Goal: Information Seeking & Learning: Learn about a topic

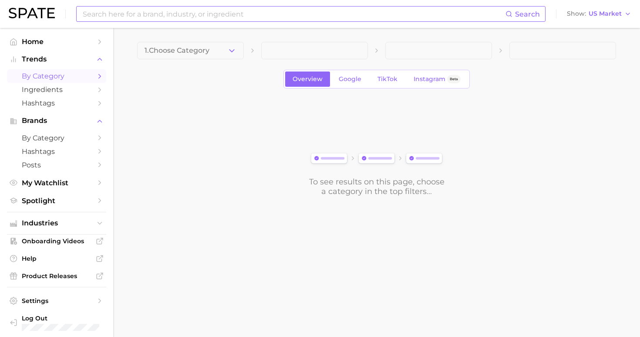
click at [196, 17] on input at bounding box center [294, 14] width 424 height 15
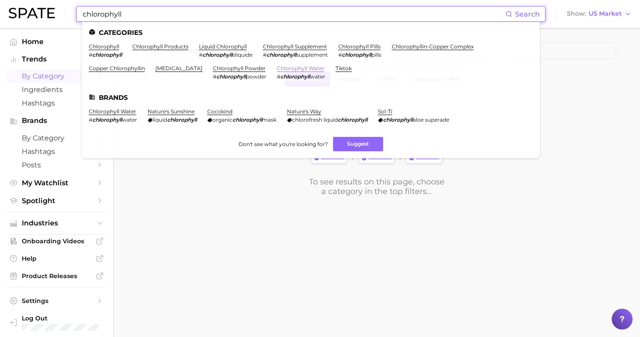
type input "chlorophyll"
click at [277, 66] on link "chlorophyll water" at bounding box center [300, 68] width 47 height 7
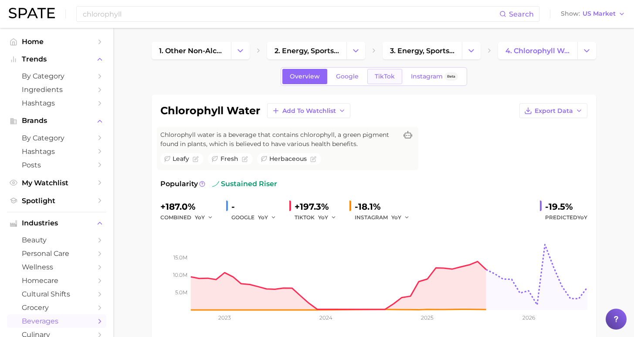
click at [393, 74] on link "TikTok" at bounding box center [384, 76] width 35 height 15
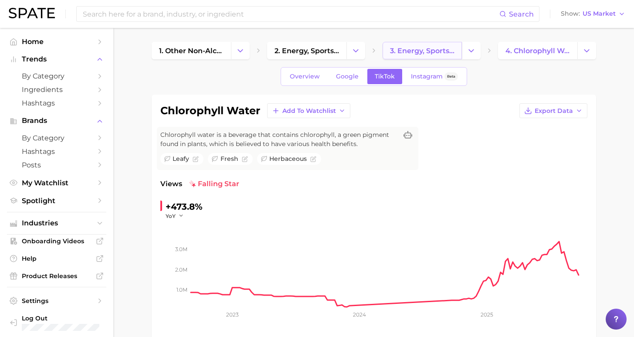
click at [419, 49] on span "3. energy, sports & functional drinks" at bounding box center [422, 51] width 64 height 8
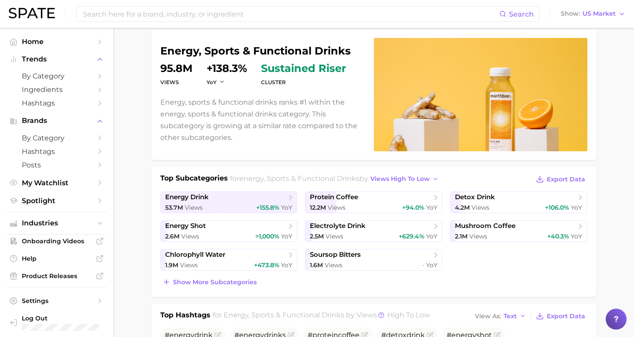
scroll to position [109, 0]
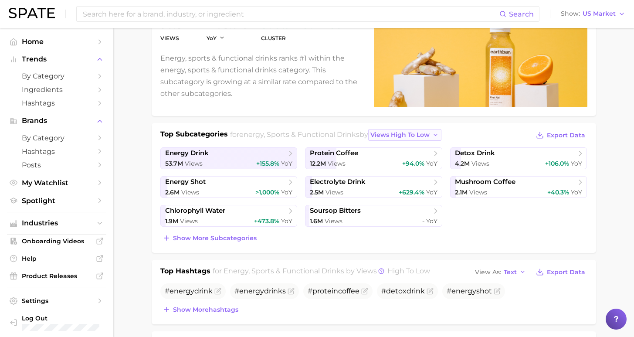
click at [407, 138] on button "views high to low" at bounding box center [404, 135] width 73 height 12
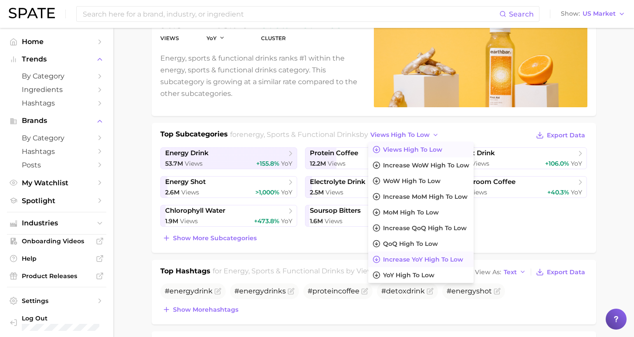
click at [392, 260] on span "increase YoY high to low" at bounding box center [423, 259] width 80 height 7
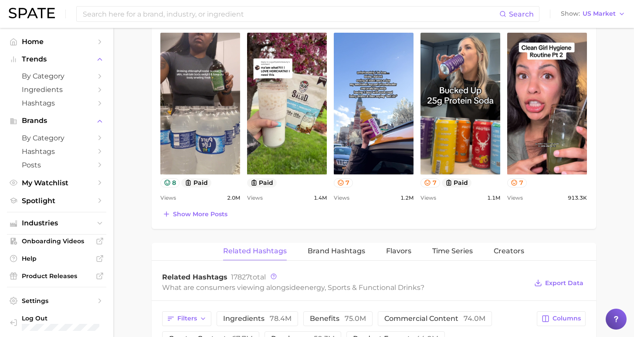
scroll to position [534, 0]
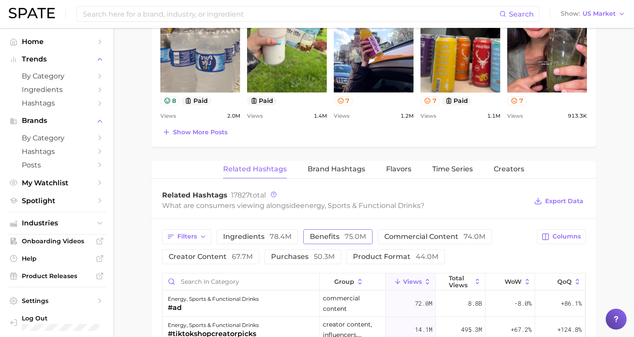
click at [322, 236] on span "benefits 75.0m" at bounding box center [338, 236] width 56 height 7
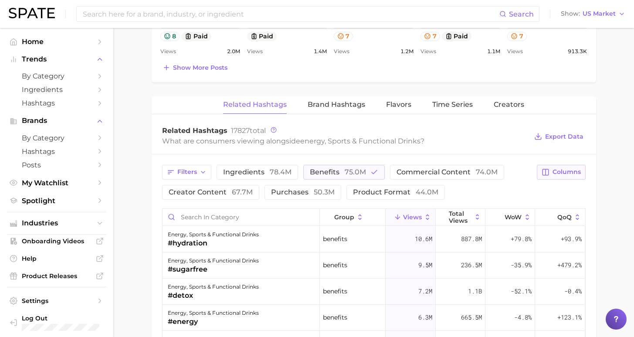
click at [569, 169] on span "Columns" at bounding box center [566, 171] width 28 height 7
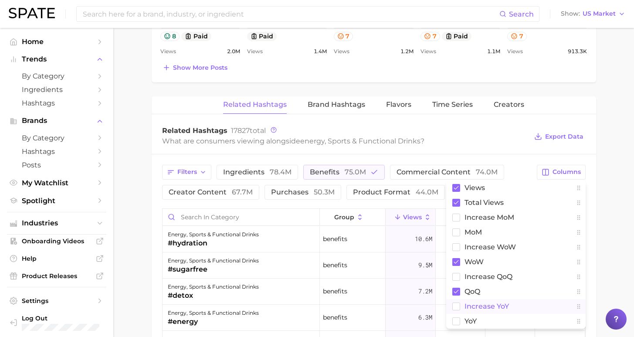
click at [465, 308] on span "increase YoY" at bounding box center [486, 305] width 44 height 7
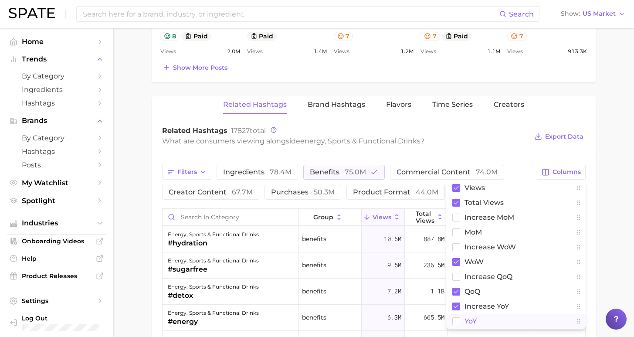
click at [466, 323] on span "YoY" at bounding box center [470, 320] width 12 height 7
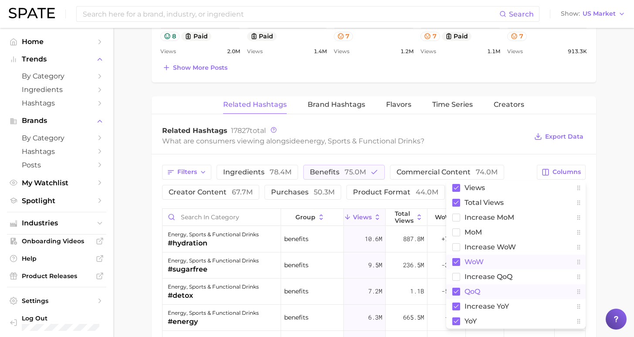
drag, startPoint x: 464, startPoint y: 293, endPoint x: 465, endPoint y: 264, distance: 28.3
click at [464, 293] on span "QoQ" at bounding box center [472, 290] width 16 height 7
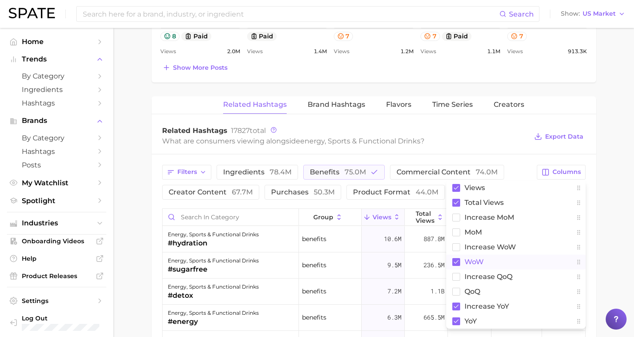
click at [465, 256] on button "WoW" at bounding box center [515, 261] width 139 height 15
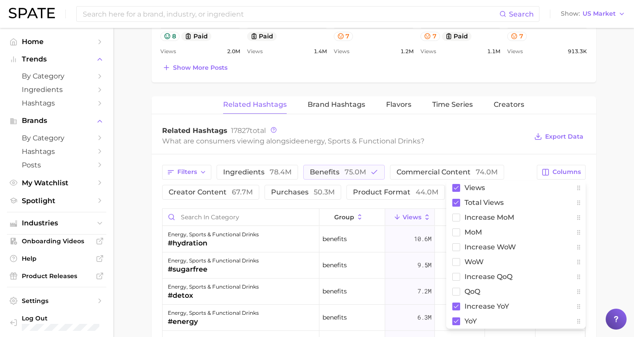
click at [606, 228] on main "1. other non-alcoholic beverages 2. energy, sports & functional drinks 3. energ…" at bounding box center [373, 14] width 520 height 1169
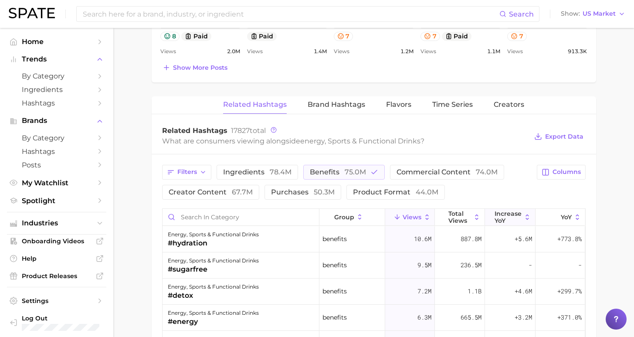
click at [507, 214] on span "increase YoY" at bounding box center [507, 217] width 27 height 14
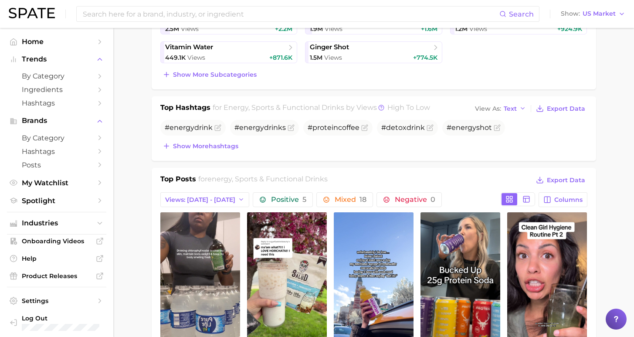
scroll to position [0, 0]
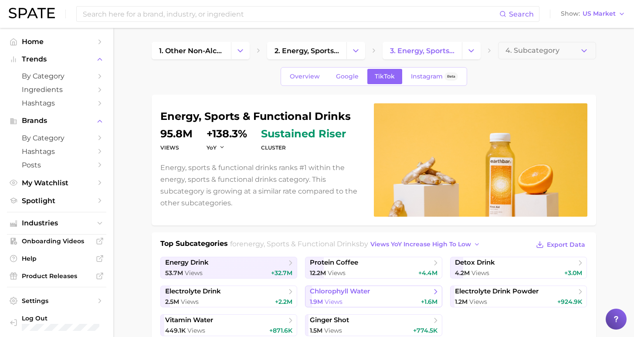
click at [353, 298] on div "1.9m Views +1.6m" at bounding box center [374, 301] width 128 height 8
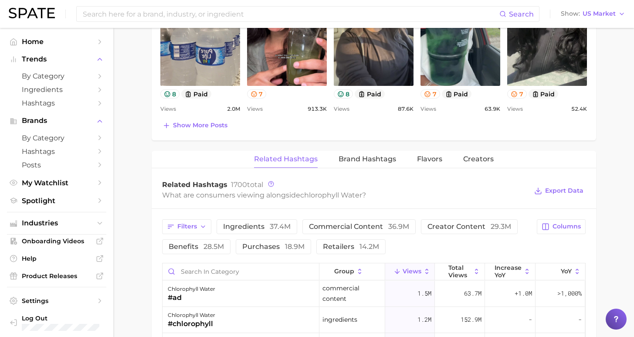
scroll to position [635, 0]
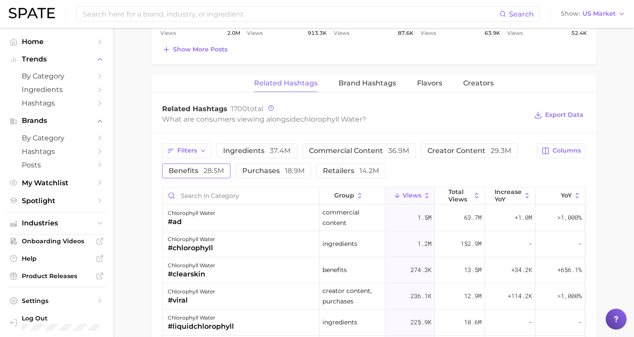
click at [206, 173] on span "28.5m" at bounding box center [213, 170] width 20 height 8
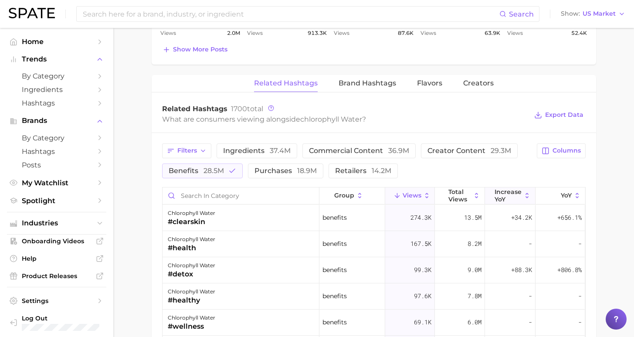
click at [495, 194] on span "increase YoY" at bounding box center [507, 195] width 27 height 14
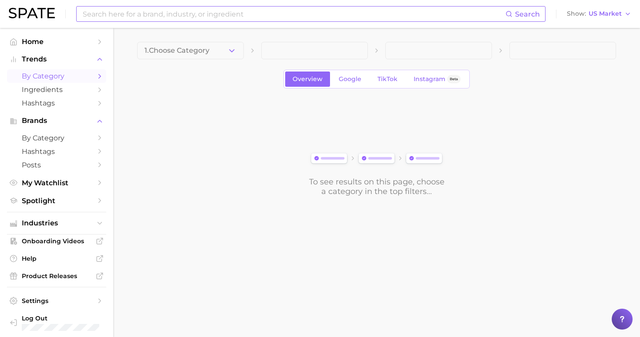
click at [287, 13] on input at bounding box center [294, 14] width 424 height 15
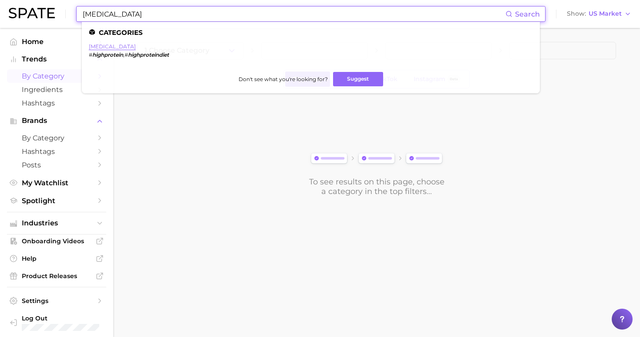
type input "[MEDICAL_DATA]"
click at [115, 44] on link "[MEDICAL_DATA]" at bounding box center [112, 46] width 47 height 7
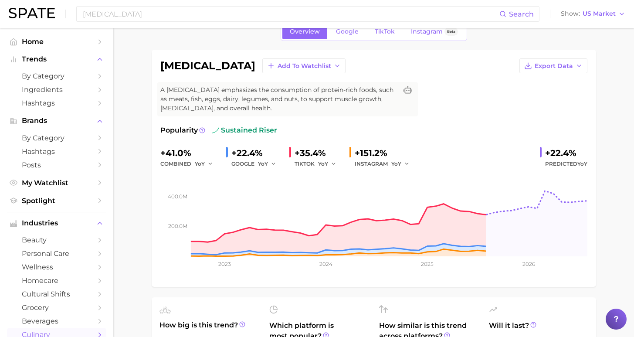
scroll to position [103, 0]
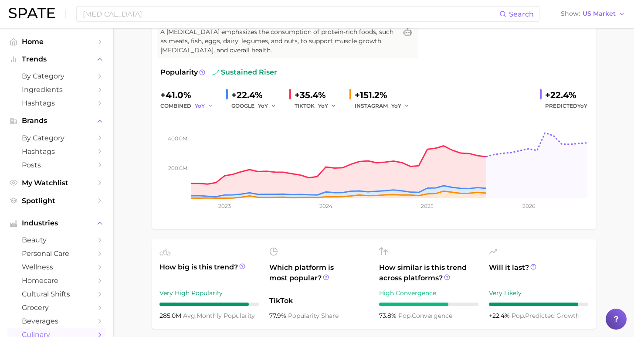
click at [197, 105] on span "YoY" at bounding box center [200, 105] width 10 height 7
click at [155, 131] on div "high protein diet Add to Watchlist Export Data A high protein diet emphasizes t…" at bounding box center [374, 110] width 444 height 237
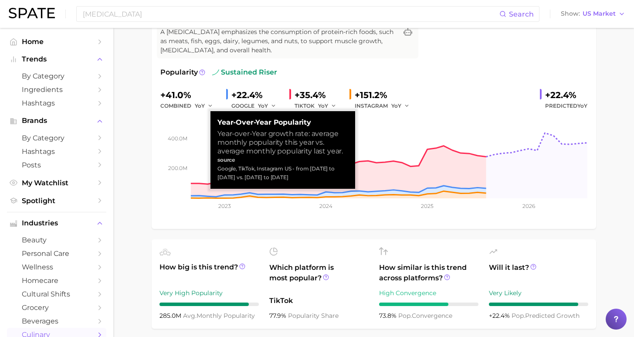
drag, startPoint x: 290, startPoint y: 167, endPoint x: 313, endPoint y: 183, distance: 28.8
click at [313, 183] on div "Year-over-Year Popularity Year-over-Year growth rate: average monthly popularit…" at bounding box center [282, 150] width 145 height 78
copy div "from Sep 2024 to Aug 2025 vs. Sep 2023 to Aug 2024"
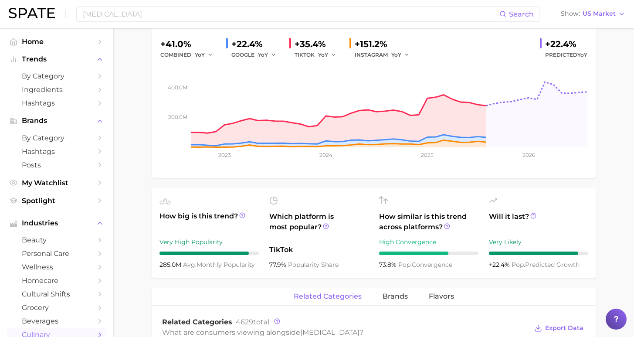
scroll to position [0, 0]
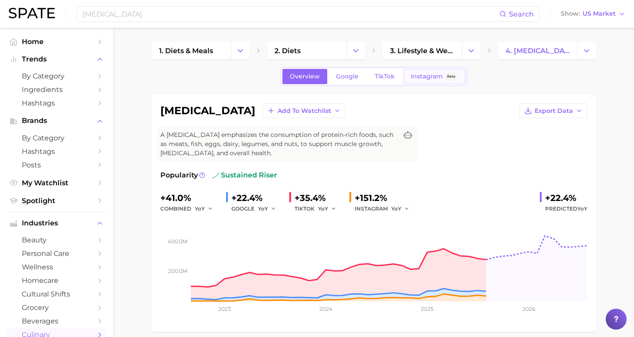
click at [423, 75] on span "Instagram" at bounding box center [427, 76] width 32 height 7
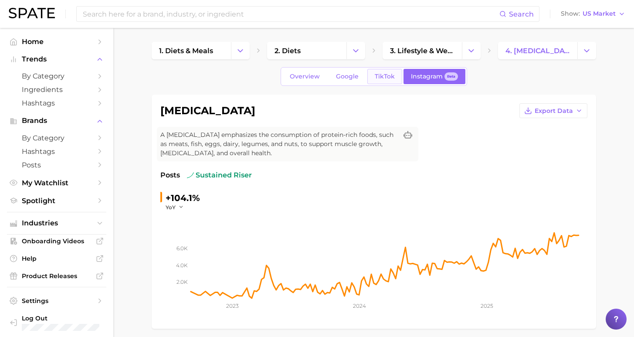
click at [390, 76] on span "TikTok" at bounding box center [384, 76] width 20 height 7
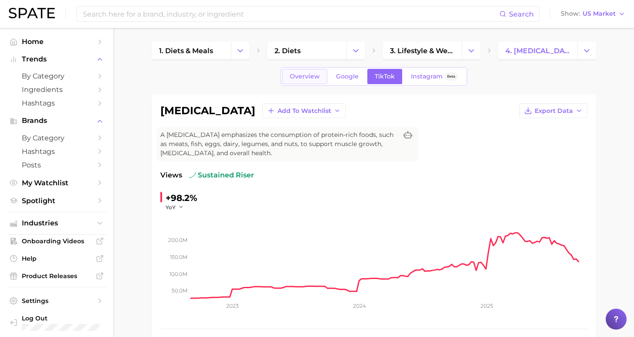
click at [304, 74] on span "Overview" at bounding box center [305, 76] width 30 height 7
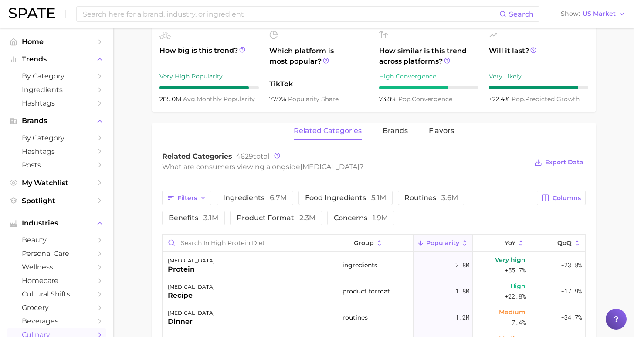
scroll to position [347, 0]
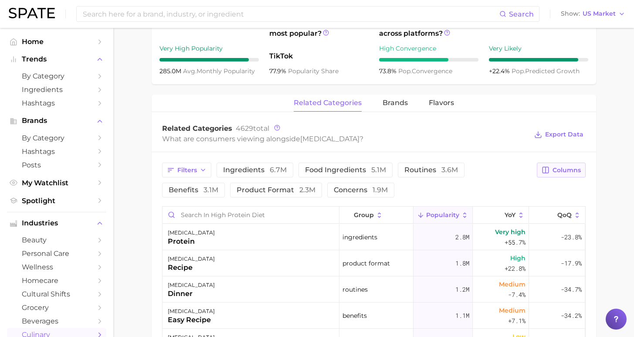
click at [554, 170] on span "Columns" at bounding box center [566, 169] width 28 height 7
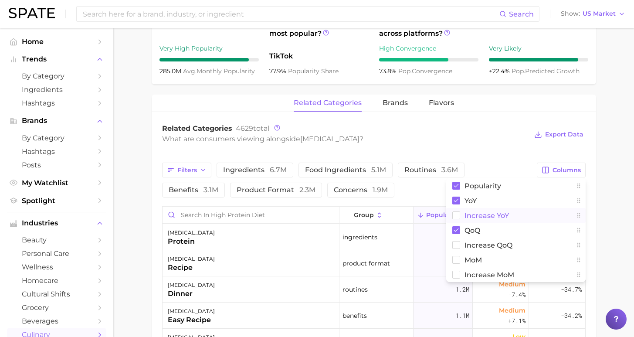
click at [470, 209] on button "Increase YoY" at bounding box center [515, 215] width 139 height 15
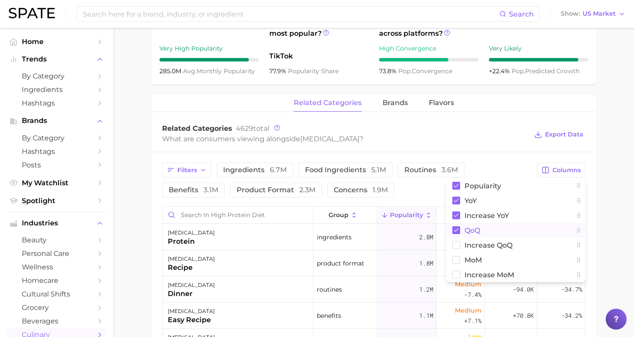
click at [468, 231] on span "QoQ" at bounding box center [472, 229] width 16 height 7
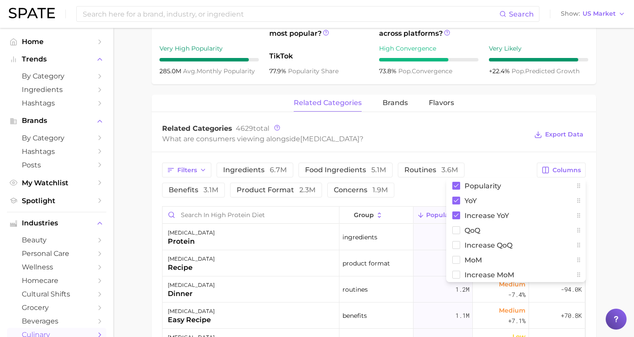
drag, startPoint x: 624, startPoint y: 229, endPoint x: 607, endPoint y: 222, distance: 18.5
click at [624, 229] on main "1. diets & meals 2. diets 3. lifestyle & wellness diets 4. high protein diet Ov…" at bounding box center [373, 139] width 520 height 916
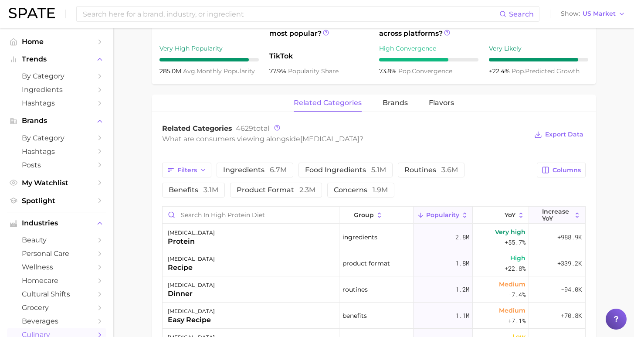
click at [546, 219] on span "Increase YoY" at bounding box center [557, 215] width 30 height 14
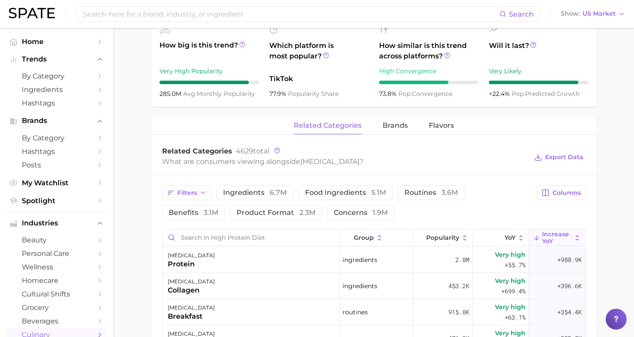
scroll to position [0, 0]
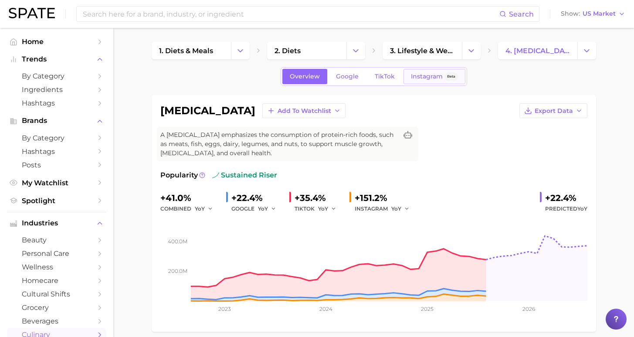
click at [417, 78] on span "Instagram" at bounding box center [427, 76] width 32 height 7
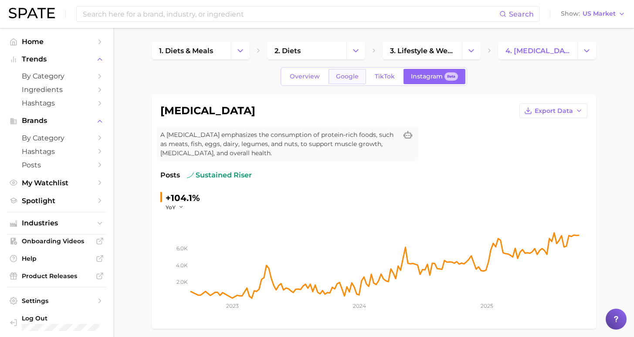
click at [357, 75] on span "Google" at bounding box center [347, 76] width 23 height 7
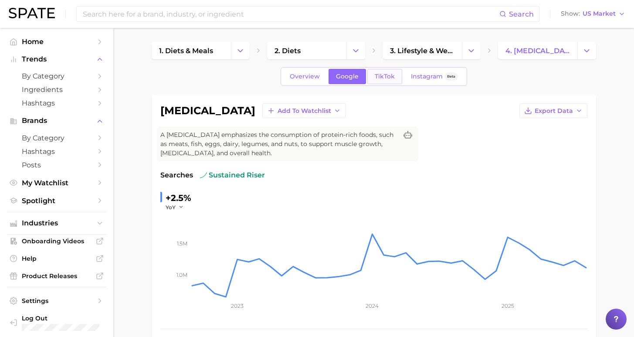
click at [372, 74] on link "TikTok" at bounding box center [384, 76] width 35 height 15
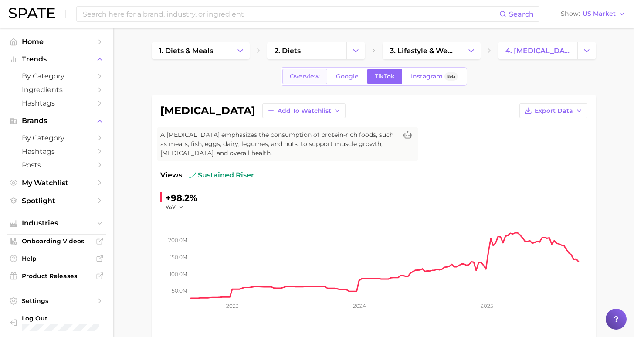
click at [320, 81] on link "Overview" at bounding box center [304, 76] width 45 height 15
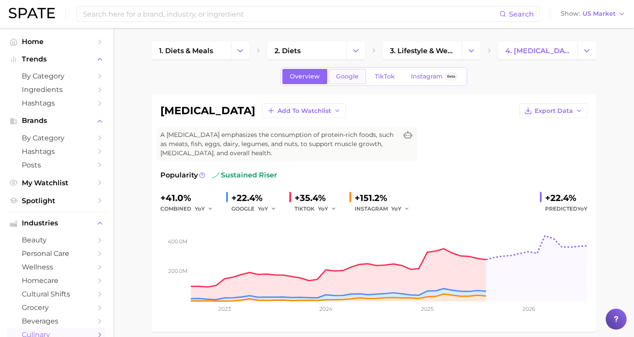
click at [348, 74] on span "Google" at bounding box center [347, 76] width 23 height 7
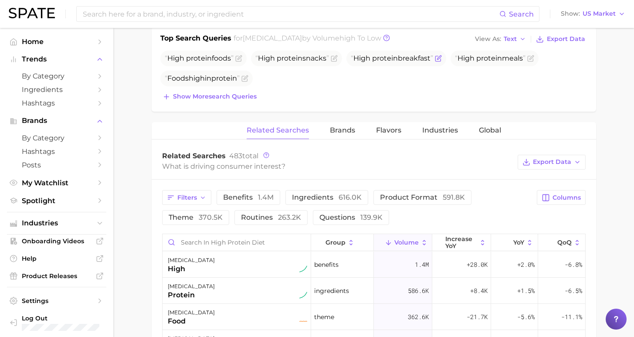
scroll to position [99, 0]
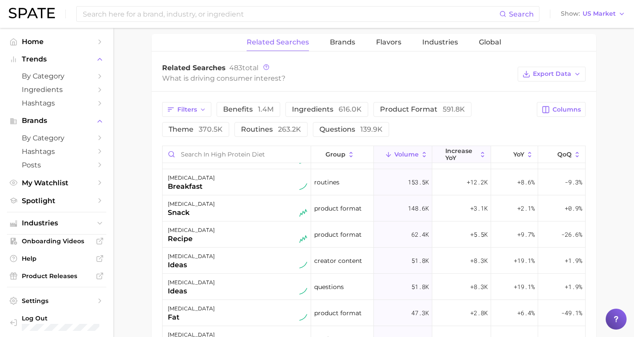
click at [461, 152] on span "increase YoY" at bounding box center [461, 154] width 32 height 14
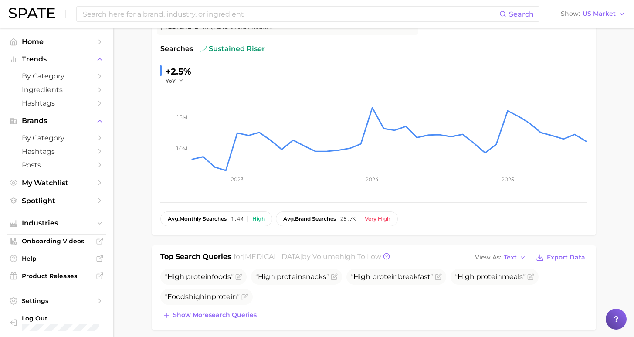
scroll to position [0, 0]
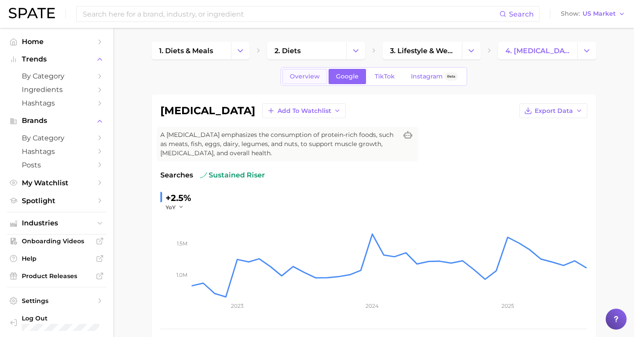
click at [311, 72] on link "Overview" at bounding box center [304, 76] width 45 height 15
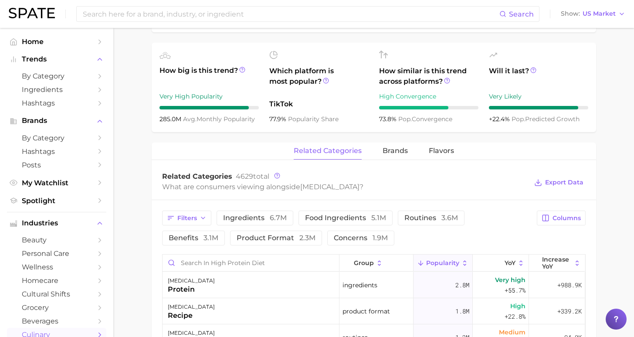
scroll to position [421, 0]
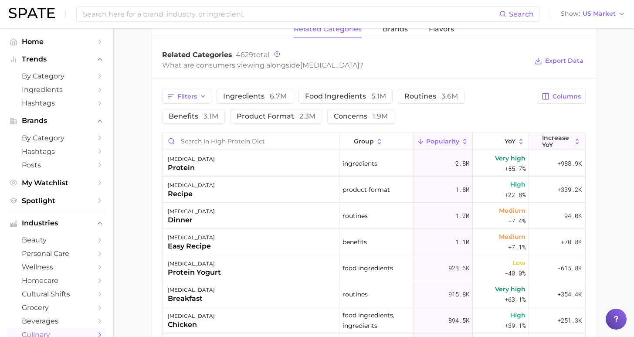
click at [555, 144] on span "Increase YoY" at bounding box center [557, 141] width 30 height 14
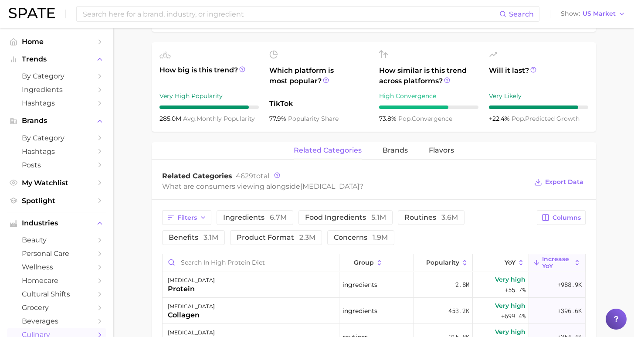
scroll to position [418, 0]
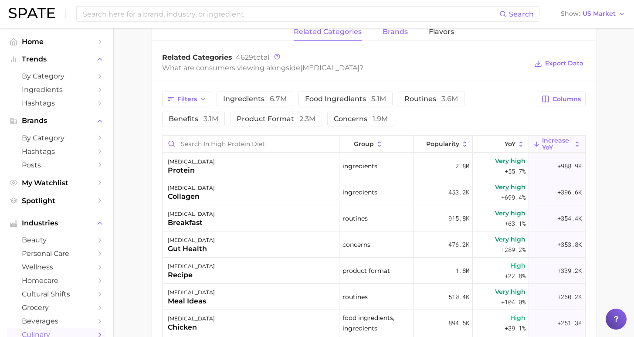
click at [394, 30] on span "brands" at bounding box center [394, 32] width 25 height 8
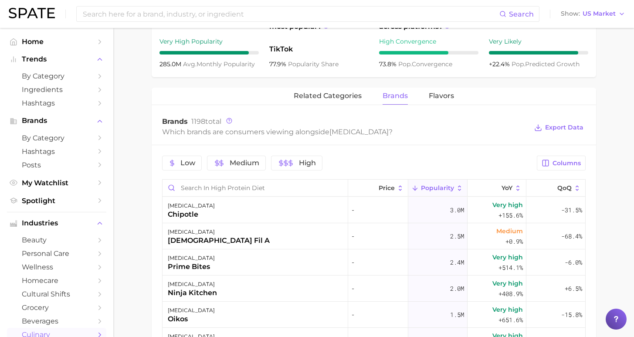
scroll to position [190, 0]
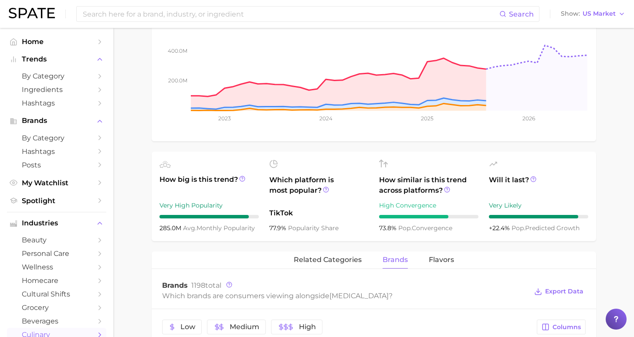
drag, startPoint x: 327, startPoint y: 260, endPoint x: 366, endPoint y: 254, distance: 38.8
click at [328, 260] on span "related categories" at bounding box center [327, 260] width 68 height 8
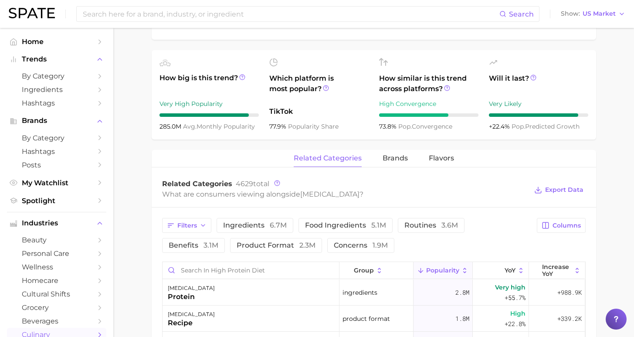
scroll to position [14, 0]
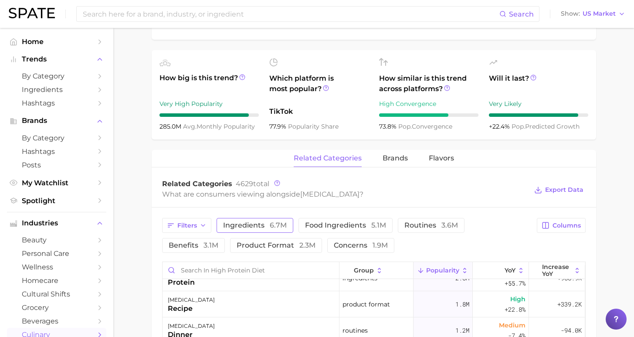
click at [257, 226] on span "ingredients 6.7m" at bounding box center [255, 225] width 64 height 7
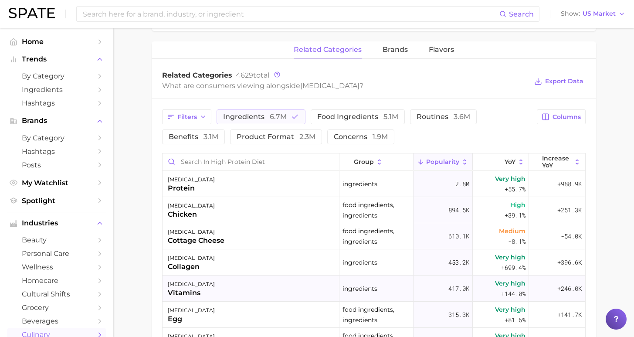
scroll to position [367, 0]
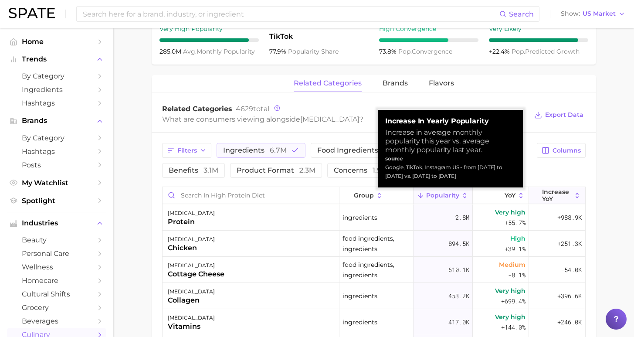
click at [559, 197] on span "Increase YoY" at bounding box center [557, 195] width 30 height 14
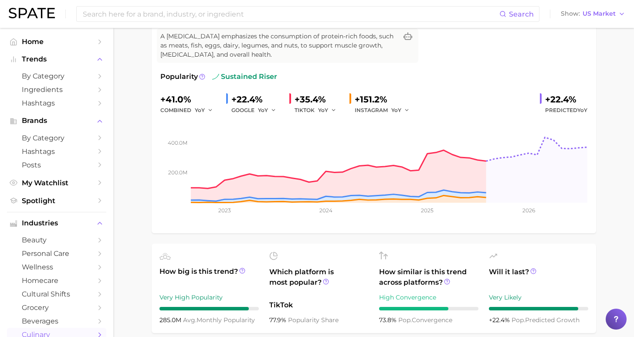
scroll to position [0, 0]
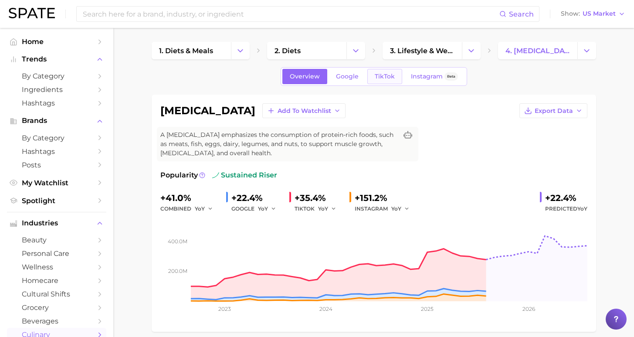
click at [393, 77] on link "TikTok" at bounding box center [384, 76] width 35 height 15
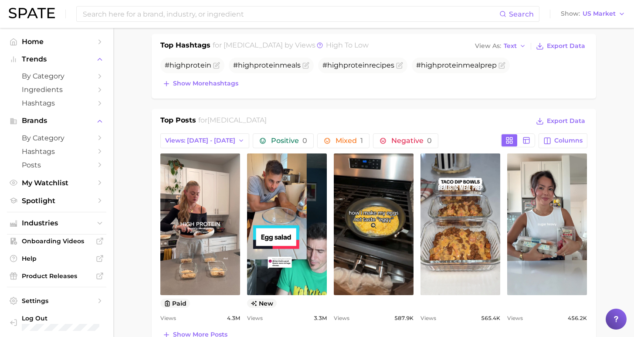
scroll to position [371, 0]
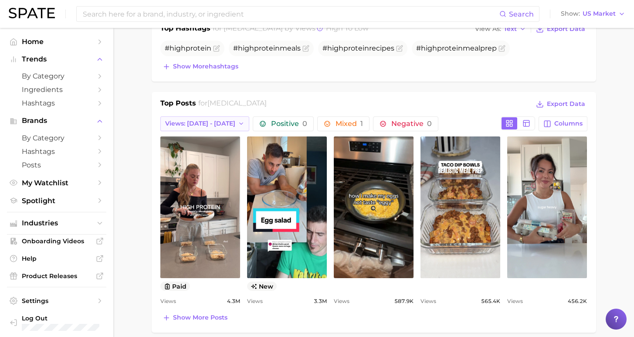
click at [182, 121] on span "Views: [DATE] - [DATE]" at bounding box center [200, 123] width 70 height 7
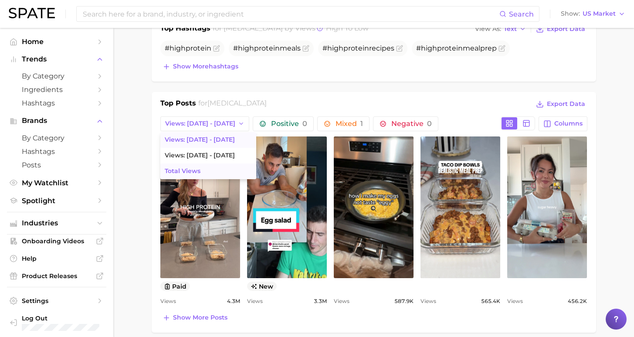
click at [202, 172] on button "Total Views" at bounding box center [208, 171] width 96 height 16
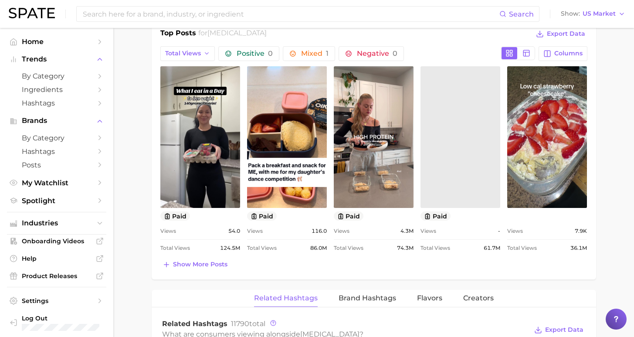
scroll to position [429, 0]
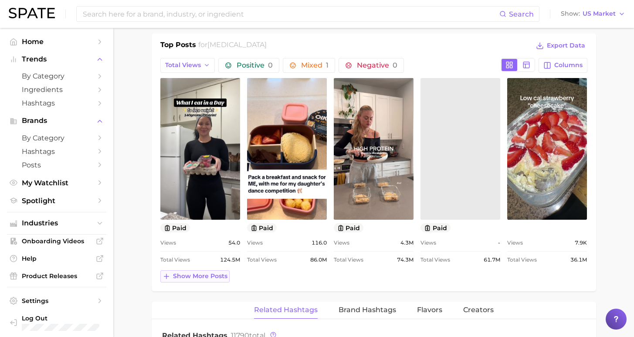
click at [181, 280] on button "Show more posts" at bounding box center [194, 276] width 69 height 12
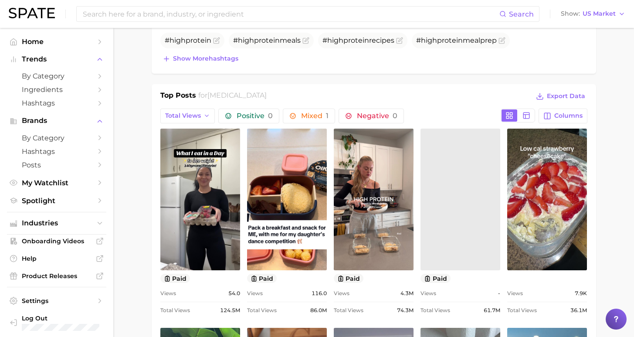
scroll to position [280, 0]
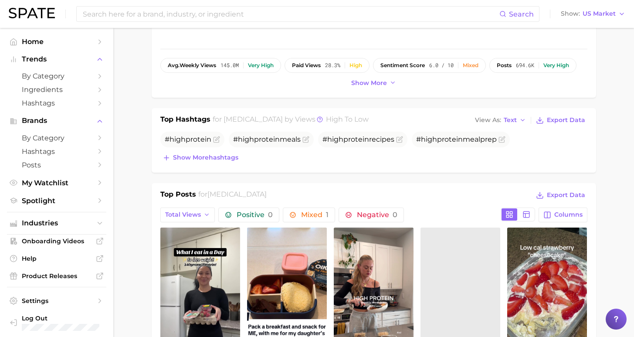
click at [448, 255] on link at bounding box center [460, 298] width 80 height 142
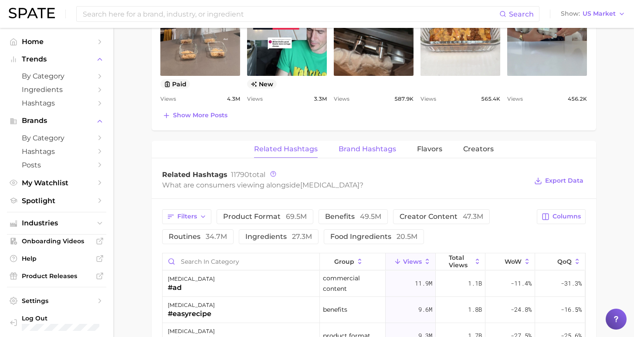
scroll to position [398, 0]
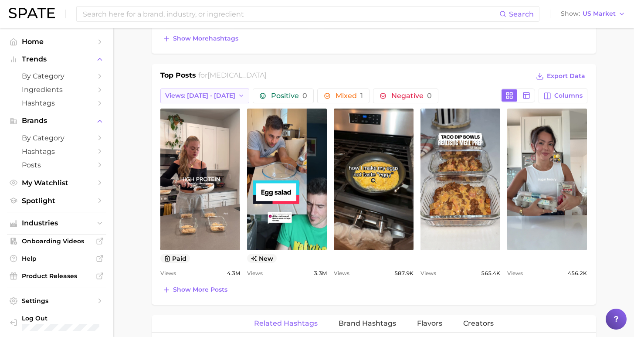
click at [208, 95] on span "Views: Sep 14 - 21" at bounding box center [200, 95] width 70 height 7
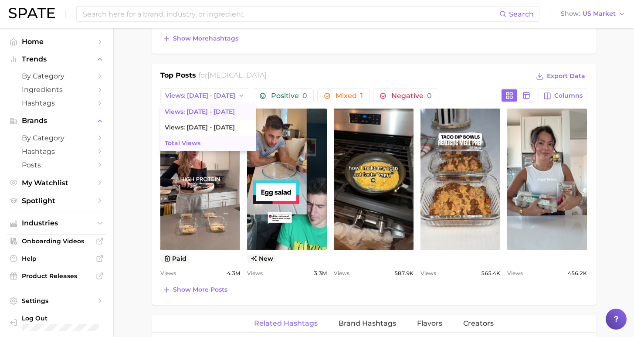
click at [210, 140] on button "Total Views" at bounding box center [208, 143] width 96 height 16
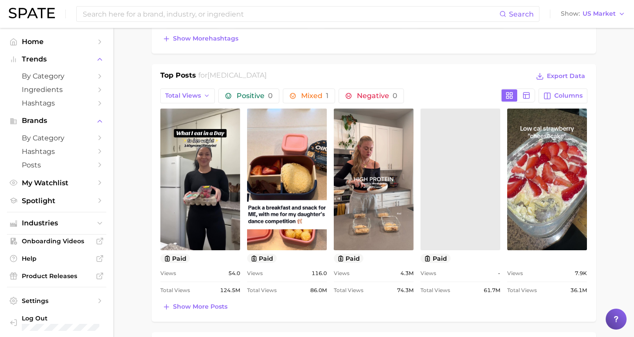
scroll to position [0, 0]
click at [189, 304] on span "Show more posts" at bounding box center [200, 306] width 54 height 7
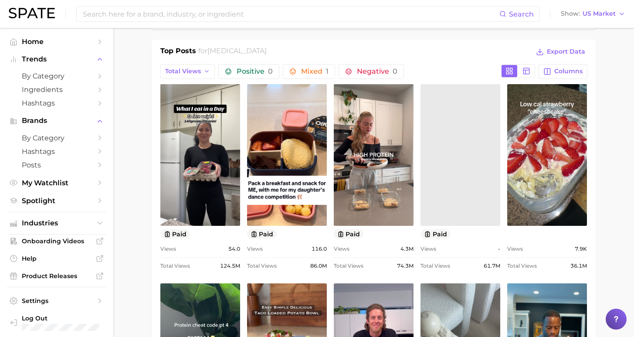
scroll to position [406, 0]
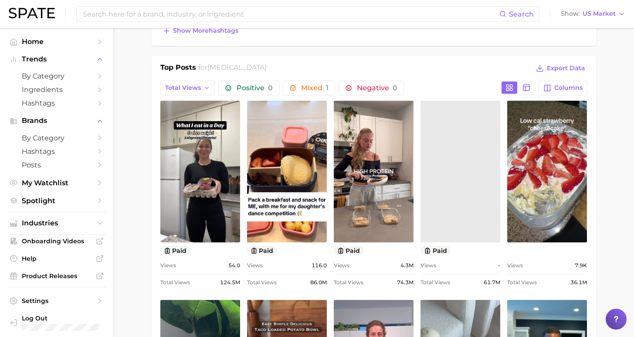
click at [439, 2] on div "Search Show US Market" at bounding box center [317, 14] width 616 height 28
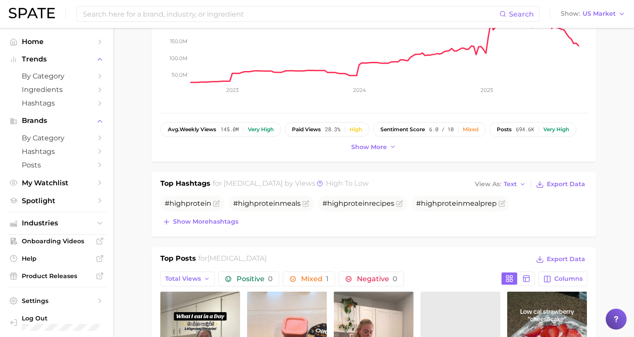
scroll to position [0, 0]
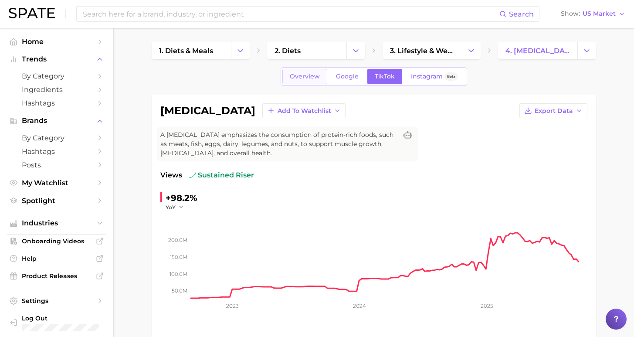
click at [313, 74] on span "Overview" at bounding box center [305, 76] width 30 height 7
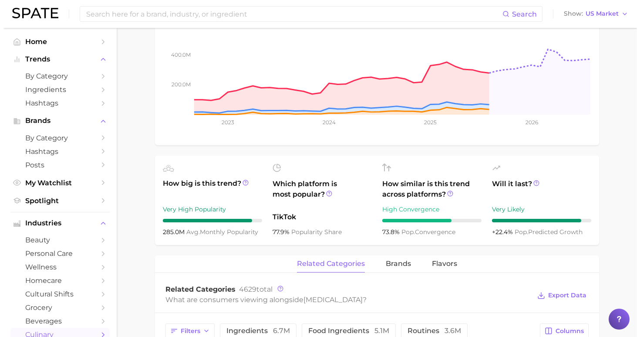
scroll to position [403, 0]
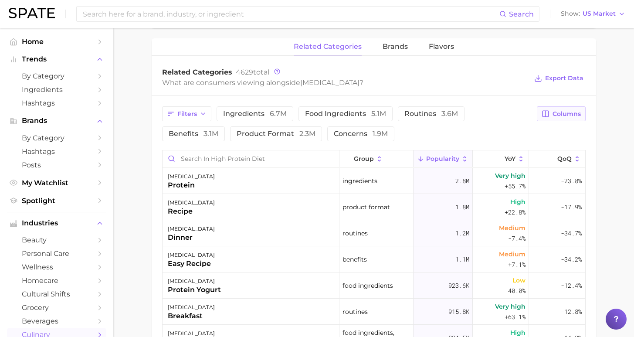
click at [559, 113] on span "Columns" at bounding box center [566, 113] width 28 height 7
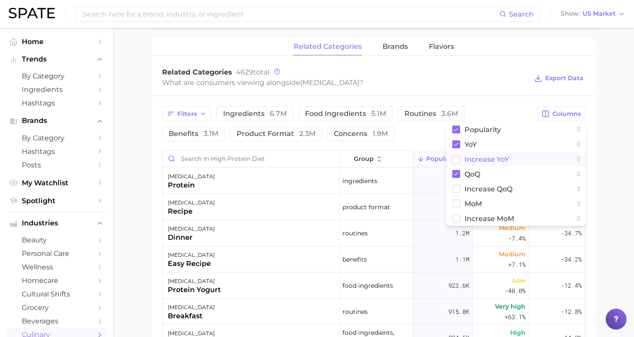
click at [483, 159] on span "Increase YoY" at bounding box center [486, 158] width 44 height 7
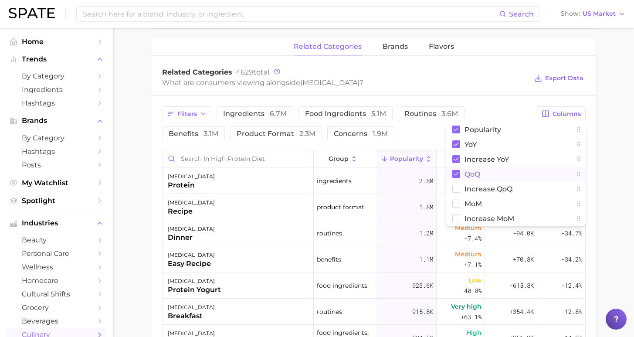
click at [469, 171] on span "QoQ" at bounding box center [472, 173] width 16 height 7
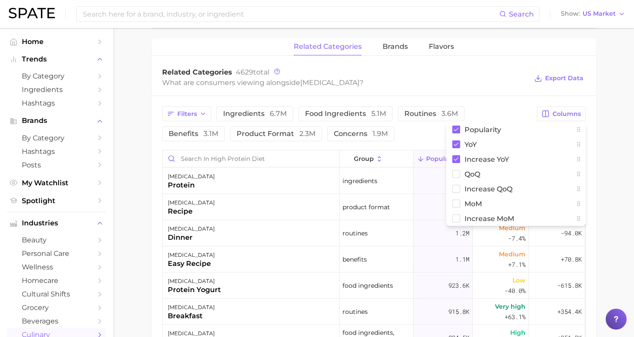
click at [591, 159] on div "Filters ingredients 6.7m food ingredients 5.1m routines 3.6m benefits 3.1m prod…" at bounding box center [374, 296] width 444 height 401
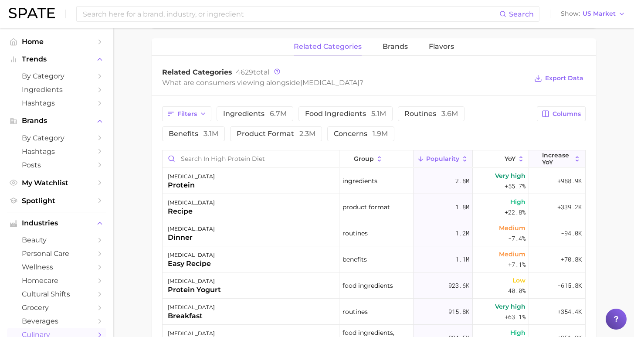
click at [549, 158] on span "Increase YoY" at bounding box center [557, 159] width 30 height 14
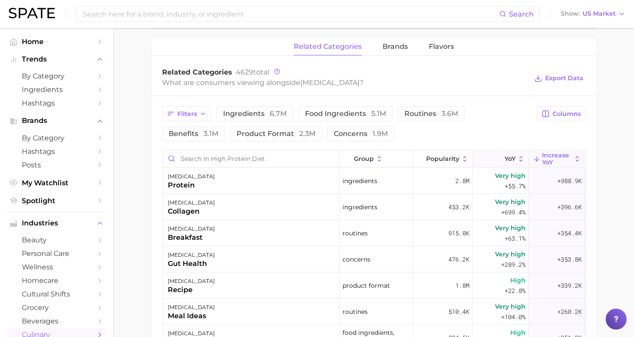
click at [504, 160] on span "YoY" at bounding box center [509, 158] width 11 height 7
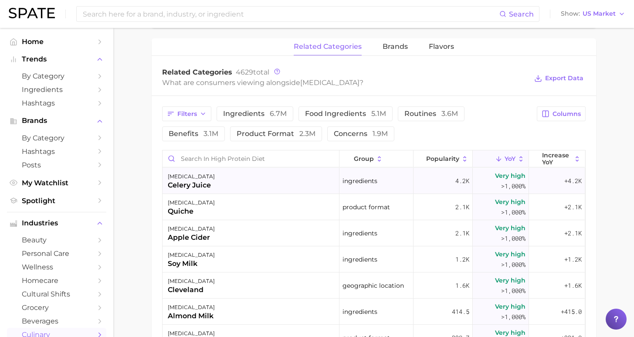
click at [268, 185] on div "high protein diet celery juice" at bounding box center [250, 181] width 177 height 26
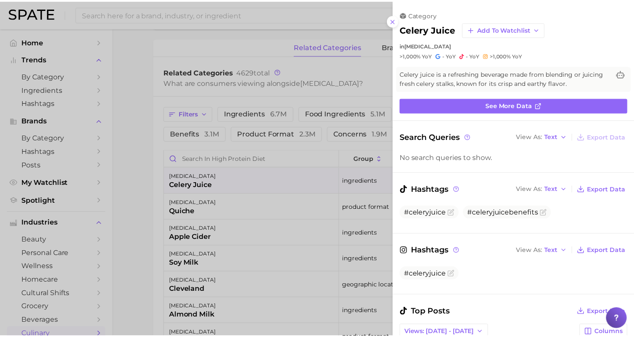
scroll to position [0, 0]
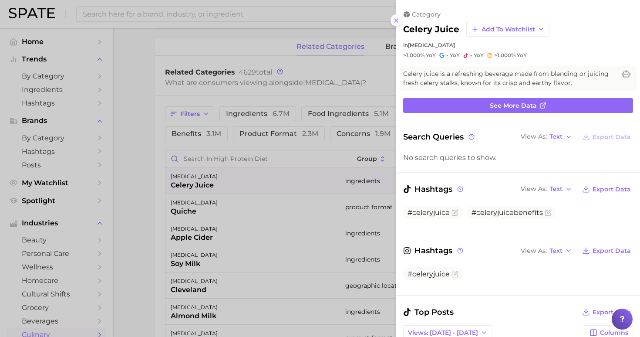
click at [394, 17] on icon at bounding box center [396, 20] width 7 height 7
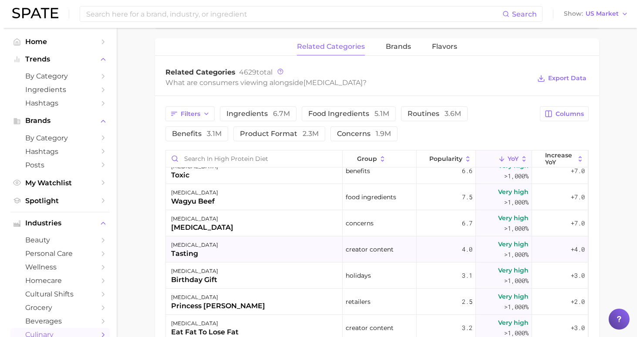
scroll to position [721, 0]
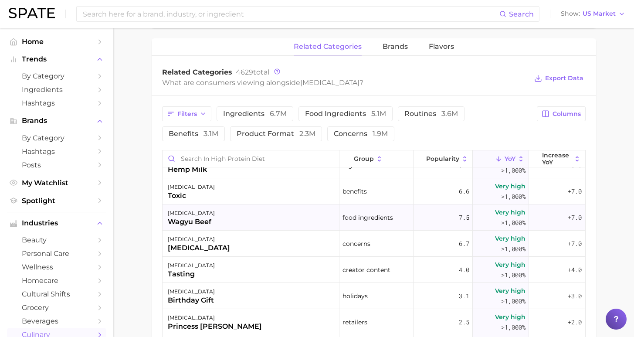
click at [255, 217] on div "high protein diet wagyu beef" at bounding box center [250, 217] width 177 height 26
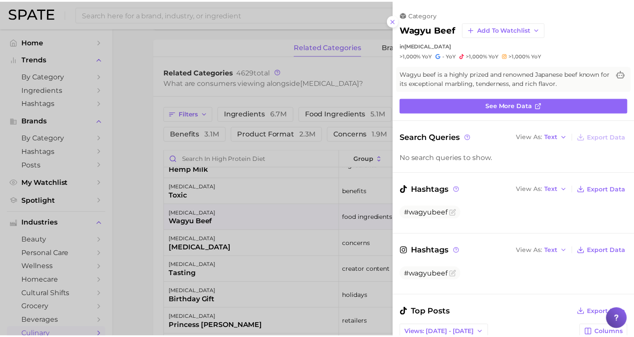
scroll to position [0, 0]
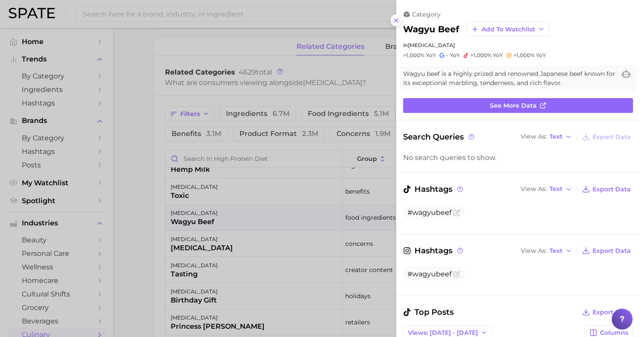
click at [400, 16] on button at bounding box center [397, 20] width 12 height 12
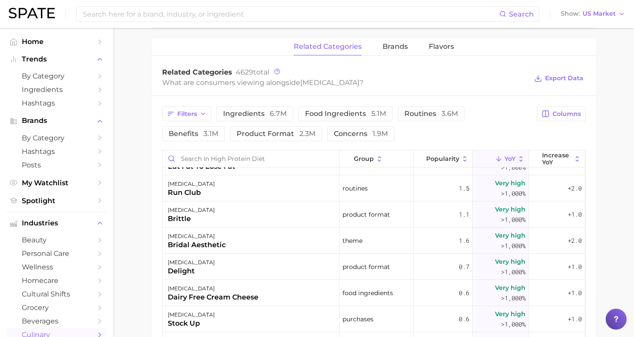
scroll to position [970, 0]
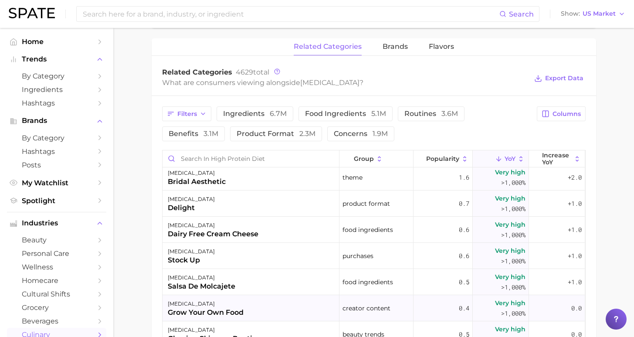
click at [270, 307] on div "high protein diet grow your own food" at bounding box center [250, 308] width 177 height 26
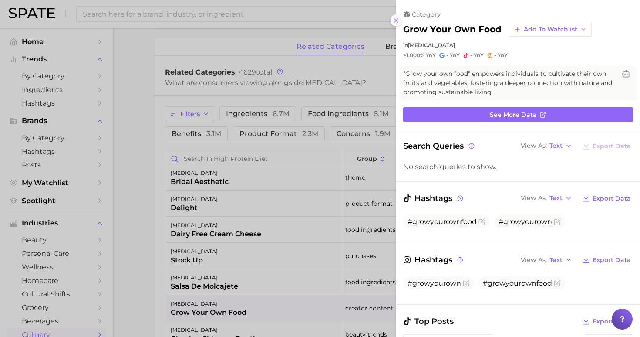
click at [396, 17] on icon at bounding box center [396, 20] width 7 height 7
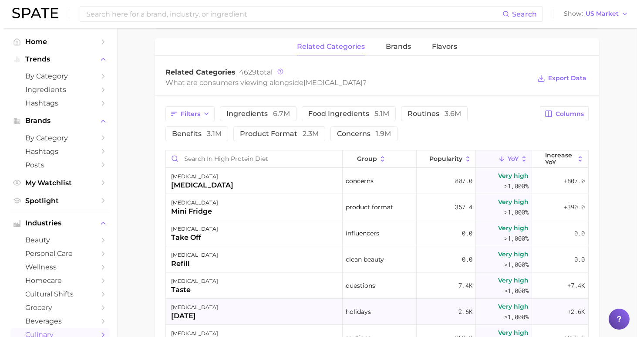
scroll to position [2805, 0]
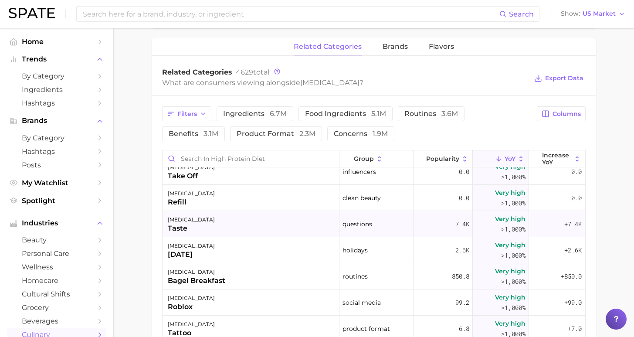
click at [272, 228] on div "high protein diet taste" at bounding box center [250, 224] width 177 height 26
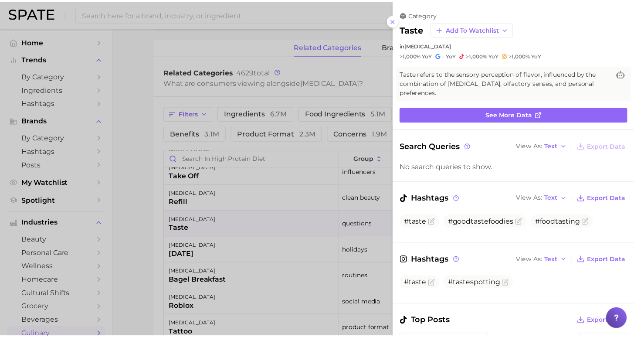
scroll to position [0, 0]
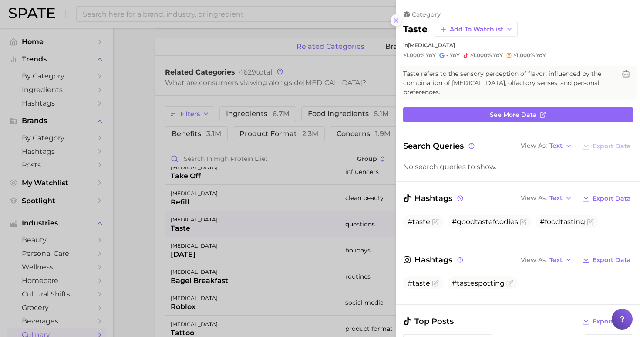
click at [396, 19] on line at bounding box center [395, 20] width 3 height 3
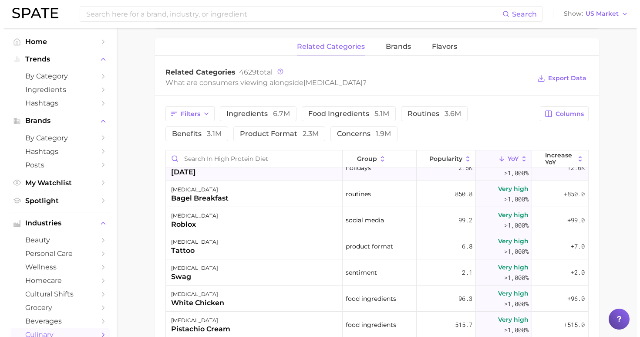
scroll to position [3014, 0]
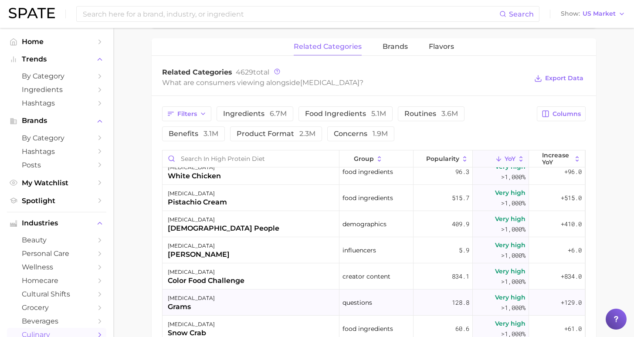
click at [300, 299] on div "high protein diet grams" at bounding box center [250, 302] width 177 height 26
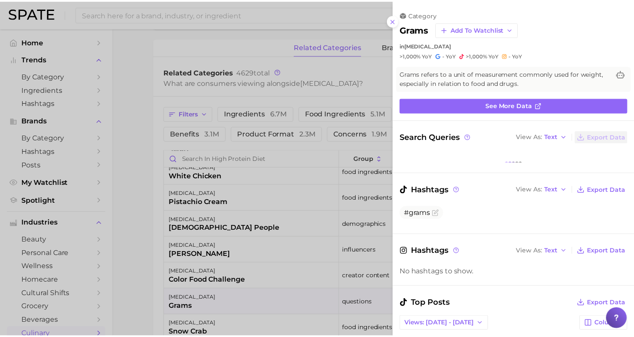
scroll to position [0, 0]
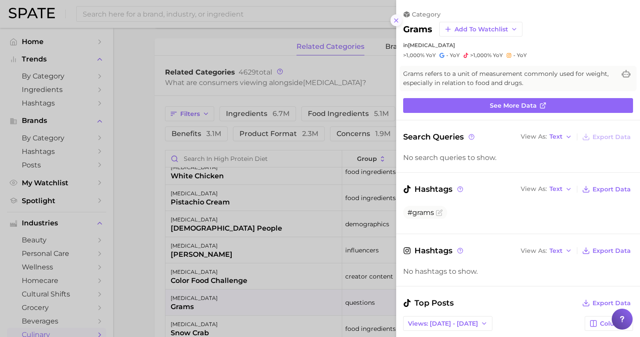
click at [397, 17] on icon at bounding box center [396, 20] width 7 height 7
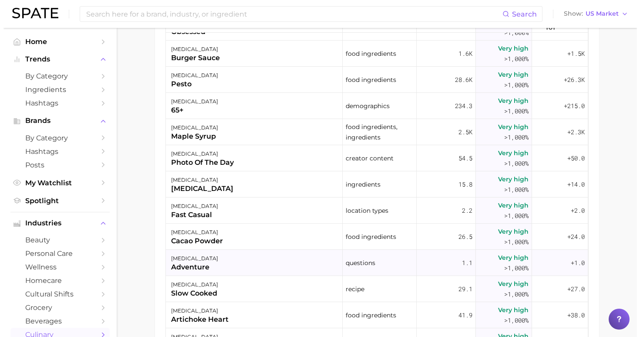
scroll to position [16449, 0]
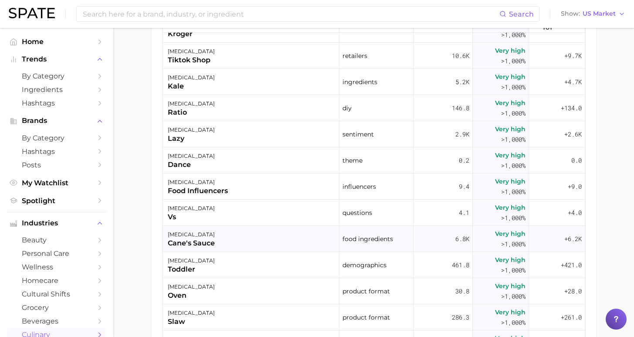
click at [268, 242] on div "high protein diet cane's sauce" at bounding box center [250, 239] width 177 height 26
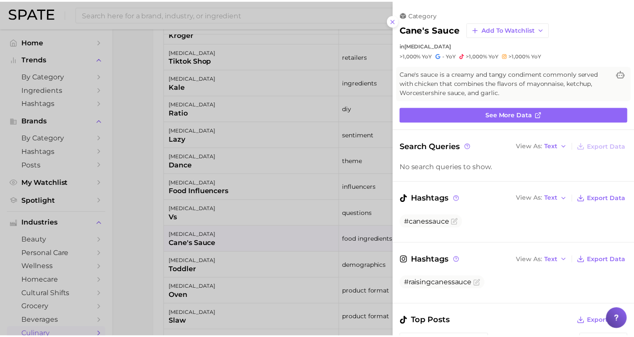
scroll to position [0, 0]
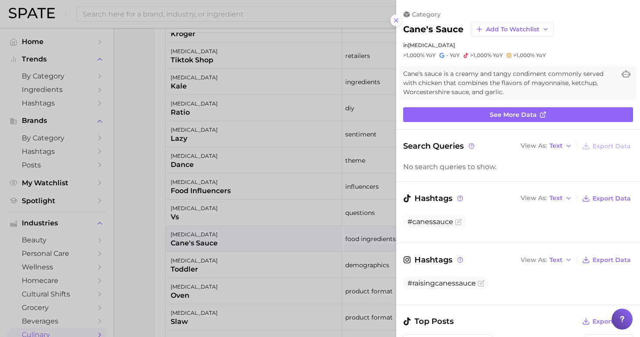
click at [395, 17] on icon at bounding box center [396, 20] width 7 height 7
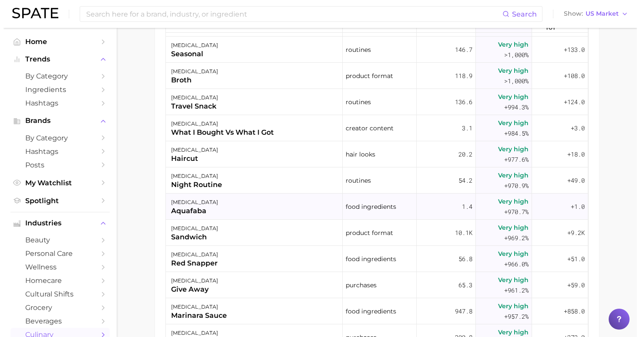
scroll to position [16774, 0]
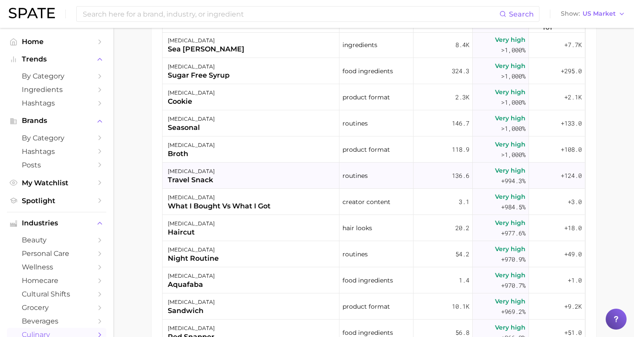
click at [293, 178] on div "high protein diet travel snack" at bounding box center [250, 175] width 177 height 26
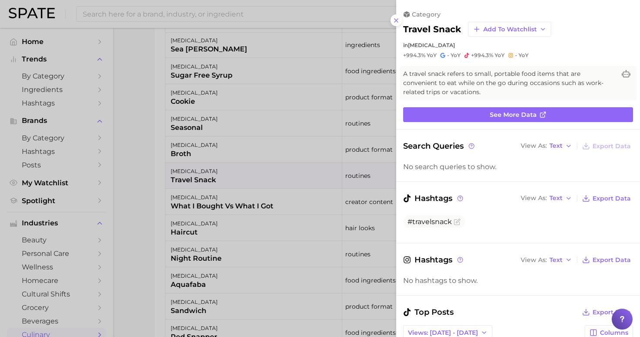
scroll to position [0, 0]
click at [394, 17] on icon at bounding box center [396, 20] width 7 height 7
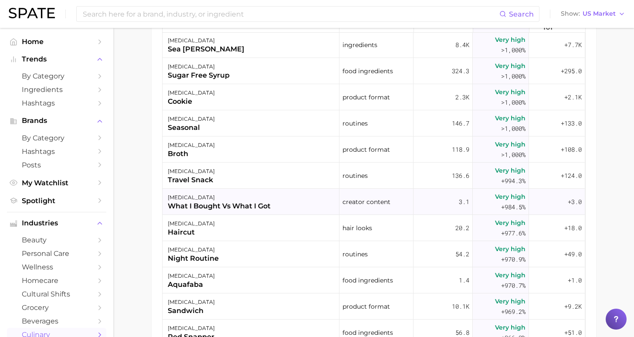
click at [233, 202] on div "what i bought vs what i got" at bounding box center [219, 206] width 103 height 10
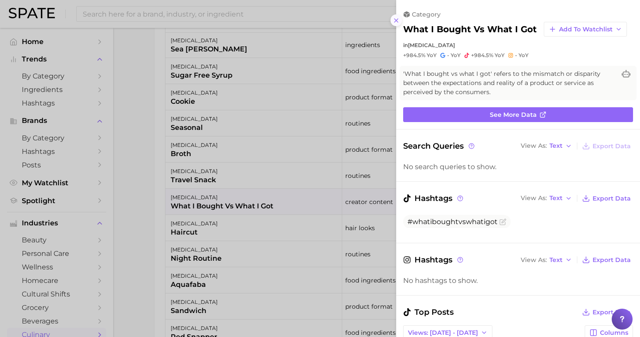
click at [397, 17] on icon at bounding box center [396, 20] width 7 height 7
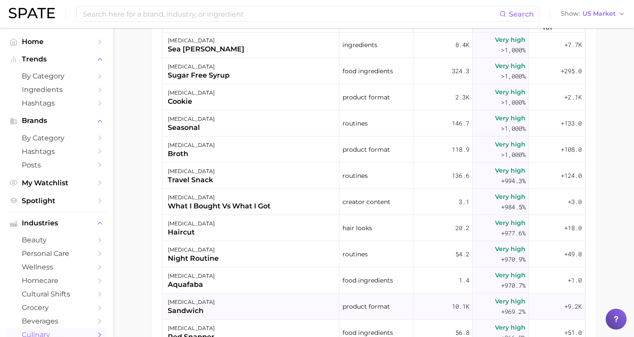
click at [265, 302] on div "high protein diet sandwich" at bounding box center [250, 306] width 177 height 26
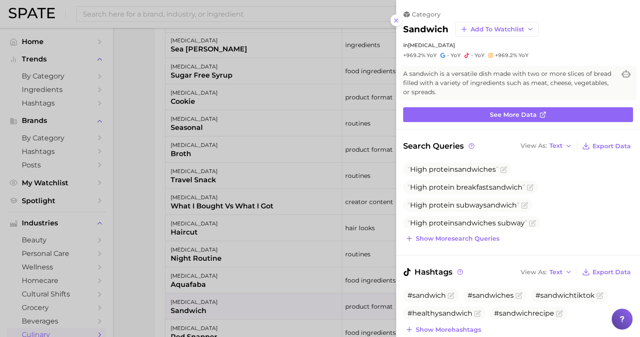
click at [396, 19] on line at bounding box center [395, 20] width 3 height 3
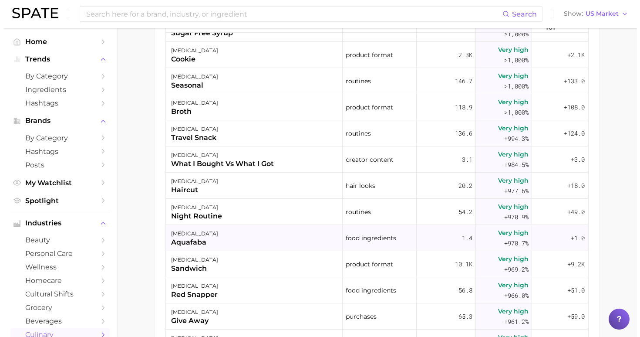
scroll to position [16877, 0]
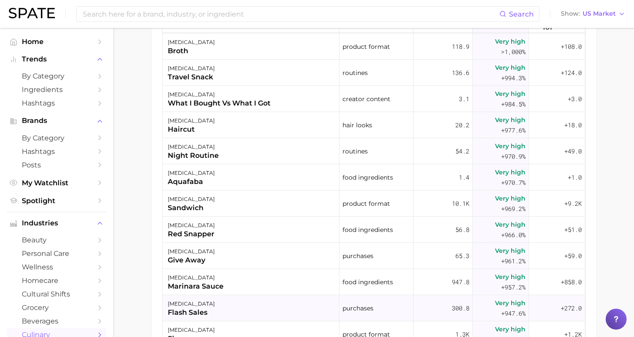
click at [286, 303] on div "high protein diet flash sales" at bounding box center [250, 308] width 177 height 26
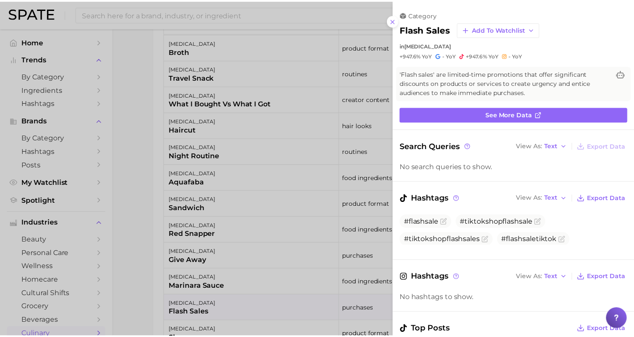
scroll to position [0, 0]
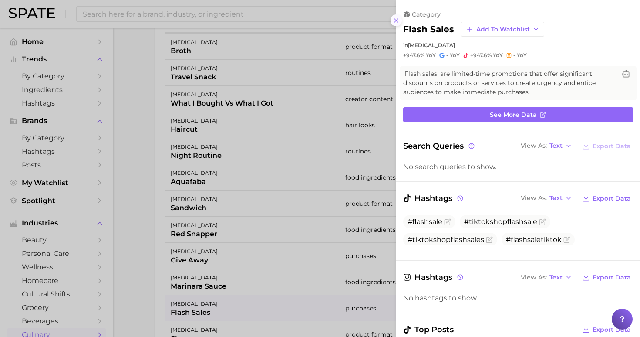
click at [395, 17] on icon at bounding box center [396, 20] width 7 height 7
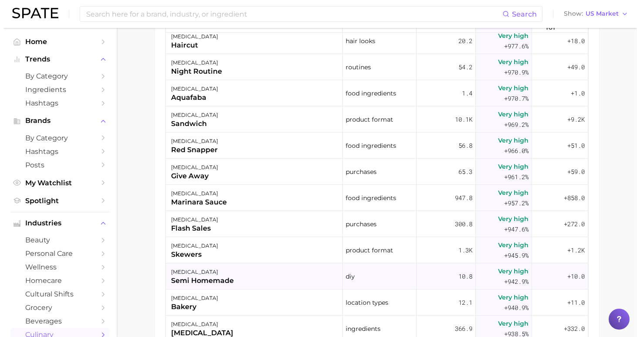
scroll to position [16983, 0]
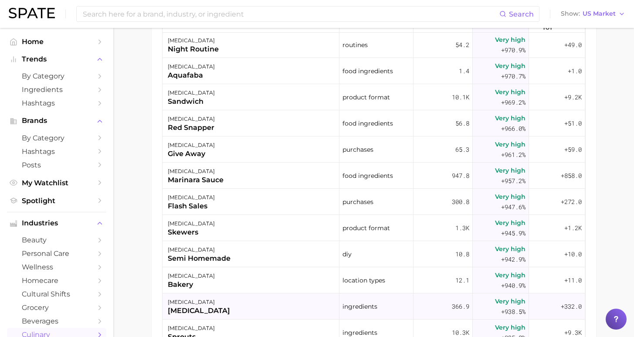
click at [227, 303] on div "high protein diet digestive enzyme" at bounding box center [250, 306] width 177 height 26
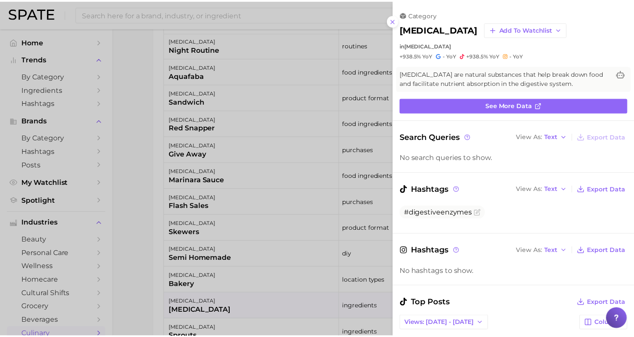
scroll to position [0, 0]
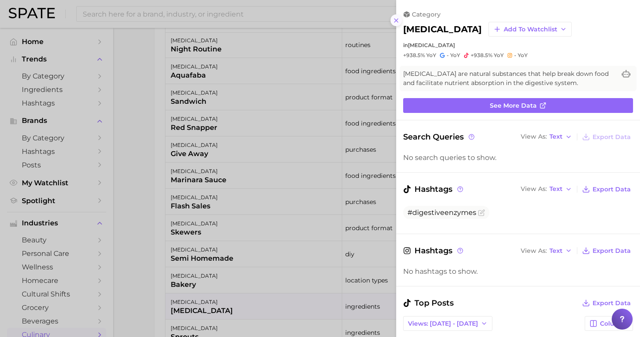
click at [396, 19] on icon at bounding box center [396, 20] width 7 height 7
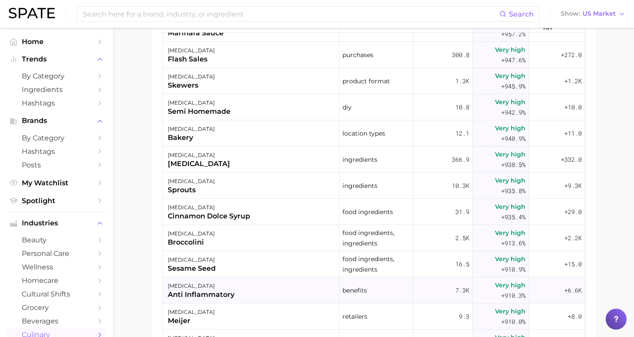
click at [247, 291] on div "high protein diet anti inflammatory" at bounding box center [250, 290] width 177 height 26
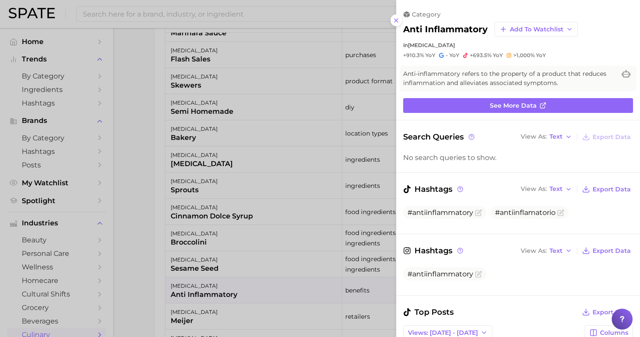
click at [403, 12] on icon at bounding box center [406, 14] width 7 height 7
click at [395, 19] on line at bounding box center [395, 20] width 3 height 3
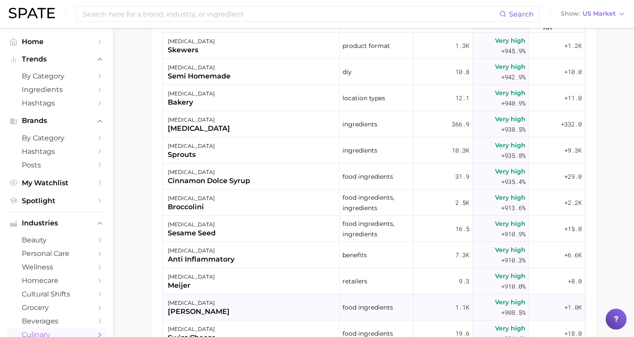
click at [230, 307] on div "high protein diet creamer" at bounding box center [250, 307] width 177 height 26
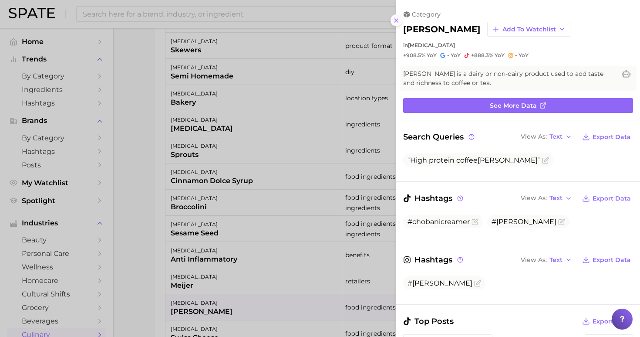
click at [394, 20] on icon at bounding box center [396, 20] width 7 height 7
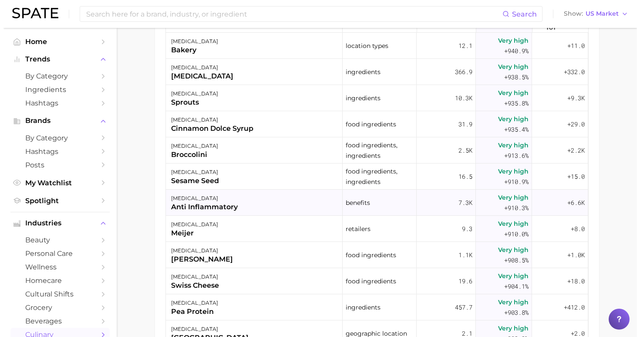
scroll to position [17274, 0]
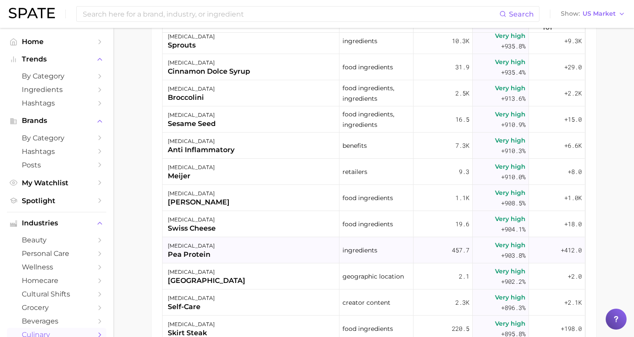
click at [235, 250] on div "high protein diet pea protein" at bounding box center [250, 250] width 177 height 26
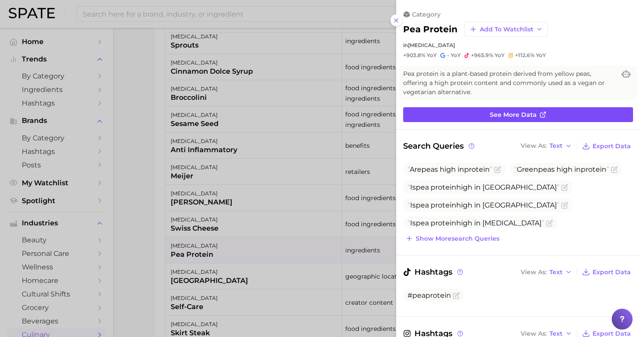
click at [469, 115] on link "See more data" at bounding box center [518, 114] width 230 height 15
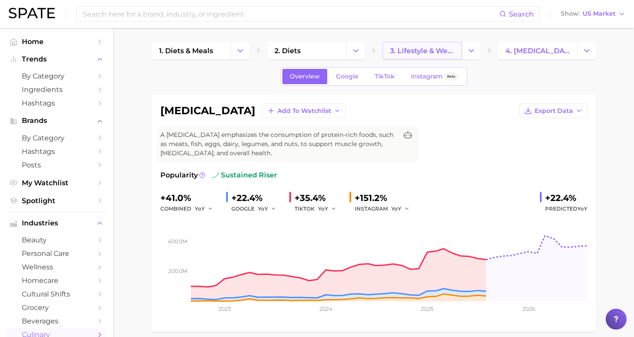
click at [421, 51] on span "3. lifestyle & wellness diets" at bounding box center [422, 51] width 64 height 8
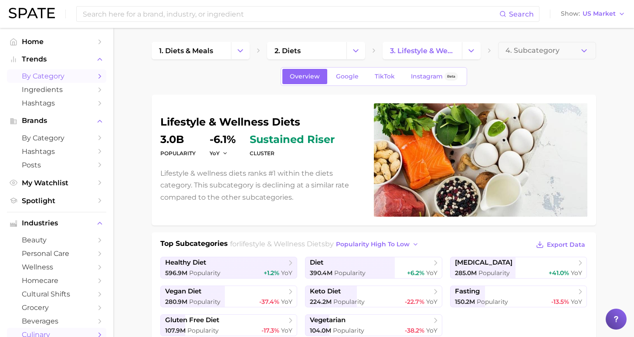
click at [48, 78] on span "by Category" at bounding box center [57, 76] width 70 height 8
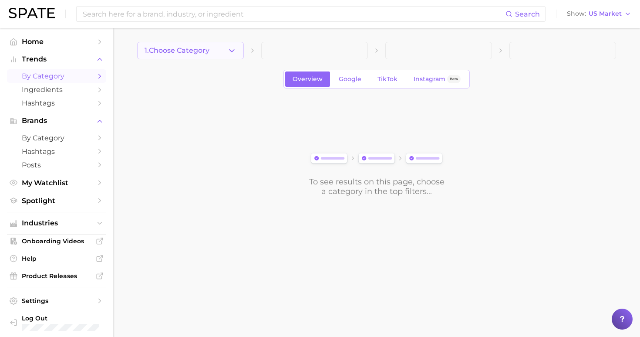
click at [217, 51] on button "1. Choose Category" at bounding box center [190, 50] width 107 height 17
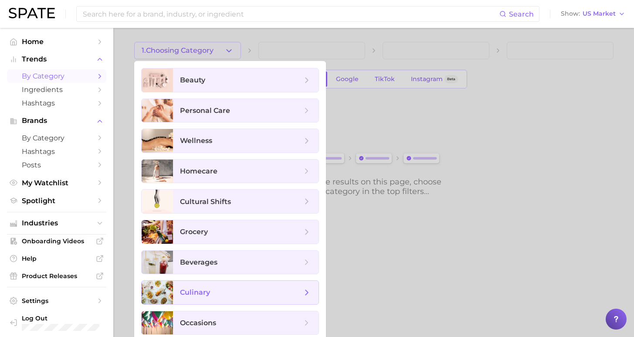
click at [218, 296] on span "culinary" at bounding box center [241, 292] width 122 height 10
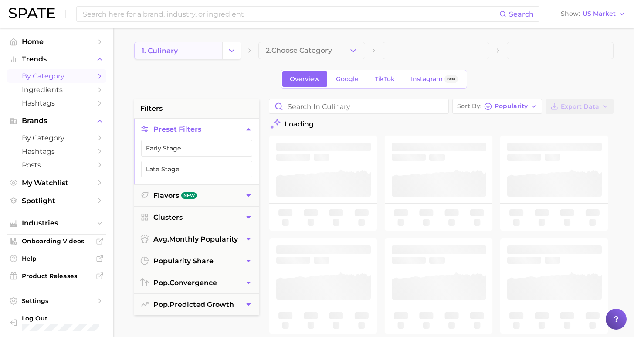
click at [195, 49] on link "1. culinary" at bounding box center [178, 50] width 88 height 17
click at [301, 48] on span "2. Choose Category" at bounding box center [299, 51] width 66 height 8
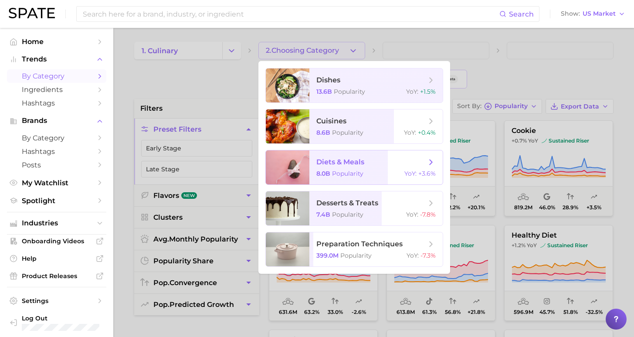
click at [351, 165] on span "diets & meals" at bounding box center [340, 162] width 48 height 8
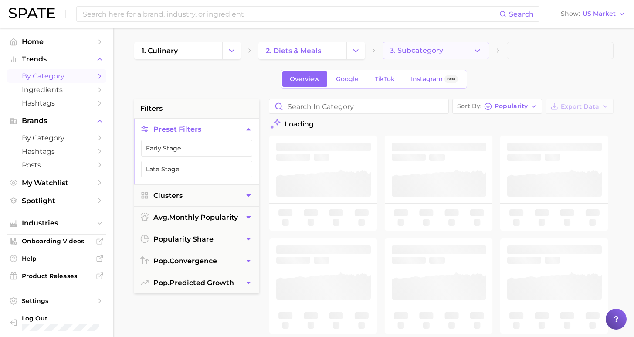
click at [429, 51] on span "3. Subcategory" at bounding box center [416, 51] width 53 height 8
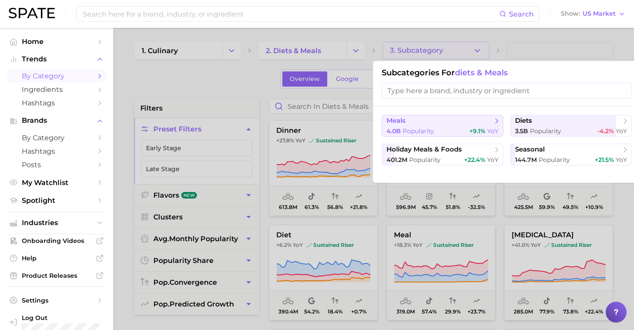
click at [474, 130] on button "meals 4.0b Popularity +9.1% YoY" at bounding box center [441, 126] width 121 height 22
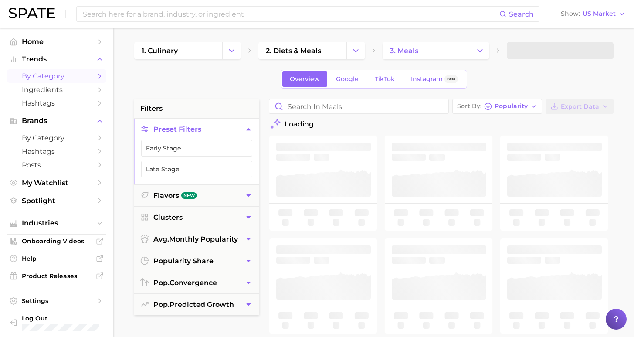
click at [532, 55] on span at bounding box center [559, 50] width 107 height 17
click at [532, 48] on span at bounding box center [559, 50] width 107 height 17
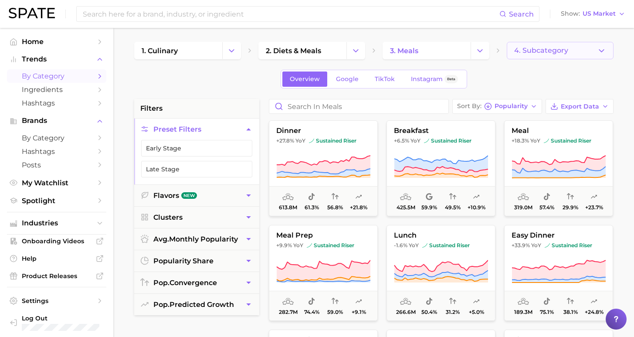
click at [571, 54] on button "4. Subcategory" at bounding box center [559, 50] width 107 height 17
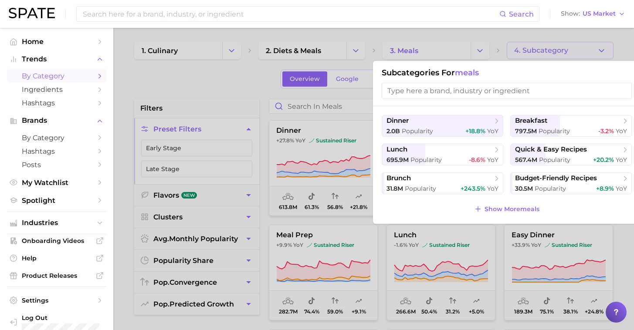
click at [408, 57] on div at bounding box center [317, 165] width 634 height 330
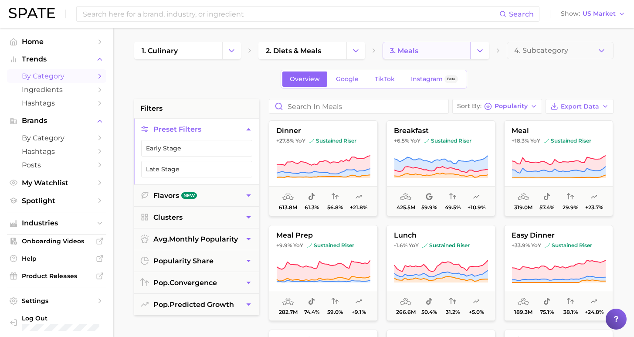
click at [429, 46] on link "3. meals" at bounding box center [426, 50] width 88 height 17
click at [464, 51] on link "3. meals" at bounding box center [426, 50] width 88 height 17
click at [481, 53] on icon "Change Category" at bounding box center [479, 50] width 9 height 9
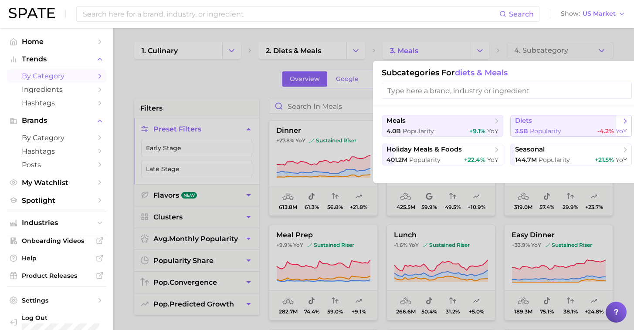
click at [526, 131] on span "3.5b" at bounding box center [521, 131] width 13 height 8
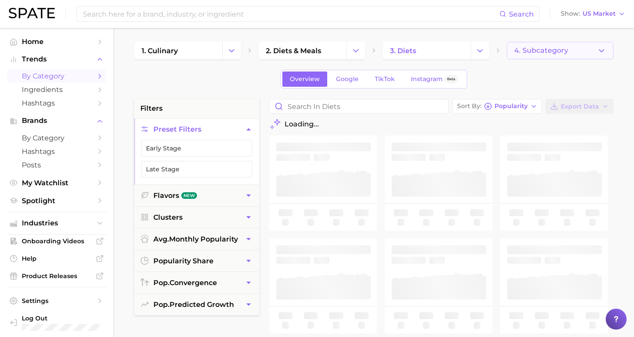
click at [551, 51] on span "4. Subcategory" at bounding box center [541, 51] width 54 height 8
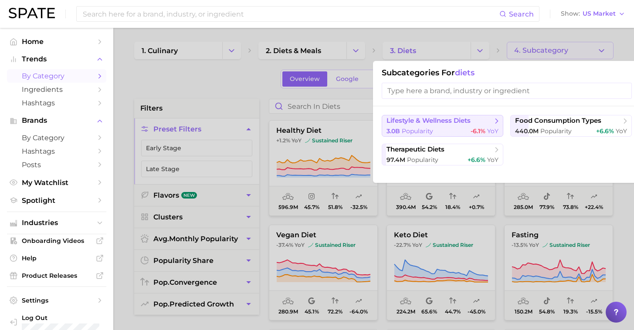
click at [479, 131] on button "lifestyle & wellness diets 3.0b Popularity -6.1% YoY" at bounding box center [441, 126] width 121 height 22
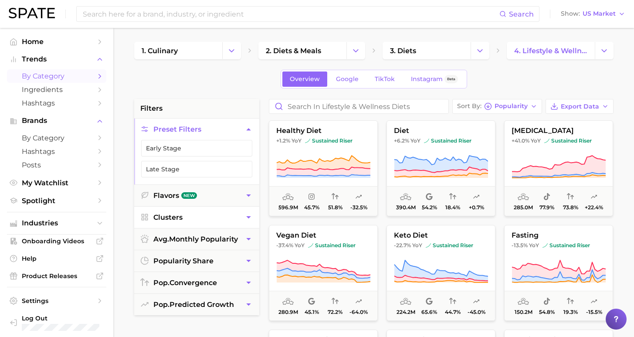
click at [200, 216] on button "Clusters" at bounding box center [196, 216] width 125 height 21
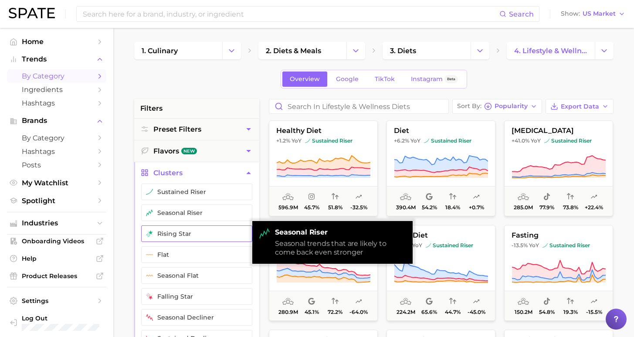
click at [191, 236] on button "rising star" at bounding box center [196, 233] width 111 height 17
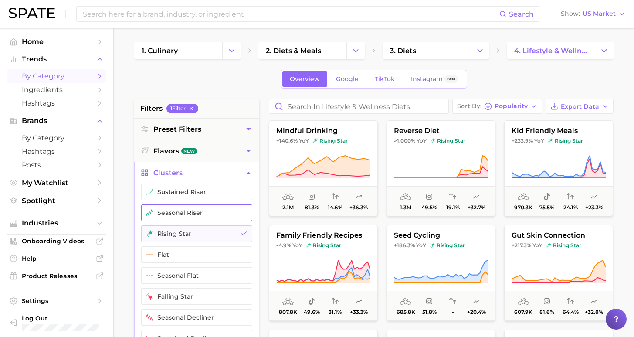
click at [191, 210] on button "seasonal riser" at bounding box center [196, 212] width 111 height 17
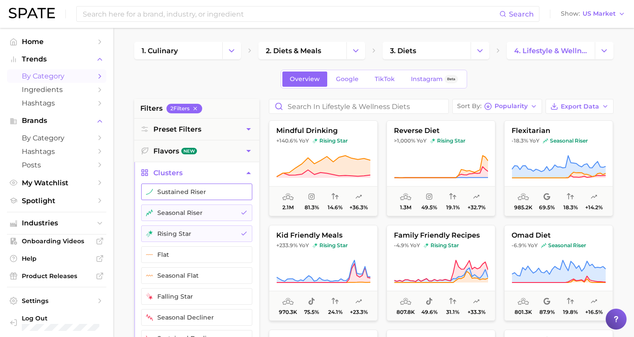
drag, startPoint x: 190, startPoint y: 194, endPoint x: 190, endPoint y: 189, distance: 5.2
click at [190, 194] on button "sustained riser" at bounding box center [196, 191] width 111 height 17
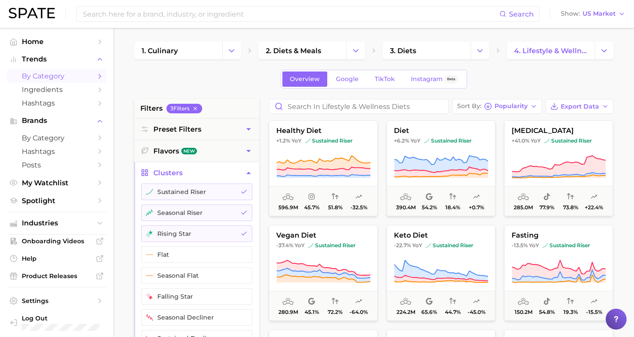
click at [250, 172] on icon "button" at bounding box center [248, 172] width 9 height 9
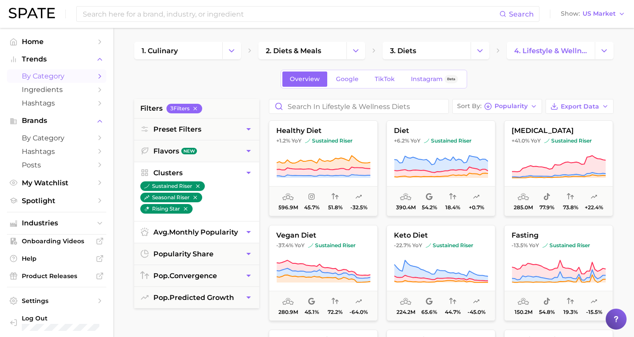
click at [239, 221] on button "avg. monthly popularity" at bounding box center [196, 231] width 125 height 21
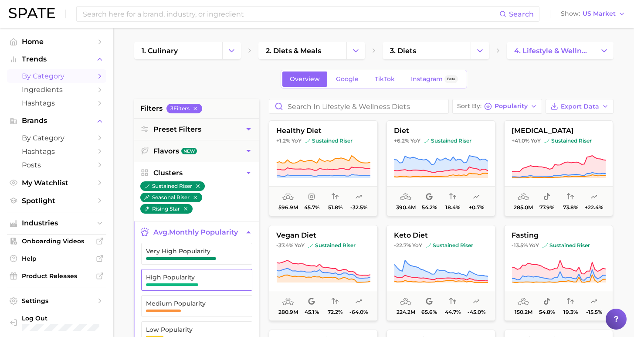
drag, startPoint x: 205, startPoint y: 295, endPoint x: 207, endPoint y: 267, distance: 27.6
click at [205, 300] on span "Medium Popularity" at bounding box center [190, 303] width 88 height 7
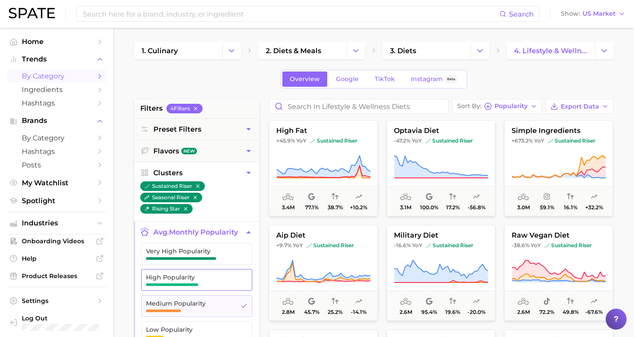
click at [207, 273] on span "High Popularity" at bounding box center [190, 276] width 88 height 7
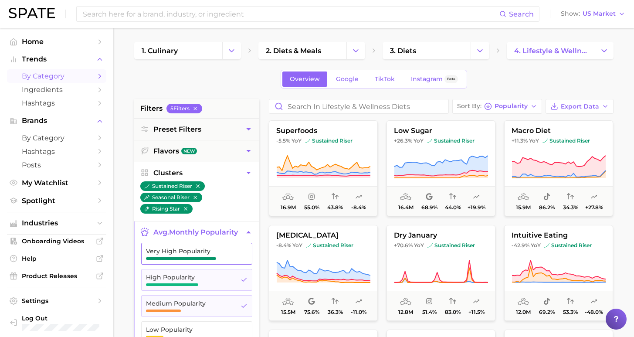
click at [210, 247] on span "Very High Popularity" at bounding box center [190, 250] width 88 height 7
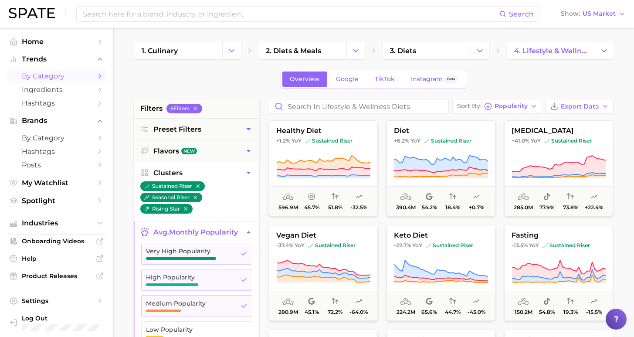
click at [249, 231] on icon "button" at bounding box center [248, 232] width 4 height 2
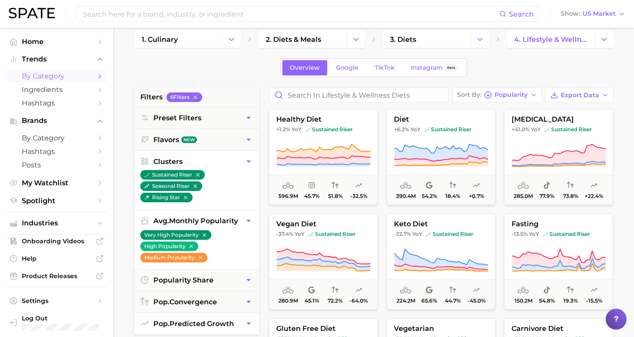
scroll to position [22, 0]
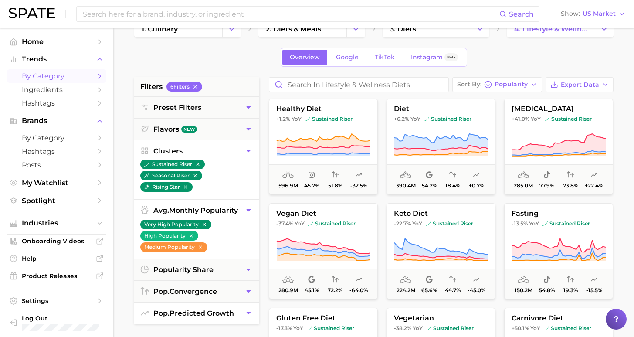
click at [239, 306] on button "pop. predicted growth" at bounding box center [196, 312] width 125 height 21
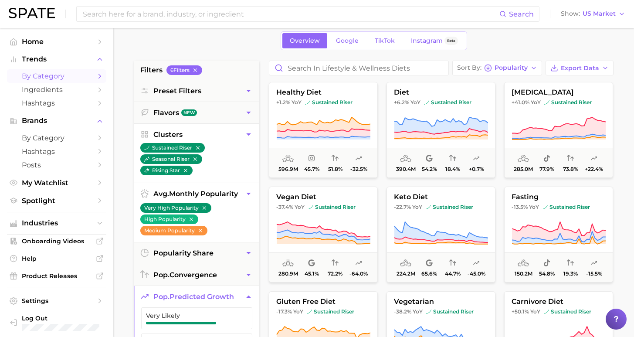
scroll to position [86, 0]
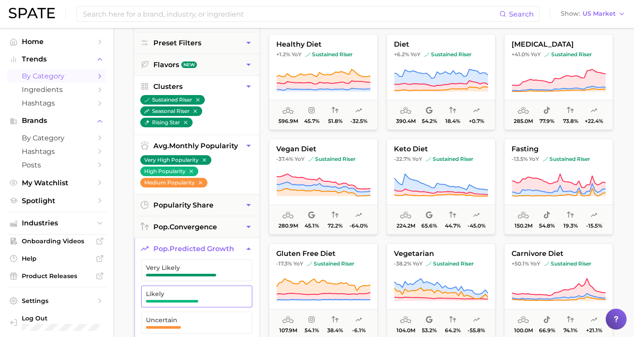
click at [221, 290] on span "Likely" at bounding box center [190, 293] width 88 height 7
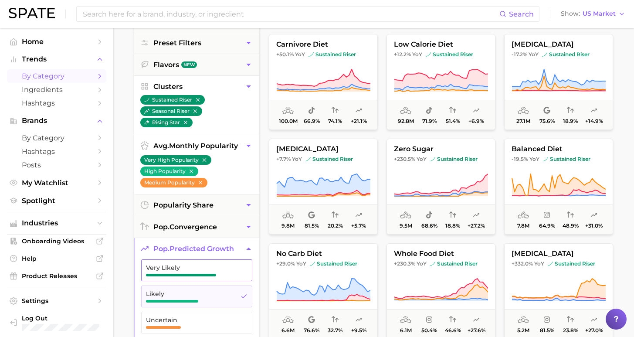
click at [219, 264] on span "Very Likely" at bounding box center [190, 270] width 88 height 12
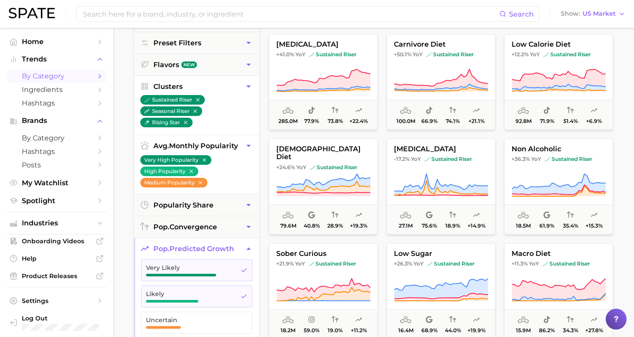
click at [122, 245] on main "1. culinary 2. diets & meals 3. diets 4. lifestyle & wellness diets Overview Go…" at bounding box center [373, 272] width 520 height 661
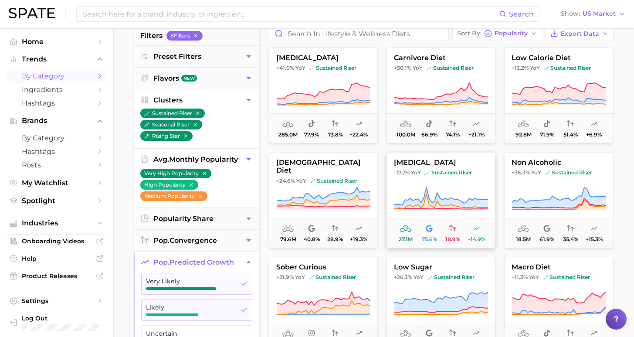
scroll to position [48, 0]
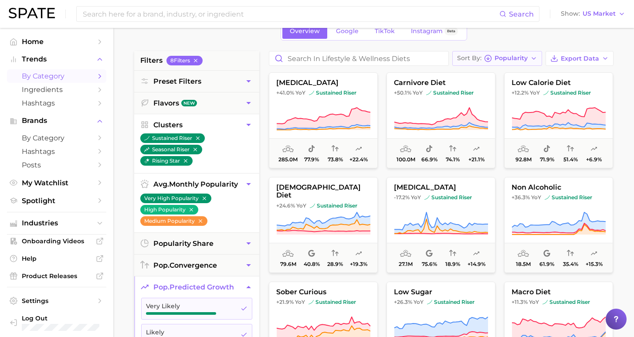
click at [515, 57] on span "Popularity" at bounding box center [510, 58] width 33 height 5
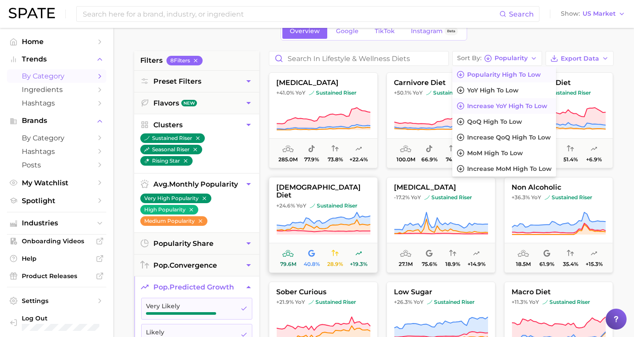
click at [515, 109] on span "Increase YoY high to low" at bounding box center [507, 105] width 80 height 7
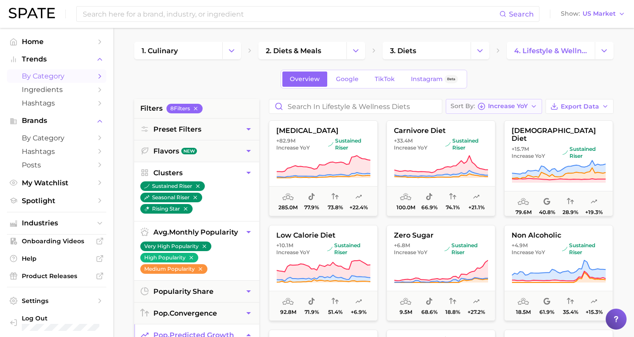
click at [504, 107] on span "Increase YoY" at bounding box center [508, 106] width 40 height 5
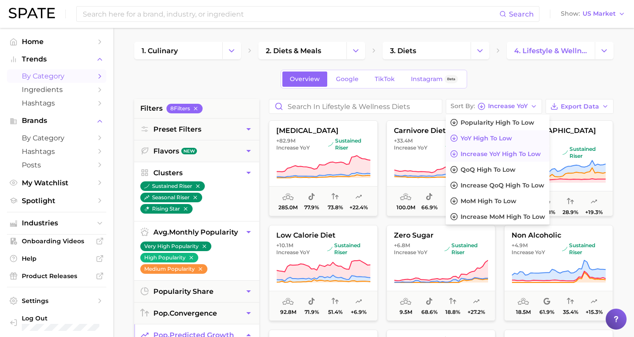
click at [492, 136] on span "YoY high to low" at bounding box center [485, 138] width 51 height 7
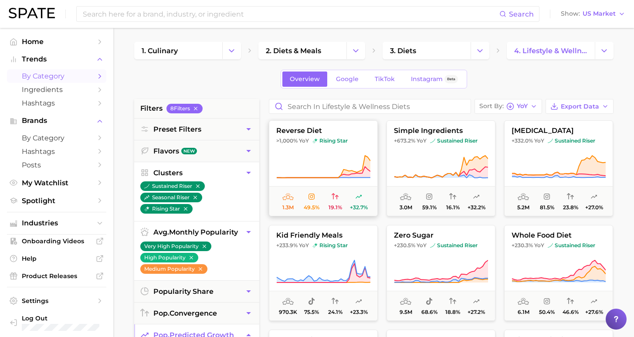
click at [334, 146] on button "reverse diet >1,000% YoY rising star 1.3m 49.5% 19.1% +32.7%" at bounding box center [323, 168] width 109 height 96
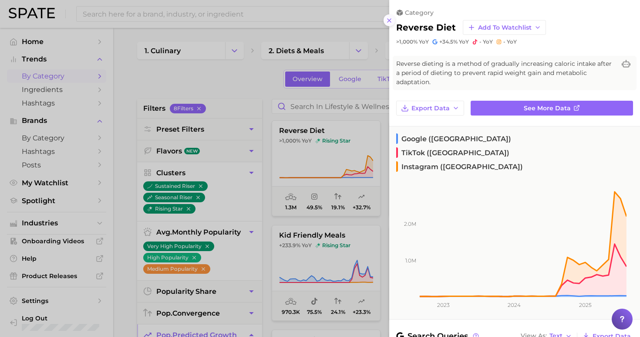
click at [390, 19] on icon at bounding box center [389, 20] width 7 height 7
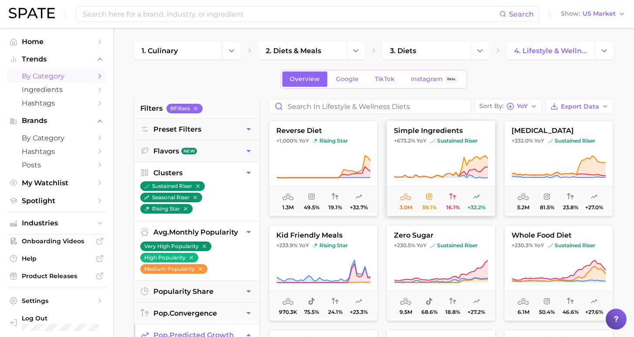
click at [444, 170] on icon at bounding box center [441, 167] width 94 height 24
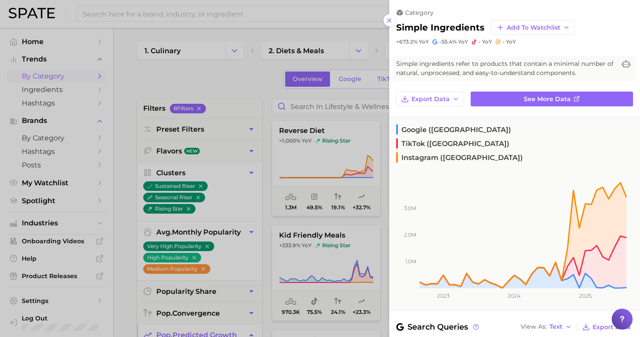
click at [388, 21] on button at bounding box center [390, 20] width 12 height 12
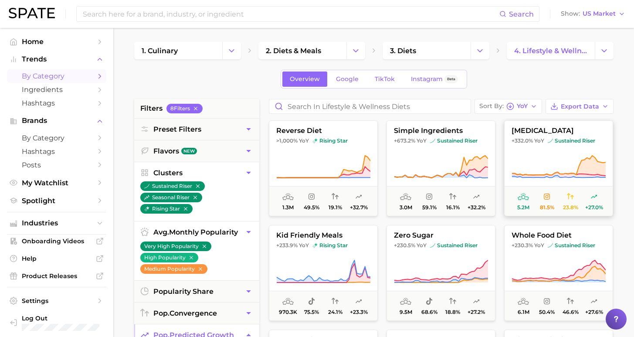
click at [554, 175] on icon at bounding box center [558, 174] width 94 height 5
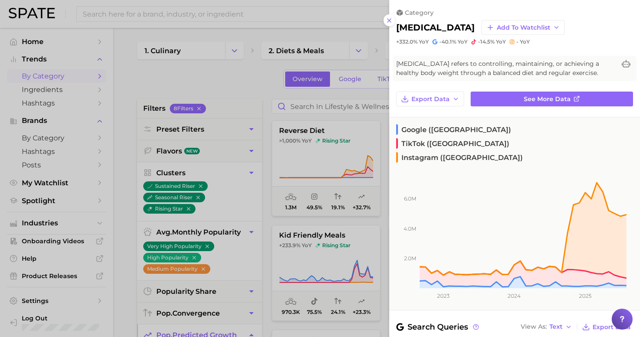
click at [388, 19] on line at bounding box center [389, 20] width 3 height 3
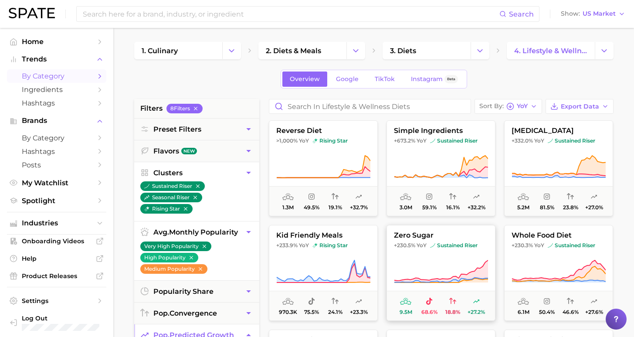
click at [475, 250] on button "zero sugar +230.5% YoY sustained riser 9.5m 68.6% 18.8% +27.2%" at bounding box center [440, 273] width 109 height 96
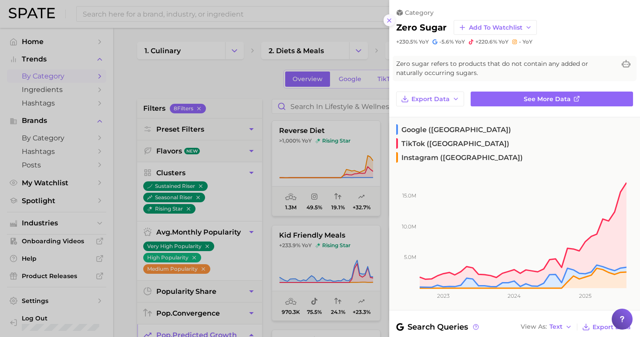
click at [387, 17] on icon at bounding box center [389, 20] width 7 height 7
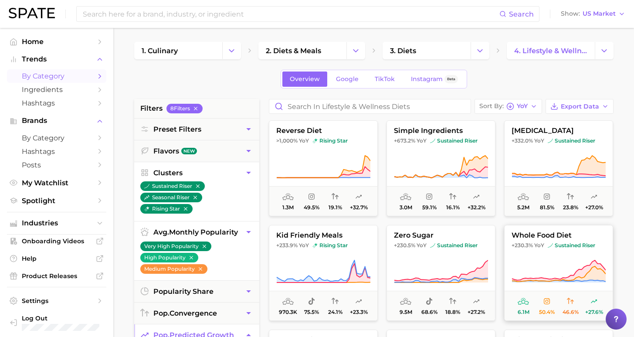
click at [562, 260] on icon at bounding box center [558, 271] width 94 height 24
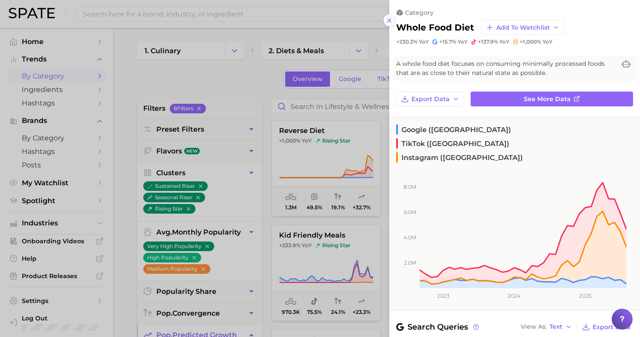
click at [386, 17] on icon at bounding box center [389, 20] width 7 height 7
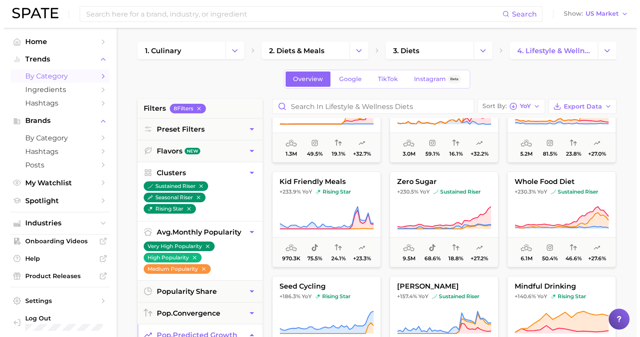
scroll to position [67, 0]
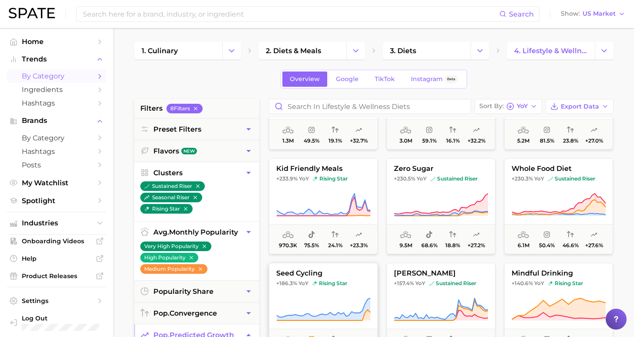
click at [320, 281] on span "rising star" at bounding box center [329, 283] width 35 height 7
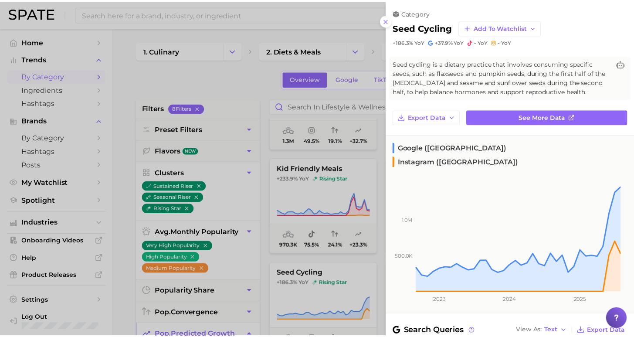
scroll to position [2, 0]
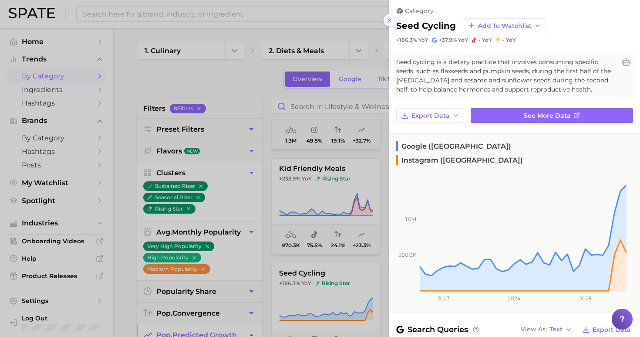
click at [391, 17] on icon at bounding box center [389, 20] width 7 height 7
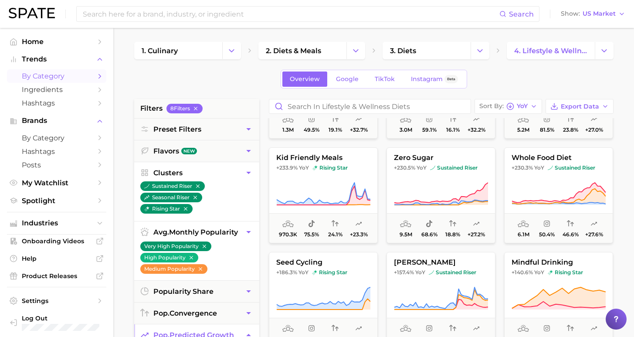
scroll to position [98, 0]
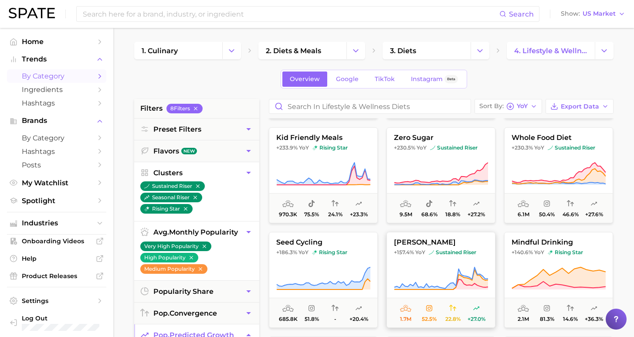
click at [460, 269] on icon at bounding box center [441, 278] width 94 height 24
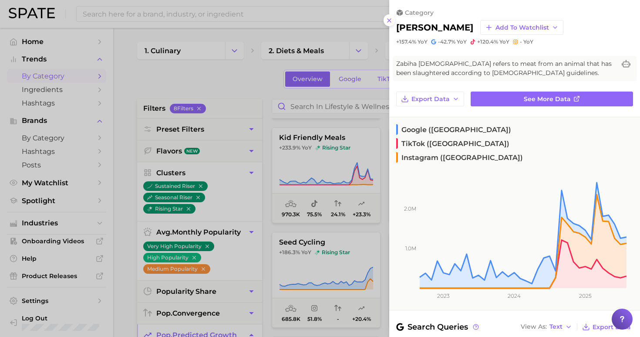
click at [386, 17] on icon at bounding box center [389, 20] width 7 height 7
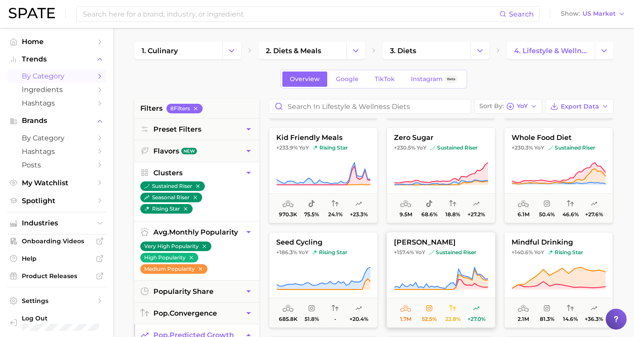
scroll to position [201, 0]
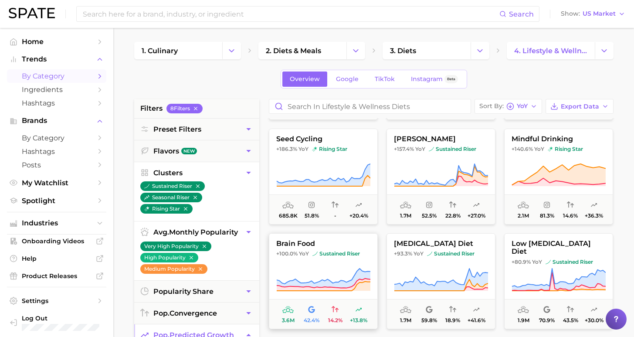
click at [289, 267] on button "brain food +100.0% YoY sustained riser 3.6m 42.4% 14.2% +13.8%" at bounding box center [323, 281] width 109 height 96
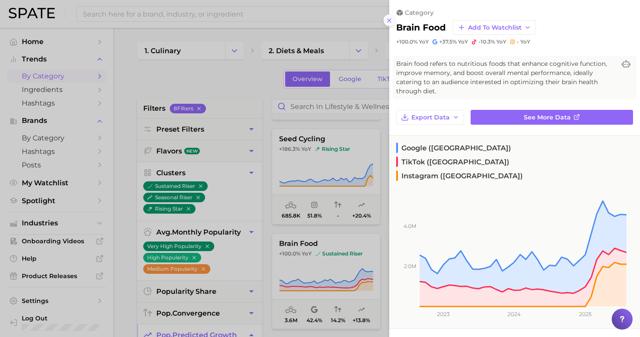
click at [386, 17] on icon at bounding box center [389, 20] width 7 height 7
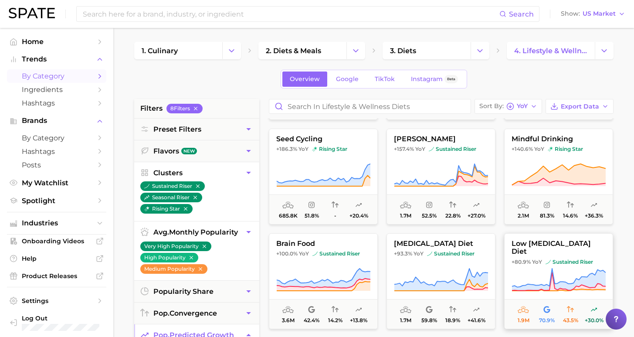
click at [532, 258] on span "YoY" at bounding box center [537, 261] width 10 height 7
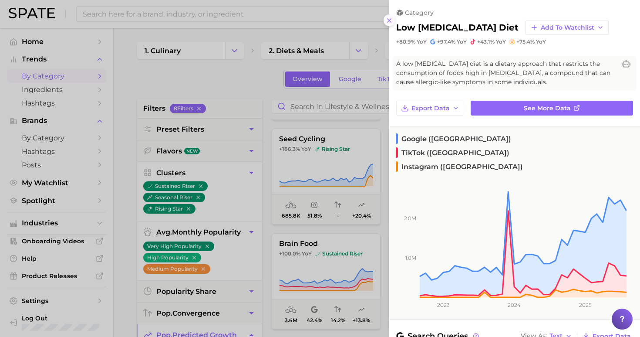
click at [389, 17] on icon at bounding box center [389, 20] width 7 height 7
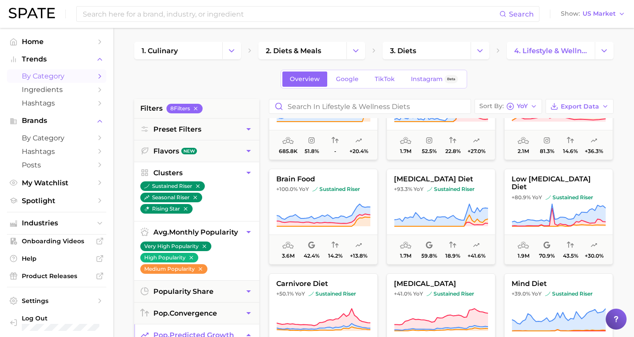
scroll to position [280, 0]
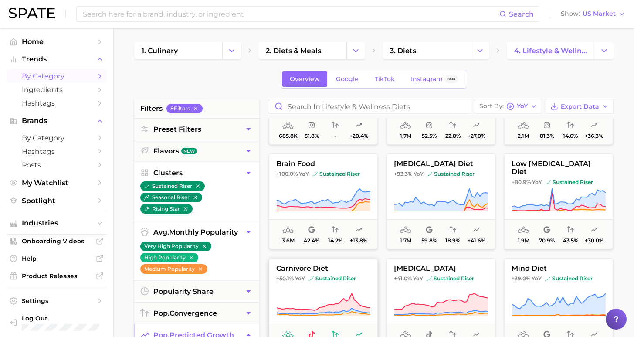
click at [346, 285] on button "carnivore diet +50.1% YoY sustained riser 100.0m 66.9% 74.1% +21.1%" at bounding box center [323, 306] width 109 height 96
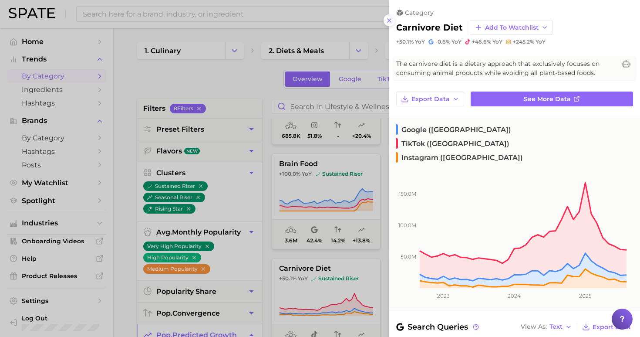
click at [387, 19] on icon at bounding box center [389, 20] width 7 height 7
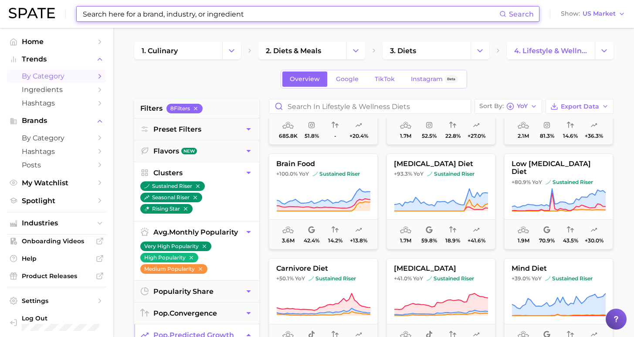
click at [211, 13] on input at bounding box center [290, 14] width 417 height 15
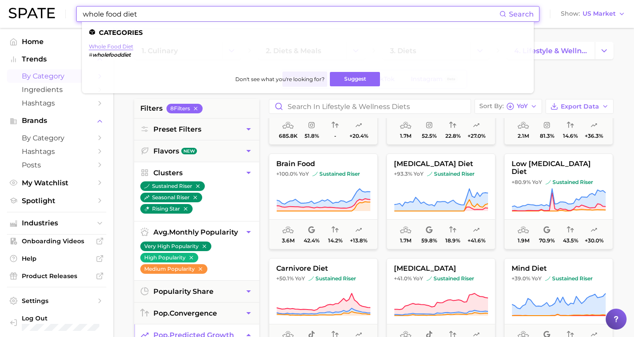
type input "whole food diet"
click at [118, 44] on link "whole food diet" at bounding box center [111, 46] width 44 height 7
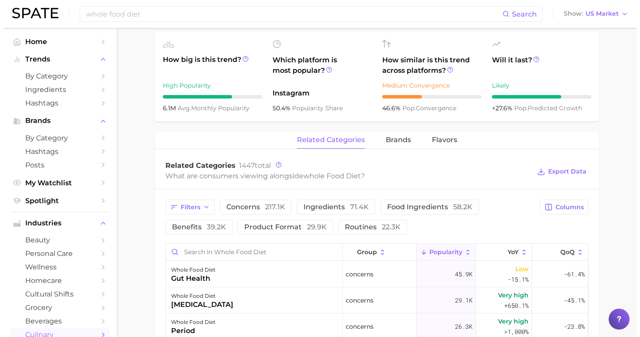
scroll to position [382, 0]
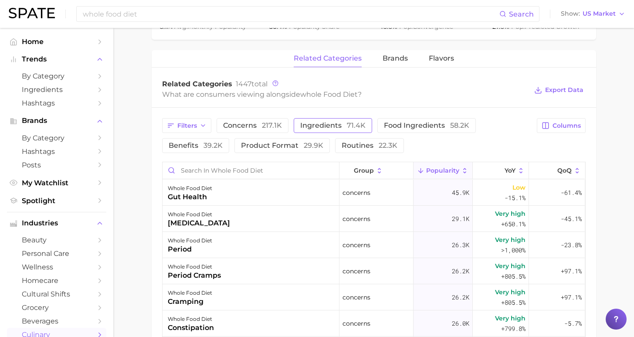
click at [332, 125] on span "ingredients 71.4k" at bounding box center [332, 125] width 65 height 7
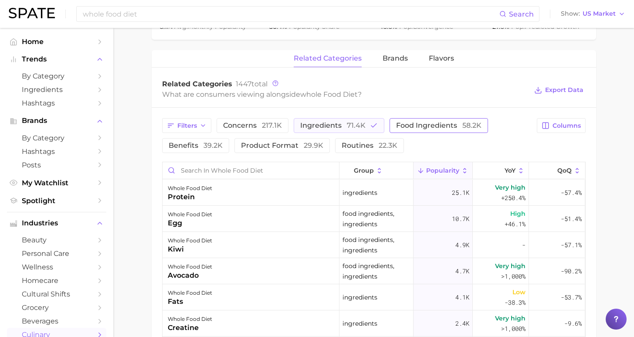
click at [396, 127] on span "food ingredients 58.2k" at bounding box center [438, 125] width 85 height 7
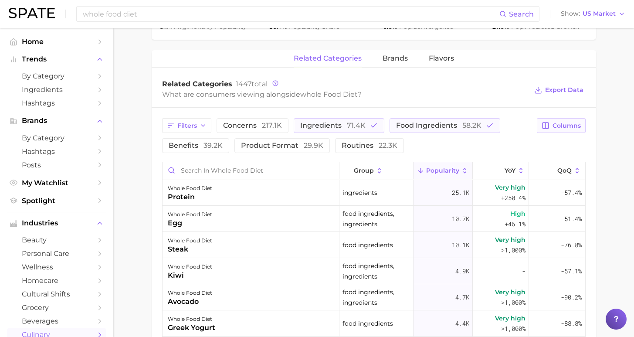
click at [568, 126] on span "Columns" at bounding box center [566, 125] width 28 height 7
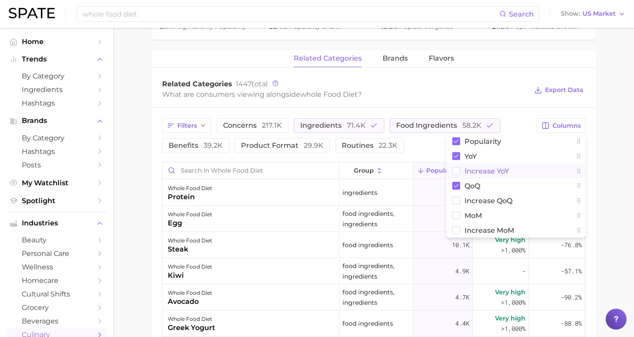
drag, startPoint x: 478, startPoint y: 171, endPoint x: 479, endPoint y: 177, distance: 6.1
click at [479, 171] on span "Increase YoY" at bounding box center [486, 170] width 44 height 7
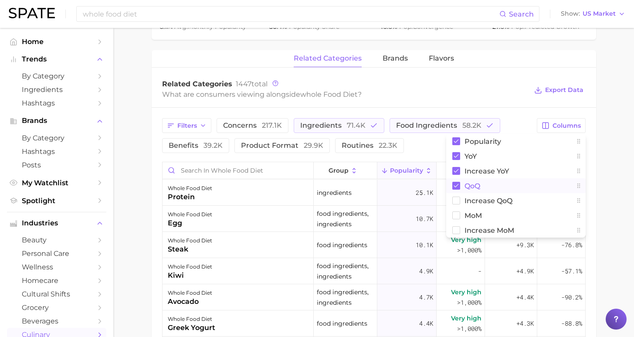
click at [474, 182] on span "QoQ" at bounding box center [472, 185] width 16 height 7
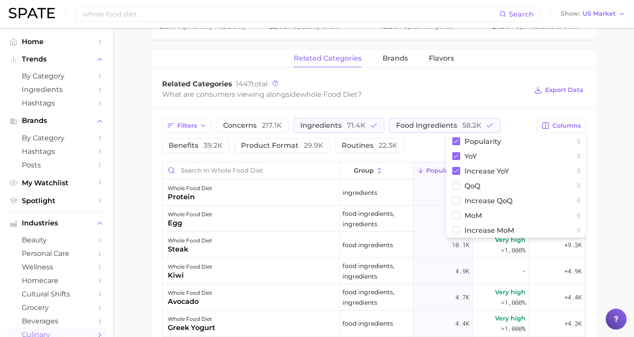
click at [600, 170] on main "1. diets & meals 2. diets 3. lifestyle & wellness diets 4. whole food diet Over…" at bounding box center [373, 99] width 520 height 907
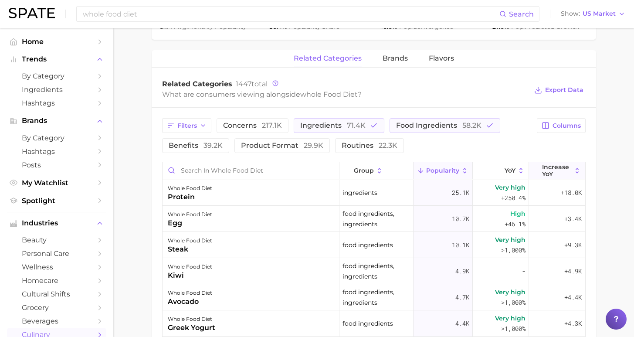
click at [556, 170] on span "Increase YoY" at bounding box center [557, 170] width 30 height 14
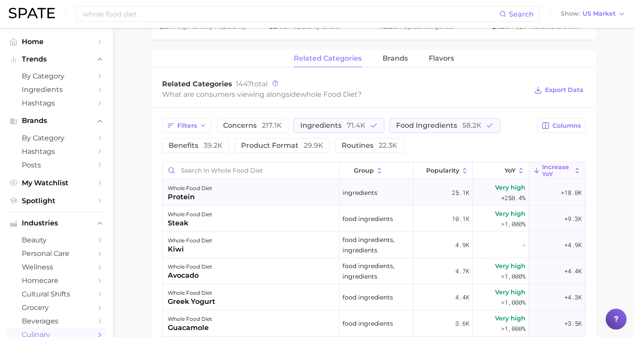
click at [223, 193] on div "whole food diet protein" at bounding box center [250, 192] width 177 height 26
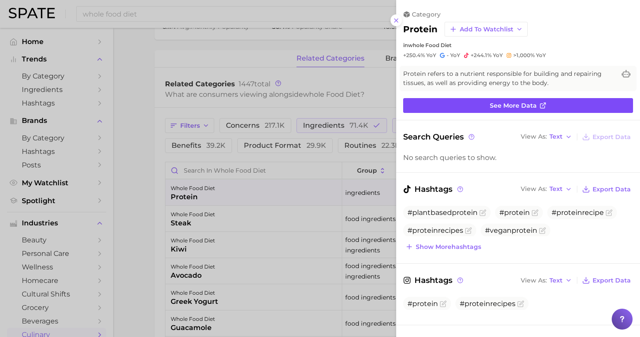
scroll to position [0, 0]
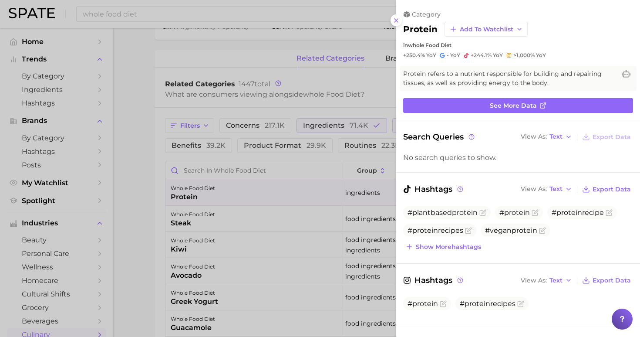
drag, startPoint x: 392, startPoint y: 18, endPoint x: 327, endPoint y: 105, distance: 108.2
click at [392, 18] on button at bounding box center [397, 20] width 12 height 12
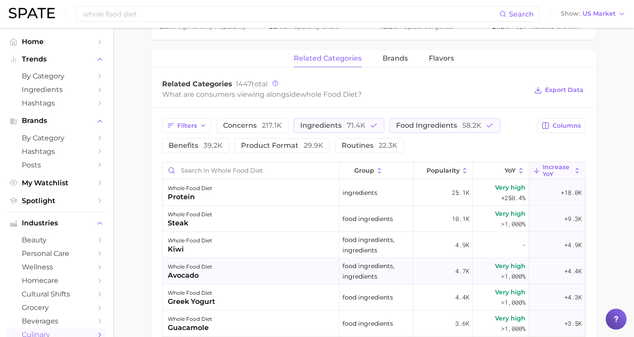
click at [189, 270] on div "avocado" at bounding box center [190, 275] width 44 height 10
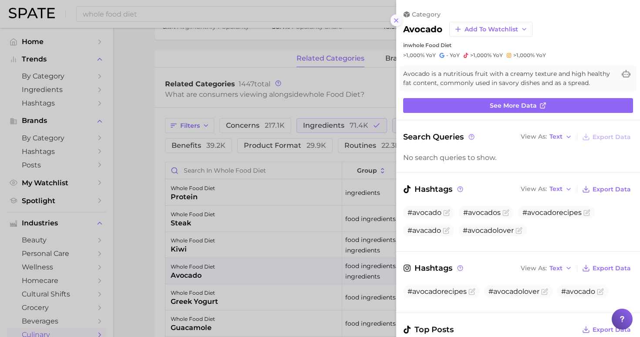
click at [399, 18] on icon at bounding box center [396, 20] width 7 height 7
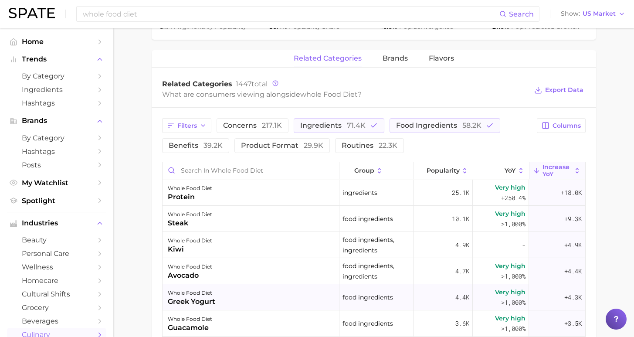
click at [264, 303] on div "whole food diet greek yogurt" at bounding box center [250, 297] width 177 height 26
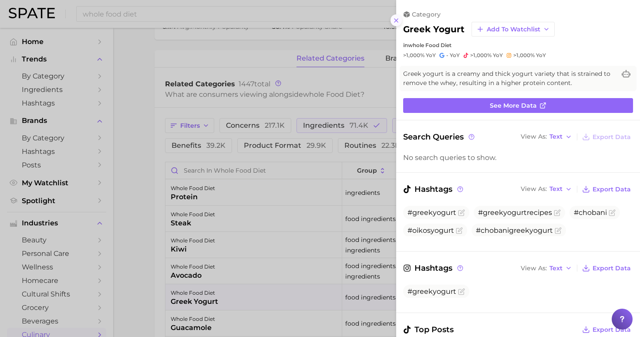
click at [397, 19] on line at bounding box center [395, 20] width 3 height 3
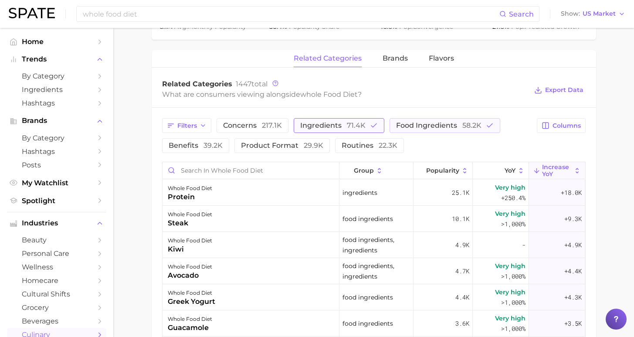
click at [308, 126] on span "ingredients 71.4k" at bounding box center [332, 125] width 65 height 7
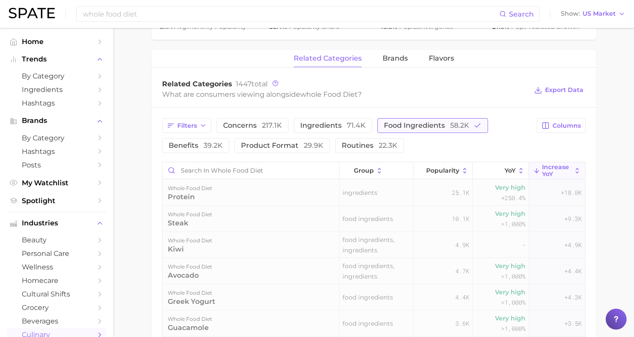
click at [424, 120] on button "food ingredients 58.2k" at bounding box center [432, 125] width 111 height 15
click at [262, 128] on span "217.1k" at bounding box center [272, 125] width 20 height 8
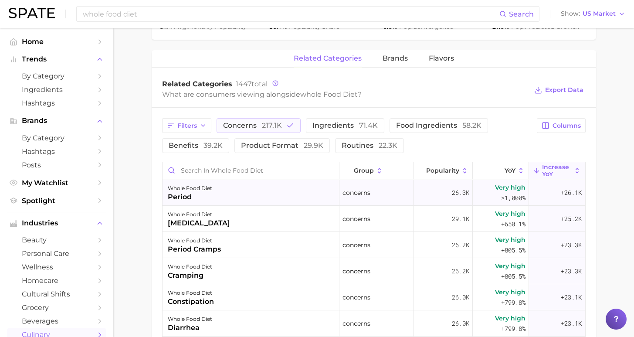
click at [223, 199] on div "whole food diet period" at bounding box center [250, 192] width 177 height 26
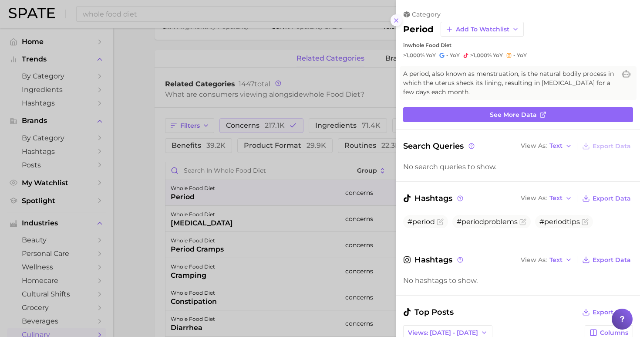
click at [395, 17] on icon at bounding box center [396, 20] width 7 height 7
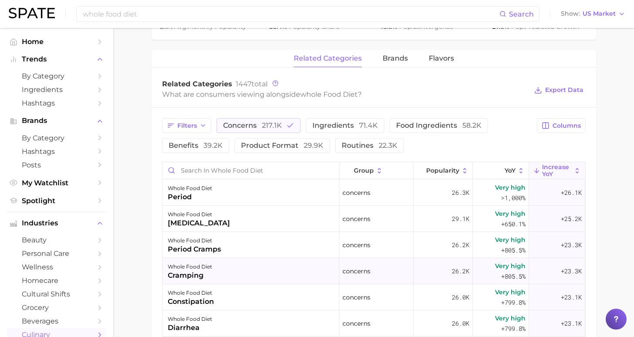
click at [251, 267] on div "whole food diet cramping" at bounding box center [250, 271] width 177 height 26
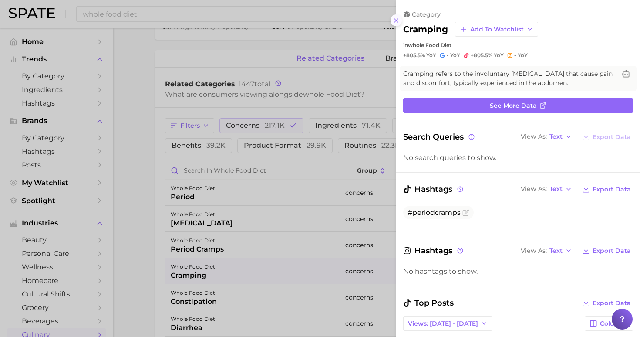
click at [396, 19] on line at bounding box center [395, 20] width 3 height 3
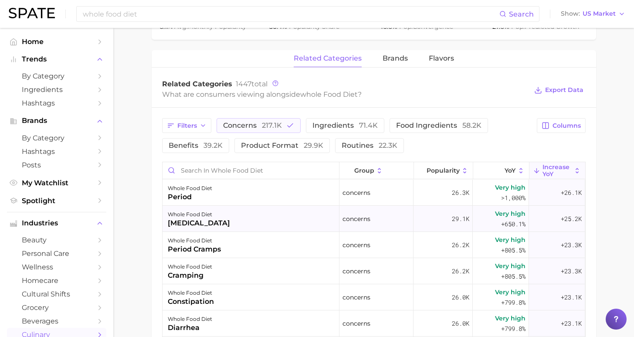
click at [220, 209] on div "whole food diet bloating" at bounding box center [250, 219] width 177 height 26
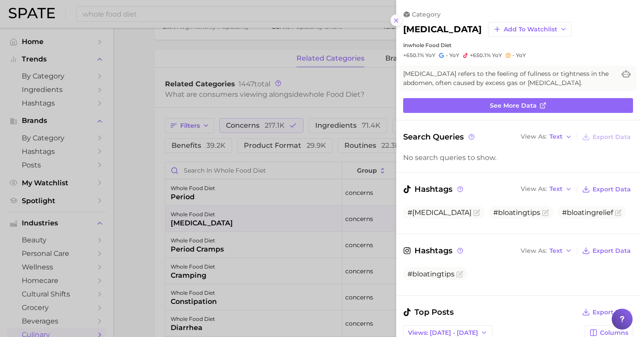
click at [397, 17] on icon at bounding box center [396, 20] width 7 height 7
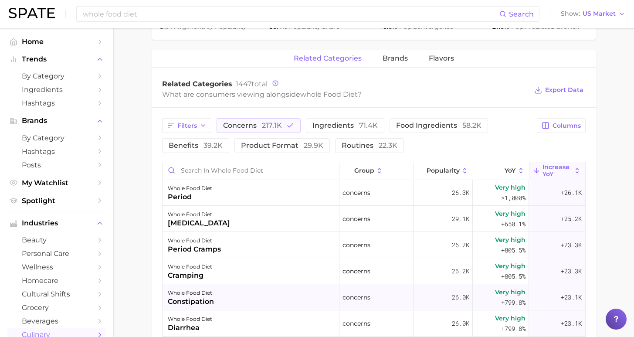
click at [267, 296] on div "whole food diet constipation" at bounding box center [250, 297] width 177 height 26
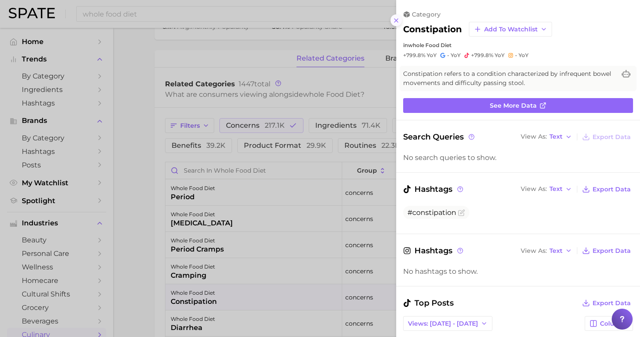
click at [394, 17] on icon at bounding box center [396, 20] width 7 height 7
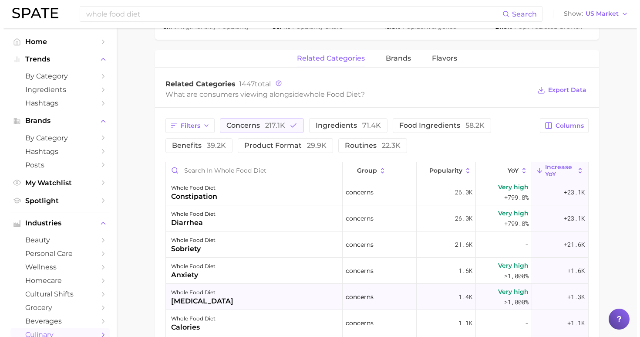
scroll to position [118, 0]
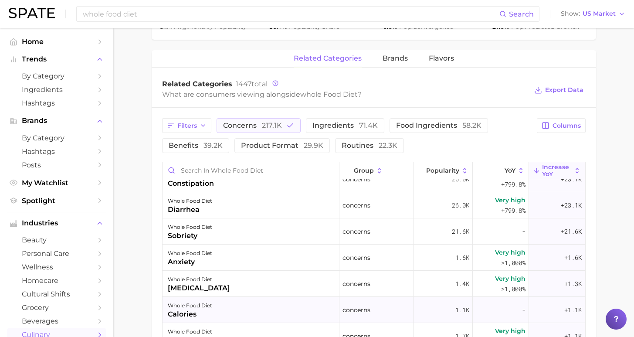
click at [256, 308] on div "whole food diet calories" at bounding box center [250, 310] width 177 height 26
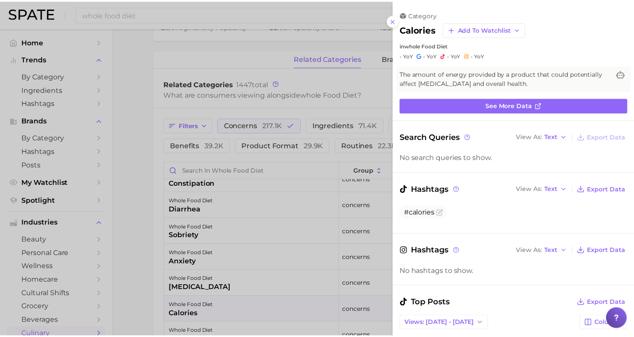
scroll to position [0, 0]
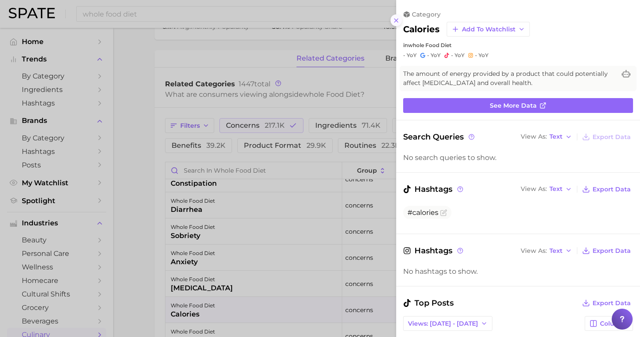
click at [398, 14] on button at bounding box center [397, 20] width 12 height 12
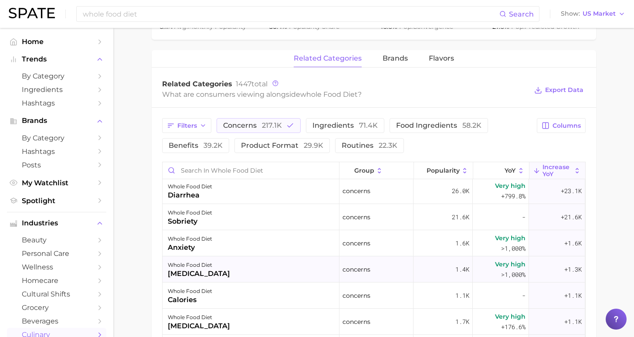
scroll to position [239, 0]
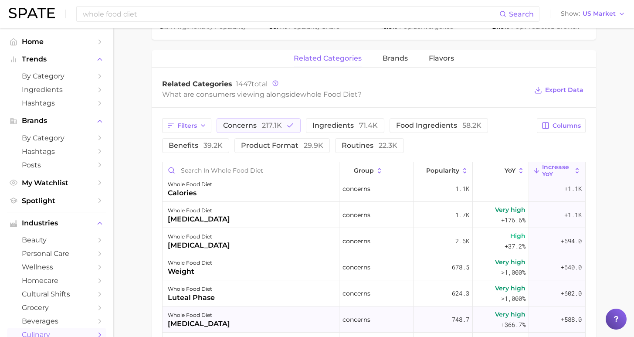
click at [268, 314] on div "whole food diet endometriosis" at bounding box center [250, 319] width 177 height 26
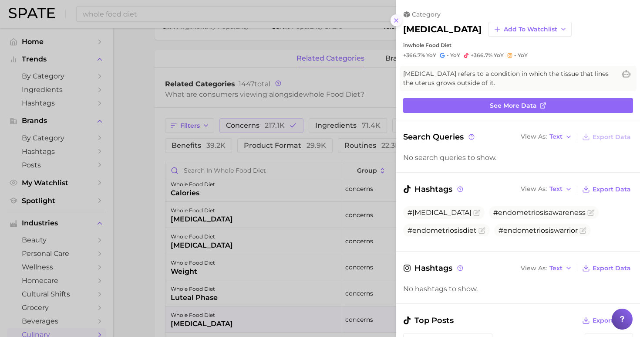
click at [396, 17] on icon at bounding box center [396, 20] width 7 height 7
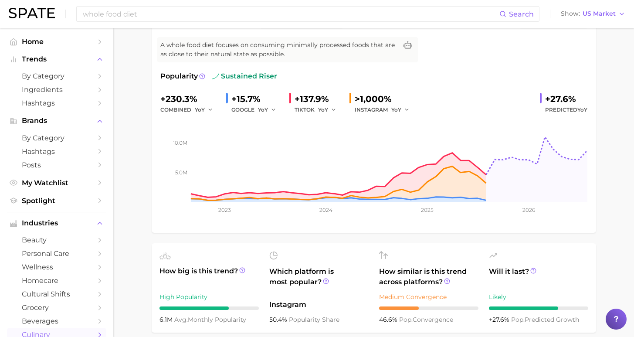
scroll to position [0, 0]
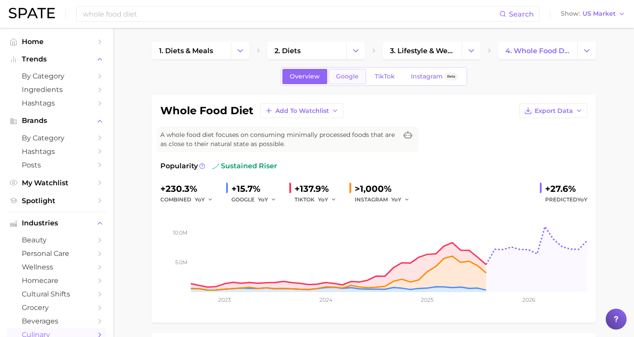
click at [350, 76] on span "Google" at bounding box center [347, 76] width 23 height 7
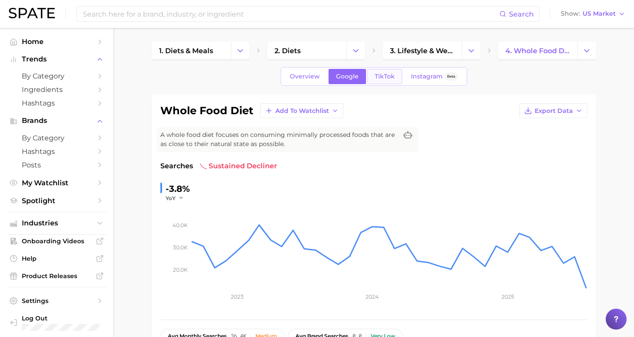
click at [385, 74] on span "TikTok" at bounding box center [384, 76] width 20 height 7
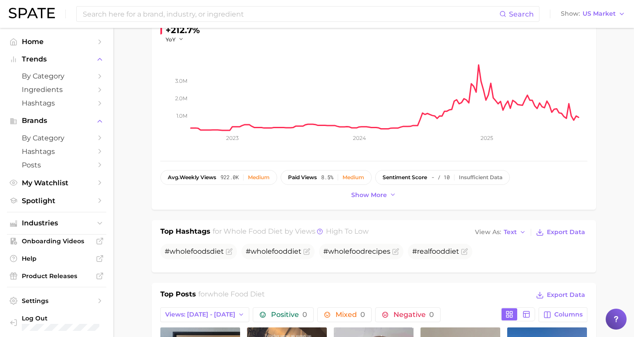
scroll to position [174, 0]
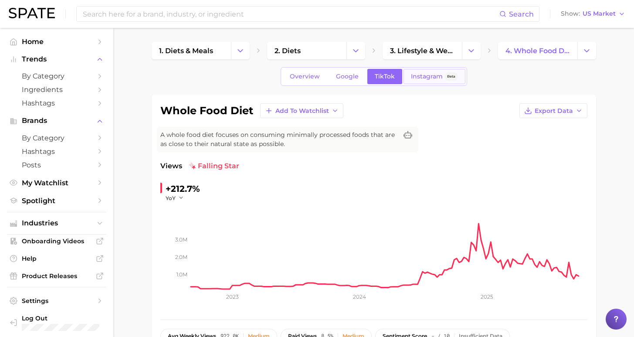
click at [413, 78] on span "Instagram" at bounding box center [427, 76] width 32 height 7
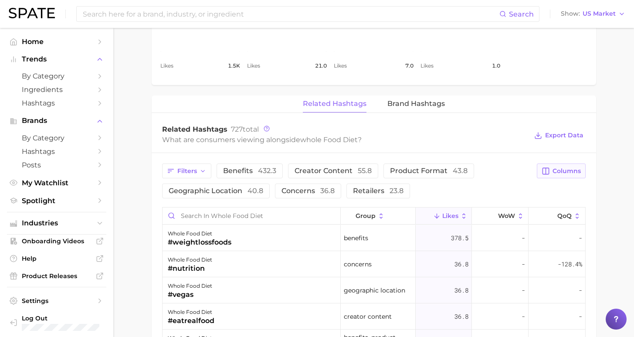
drag, startPoint x: 573, startPoint y: 167, endPoint x: 568, endPoint y: 174, distance: 8.2
click at [573, 167] on span "Columns" at bounding box center [566, 170] width 28 height 7
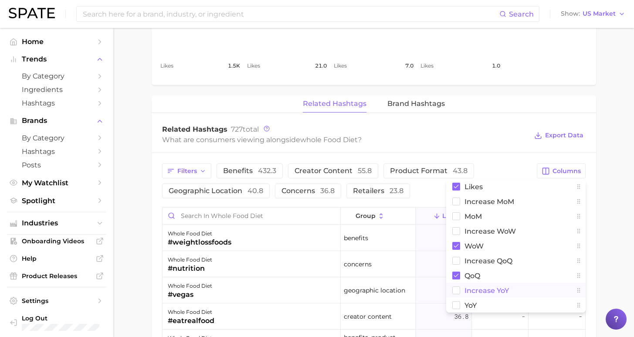
click at [485, 294] on button "Increase YoY" at bounding box center [515, 290] width 139 height 15
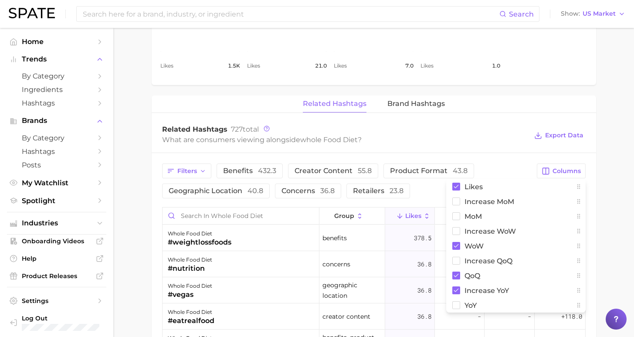
click at [607, 243] on main "1. diets & meals 2. diets 3. lifestyle & wellness diets 4. whole food diet Over…" at bounding box center [373, 49] width 520 height 1096
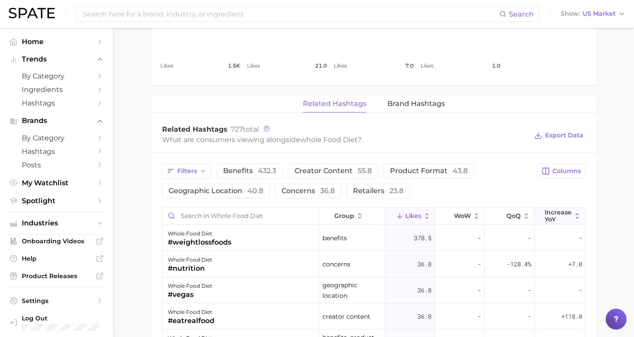
click at [553, 216] on span "Increase YoY" at bounding box center [557, 216] width 27 height 14
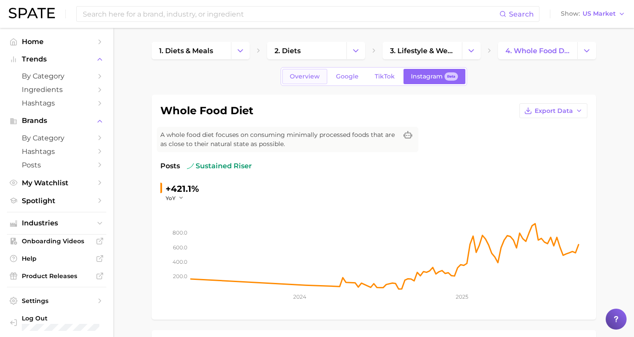
click at [312, 76] on span "Overview" at bounding box center [305, 76] width 30 height 7
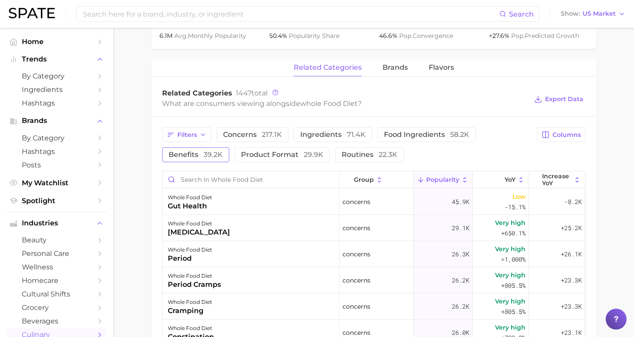
click at [223, 151] on span "benefits 39.2k" at bounding box center [196, 154] width 54 height 7
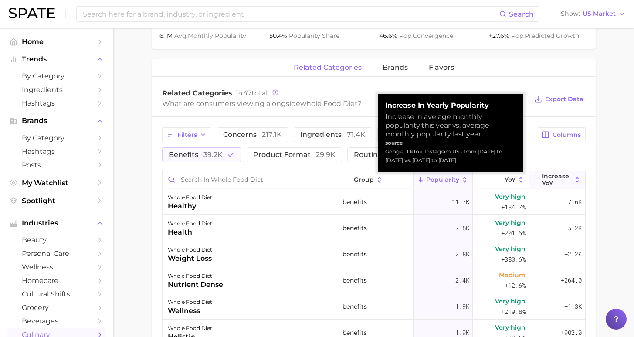
click at [552, 181] on span "Increase YoY" at bounding box center [557, 179] width 30 height 14
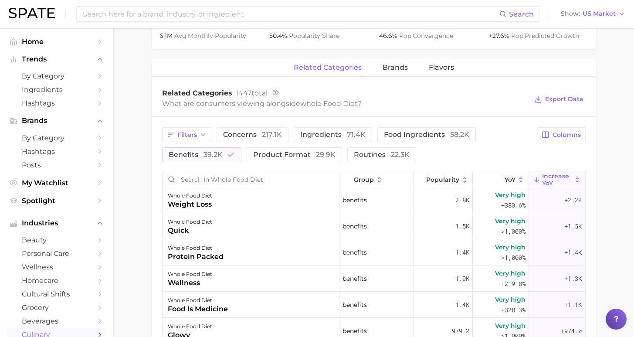
scroll to position [70, 0]
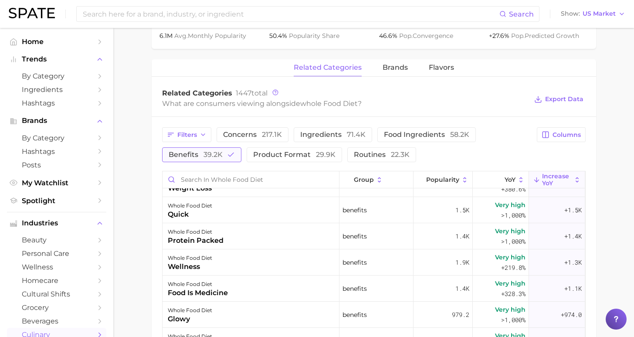
click at [212, 150] on button "benefits 39.2k" at bounding box center [201, 154] width 79 height 15
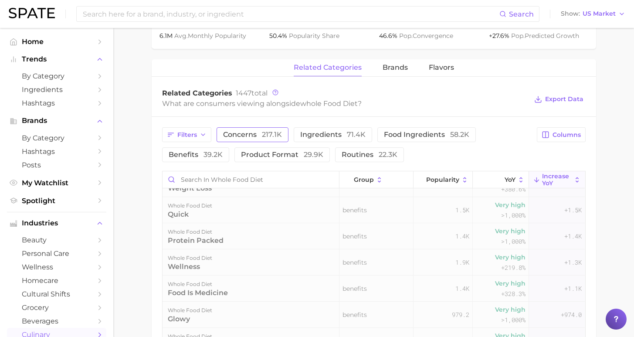
scroll to position [0, 0]
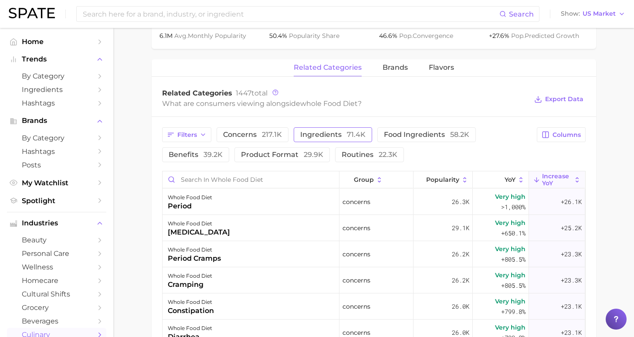
click at [310, 133] on span "ingredients 71.4k" at bounding box center [332, 134] width 65 height 7
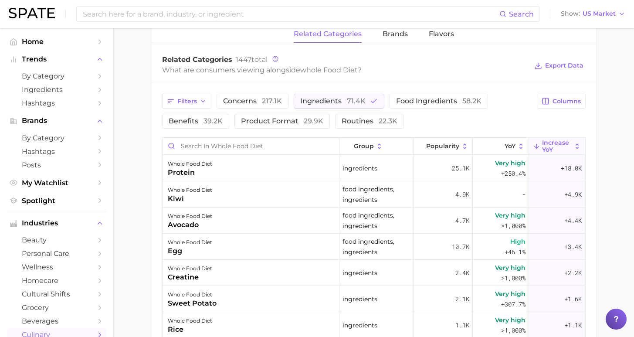
scroll to position [441, 0]
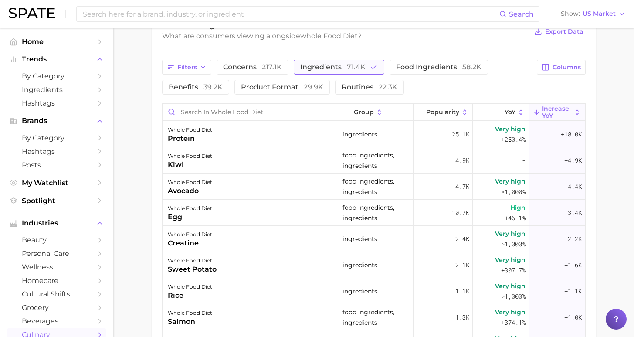
click at [320, 67] on span "ingredients 71.4k" at bounding box center [332, 67] width 65 height 7
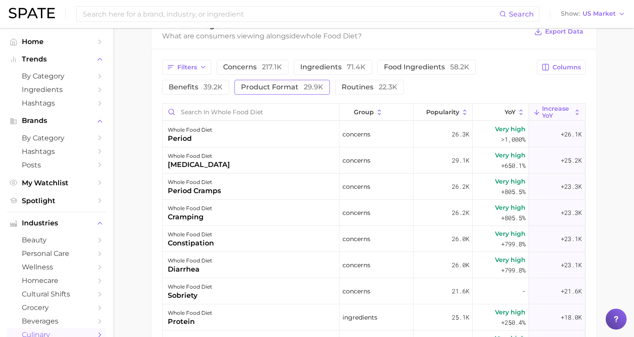
drag, startPoint x: 202, startPoint y: 89, endPoint x: 209, endPoint y: 92, distance: 7.8
click at [241, 89] on span "product format 29.9k" at bounding box center [282, 87] width 82 height 7
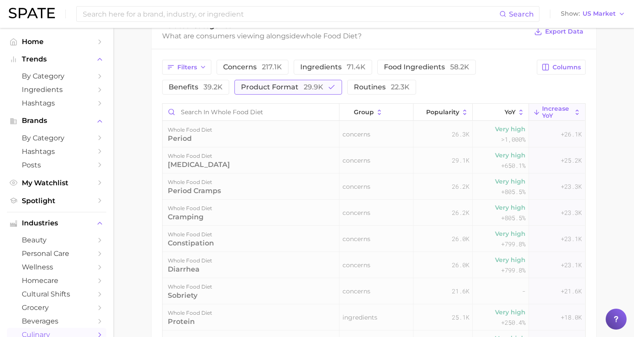
click at [241, 88] on span "product format 29.9k" at bounding box center [282, 87] width 82 height 7
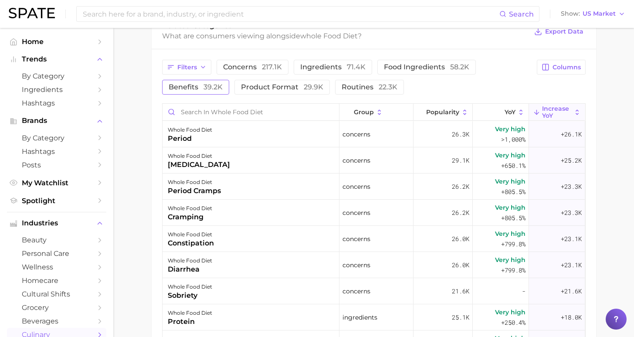
click at [229, 80] on button "benefits 39.2k" at bounding box center [195, 87] width 67 height 15
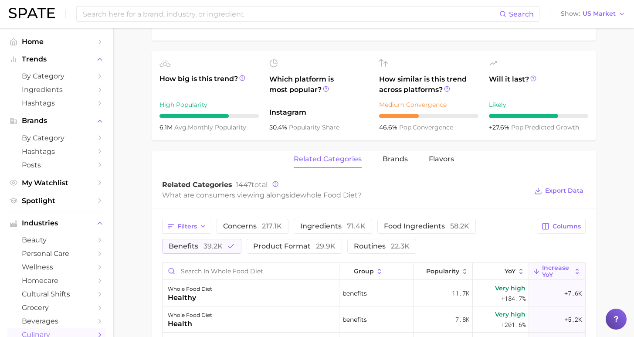
scroll to position [337, 0]
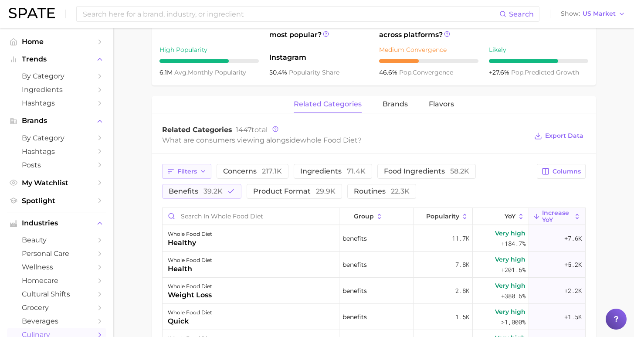
click at [182, 170] on span "Filters" at bounding box center [187, 171] width 20 height 7
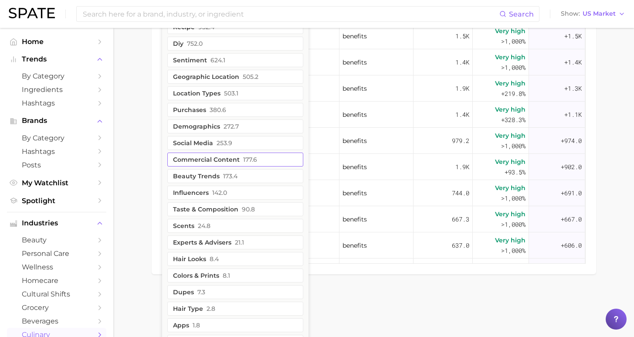
scroll to position [651, 0]
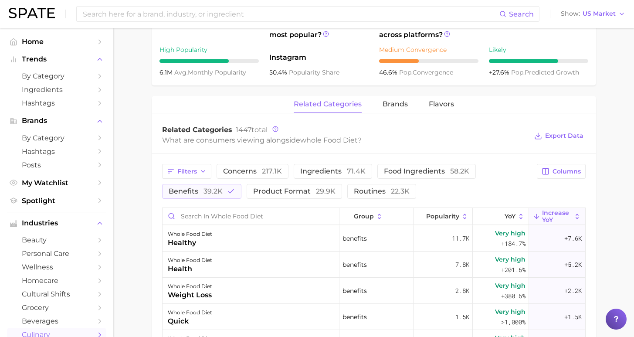
scroll to position [320, 0]
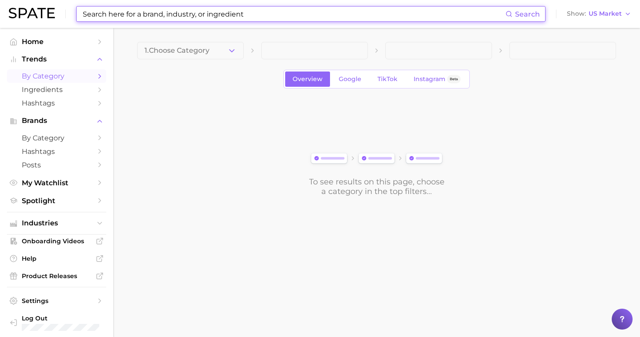
click at [190, 10] on input at bounding box center [294, 14] width 424 height 15
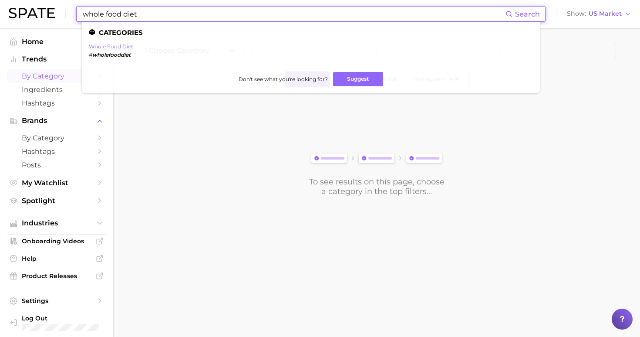
type input "whole food diet"
click at [105, 46] on link "whole food diet" at bounding box center [111, 46] width 44 height 7
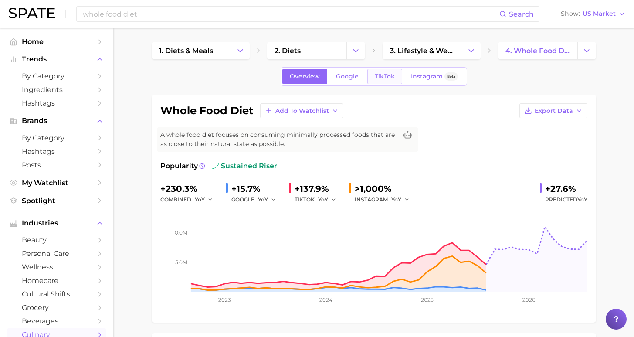
click at [374, 76] on link "TikTok" at bounding box center [384, 76] width 35 height 15
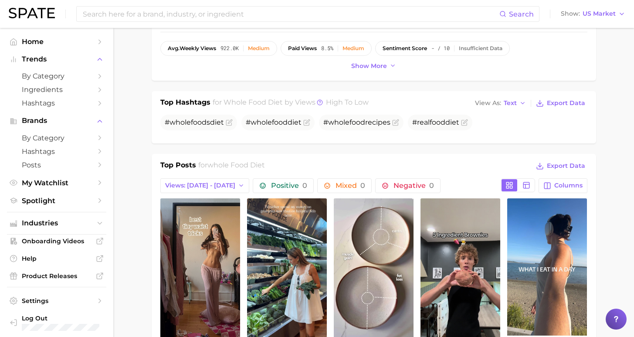
scroll to position [400, 0]
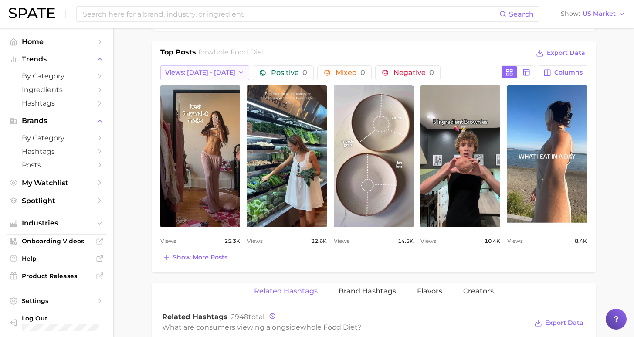
click at [199, 76] on span "Views: [DATE] - [DATE]" at bounding box center [200, 72] width 70 height 7
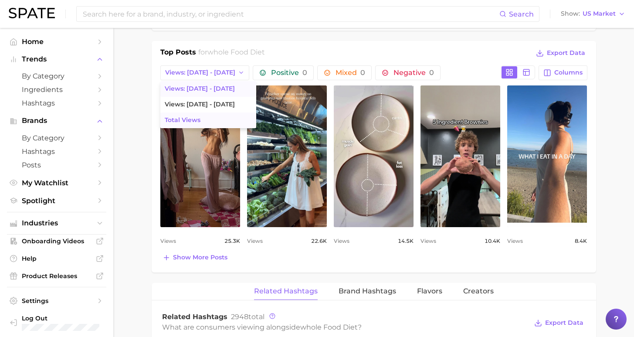
click at [171, 121] on span "Total Views" at bounding box center [183, 119] width 36 height 7
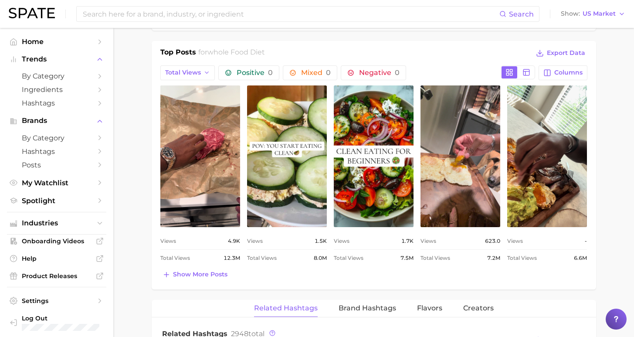
scroll to position [0, 0]
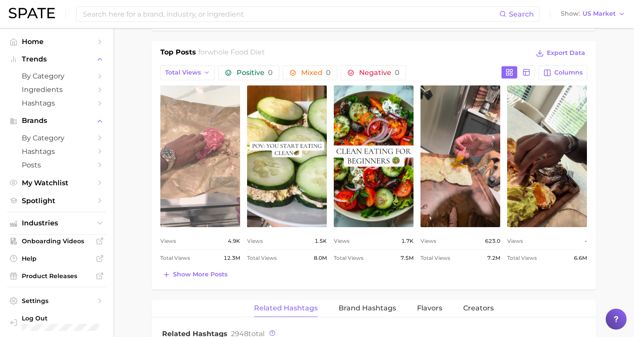
click at [188, 162] on link "view post on TikTok" at bounding box center [200, 156] width 80 height 142
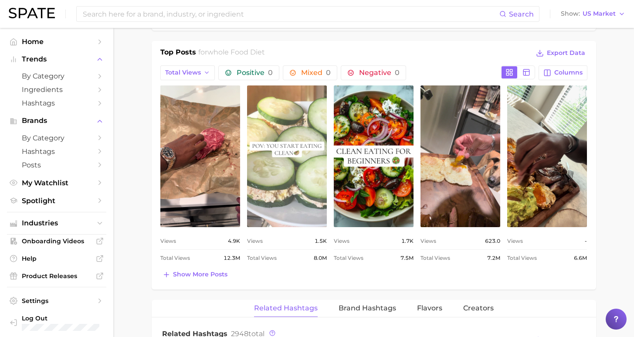
click at [309, 166] on link "view post on TikTok" at bounding box center [287, 156] width 80 height 142
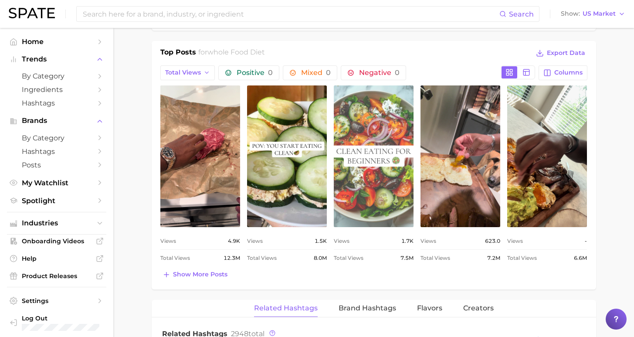
click at [367, 191] on link "view post on TikTok" at bounding box center [374, 156] width 80 height 142
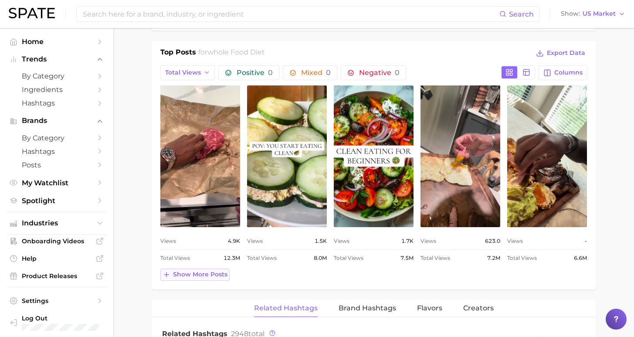
click at [212, 274] on span "Show more posts" at bounding box center [200, 273] width 54 height 7
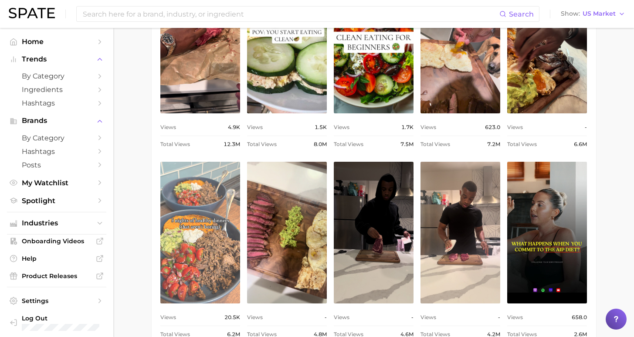
scroll to position [531, 0]
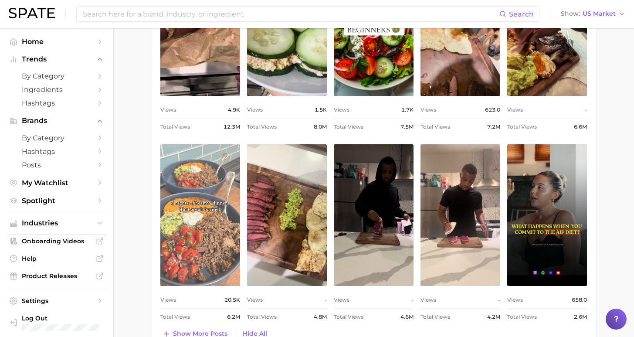
click at [210, 246] on link "view post on TikTok" at bounding box center [200, 215] width 80 height 142
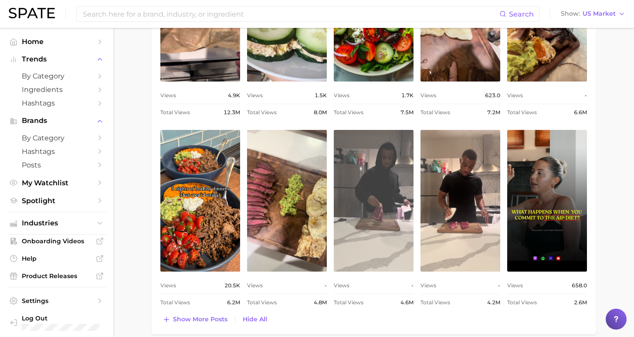
scroll to position [582, 0]
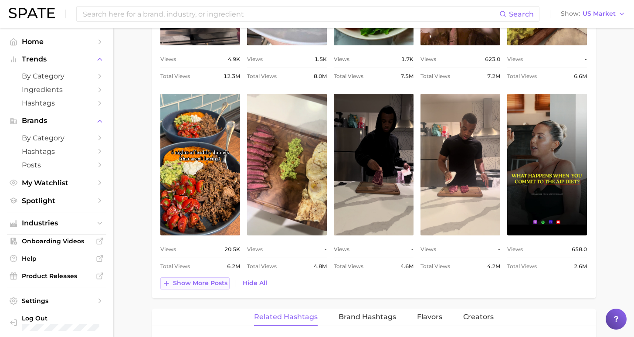
click at [211, 282] on span "Show more posts" at bounding box center [200, 282] width 54 height 7
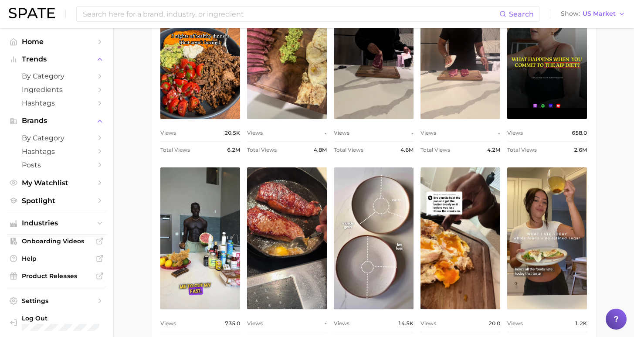
scroll to position [757, 0]
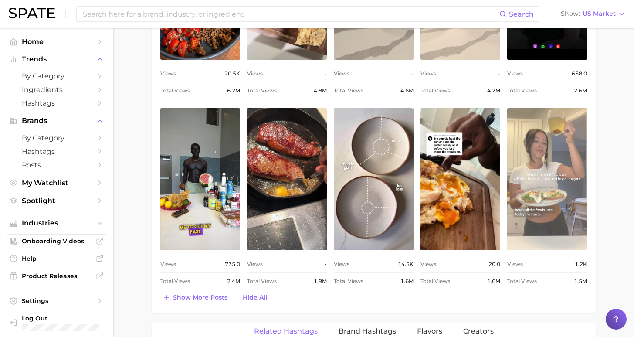
click at [548, 219] on link "view post on TikTok" at bounding box center [547, 179] width 80 height 142
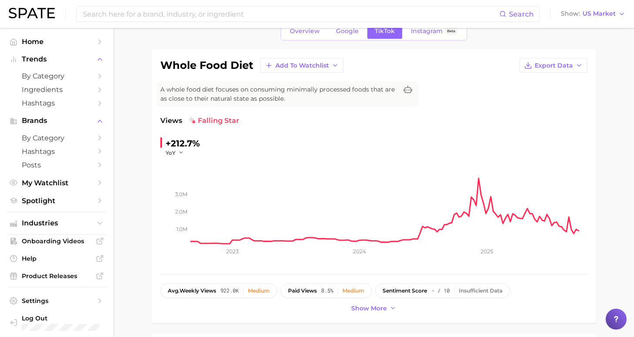
scroll to position [0, 0]
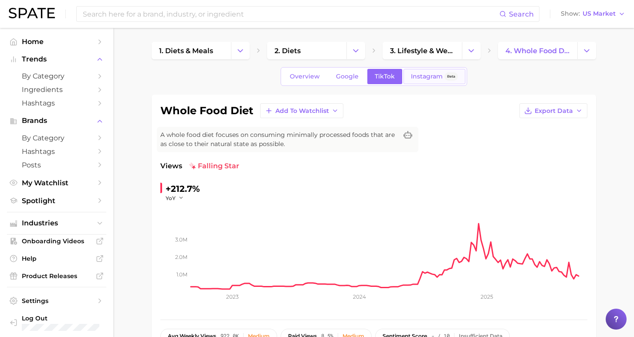
click at [423, 79] on span "Instagram" at bounding box center [427, 76] width 32 height 7
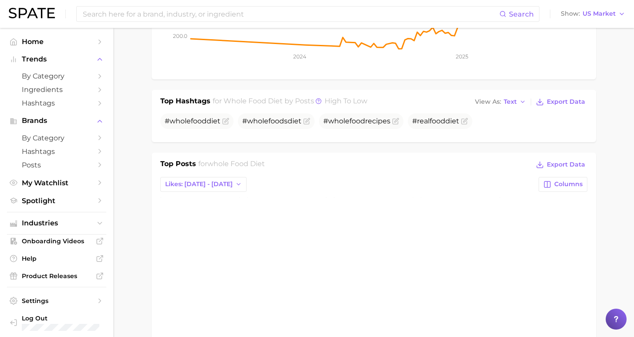
scroll to position [307, 0]
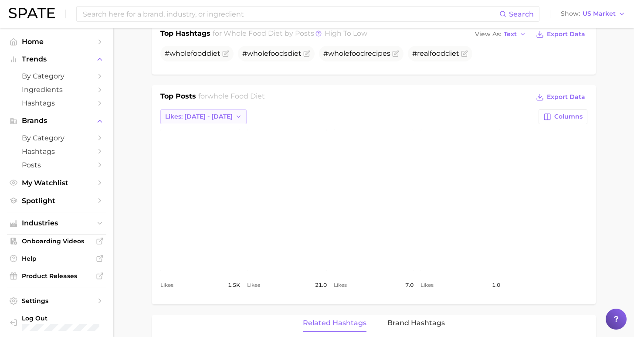
click at [195, 118] on span "Likes: Sep 14 - 21" at bounding box center [198, 116] width 67 height 7
click at [199, 161] on button "Total Likes" at bounding box center [208, 164] width 96 height 16
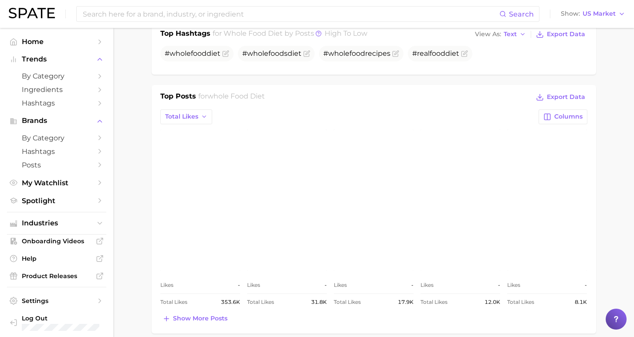
click at [207, 201] on link "view post on Instagram" at bounding box center [200, 200] width 80 height 142
click at [209, 181] on link "view post on Instagram" at bounding box center [200, 200] width 80 height 142
click at [283, 197] on link "view post on Instagram" at bounding box center [287, 200] width 80 height 142
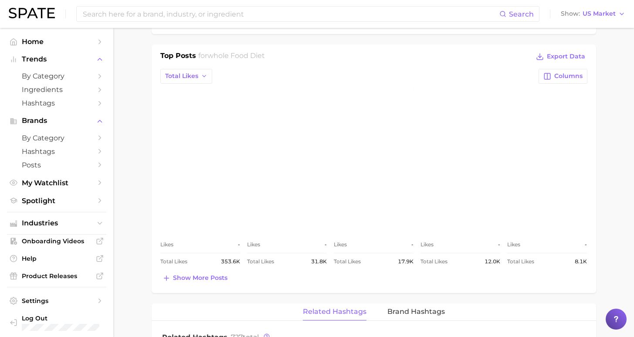
scroll to position [324, 0]
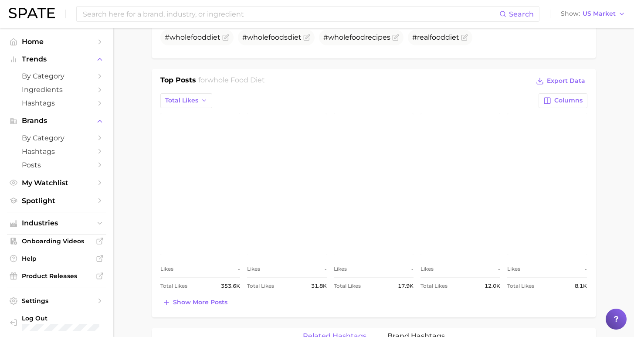
click at [297, 187] on link "view post on Instagram" at bounding box center [287, 184] width 80 height 142
click at [279, 184] on link "view post on Instagram" at bounding box center [287, 184] width 80 height 142
click at [379, 197] on link "view post on Instagram" at bounding box center [374, 184] width 80 height 142
click at [453, 158] on link "view post on Instagram" at bounding box center [460, 184] width 80 height 142
click at [208, 303] on span "Show more posts" at bounding box center [200, 301] width 54 height 7
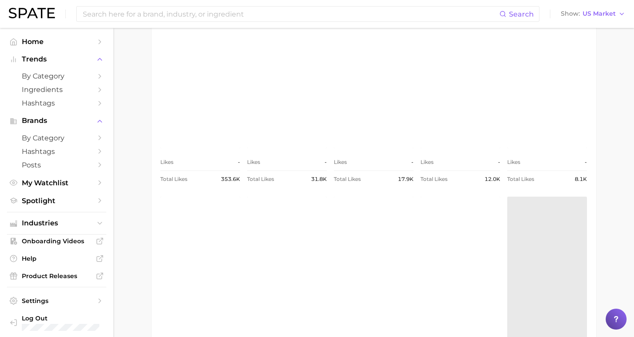
scroll to position [486, 0]
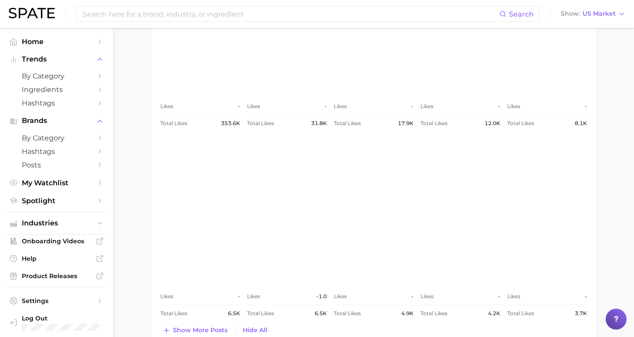
click at [177, 211] on link "view post on Instagram" at bounding box center [200, 212] width 80 height 142
click at [196, 204] on link "view post on Instagram" at bounding box center [200, 212] width 80 height 142
click at [189, 213] on link "view post on Instagram" at bounding box center [200, 212] width 80 height 142
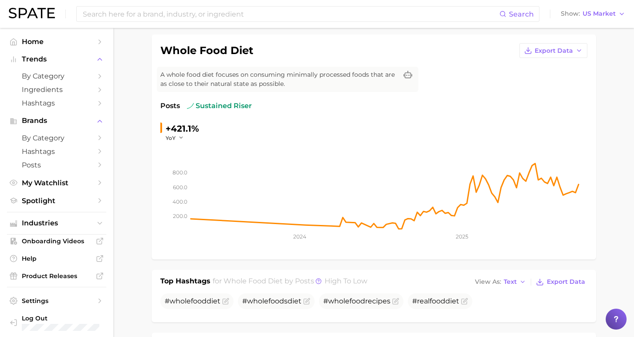
scroll to position [0, 0]
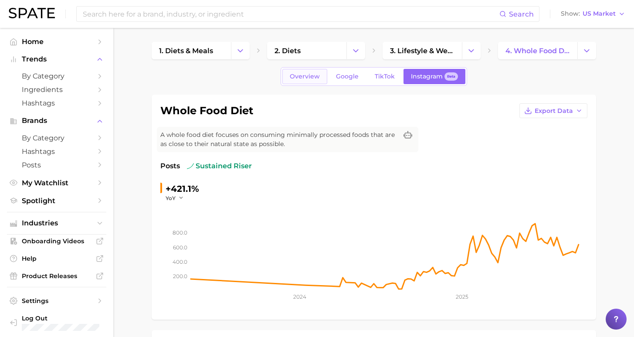
click at [299, 81] on link "Overview" at bounding box center [304, 76] width 45 height 15
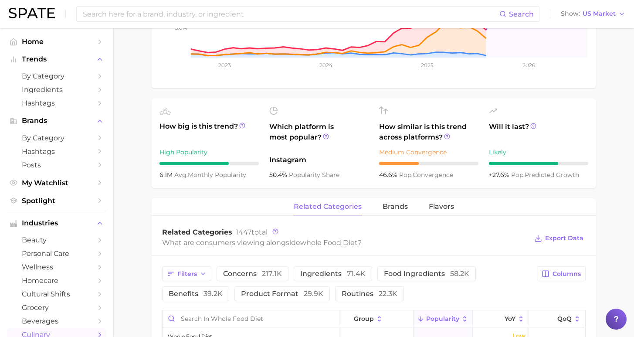
scroll to position [336, 0]
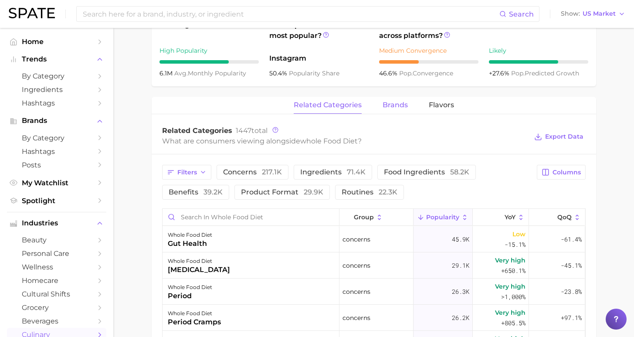
click at [399, 106] on span "brands" at bounding box center [394, 105] width 25 height 8
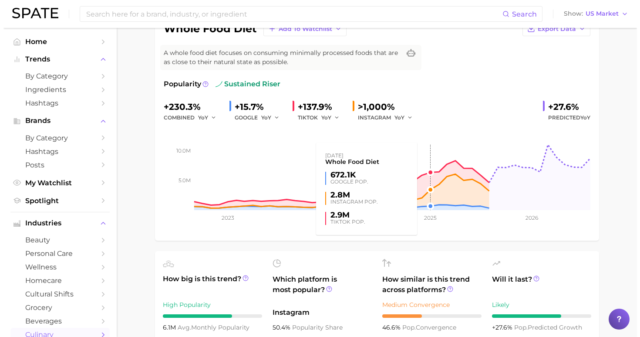
scroll to position [390, 0]
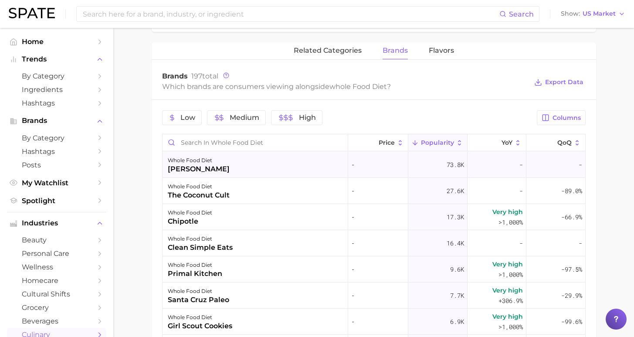
click at [217, 172] on div "whole food diet van leeuwen" at bounding box center [254, 165] width 185 height 26
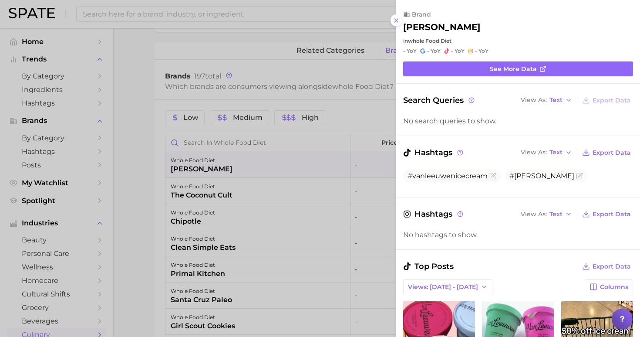
scroll to position [146, 0]
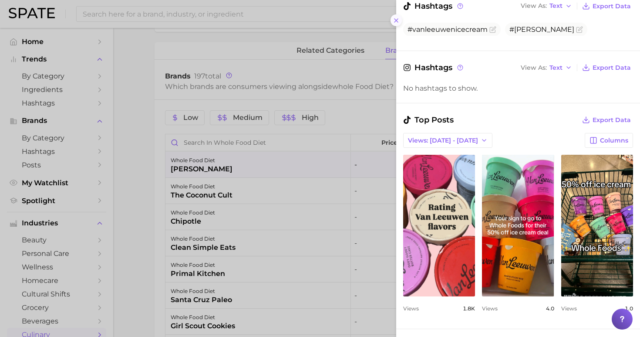
click at [399, 19] on icon at bounding box center [396, 20] width 7 height 7
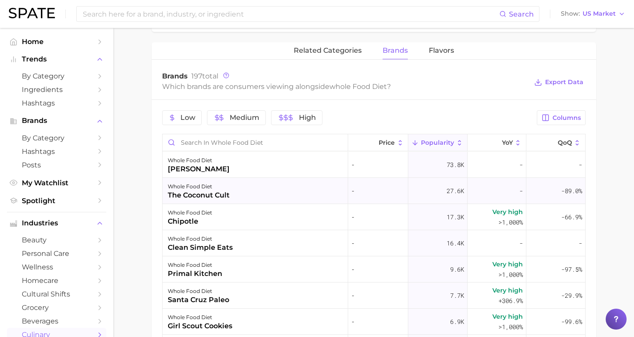
click at [276, 192] on div "whole food diet the coconut cult" at bounding box center [254, 191] width 185 height 26
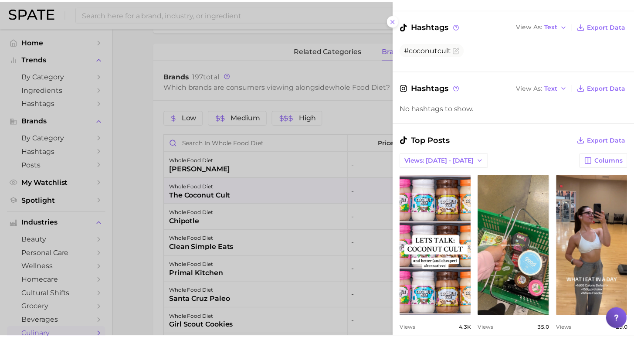
scroll to position [195, 0]
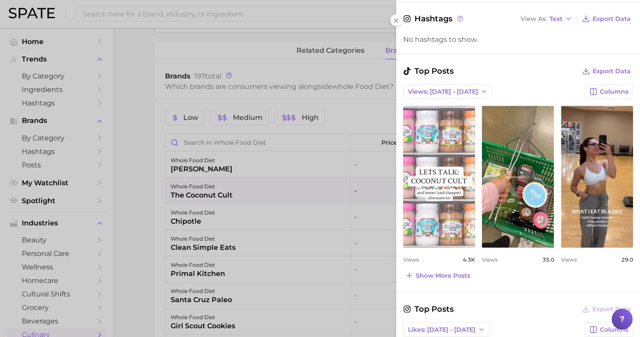
click at [452, 206] on link "view post on TikTok" at bounding box center [439, 177] width 72 height 142
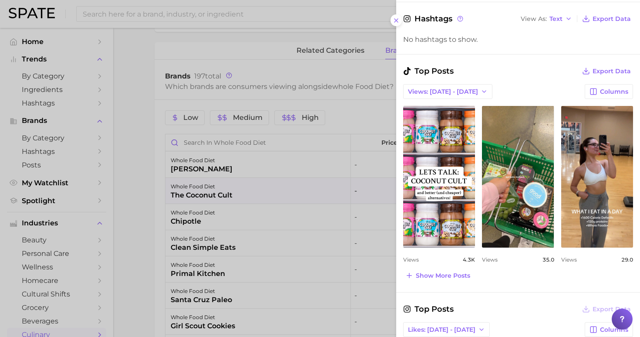
click at [132, 216] on div at bounding box center [320, 168] width 640 height 337
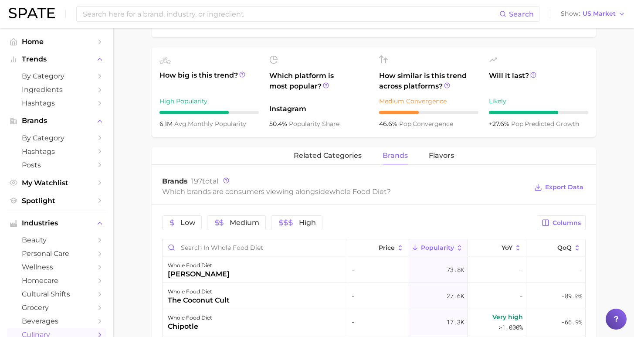
scroll to position [303, 0]
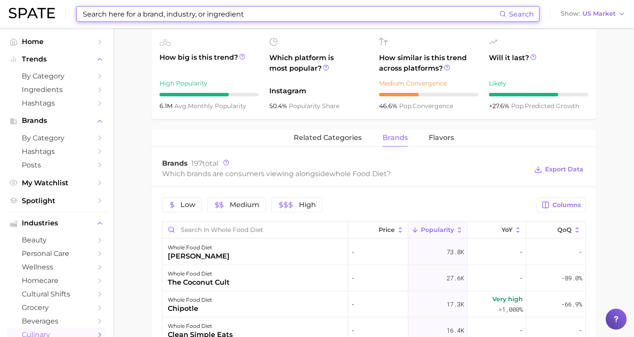
click at [158, 13] on input at bounding box center [290, 14] width 417 height 15
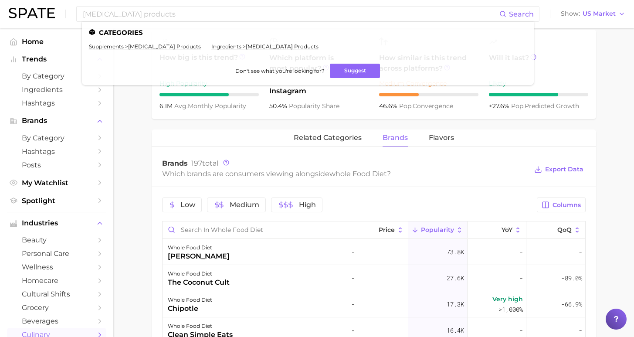
scroll to position [0, 0]
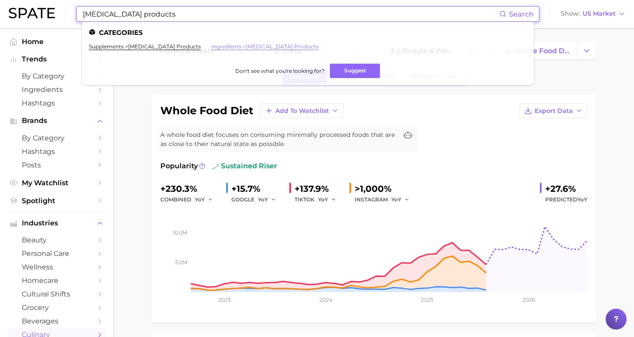
type input "adaptogen products"
click at [211, 46] on link "ingredients > adaptogen products" at bounding box center [264, 46] width 107 height 7
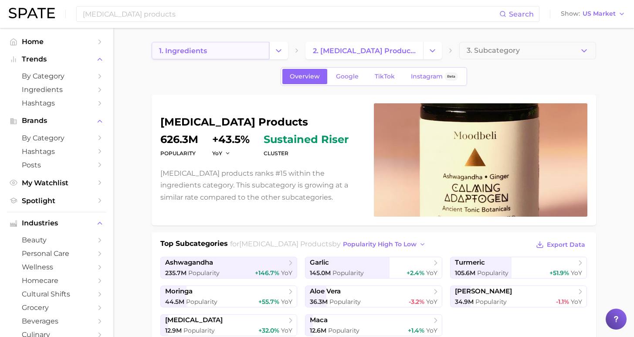
click at [214, 47] on link "1. ingredients" at bounding box center [211, 50] width 118 height 17
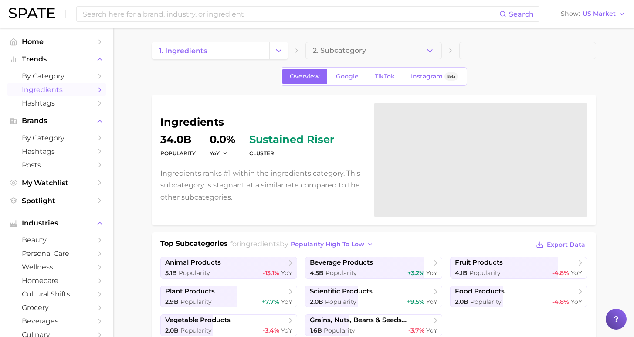
click at [47, 86] on span "Ingredients" at bounding box center [57, 89] width 70 height 8
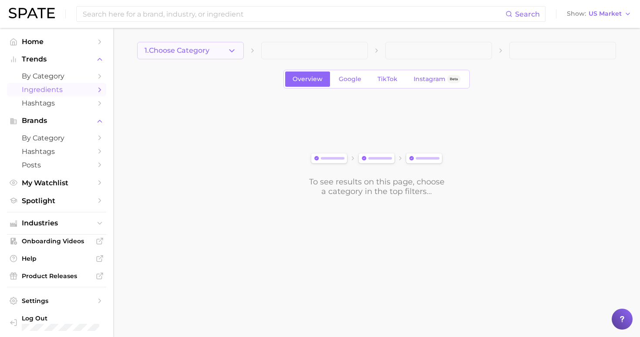
click at [217, 49] on button "1. Choose Category" at bounding box center [190, 50] width 107 height 17
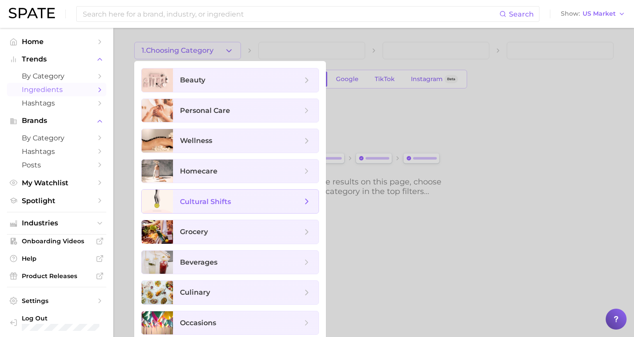
scroll to position [5, 0]
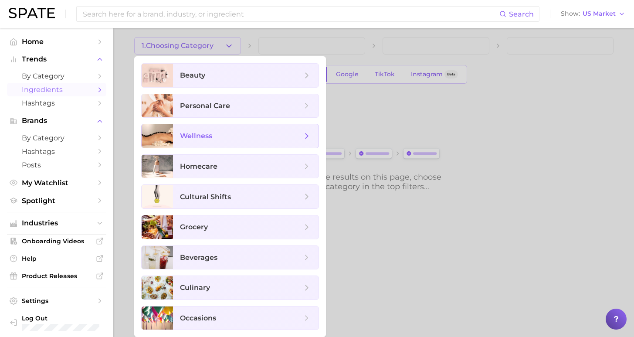
click at [245, 131] on span "wellness" at bounding box center [241, 136] width 122 height 10
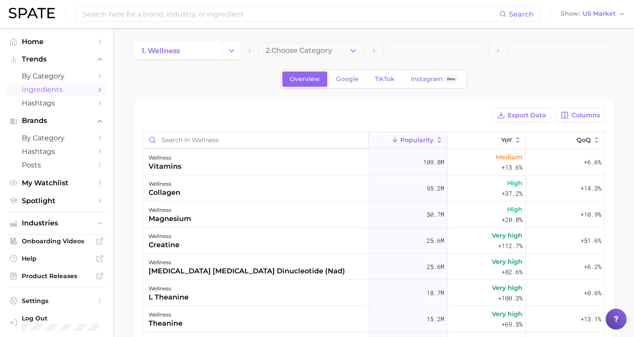
click at [253, 143] on input "Search in wellness" at bounding box center [255, 139] width 225 height 17
click at [567, 113] on icon "button" at bounding box center [565, 115] width 6 height 6
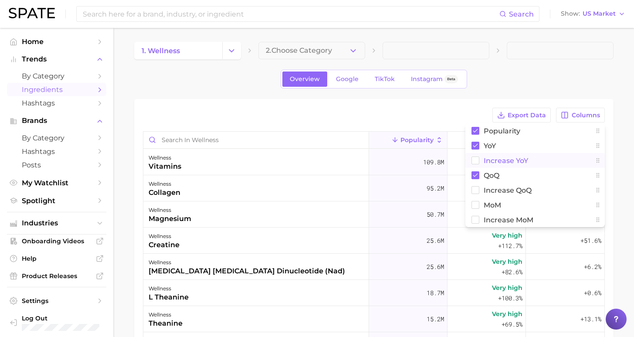
click at [508, 158] on span "Increase YoY" at bounding box center [505, 160] width 44 height 7
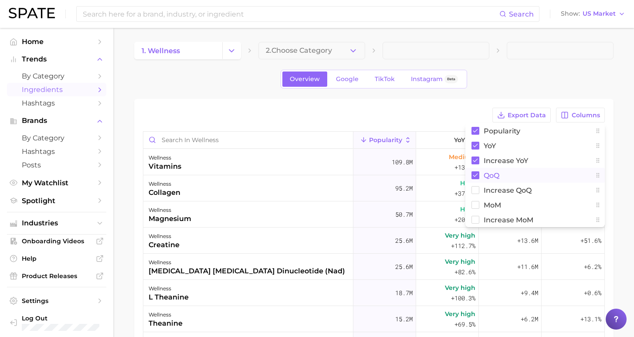
click at [496, 174] on span "QoQ" at bounding box center [491, 175] width 16 height 7
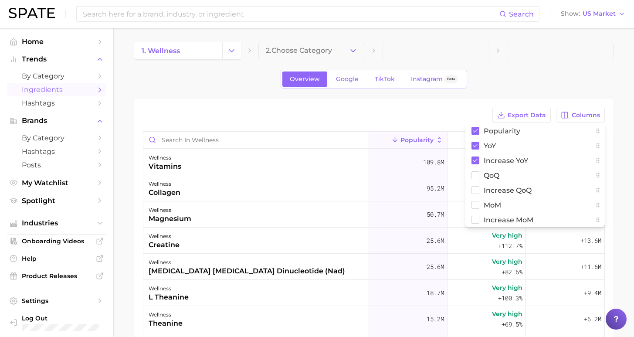
click at [531, 87] on div "Overview Google TikTok Instagram Beta" at bounding box center [373, 79] width 479 height 19
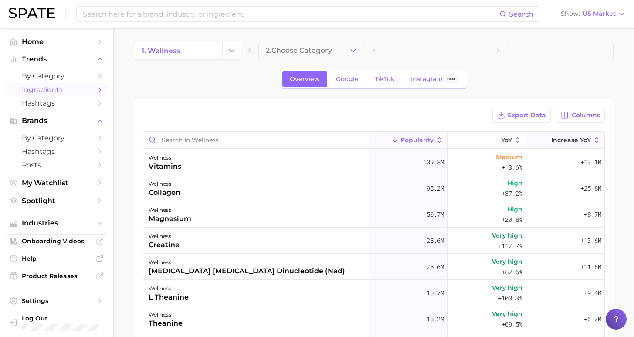
click at [551, 137] on span "Increase YoY" at bounding box center [571, 139] width 40 height 7
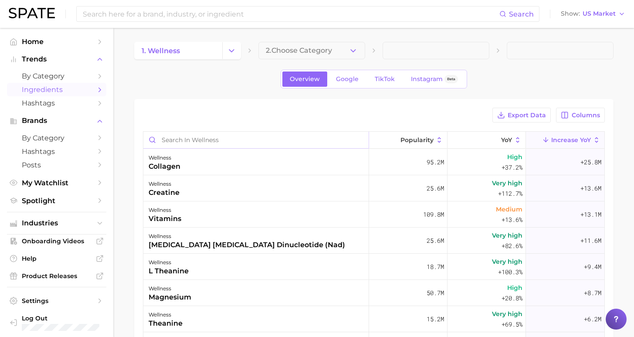
click at [239, 138] on input "Search in wellness" at bounding box center [255, 139] width 225 height 17
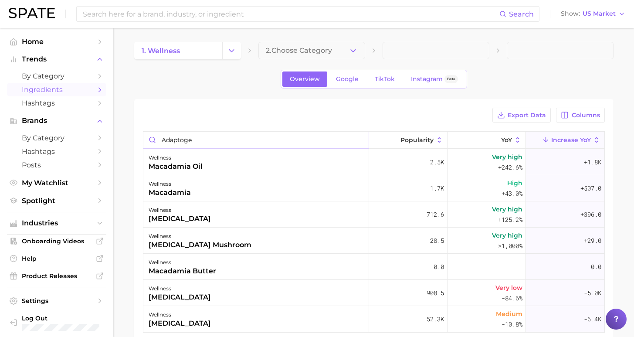
type input "adaptogen"
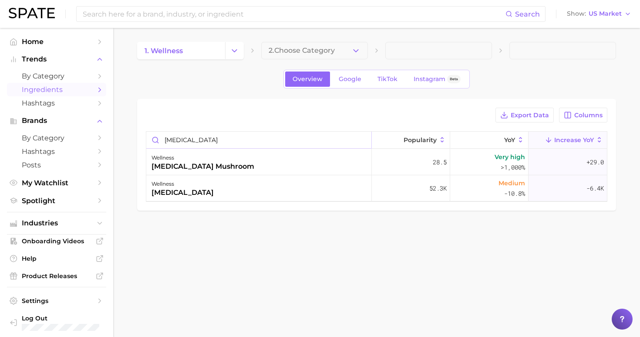
click at [360, 141] on input "adaptogen" at bounding box center [258, 139] width 225 height 17
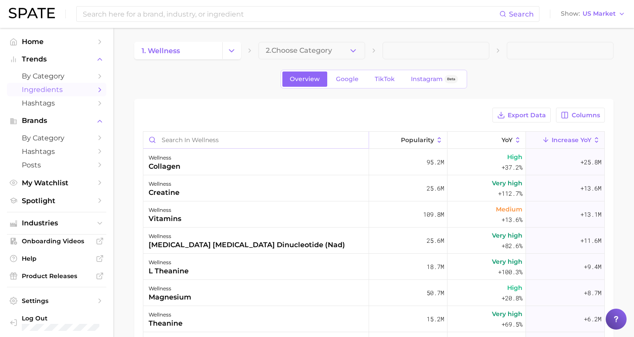
click at [272, 142] on input "Search in wellness" at bounding box center [255, 139] width 225 height 17
type input "noo"
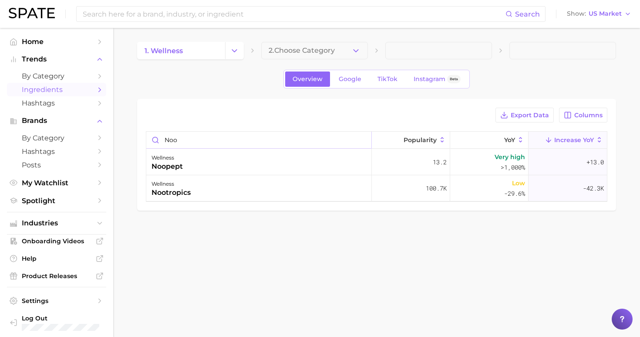
click at [361, 140] on input "noo" at bounding box center [258, 139] width 225 height 17
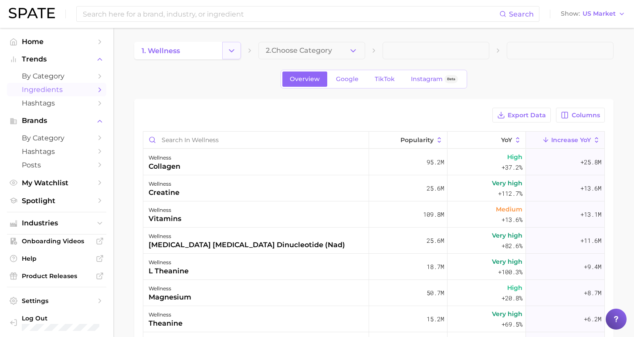
click at [235, 45] on button "Change Category" at bounding box center [231, 50] width 19 height 17
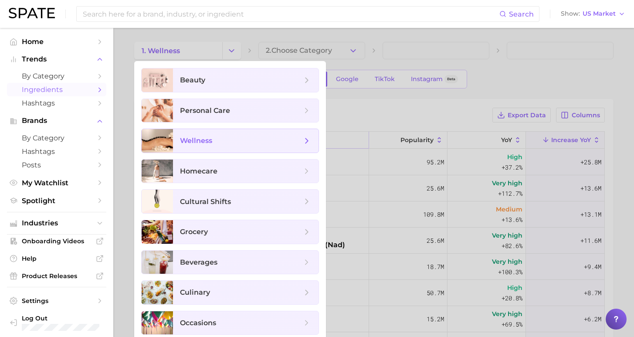
drag, startPoint x: 214, startPoint y: 142, endPoint x: 219, endPoint y: 138, distance: 6.5
click at [214, 142] on span "wellness" at bounding box center [241, 141] width 122 height 10
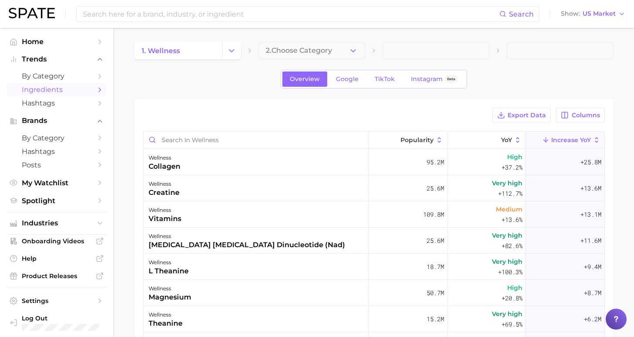
click at [303, 63] on div "1. wellness 2. Choose Category Overview Google TikTok Instagram Beta Export Dat…" at bounding box center [373, 259] width 479 height 435
click at [300, 53] on span "2. Choose Category" at bounding box center [299, 51] width 66 height 8
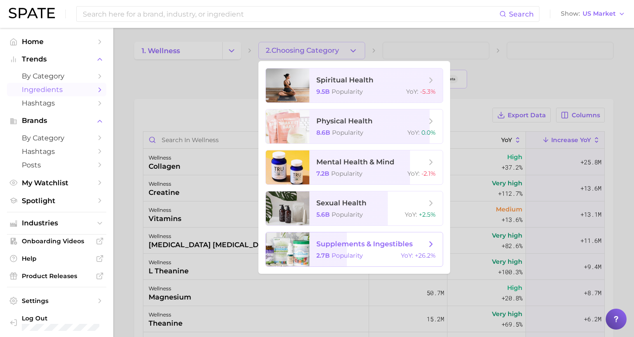
click at [353, 252] on span "supplements & ingestibles 2.7b Popularity YoY : +26.2%" at bounding box center [375, 249] width 133 height 34
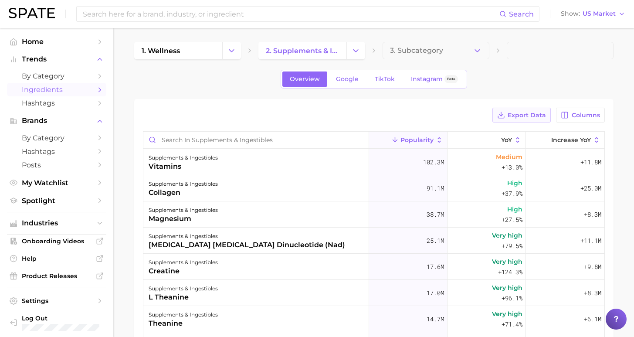
click at [532, 113] on span "Export Data" at bounding box center [526, 114] width 38 height 7
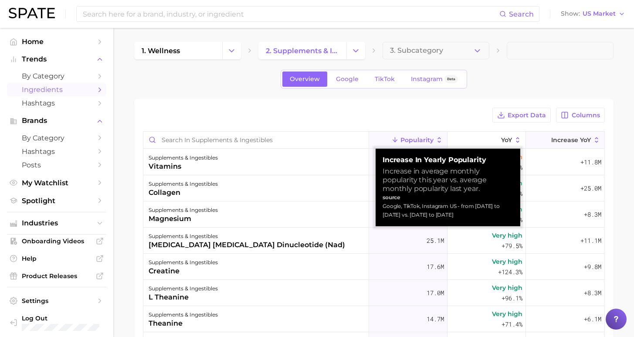
click at [564, 141] on span "Increase YoY" at bounding box center [571, 139] width 40 height 7
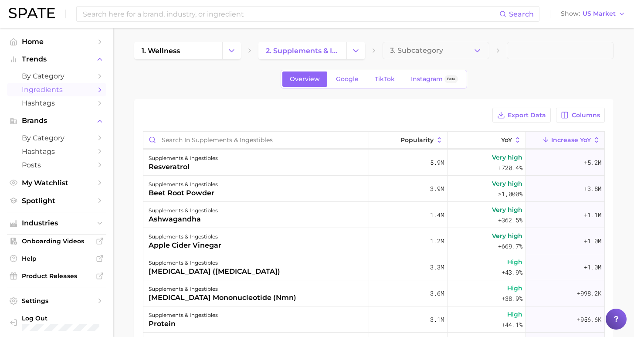
scroll to position [165, 0]
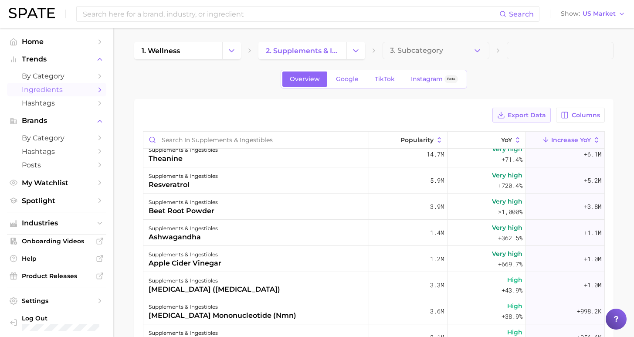
click at [516, 114] on span "Export Data" at bounding box center [526, 114] width 38 height 7
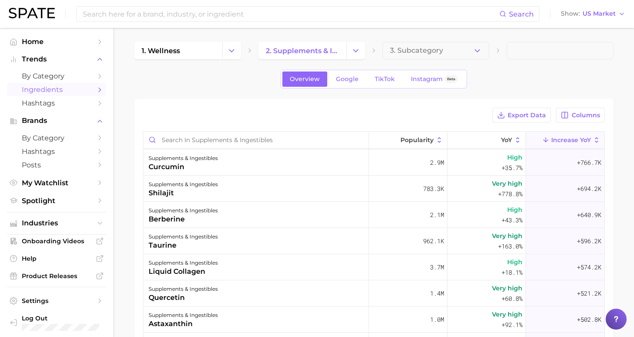
scroll to position [382, 0]
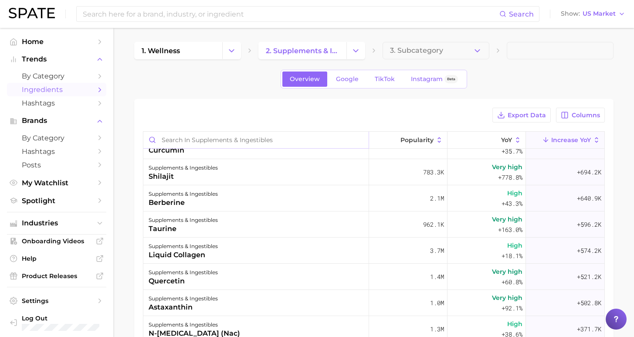
click at [227, 131] on input "Search in supplements & ingestibles" at bounding box center [255, 139] width 225 height 17
type input "turmeric"
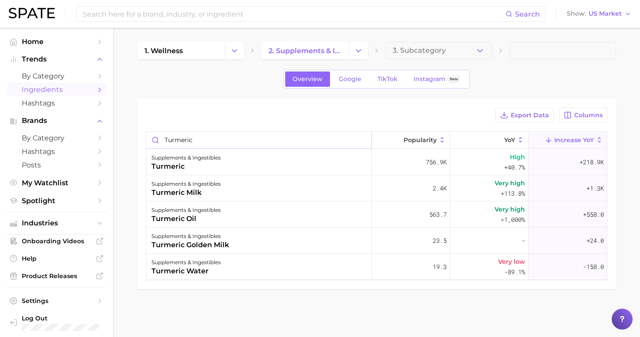
click at [361, 140] on input "turmeric" at bounding box center [258, 139] width 225 height 17
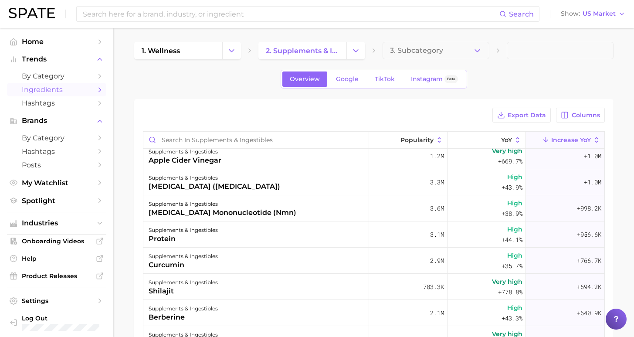
scroll to position [269, 0]
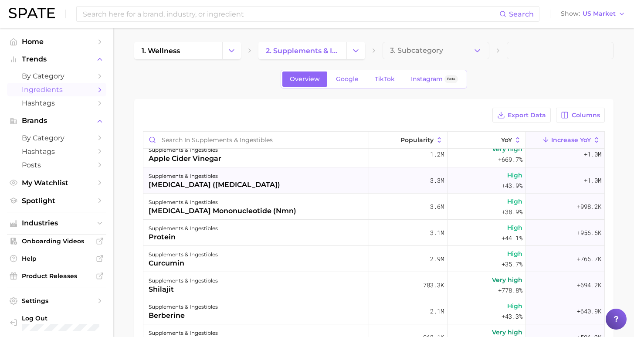
click at [259, 182] on div "supplements & ingestibles coenzyme q10 (coq10)" at bounding box center [256, 180] width 226 height 26
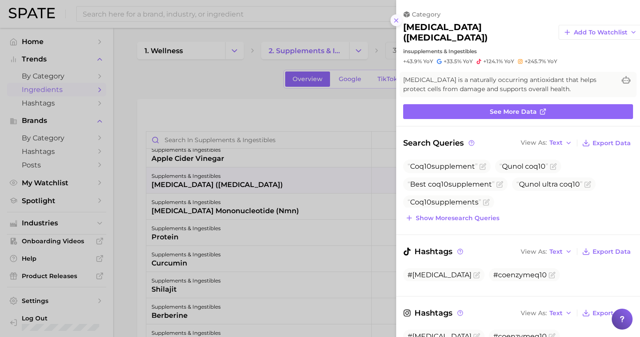
click at [398, 19] on line at bounding box center [395, 20] width 3 height 3
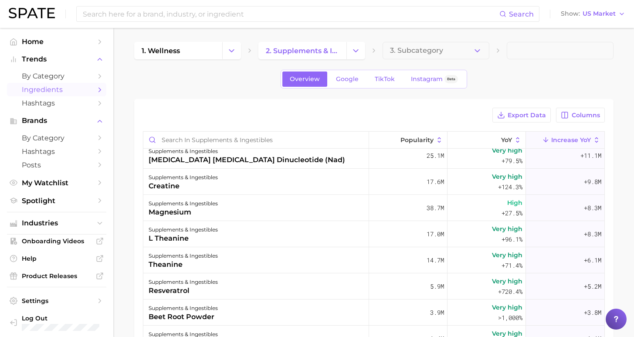
scroll to position [0, 0]
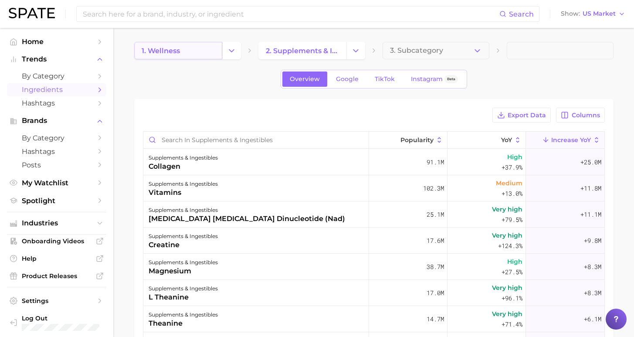
click at [183, 48] on link "1. wellness" at bounding box center [178, 50] width 88 height 17
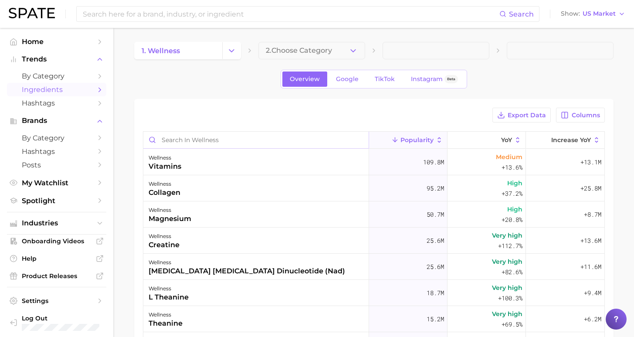
click at [239, 134] on input "Search in wellness" at bounding box center [255, 139] width 225 height 17
type input "berber"
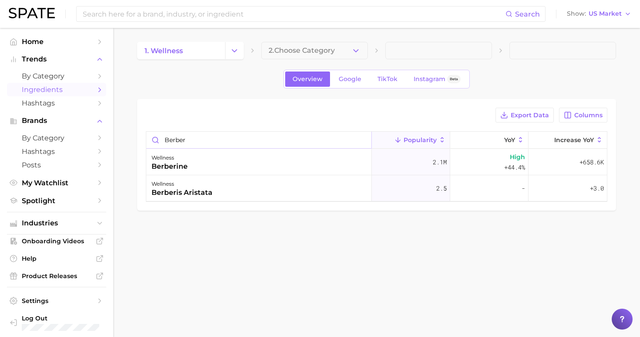
click at [361, 140] on input "berber" at bounding box center [258, 139] width 225 height 17
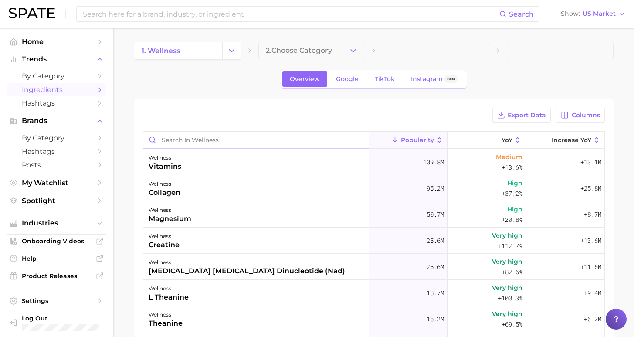
click at [341, 139] on input "Search in wellness" at bounding box center [255, 139] width 225 height 17
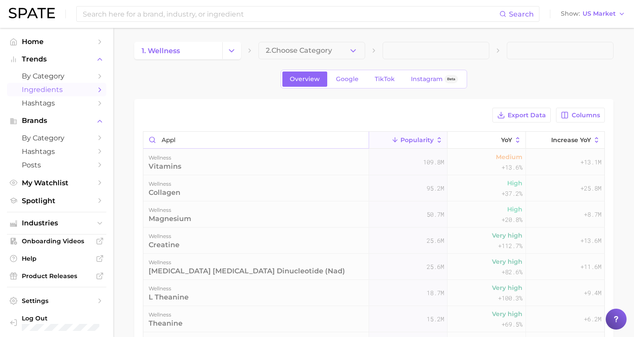
type input "apple"
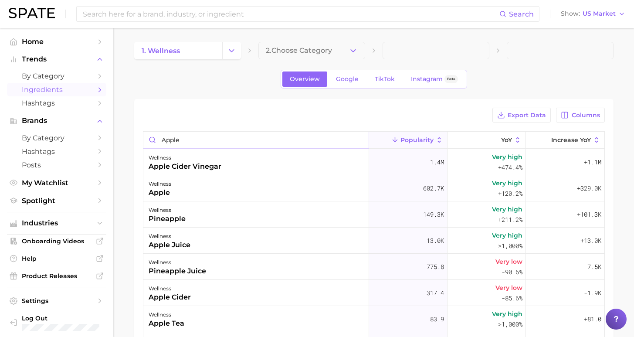
click at [354, 140] on input "apple" at bounding box center [255, 139] width 225 height 17
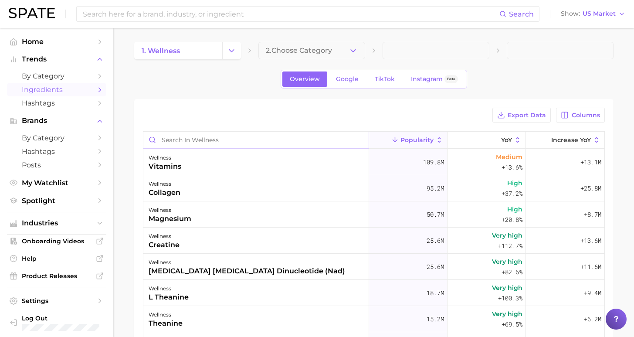
click at [334, 140] on input "Search in wellness" at bounding box center [255, 139] width 225 height 17
type input "shil"
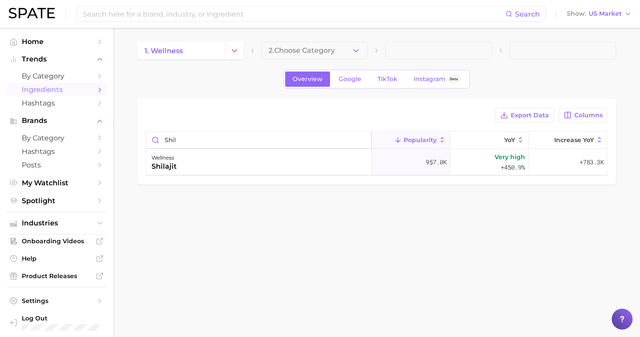
click at [361, 139] on input "shil" at bounding box center [258, 139] width 225 height 17
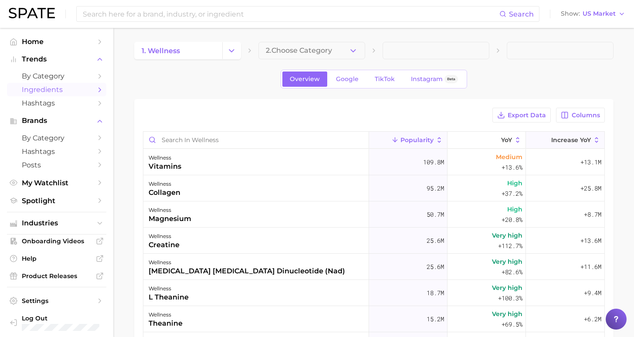
click at [576, 139] on span "Increase YoY" at bounding box center [571, 139] width 40 height 7
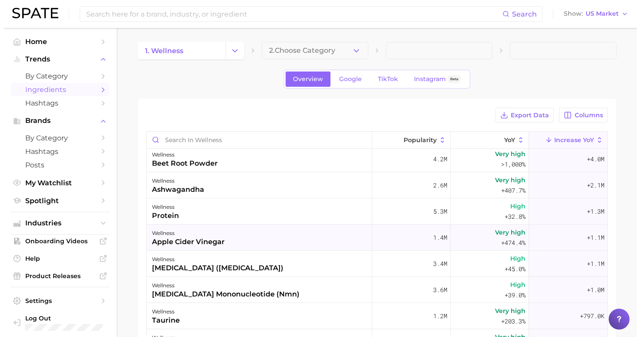
scroll to position [214, 0]
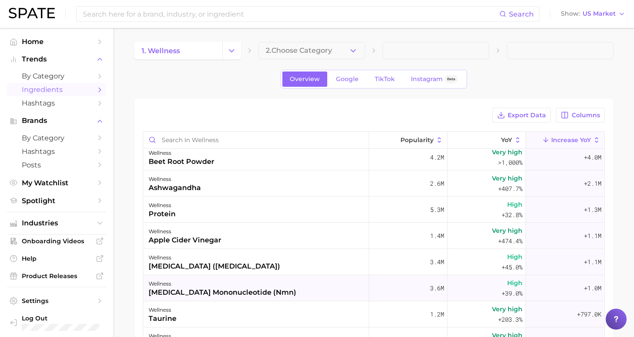
click at [246, 285] on div "wellness" at bounding box center [222, 283] width 148 height 10
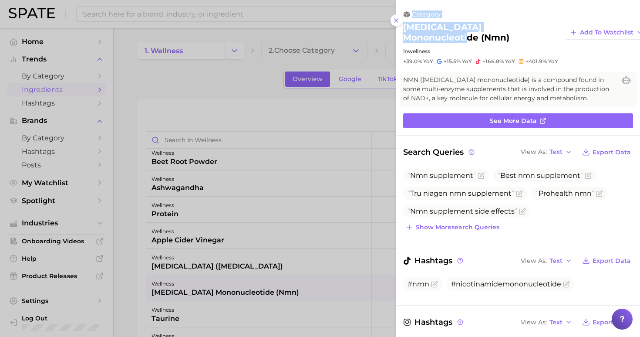
drag, startPoint x: 529, startPoint y: 26, endPoint x: 392, endPoint y: 27, distance: 137.6
click at [496, 27] on h2 "nicotinamide mononucleotide (nmn)" at bounding box center [480, 32] width 155 height 21
drag, startPoint x: 524, startPoint y: 26, endPoint x: 406, endPoint y: 29, distance: 118.1
click at [406, 29] on h2 "nicotinamide mononucleotide (nmn)" at bounding box center [480, 32] width 155 height 21
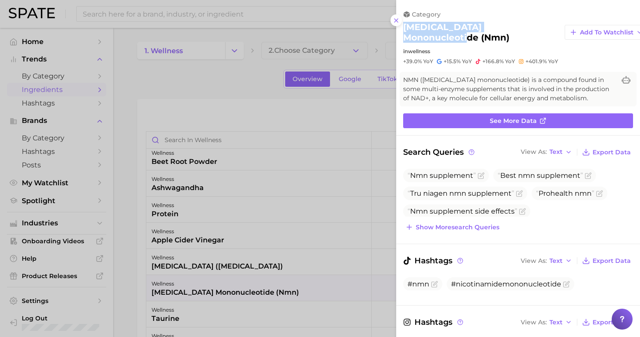
copy h2 "nicotinamide mononucleotide"
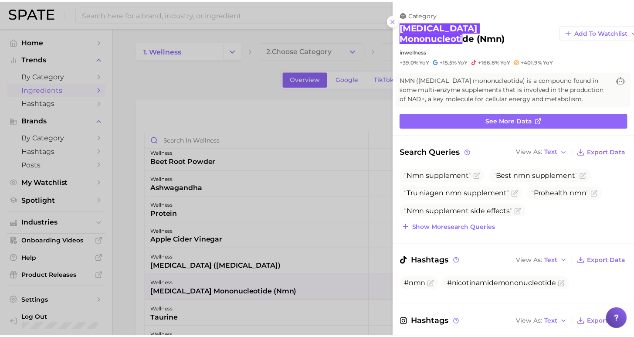
scroll to position [0, 0]
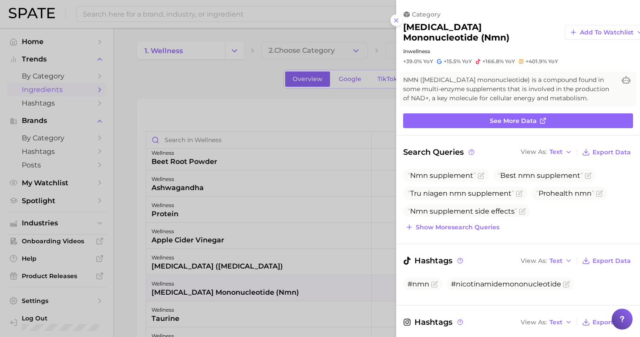
drag, startPoint x: 260, startPoint y: 304, endPoint x: 261, endPoint y: 299, distance: 5.7
click at [260, 304] on div at bounding box center [320, 168] width 640 height 337
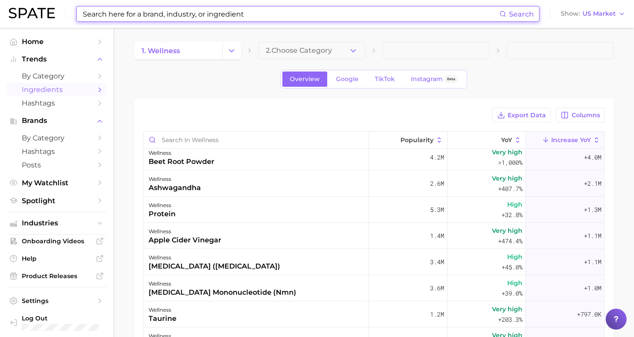
click at [180, 12] on input at bounding box center [290, 14] width 417 height 15
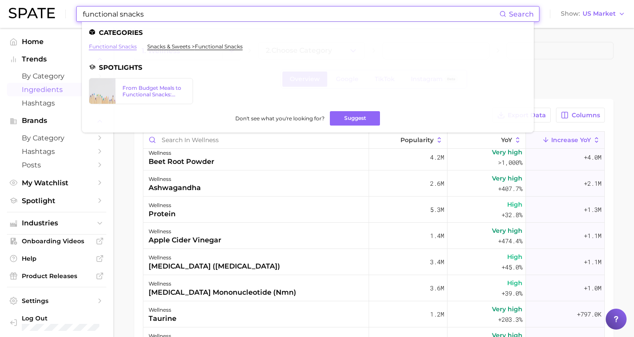
type input "functional snacks"
click at [122, 47] on link "functional snacks" at bounding box center [113, 46] width 48 height 7
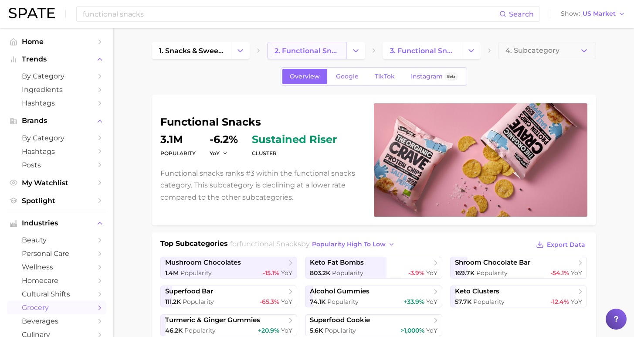
click at [318, 51] on span "2. functional snacks" at bounding box center [306, 51] width 64 height 8
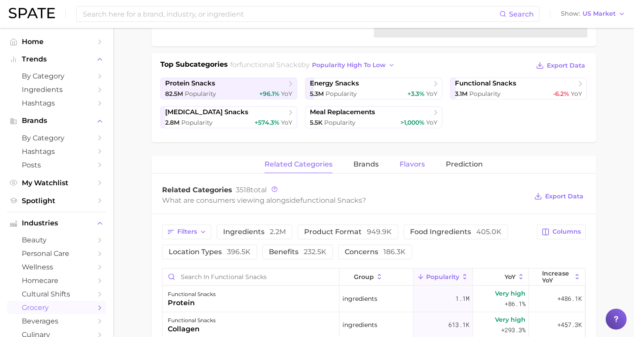
scroll to position [188, 0]
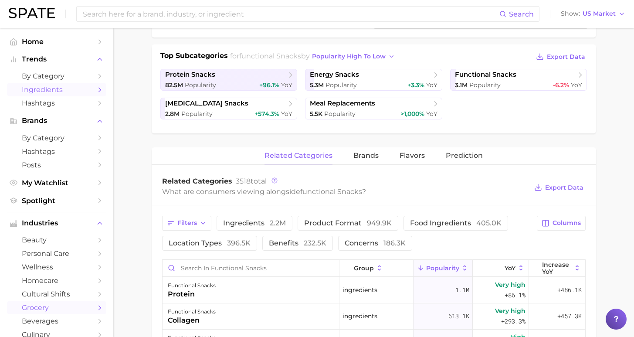
click at [52, 89] on span "Ingredients" at bounding box center [57, 89] width 70 height 8
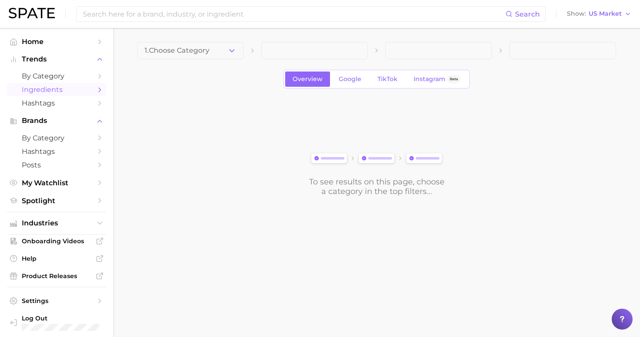
click at [189, 50] on span "1. Choose Category" at bounding box center [177, 51] width 65 height 8
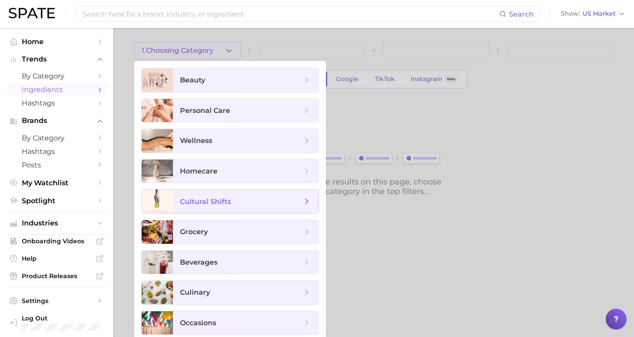
scroll to position [5, 0]
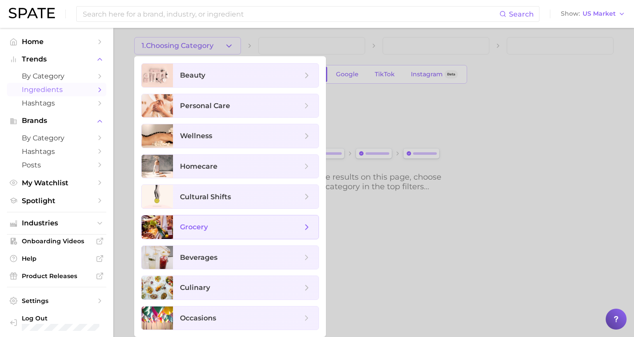
click at [226, 220] on span "grocery" at bounding box center [245, 227] width 145 height 24
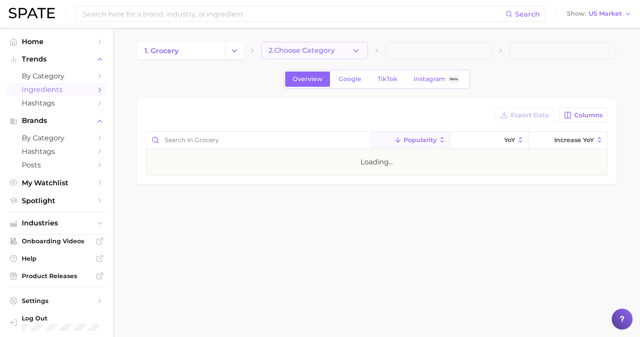
click at [302, 44] on button "2. Choose Category" at bounding box center [314, 50] width 107 height 17
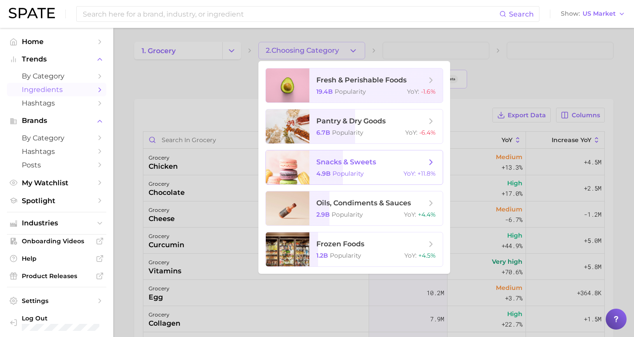
click at [371, 175] on div "4.9b Popularity YoY : +11.8%" at bounding box center [375, 173] width 119 height 8
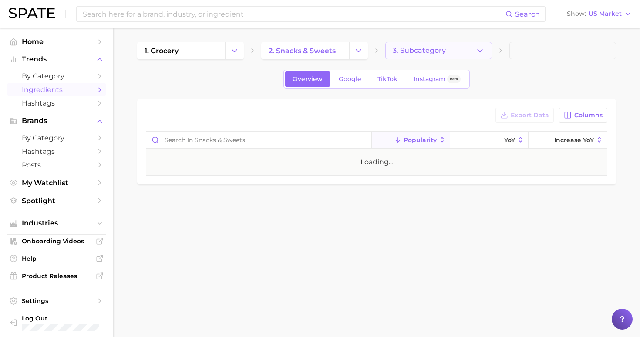
click at [419, 52] on span "3. Subcategory" at bounding box center [419, 51] width 53 height 8
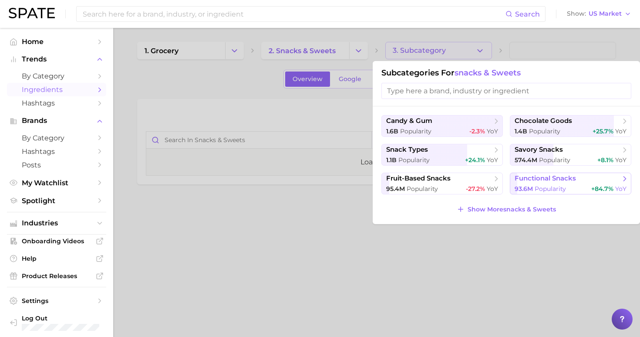
click at [555, 181] on span "functional snacks" at bounding box center [545, 178] width 61 height 8
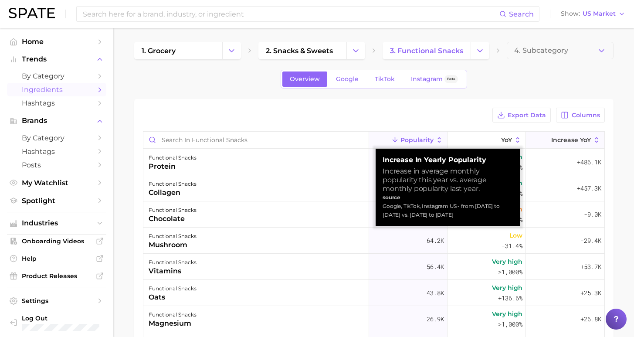
click at [569, 144] on button "Increase YoY" at bounding box center [565, 139] width 78 height 17
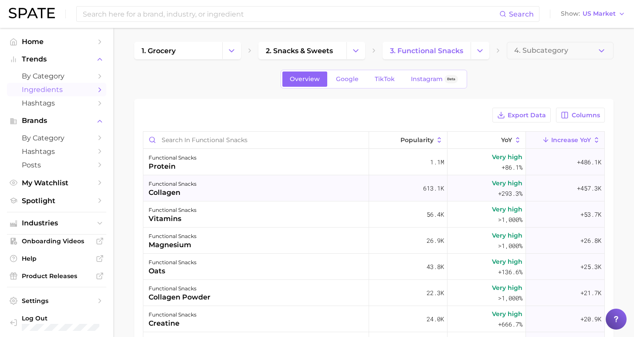
click at [271, 190] on div "functional snacks collagen" at bounding box center [256, 188] width 226 height 26
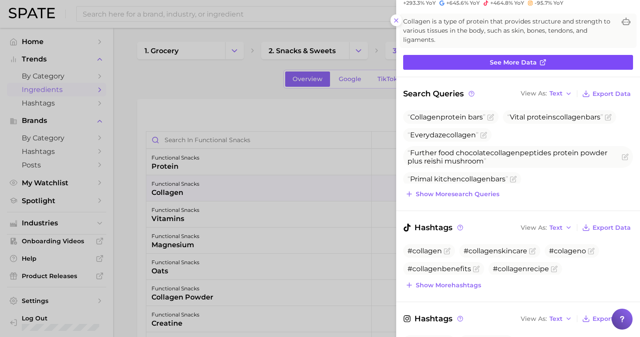
scroll to position [214, 0]
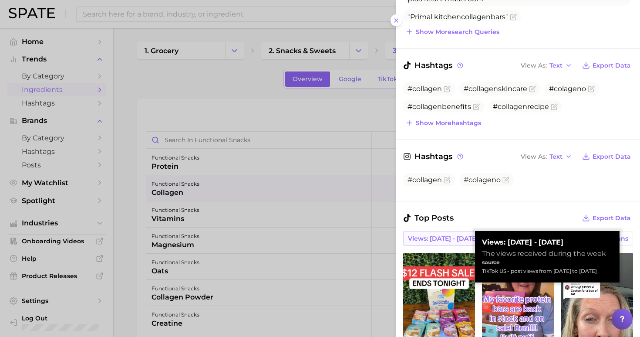
click at [446, 235] on span "Views: [DATE] - [DATE]" at bounding box center [443, 238] width 70 height 7
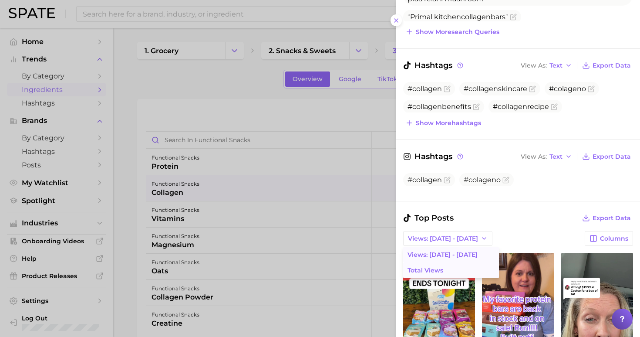
click at [456, 262] on button "Total Views" at bounding box center [451, 270] width 96 height 16
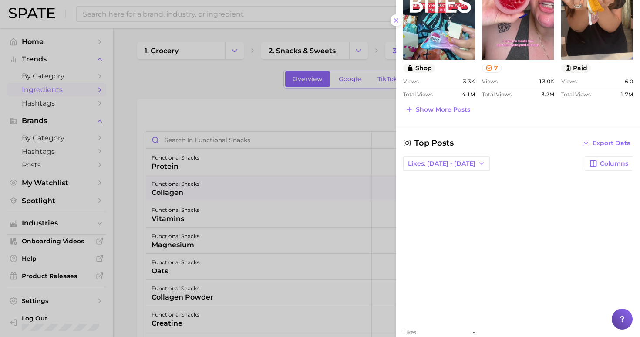
scroll to position [534, 0]
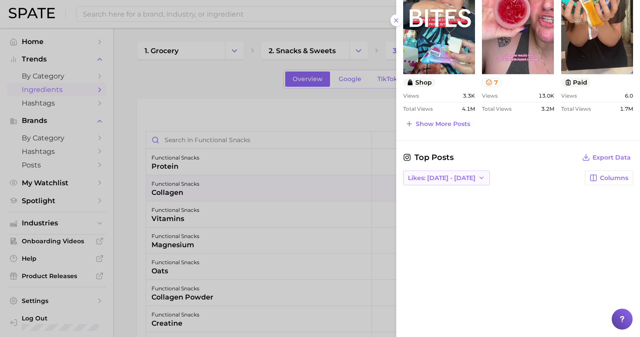
click at [454, 174] on span "Likes: Sep 14 - 21" at bounding box center [441, 177] width 67 height 7
click at [445, 217] on button "Total Likes" at bounding box center [451, 225] width 96 height 16
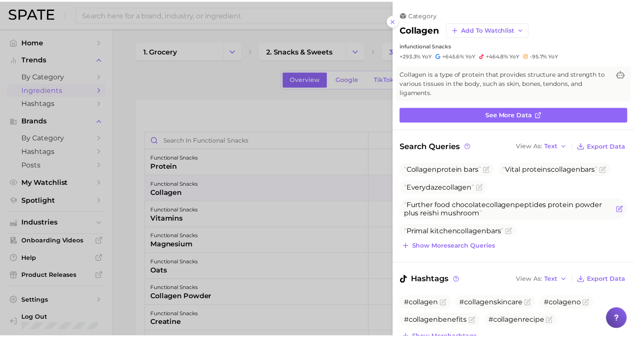
scroll to position [146, 0]
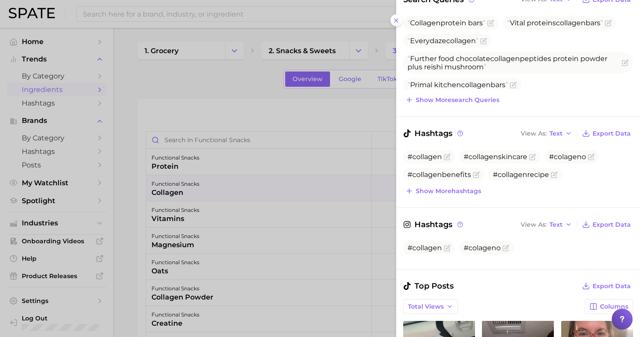
drag, startPoint x: 239, startPoint y: 96, endPoint x: 256, endPoint y: 37, distance: 61.1
click at [240, 95] on div at bounding box center [320, 168] width 640 height 337
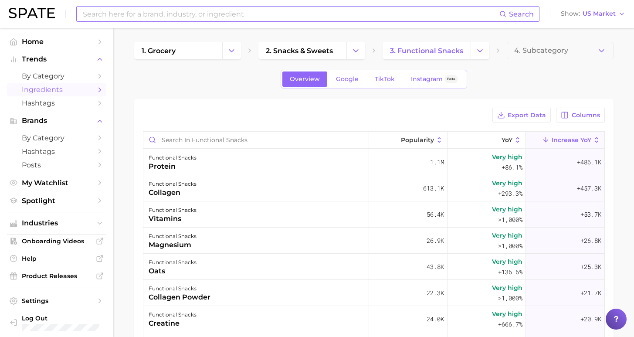
click at [346, 13] on input at bounding box center [290, 14] width 417 height 15
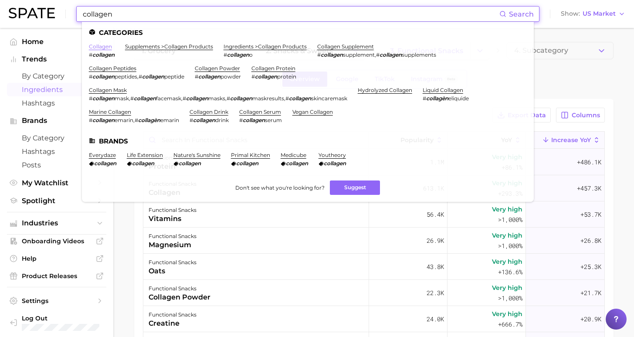
type input "collagen"
click at [105, 47] on link "collagen" at bounding box center [100, 46] width 23 height 7
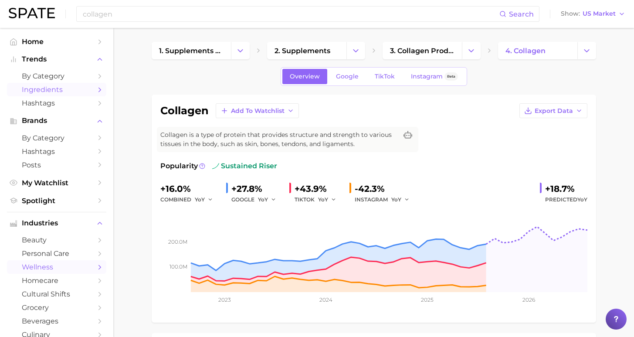
click at [44, 85] on span "Ingredients" at bounding box center [57, 89] width 70 height 8
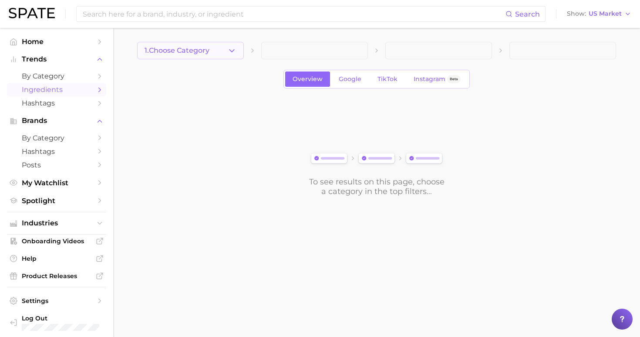
click at [207, 53] on button "1. Choose Category" at bounding box center [190, 50] width 107 height 17
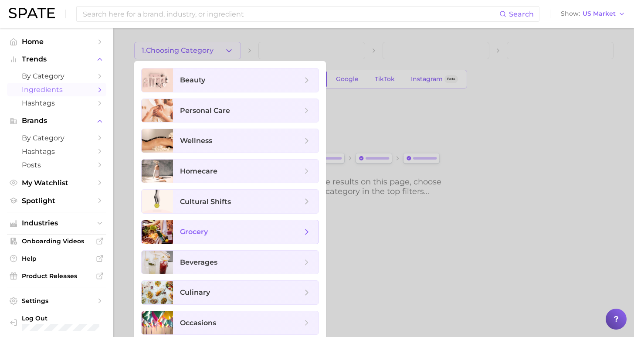
scroll to position [5, 0]
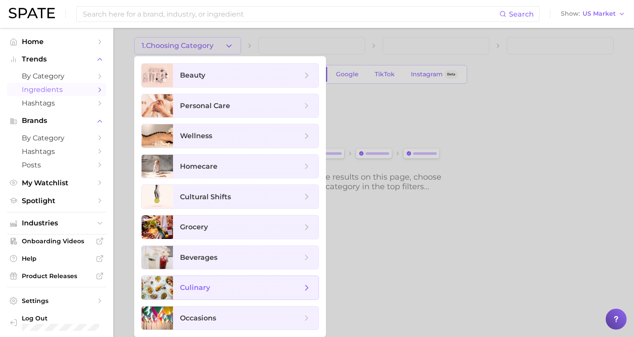
click at [256, 286] on span "culinary" at bounding box center [241, 288] width 122 height 10
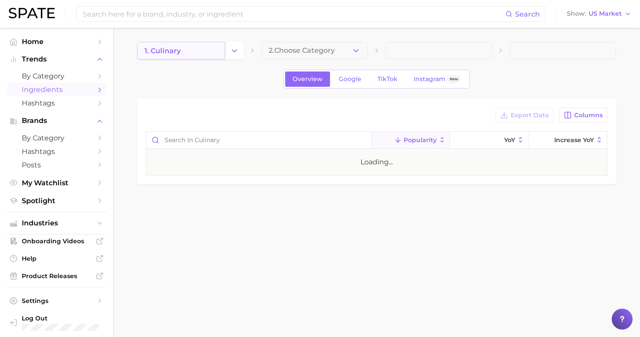
click at [206, 49] on link "1. culinary" at bounding box center [181, 50] width 88 height 17
click at [239, 47] on button "Change Category" at bounding box center [234, 50] width 19 height 17
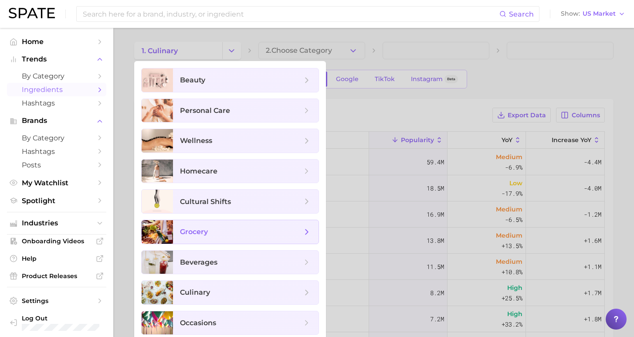
click at [239, 236] on span "grocery" at bounding box center [241, 232] width 122 height 10
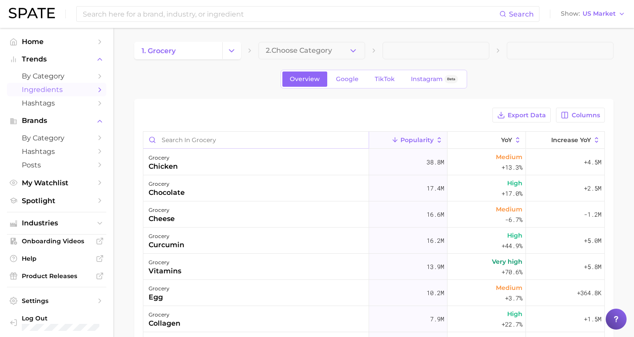
click at [265, 140] on input "Search in grocery" at bounding box center [255, 139] width 225 height 17
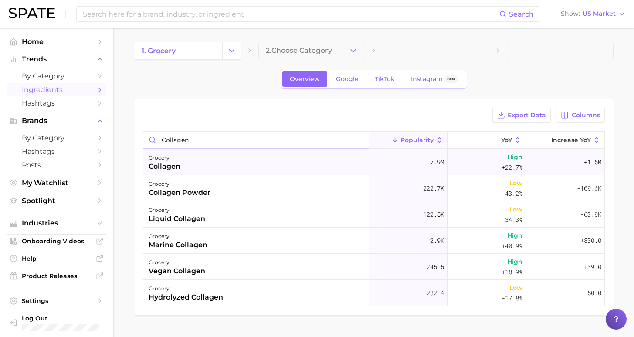
type input "collagen"
click at [251, 156] on div "grocery collagen" at bounding box center [256, 162] width 226 height 26
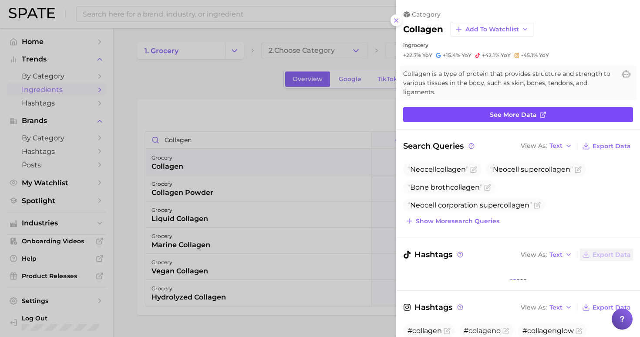
click at [521, 111] on span "See more data" at bounding box center [513, 114] width 47 height 7
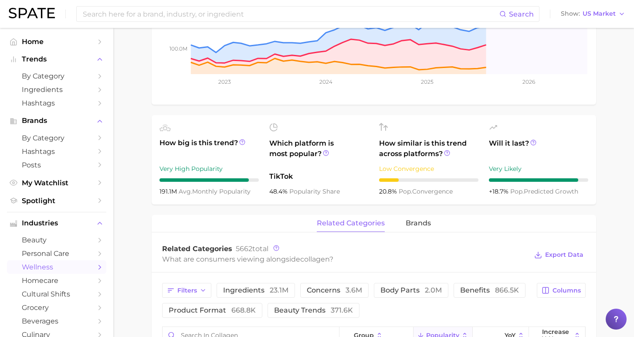
scroll to position [293, 0]
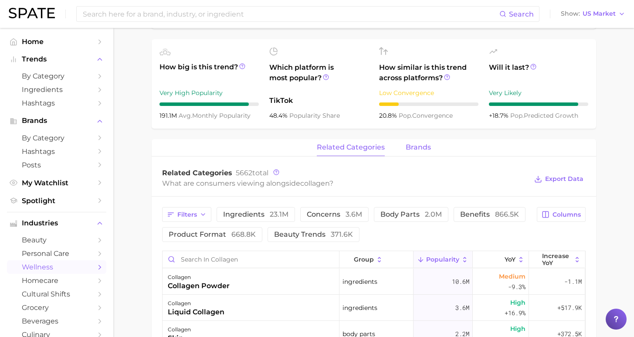
click at [418, 152] on button "brands" at bounding box center [417, 147] width 25 height 17
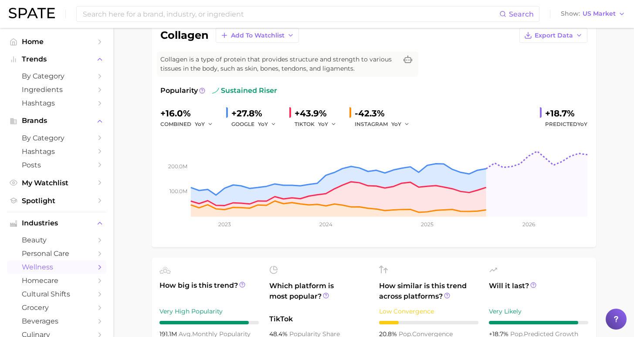
scroll to position [0, 0]
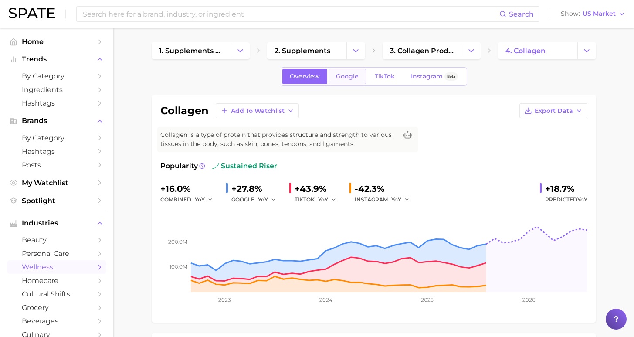
click at [351, 78] on span "Google" at bounding box center [347, 76] width 23 height 7
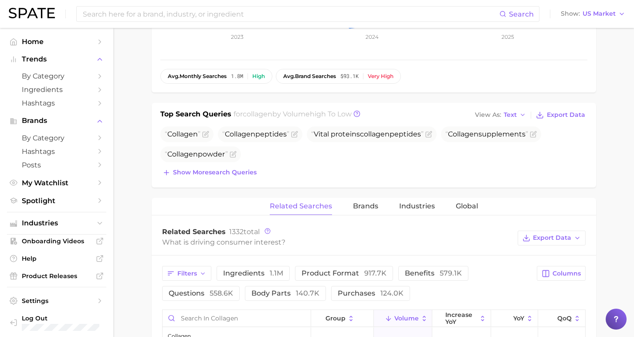
scroll to position [408, 0]
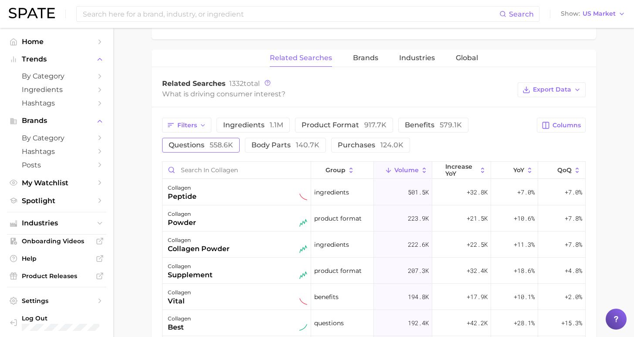
click at [239, 138] on button "questions 558.6k" at bounding box center [201, 145] width 78 height 15
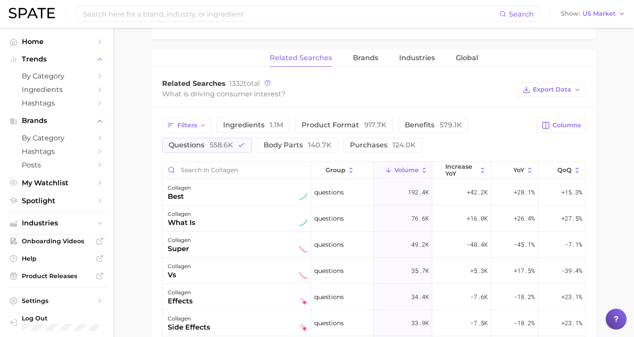
drag, startPoint x: 200, startPoint y: 142, endPoint x: 198, endPoint y: 135, distance: 7.2
click at [200, 142] on span "questions 558.6k" at bounding box center [201, 145] width 64 height 8
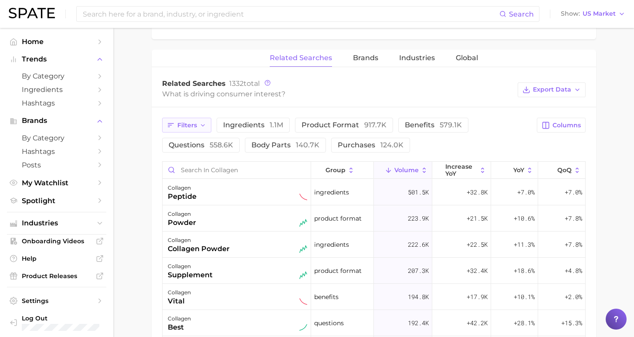
click at [196, 127] on button "Filters" at bounding box center [186, 125] width 49 height 15
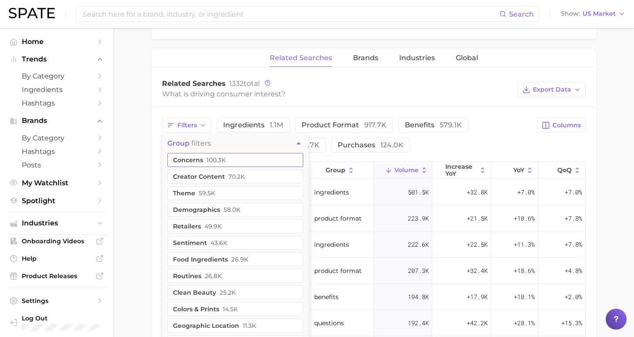
click at [236, 160] on button "concerns 100.3k" at bounding box center [235, 160] width 136 height 14
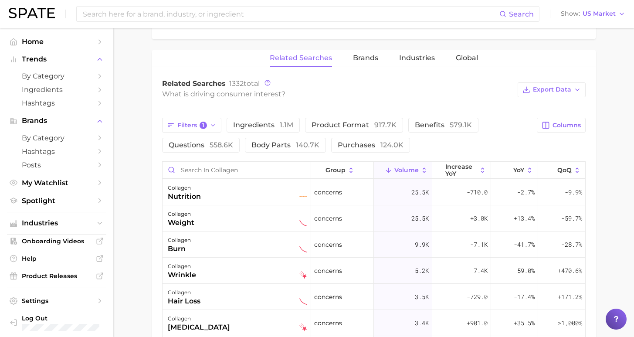
click at [494, 139] on div "Filters 1 ingredients 1.1m product format 917.7k benefits 579.1k questions 558.…" at bounding box center [347, 135] width 370 height 35
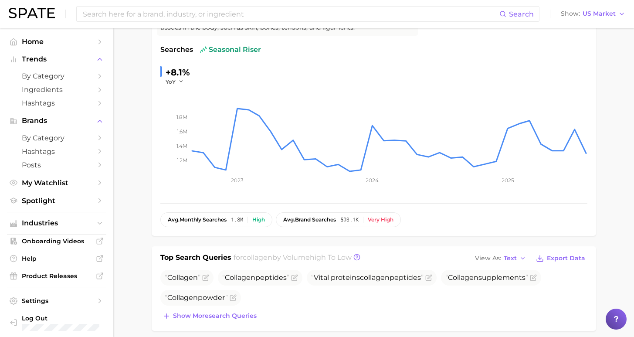
scroll to position [0, 0]
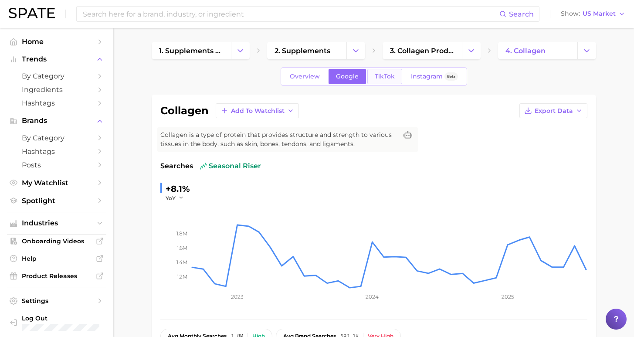
click at [385, 77] on span "TikTok" at bounding box center [384, 76] width 20 height 7
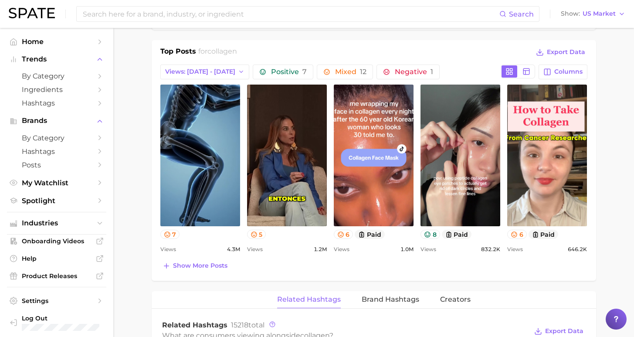
scroll to position [570, 0]
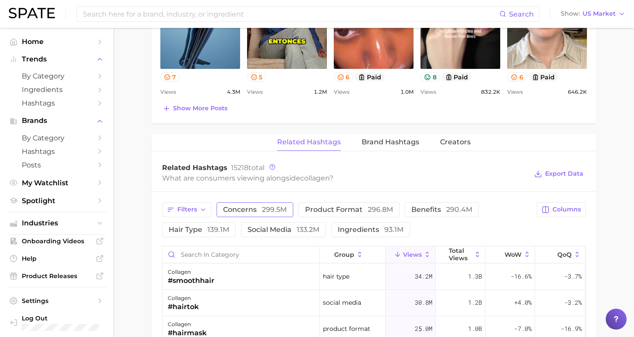
click at [265, 208] on span "299.5m" at bounding box center [274, 209] width 25 height 8
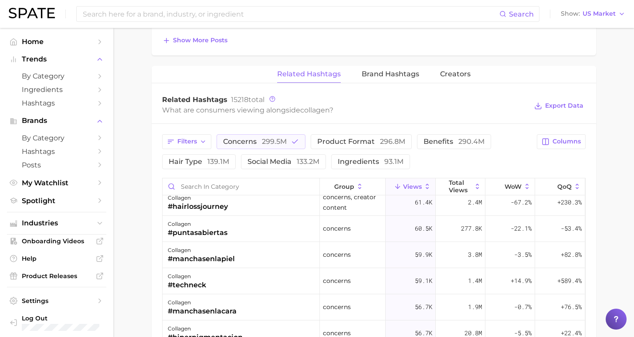
scroll to position [1441, 0]
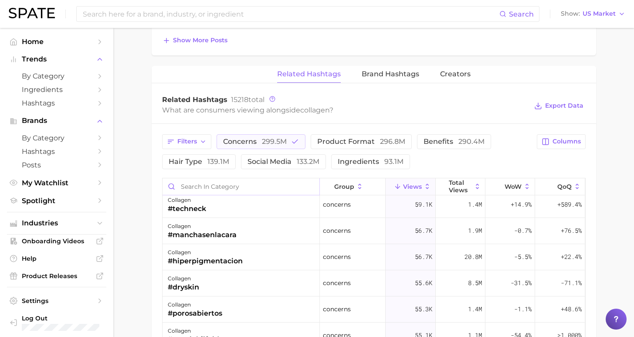
click at [253, 188] on input "Search in category" at bounding box center [240, 186] width 157 height 17
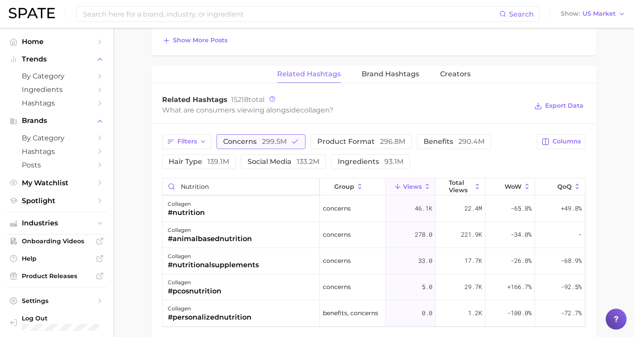
type input "nutrition"
click at [273, 142] on span "299.5m" at bounding box center [274, 141] width 25 height 8
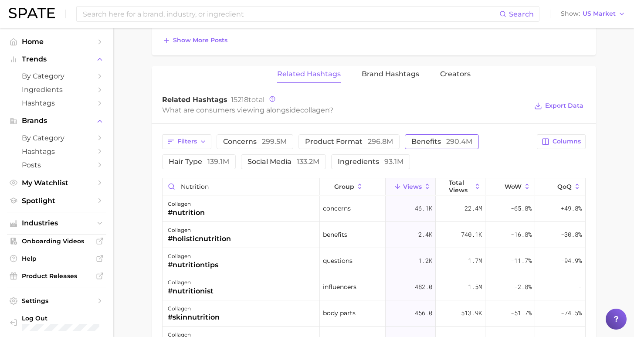
click at [446, 143] on span "290.4m" at bounding box center [459, 141] width 26 height 8
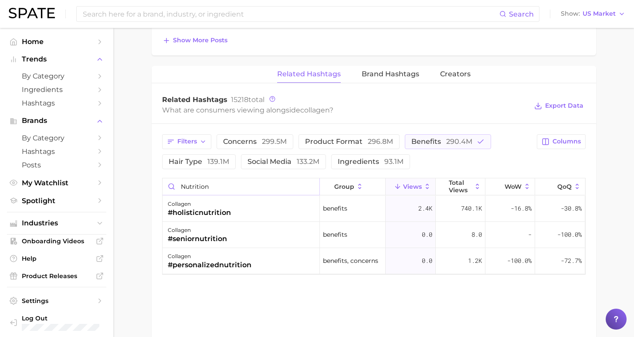
click at [308, 187] on input "nutrition" at bounding box center [240, 186] width 157 height 17
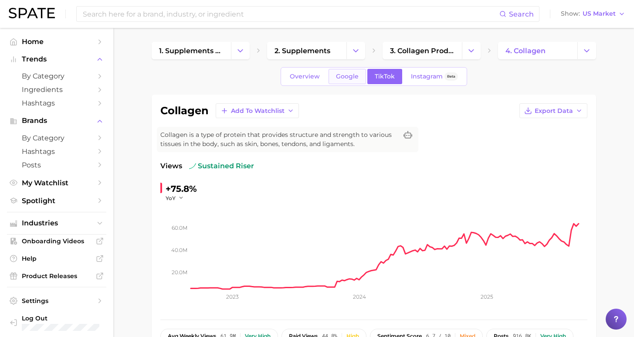
click at [346, 75] on span "Google" at bounding box center [347, 76] width 23 height 7
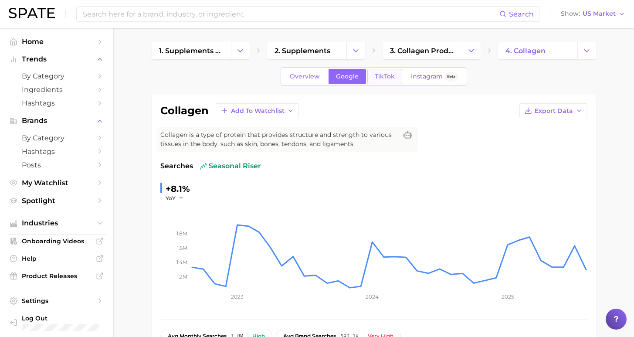
click at [392, 76] on link "TikTok" at bounding box center [384, 76] width 35 height 15
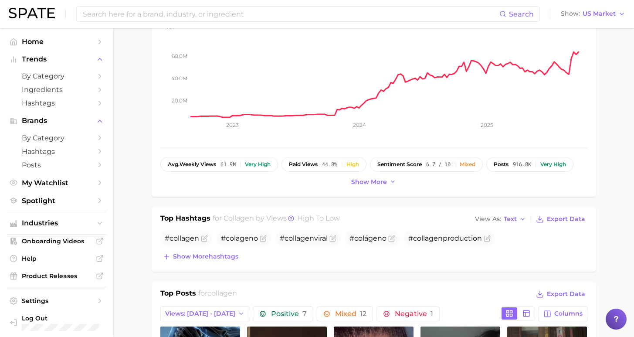
scroll to position [273, 0]
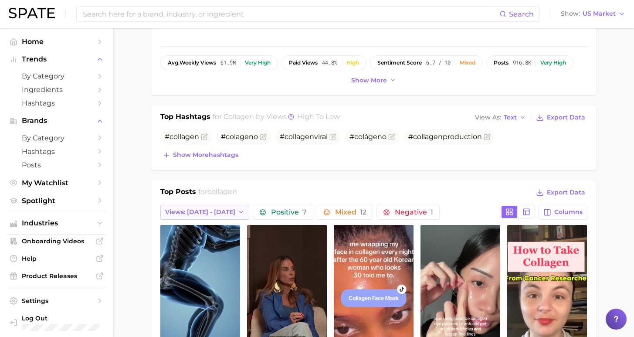
click at [215, 212] on span "Views: [DATE] - [DATE]" at bounding box center [200, 211] width 70 height 7
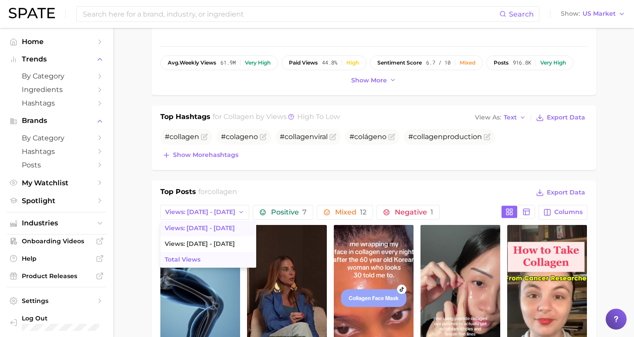
click at [222, 259] on button "Total Views" at bounding box center [208, 260] width 96 height 16
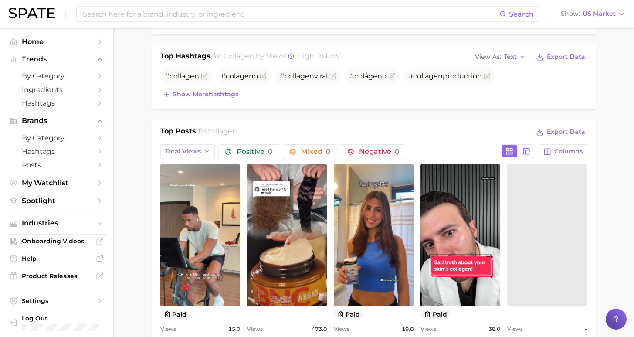
scroll to position [383, 0]
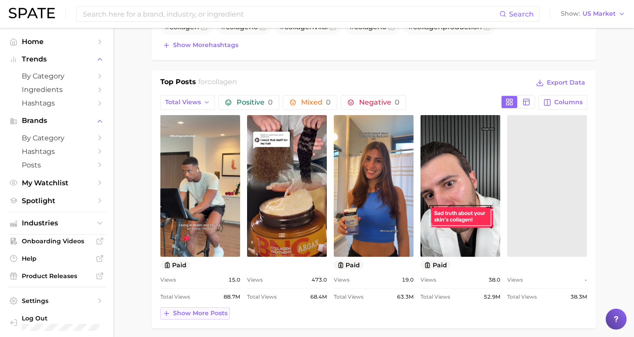
click at [201, 313] on span "Show more posts" at bounding box center [200, 312] width 54 height 7
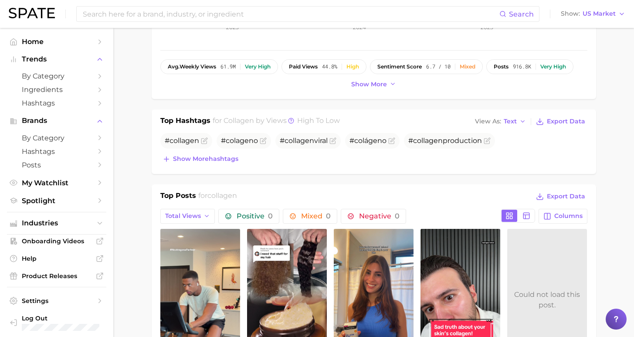
scroll to position [0, 0]
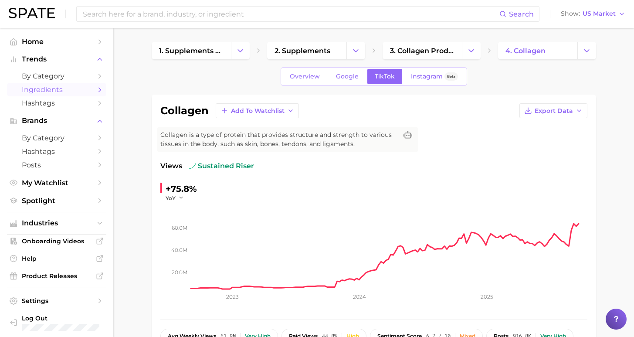
click at [67, 86] on span "Ingredients" at bounding box center [57, 89] width 70 height 8
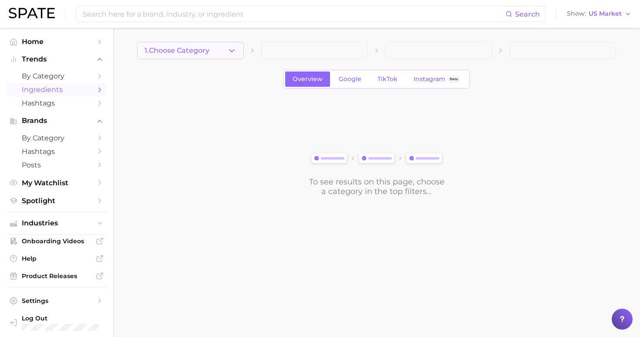
click at [177, 51] on span "1. Choose Category" at bounding box center [177, 51] width 65 height 8
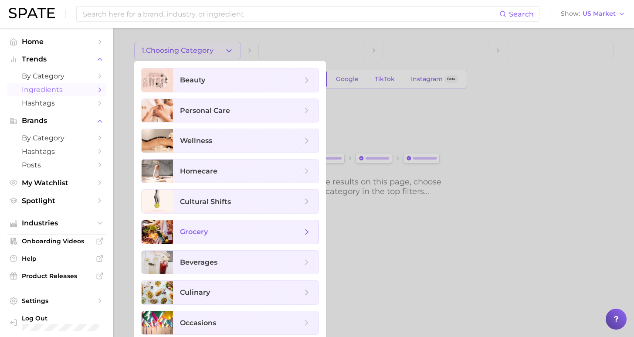
drag, startPoint x: 231, startPoint y: 229, endPoint x: 234, endPoint y: 225, distance: 4.6
click at [231, 229] on span "grocery" at bounding box center [241, 232] width 122 height 10
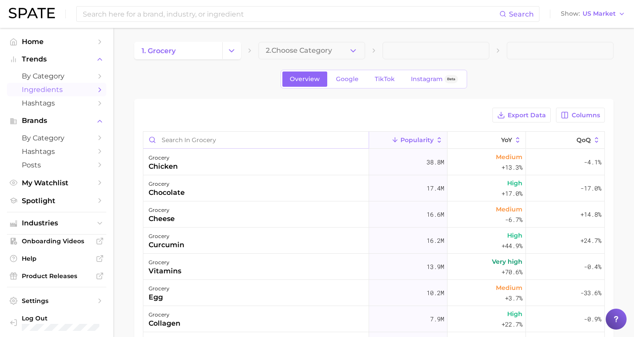
click at [269, 137] on input "Search in grocery" at bounding box center [255, 139] width 225 height 17
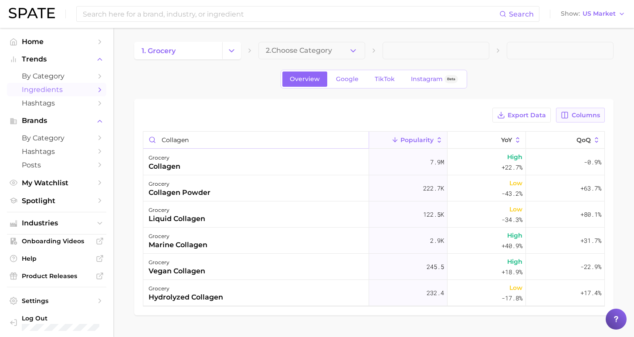
type input "collagen"
click at [587, 115] on span "Columns" at bounding box center [585, 114] width 28 height 7
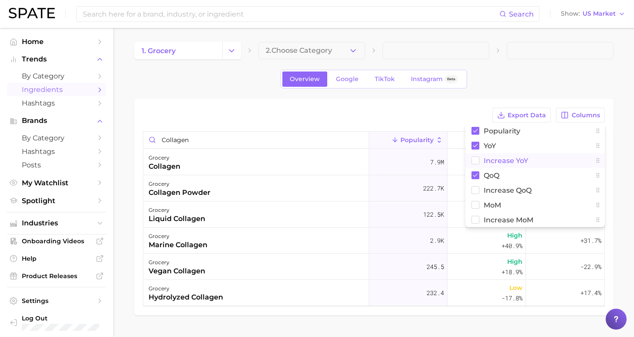
click at [508, 159] on span "Increase YoY" at bounding box center [505, 160] width 44 height 7
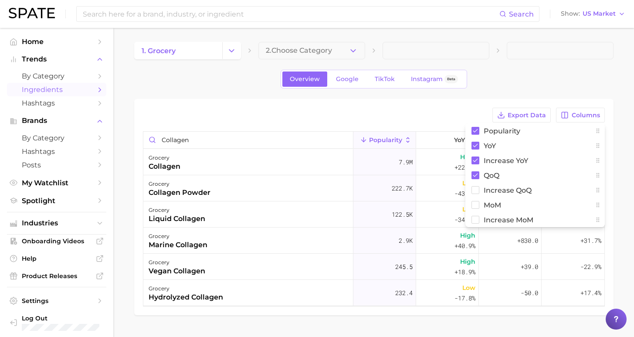
click at [465, 109] on div "Export Data Columns Popularity YoY Increase YoY QoQ Increase QoQ MoM Increase M…" at bounding box center [374, 115] width 462 height 15
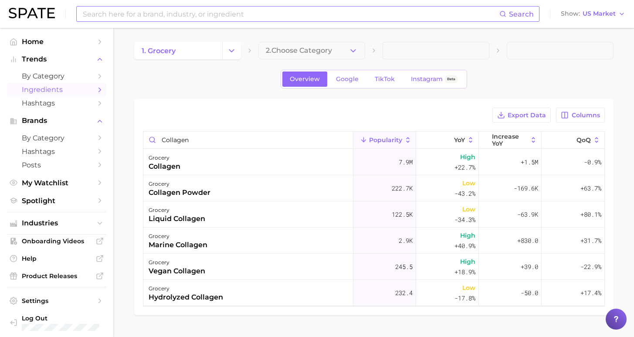
click at [179, 17] on input at bounding box center [290, 14] width 417 height 15
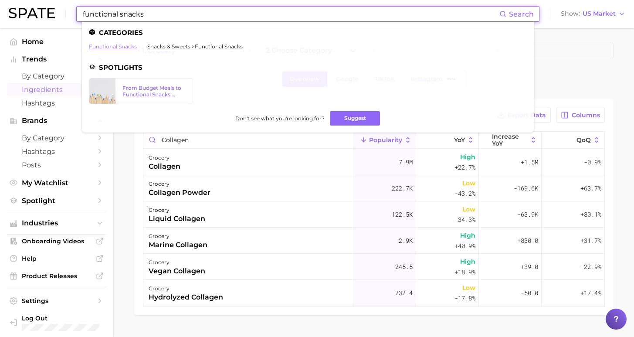
type input "functional snacks"
click at [117, 46] on link "functional snacks" at bounding box center [113, 46] width 48 height 7
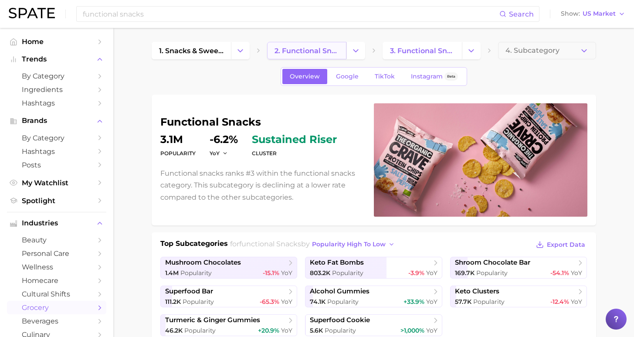
click at [305, 44] on link "2. functional snacks" at bounding box center [306, 50] width 79 height 17
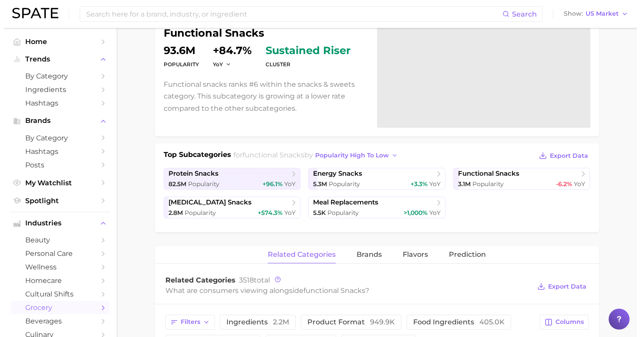
scroll to position [242, 0]
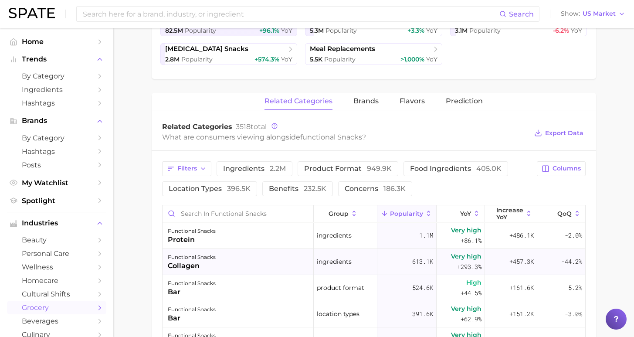
click at [245, 260] on div "functional snacks collagen" at bounding box center [238, 262] width 152 height 26
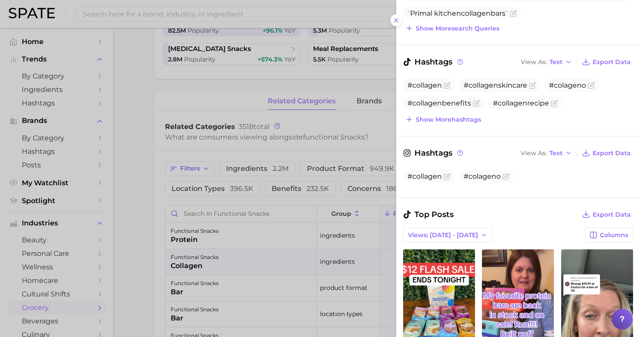
scroll to position [288, 0]
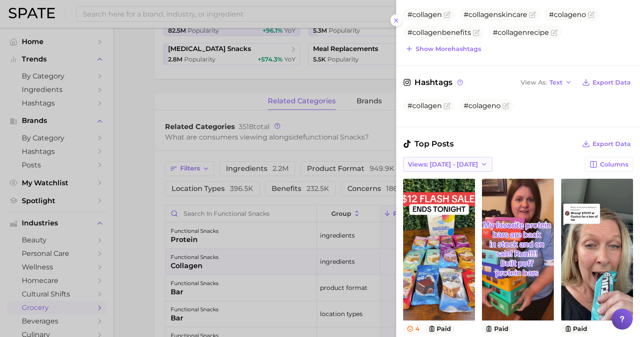
click at [446, 161] on span "Views: [DATE] - [DATE]" at bounding box center [443, 164] width 70 height 7
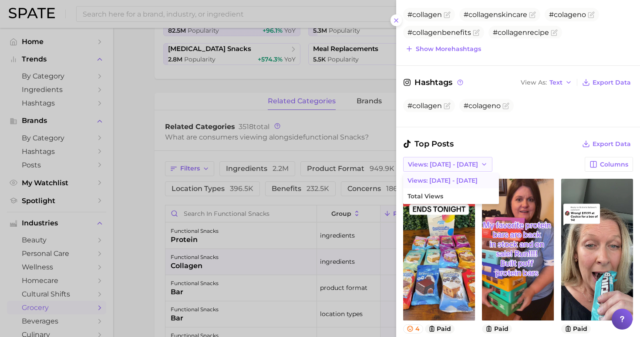
click at [446, 161] on span "Views: [DATE] - [DATE]" at bounding box center [443, 164] width 70 height 7
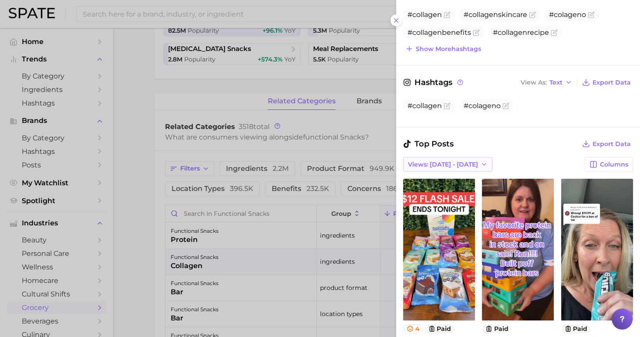
drag, startPoint x: 452, startPoint y: 158, endPoint x: 454, endPoint y: 153, distance: 5.4
click at [452, 158] on div "Top Posts Export Data Views: Sep 14 - 21 Columns view post on TikTok 4 paid Vie…" at bounding box center [518, 251] width 230 height 226
click at [455, 161] on span "Views: [DATE] - [DATE]" at bounding box center [443, 164] width 70 height 7
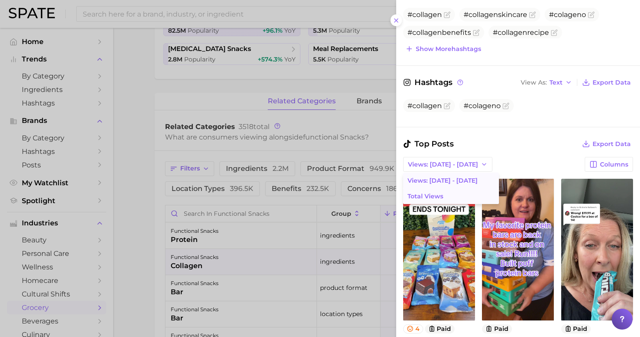
click at [453, 188] on button "Total Views" at bounding box center [451, 196] width 96 height 16
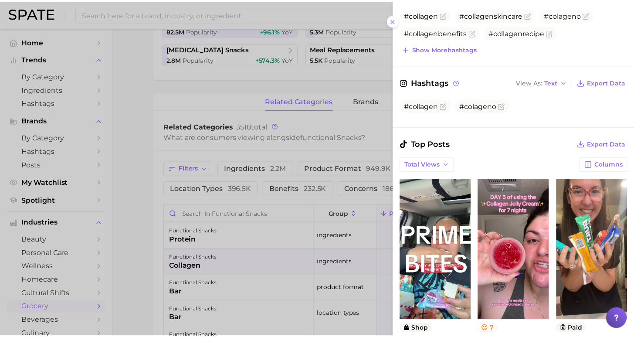
scroll to position [0, 0]
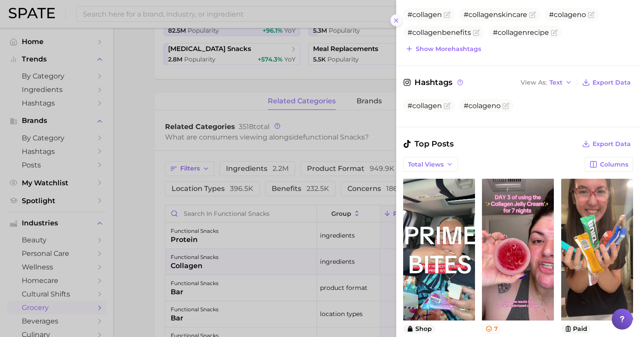
click at [396, 17] on icon at bounding box center [396, 20] width 7 height 7
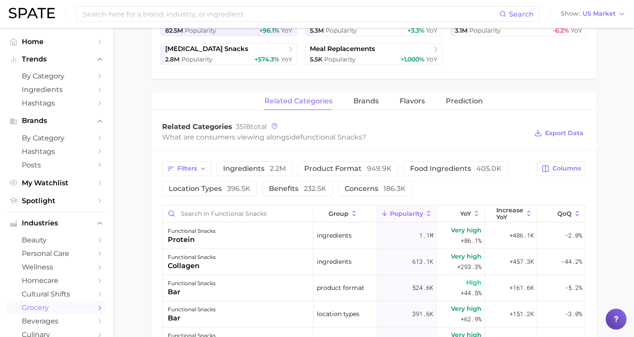
click at [245, 14] on input at bounding box center [290, 14] width 417 height 15
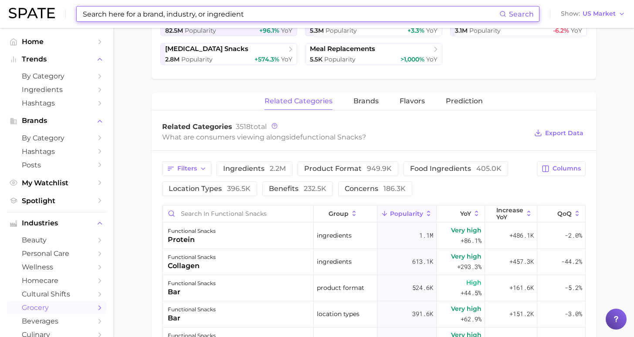
click at [244, 13] on input at bounding box center [290, 14] width 417 height 15
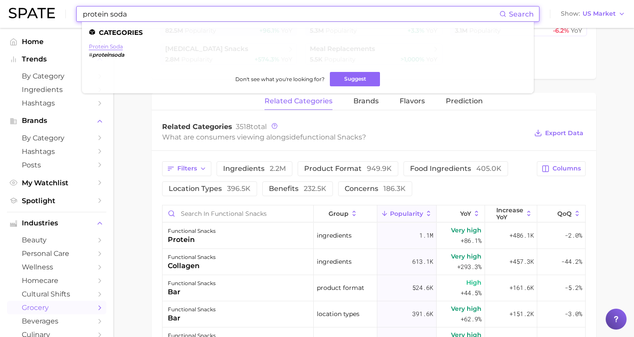
type input "protein soda"
click at [117, 44] on link "protein soda" at bounding box center [106, 46] width 34 height 7
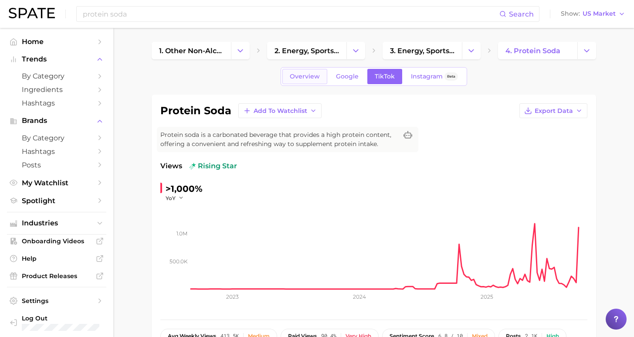
click at [320, 76] on span "Overview" at bounding box center [305, 76] width 30 height 7
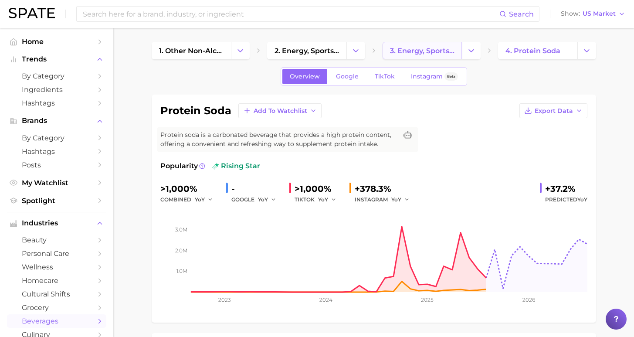
click at [406, 49] on span "3. energy, sports & functional drinks" at bounding box center [422, 51] width 64 height 8
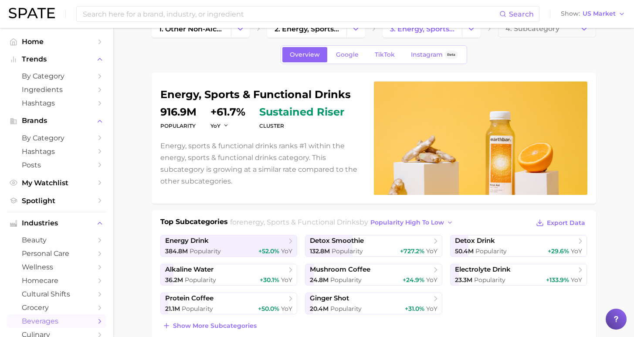
scroll to position [57, 0]
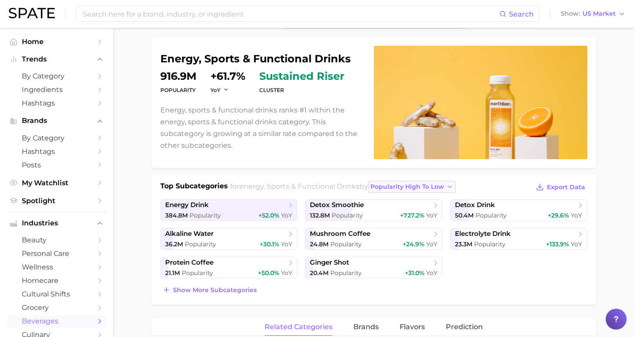
click at [398, 189] on span "popularity high to low" at bounding box center [407, 186] width 74 height 7
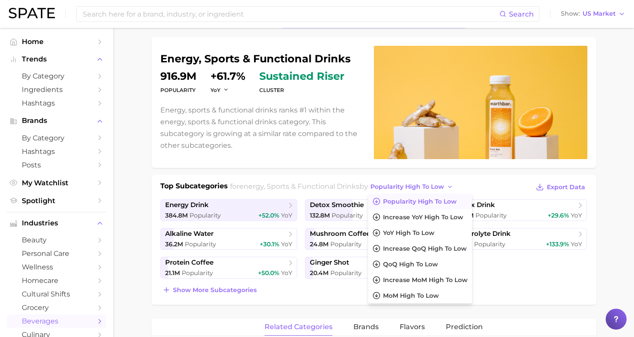
click at [511, 274] on ul "energy drink 384.8m Popularity +52.0% YoY detox smoothie 132.8m Popularity +727…" at bounding box center [373, 238] width 427 height 79
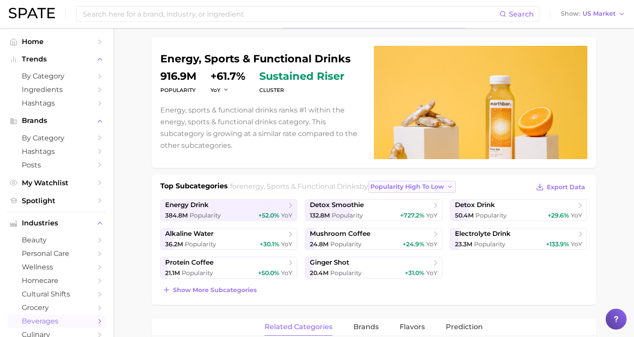
click at [381, 185] on span "popularity high to low" at bounding box center [407, 186] width 74 height 7
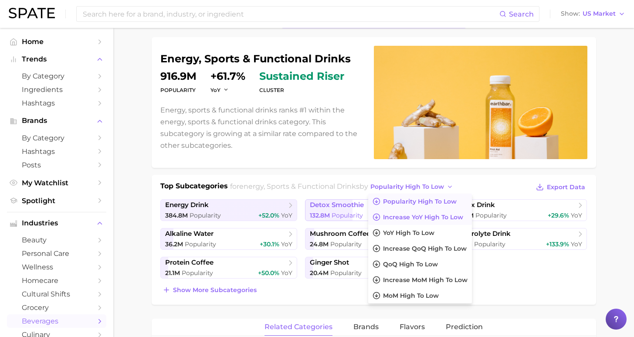
click at [405, 220] on span "Increase YoY high to low" at bounding box center [423, 216] width 80 height 7
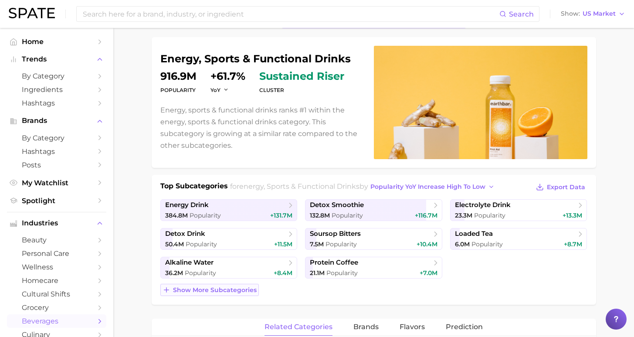
click at [245, 287] on span "Show more subcategories" at bounding box center [215, 289] width 84 height 7
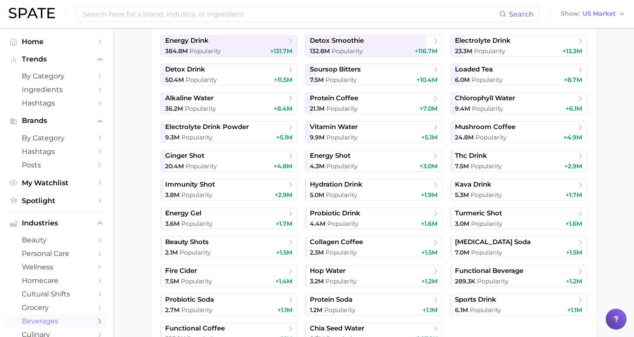
scroll to position [258, 0]
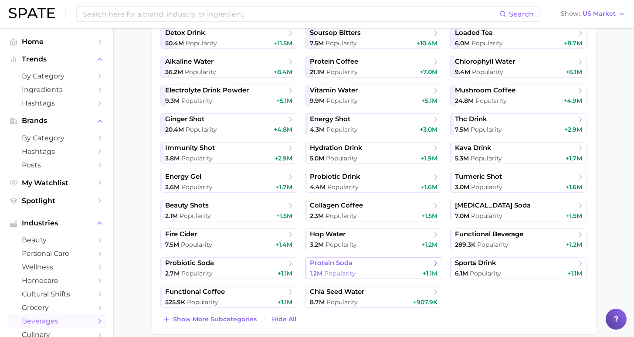
click at [349, 266] on span "protein soda" at bounding box center [331, 263] width 43 height 8
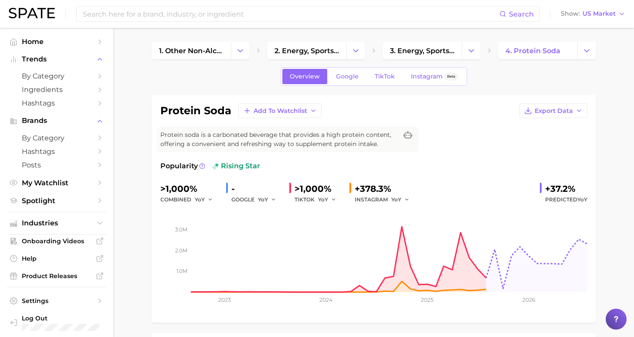
scroll to position [2, 0]
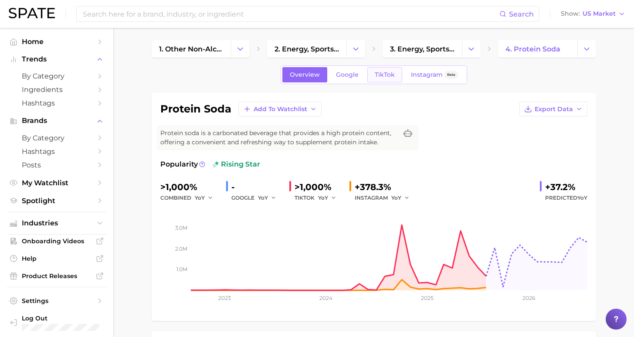
click at [384, 75] on span "TikTok" at bounding box center [384, 74] width 20 height 7
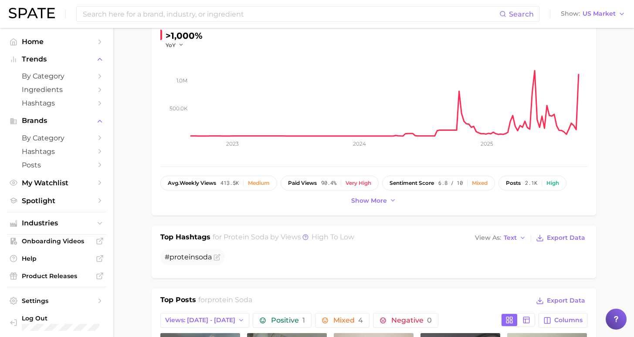
scroll to position [251, 0]
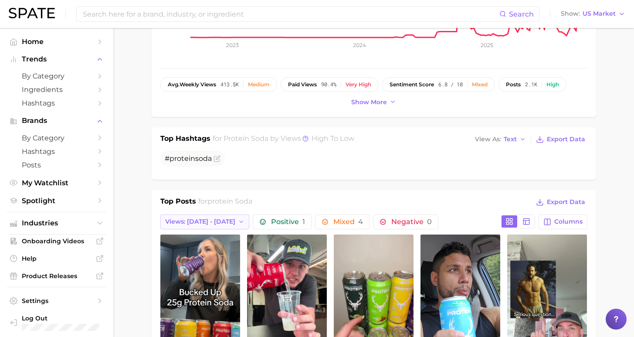
click at [202, 223] on span "Views: [DATE] - [DATE]" at bounding box center [200, 221] width 70 height 7
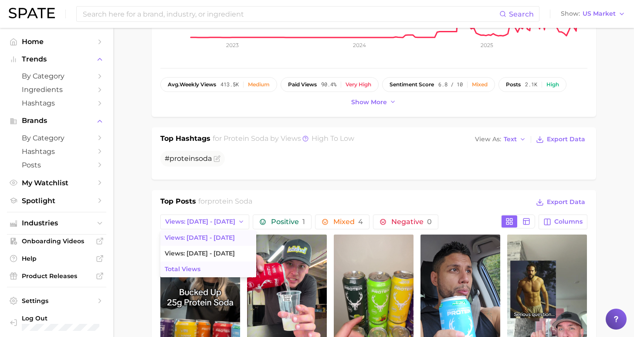
click at [212, 269] on button "Total Views" at bounding box center [208, 269] width 96 height 16
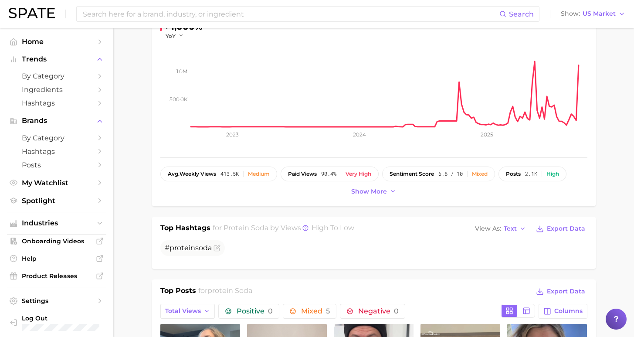
scroll to position [374, 0]
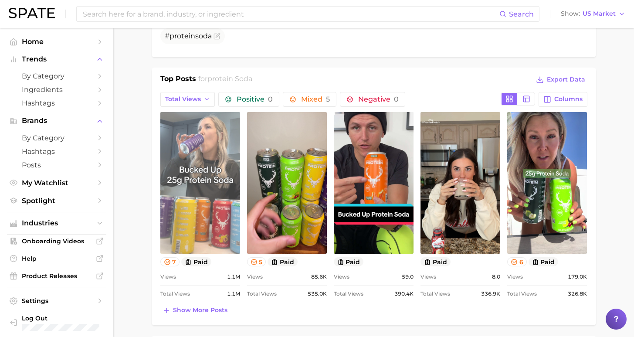
click at [222, 195] on link "view post on TikTok" at bounding box center [200, 183] width 80 height 142
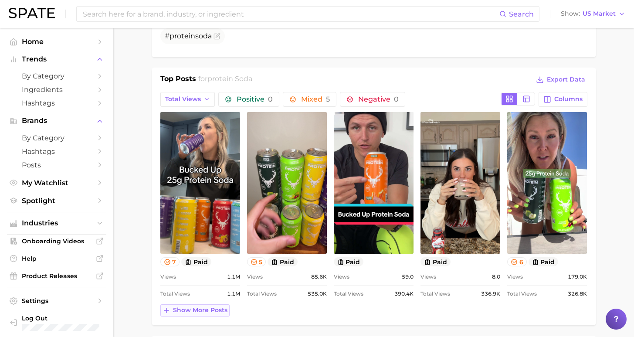
click at [185, 311] on span "Show more posts" at bounding box center [200, 309] width 54 height 7
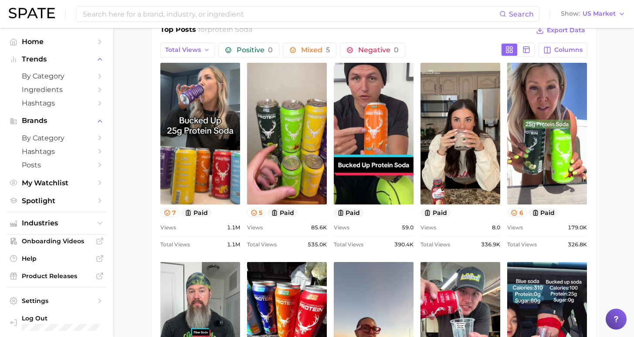
scroll to position [458, 0]
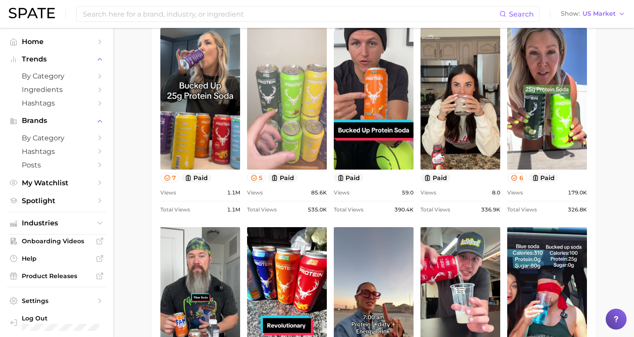
click at [278, 131] on link "view post on TikTok" at bounding box center [287, 99] width 80 height 142
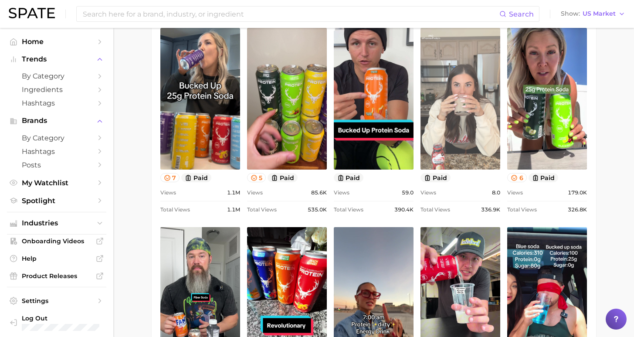
click at [452, 117] on link "view post on TikTok" at bounding box center [460, 99] width 80 height 142
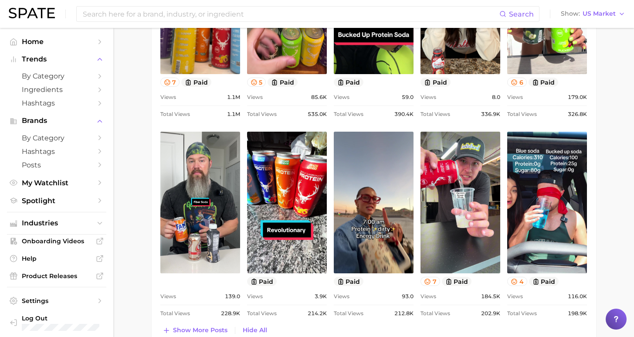
scroll to position [850, 0]
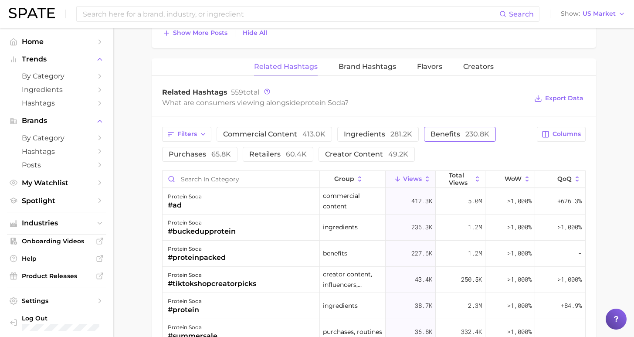
click at [430, 131] on span "benefits 230.8k" at bounding box center [459, 134] width 59 height 7
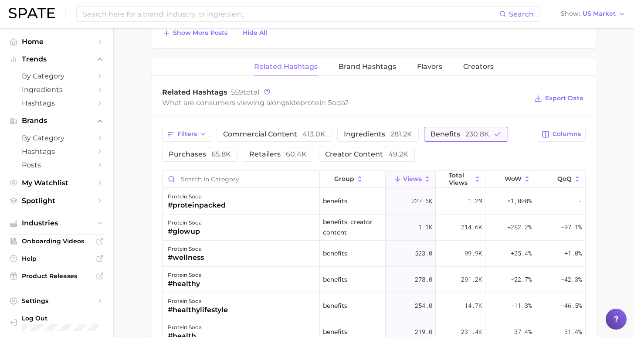
click at [438, 136] on span "benefits 230.8k" at bounding box center [459, 134] width 59 height 7
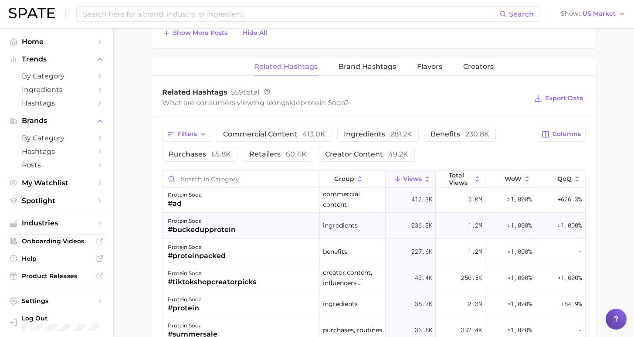
scroll to position [10, 0]
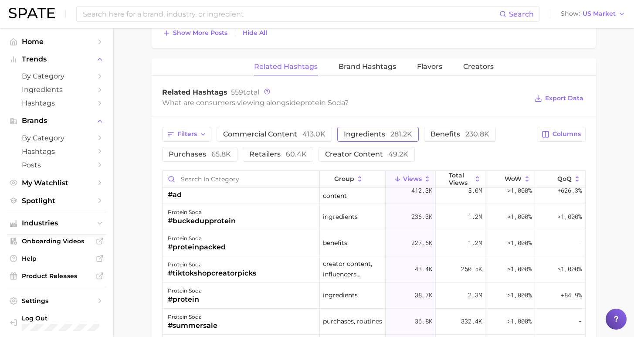
click at [390, 133] on span "281.2k" at bounding box center [401, 134] width 22 height 8
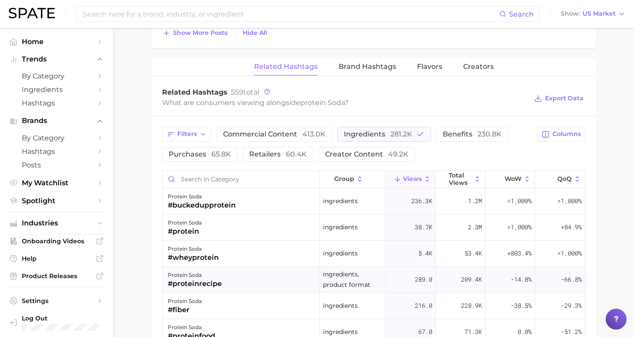
scroll to position [12, 0]
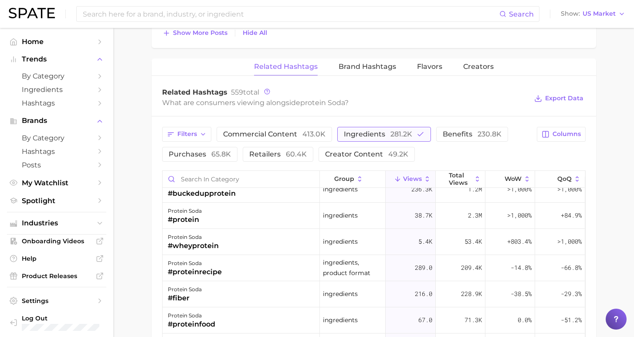
click at [390, 133] on span "281.2k" at bounding box center [401, 134] width 22 height 8
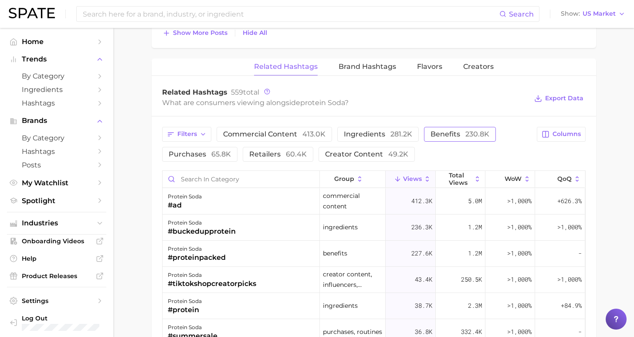
click at [430, 133] on span "benefits 230.8k" at bounding box center [459, 134] width 59 height 7
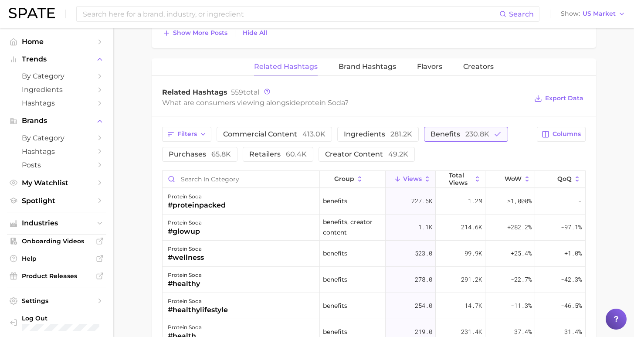
drag, startPoint x: 437, startPoint y: 133, endPoint x: 407, endPoint y: 139, distance: 30.2
click at [437, 134] on span "benefits 230.8k" at bounding box center [459, 134] width 59 height 7
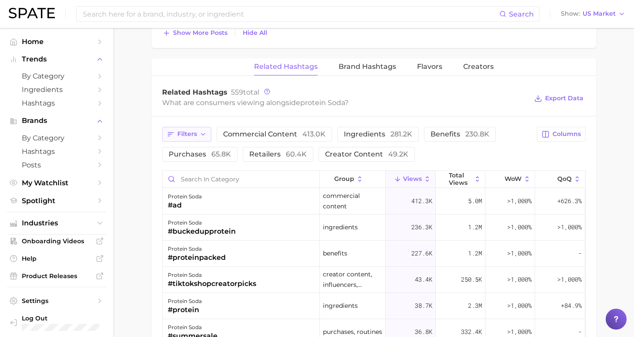
click at [192, 134] on span "Filters" at bounding box center [187, 133] width 20 height 7
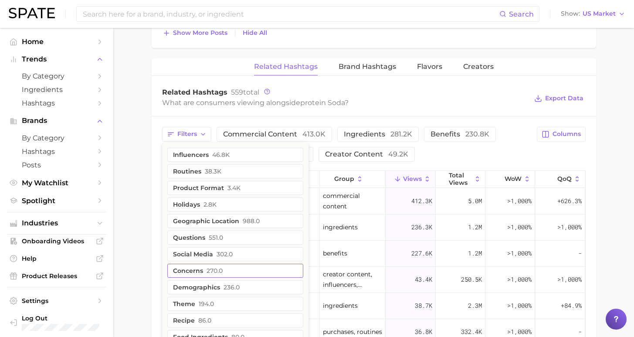
click at [244, 287] on button "demographics 236.0" at bounding box center [235, 287] width 136 height 14
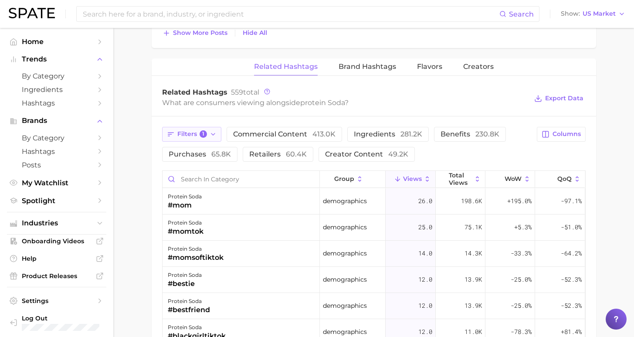
click at [201, 132] on span "1" at bounding box center [203, 134] width 8 height 8
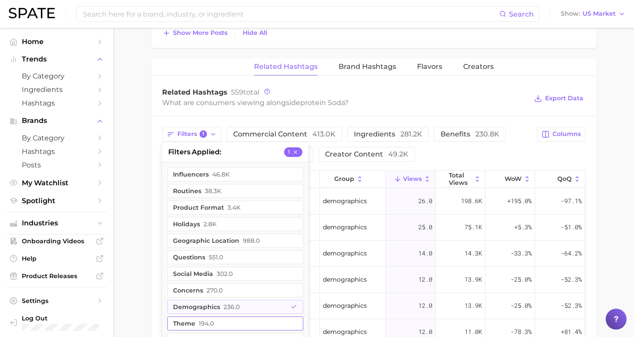
click at [251, 304] on button "demographics 236.0" at bounding box center [235, 307] width 136 height 14
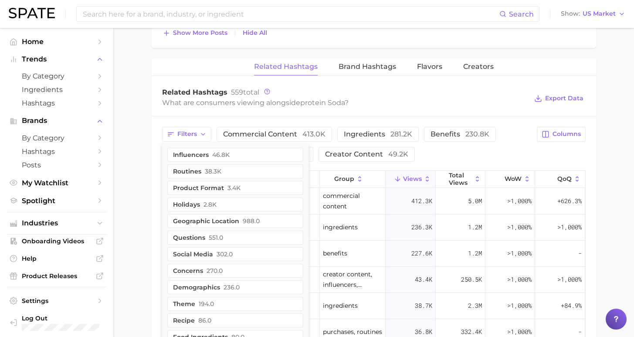
click at [438, 160] on div "Filters influencers 46.8k routines 38.3k product format 3.4k holidays 2.8k geog…" at bounding box center [347, 144] width 370 height 35
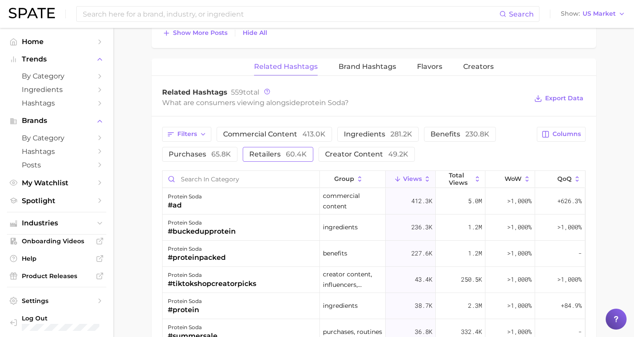
click at [275, 153] on span "retailers 60.4k" at bounding box center [277, 154] width 57 height 7
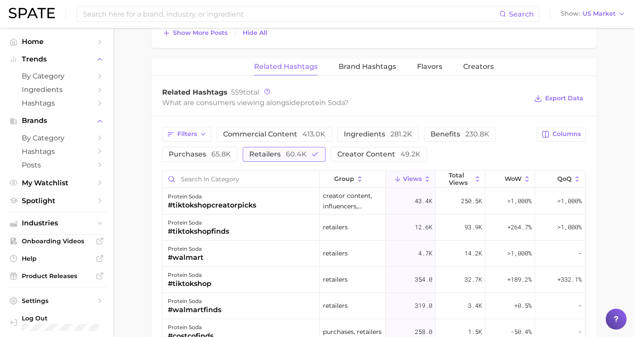
click at [275, 153] on span "retailers 60.4k" at bounding box center [277, 154] width 57 height 7
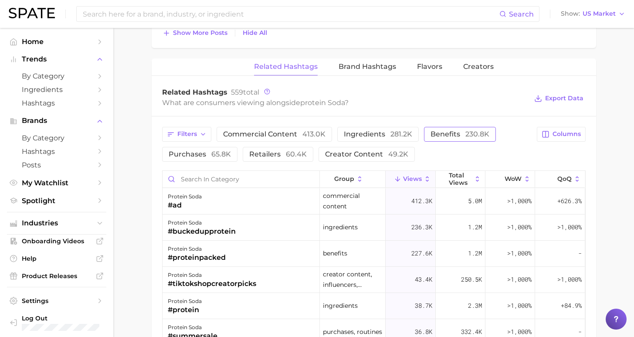
click at [424, 135] on button "benefits 230.8k" at bounding box center [460, 134] width 72 height 15
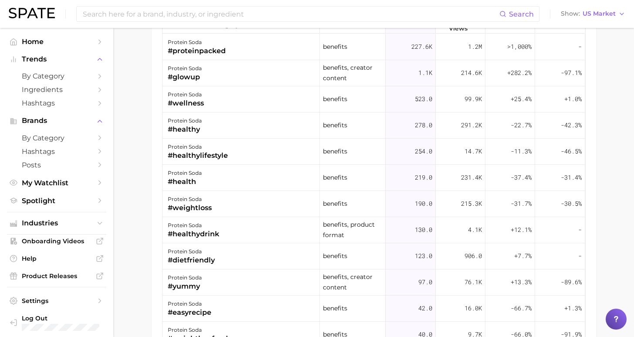
scroll to position [937, 0]
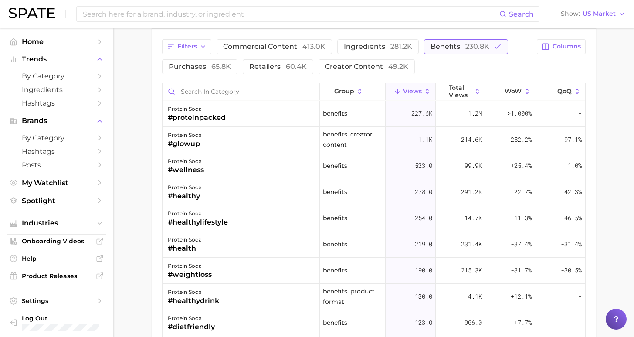
click at [465, 46] on span "230.8k" at bounding box center [477, 46] width 24 height 8
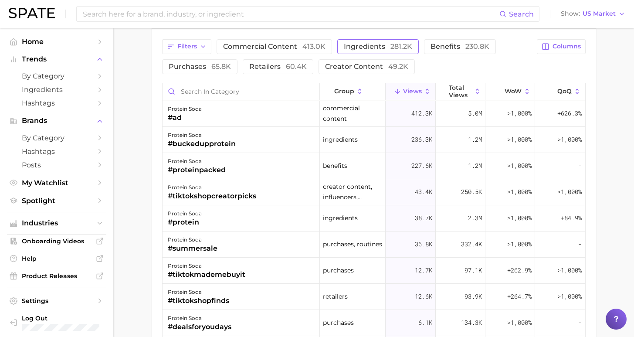
click at [390, 46] on span "281.2k" at bounding box center [401, 46] width 22 height 8
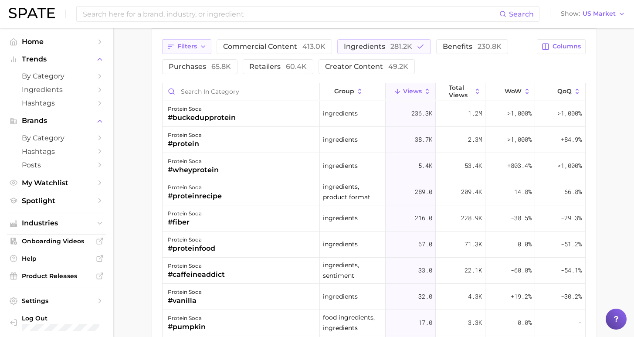
click at [209, 51] on button "Filters" at bounding box center [186, 46] width 49 height 15
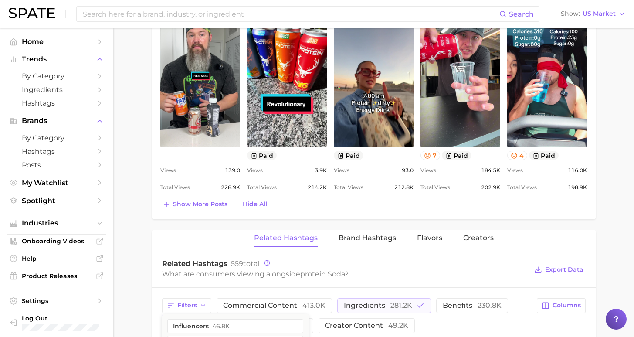
scroll to position [613, 0]
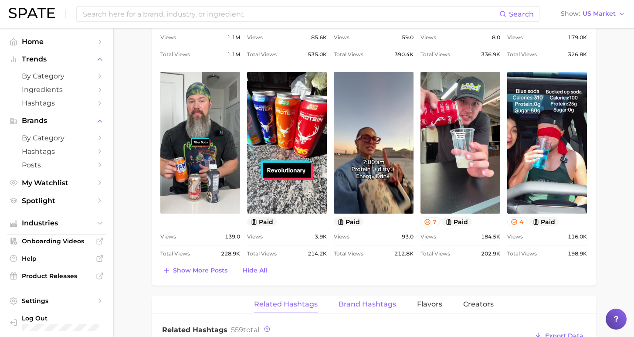
click at [385, 303] on span "Brand Hashtags" at bounding box center [366, 304] width 57 height 8
click at [341, 303] on span "Brand Hashtags" at bounding box center [366, 304] width 57 height 8
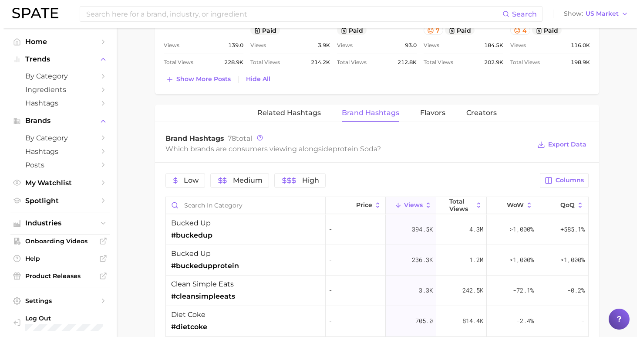
scroll to position [854, 0]
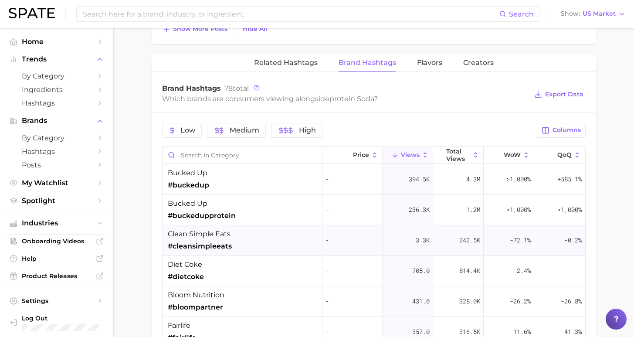
click at [225, 244] on span "#cleansimpleeats" at bounding box center [200, 246] width 64 height 10
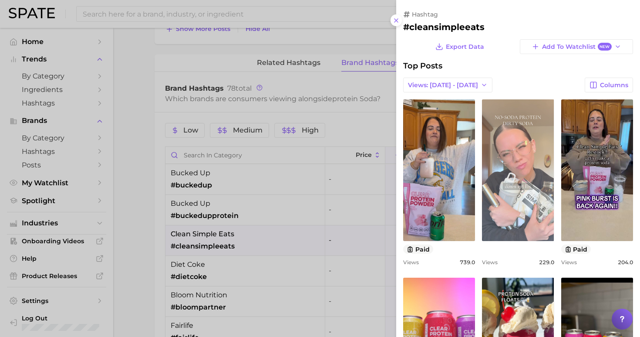
scroll to position [0, 0]
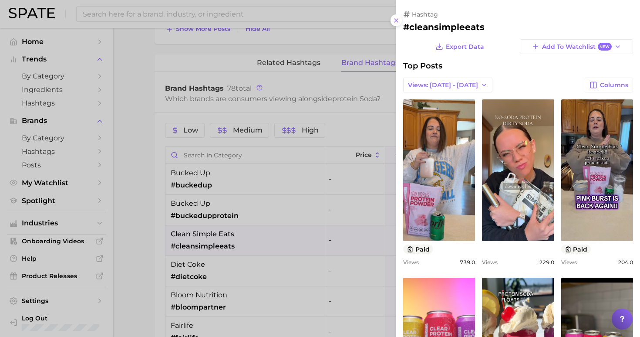
click at [237, 277] on div at bounding box center [320, 168] width 640 height 337
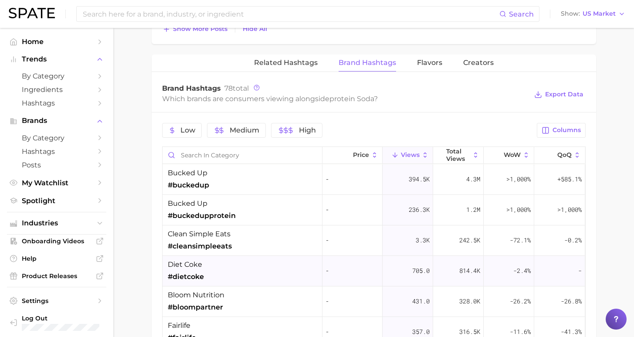
click at [244, 270] on div "diet coke #dietcoke" at bounding box center [242, 271] width 160 height 30
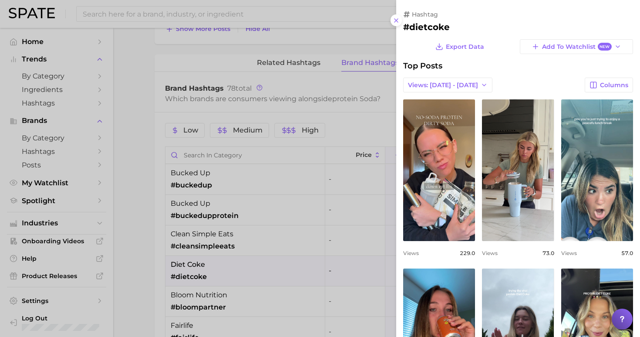
click at [135, 166] on div at bounding box center [320, 168] width 640 height 337
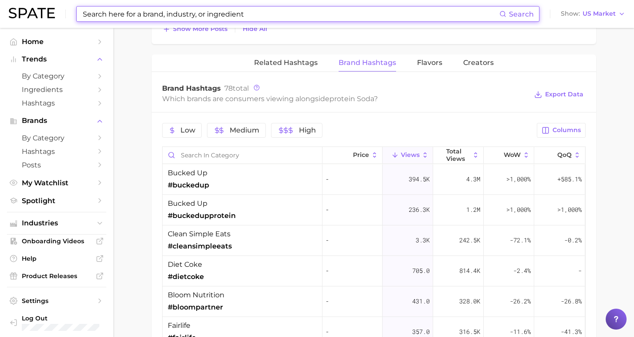
click at [263, 11] on input at bounding box center [290, 14] width 417 height 15
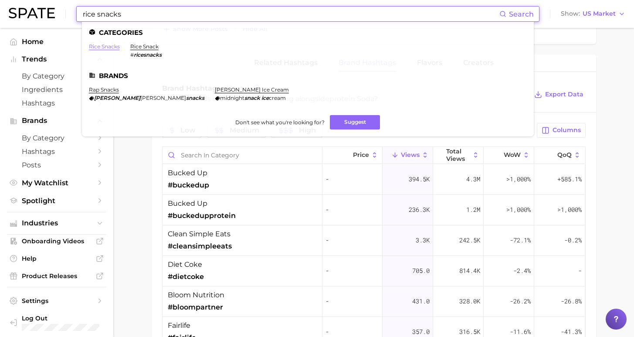
type input "rice snacks"
click at [111, 47] on link "rice snacks" at bounding box center [104, 46] width 31 height 7
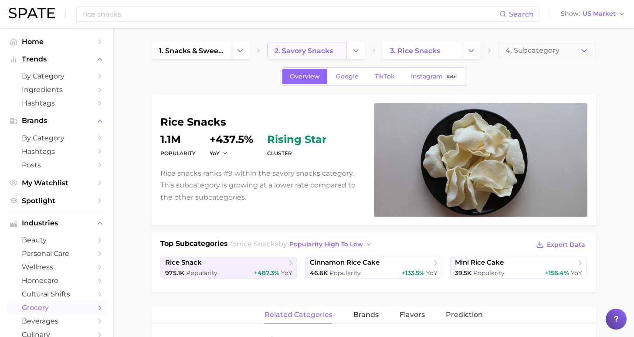
click at [322, 55] on link "2. savory snacks" at bounding box center [306, 50] width 79 height 17
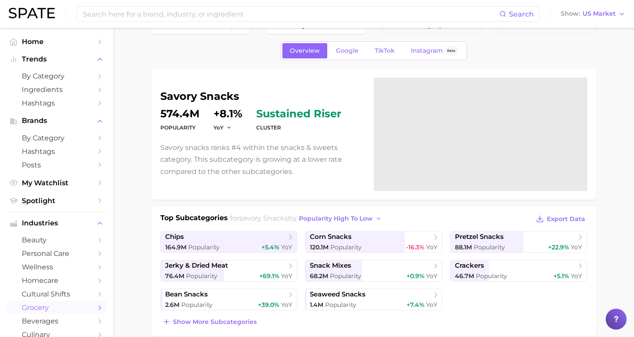
scroll to position [40, 0]
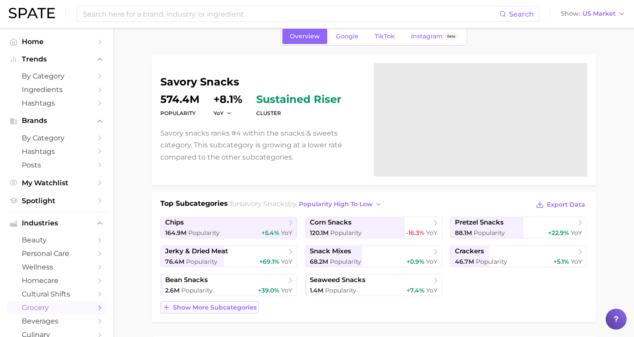
click at [235, 302] on button "Show more subcategories" at bounding box center [209, 307] width 98 height 12
click at [317, 209] on button "popularity high to low" at bounding box center [341, 204] width 88 height 12
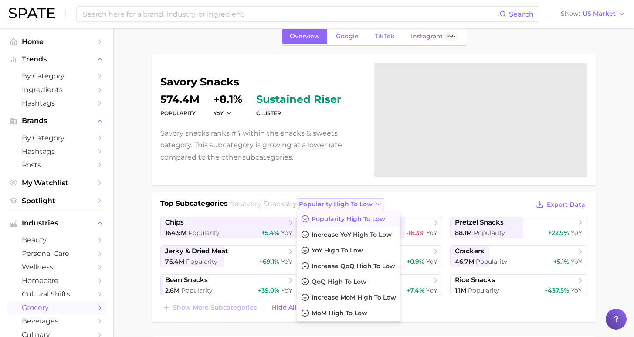
click at [319, 206] on span "popularity high to low" at bounding box center [336, 203] width 74 height 7
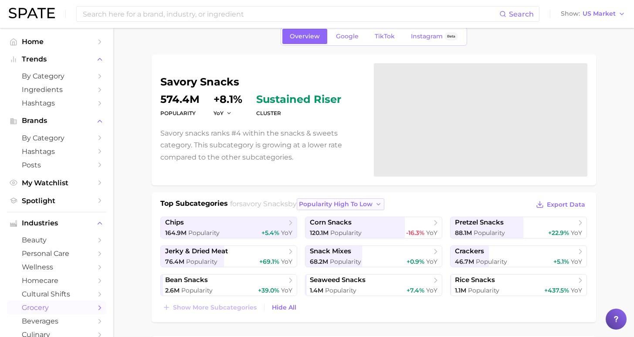
click at [320, 205] on span "popularity high to low" at bounding box center [336, 203] width 74 height 7
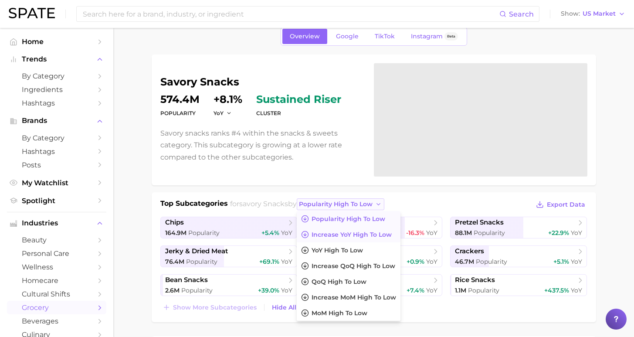
click at [330, 236] on span "Increase YoY high to low" at bounding box center [351, 234] width 80 height 7
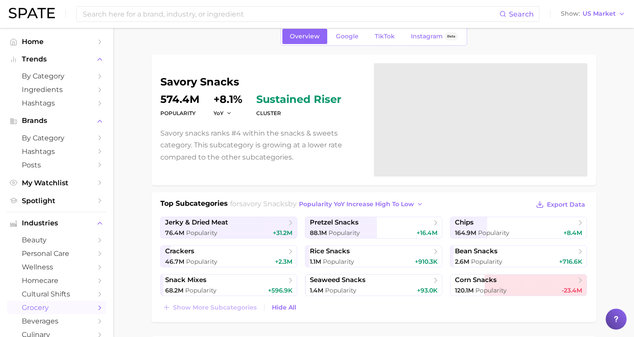
scroll to position [0, 0]
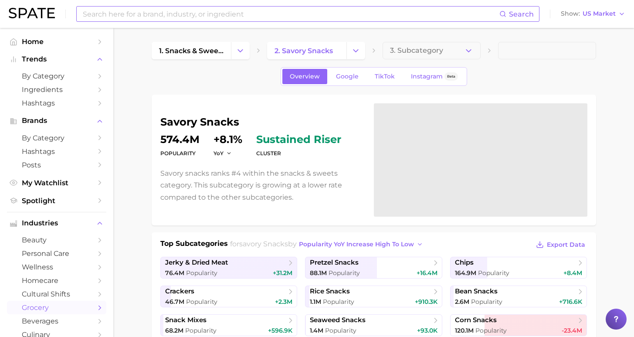
click at [218, 11] on input at bounding box center [290, 14] width 417 height 15
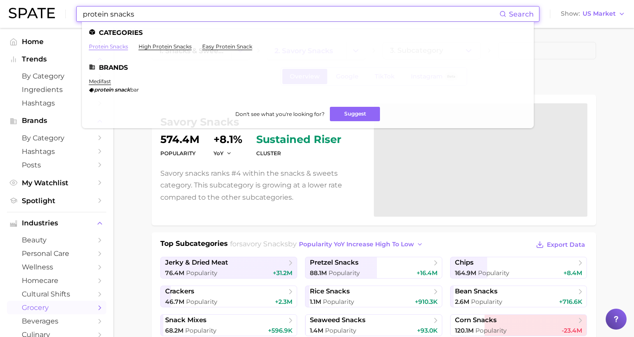
type input "protein snacks"
click at [121, 47] on link "protein snacks" at bounding box center [108, 46] width 39 height 7
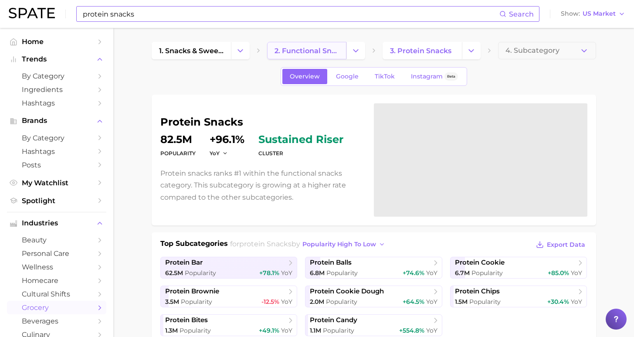
click at [324, 48] on span "2. functional snacks" at bounding box center [306, 51] width 64 height 8
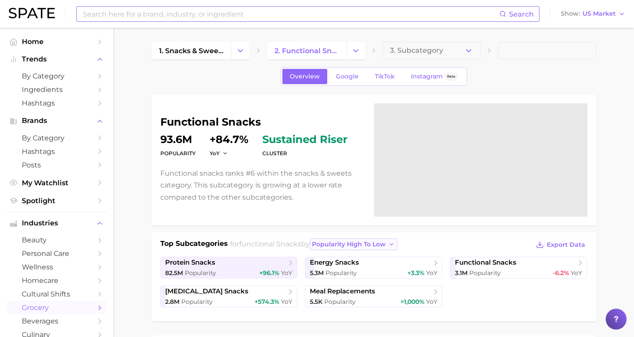
click at [326, 243] on span "popularity high to low" at bounding box center [349, 243] width 74 height 7
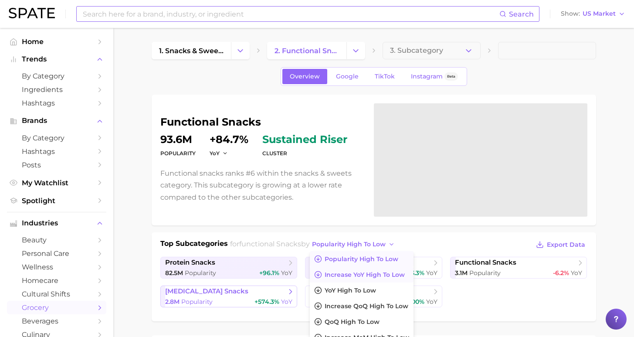
drag, startPoint x: 352, startPoint y: 280, endPoint x: 350, endPoint y: 276, distance: 4.7
click at [352, 280] on button "Increase YoY high to low" at bounding box center [362, 274] width 104 height 16
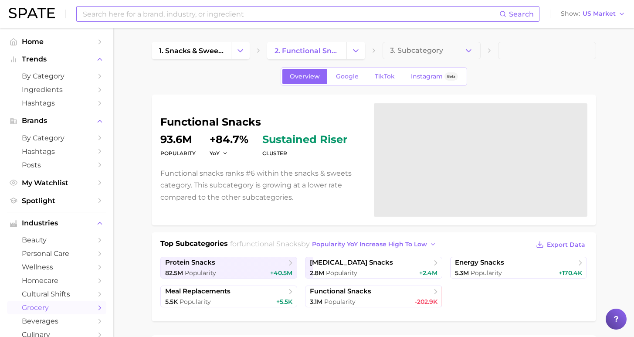
scroll to position [14, 0]
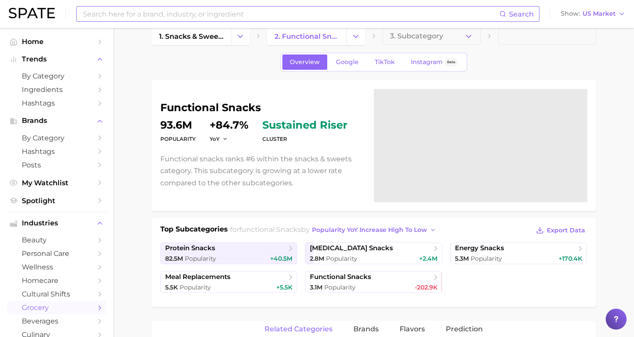
click at [249, 16] on input at bounding box center [290, 14] width 417 height 15
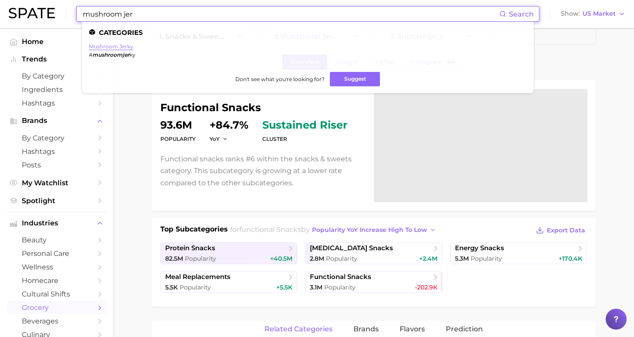
type input "mushroom jer"
click at [111, 45] on link "mushroom jerky" at bounding box center [111, 46] width 44 height 7
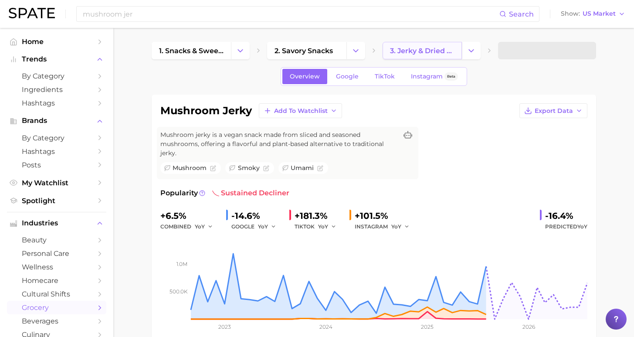
click at [416, 51] on span "3. jerky & dried meat" at bounding box center [422, 51] width 64 height 8
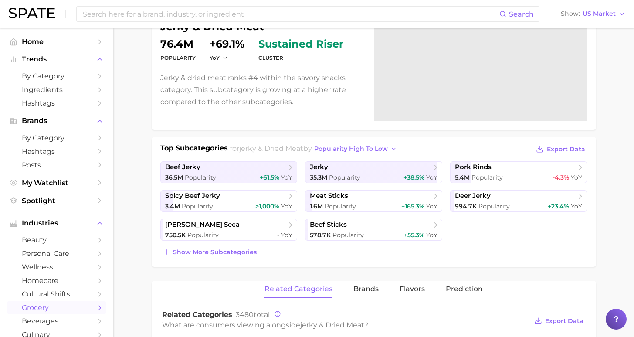
scroll to position [97, 0]
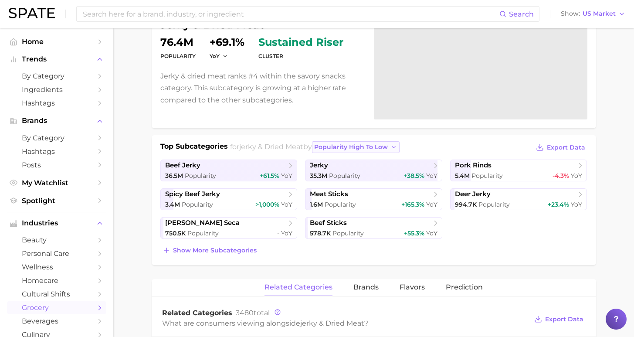
click at [356, 150] on span "popularity high to low" at bounding box center [351, 146] width 74 height 7
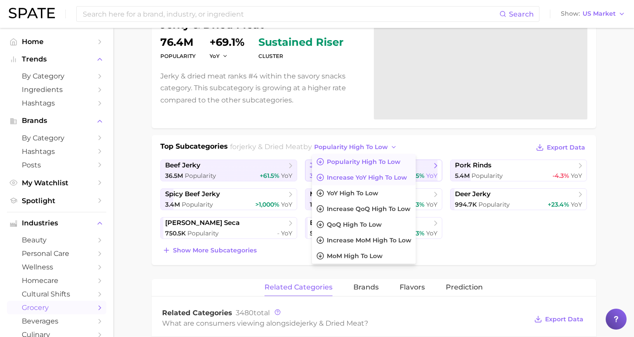
click at [364, 179] on span "Increase YoY high to low" at bounding box center [367, 177] width 80 height 7
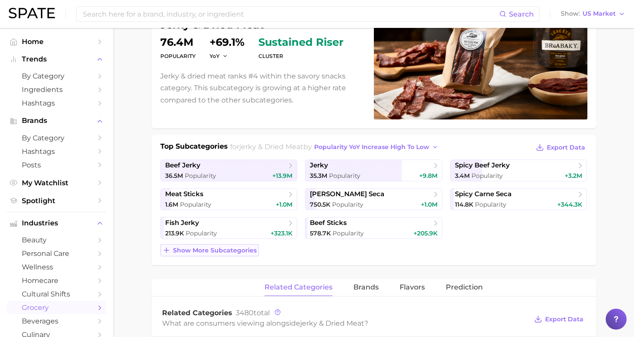
click at [223, 253] on span "Show more subcategories" at bounding box center [215, 249] width 84 height 7
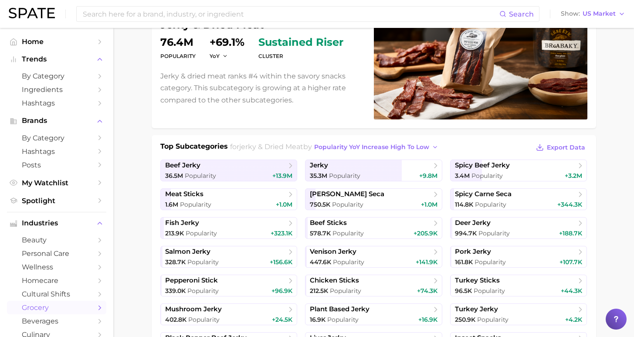
scroll to position [0, 0]
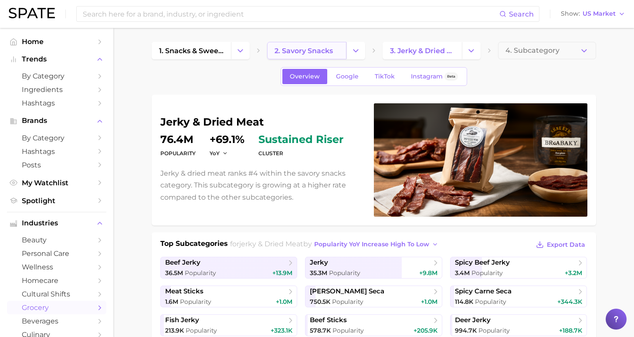
click at [294, 52] on span "2. savory snacks" at bounding box center [303, 51] width 58 height 8
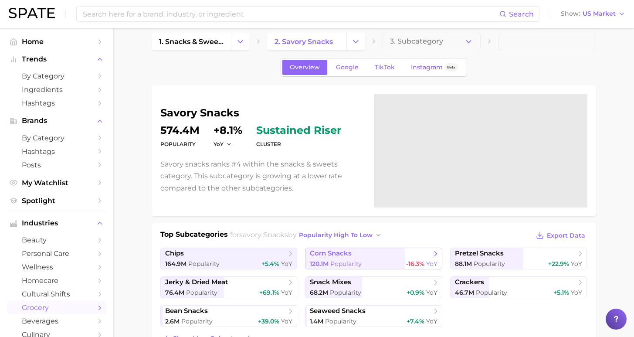
scroll to position [40, 0]
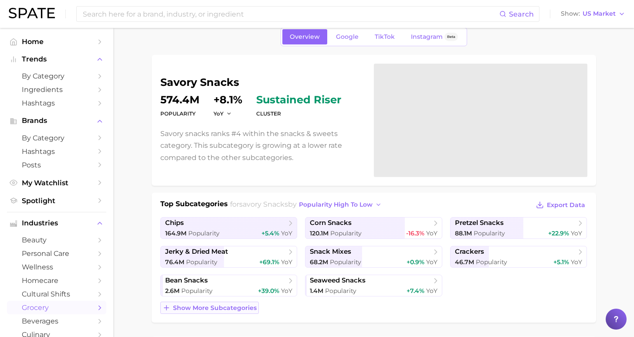
click at [216, 305] on span "Show more subcategories" at bounding box center [215, 307] width 84 height 7
click at [322, 206] on span "popularity high to low" at bounding box center [336, 204] width 74 height 7
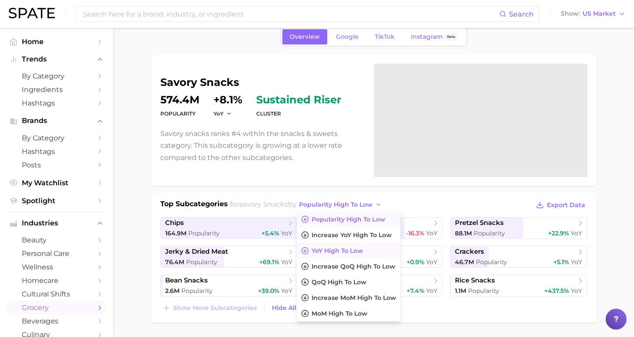
click at [328, 249] on span "YoY high to low" at bounding box center [336, 250] width 51 height 7
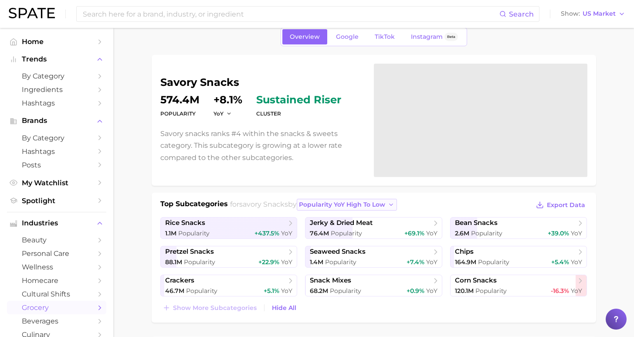
click at [350, 199] on button "Popularity YoY high to low" at bounding box center [347, 205] width 100 height 12
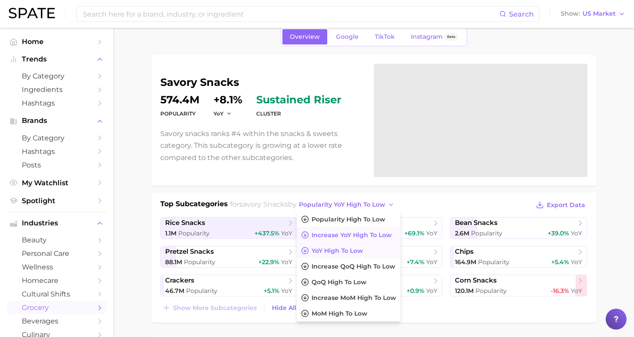
drag, startPoint x: 355, startPoint y: 236, endPoint x: 367, endPoint y: 243, distance: 14.2
click at [355, 236] on span "Increase YoY high to low" at bounding box center [351, 234] width 80 height 7
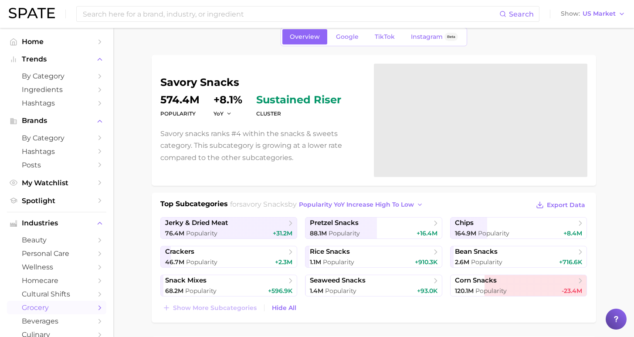
scroll to position [0, 0]
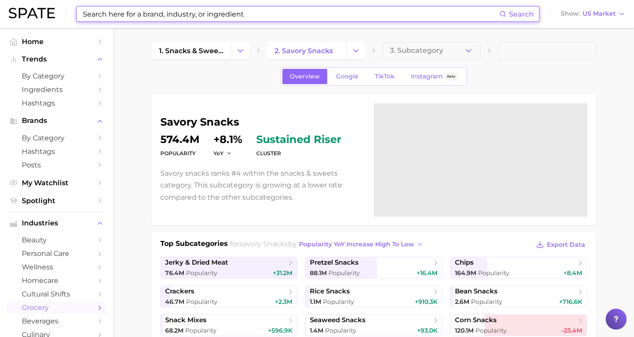
click at [292, 14] on input at bounding box center [290, 14] width 417 height 15
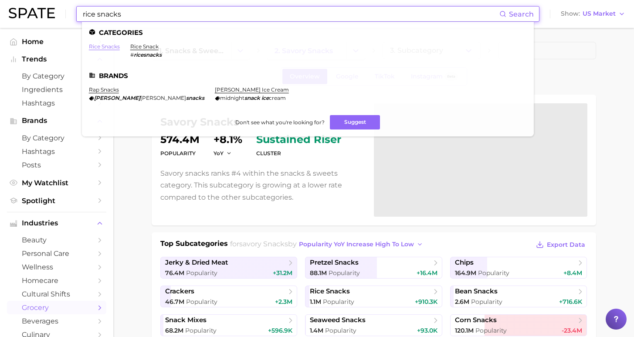
type input "rice snacks"
click at [103, 47] on link "rice snacks" at bounding box center [104, 46] width 31 height 7
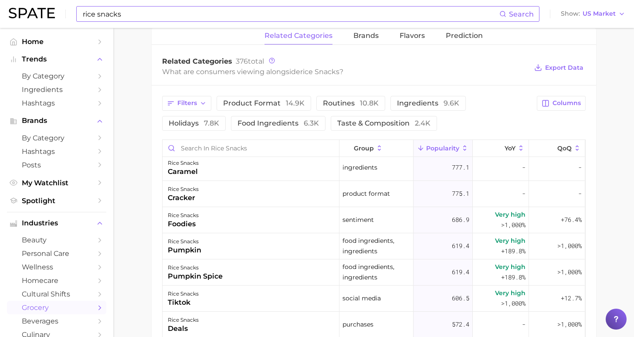
scroll to position [692, 0]
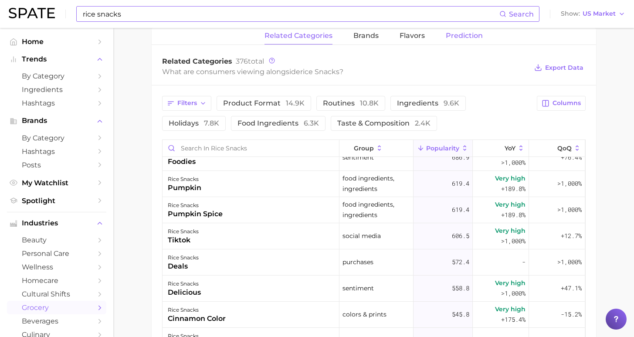
click at [460, 36] on span "Prediction" at bounding box center [463, 36] width 37 height 8
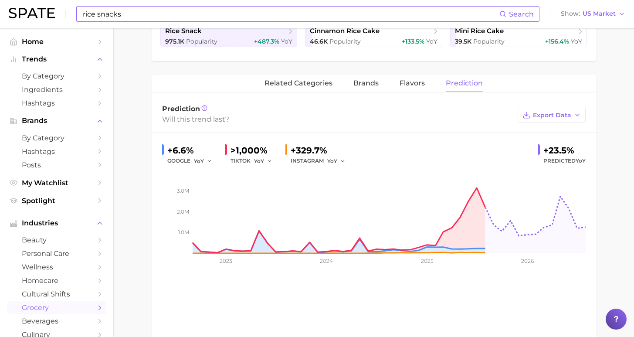
scroll to position [0, 0]
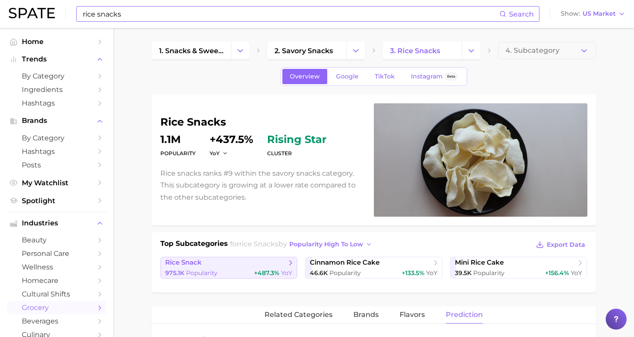
click at [199, 264] on span "rice snack" at bounding box center [183, 262] width 37 height 8
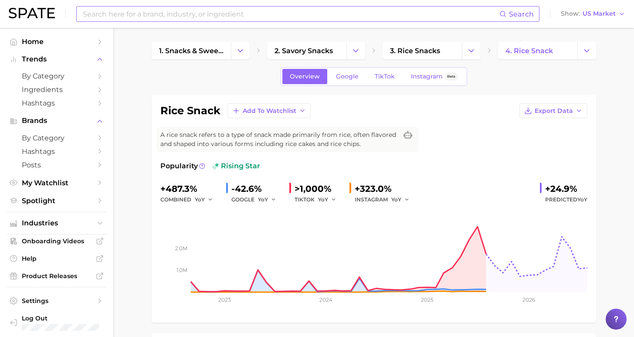
click at [267, 12] on input at bounding box center [290, 14] width 417 height 15
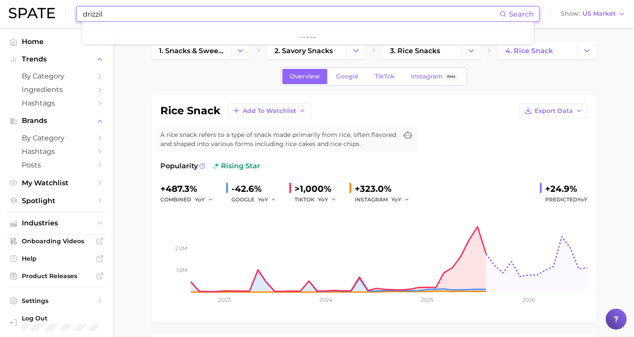
type input "drizzili"
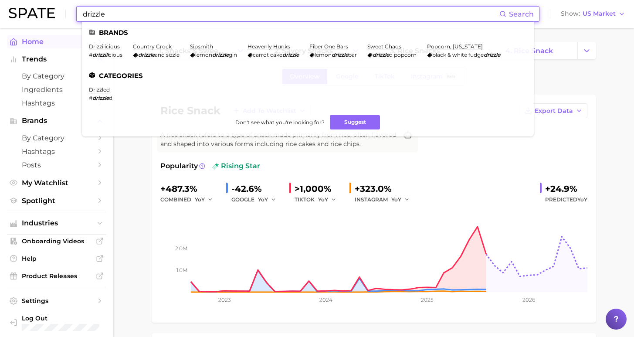
drag, startPoint x: 267, startPoint y: 12, endPoint x: 104, endPoint y: 47, distance: 167.4
click at [104, 47] on link "Home" at bounding box center [56, 41] width 99 height 13
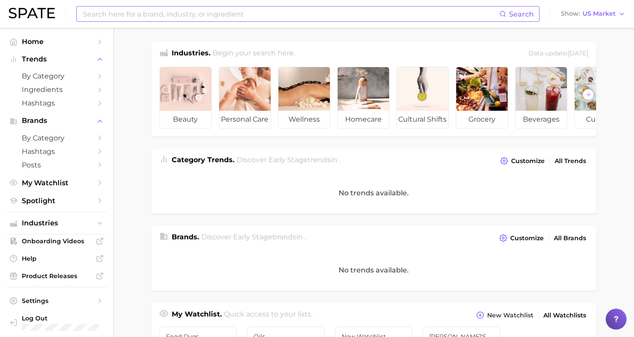
click at [157, 17] on input at bounding box center [290, 14] width 417 height 15
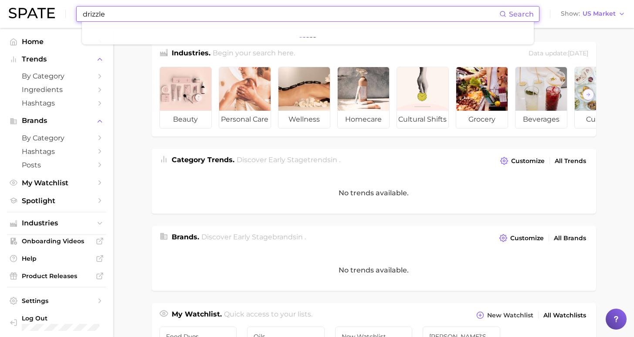
drag, startPoint x: 99, startPoint y: 29, endPoint x: 114, endPoint y: 49, distance: 24.6
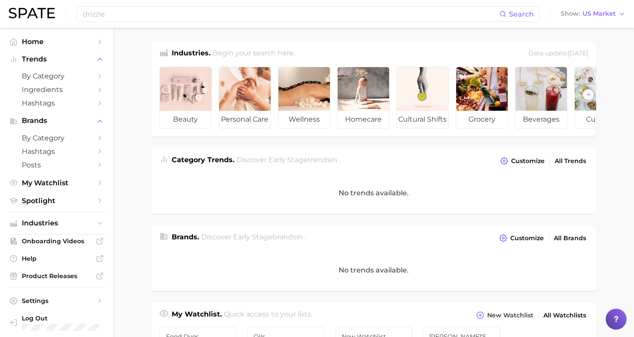
click at [124, 23] on div "drizzle Search Show US Market" at bounding box center [317, 14] width 616 height 28
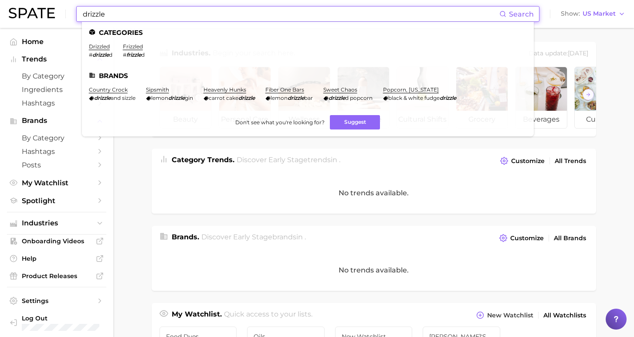
click at [127, 17] on input "drizzle" at bounding box center [290, 14] width 417 height 15
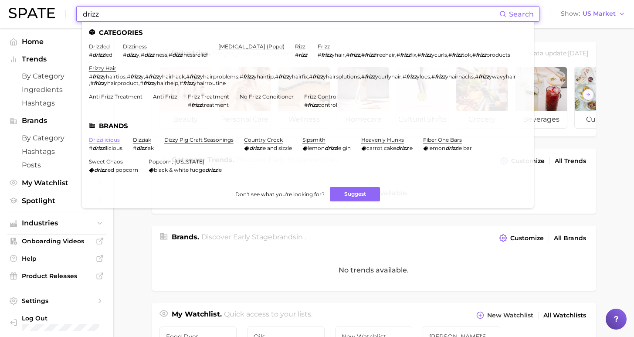
type input "drizz"
click at [109, 143] on link "drizzilicious" at bounding box center [104, 139] width 31 height 7
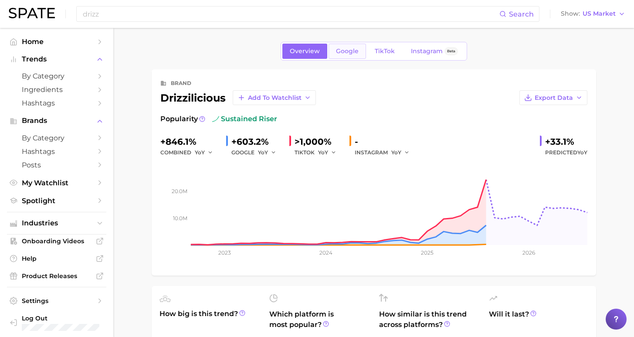
click at [350, 51] on span "Google" at bounding box center [347, 50] width 23 height 7
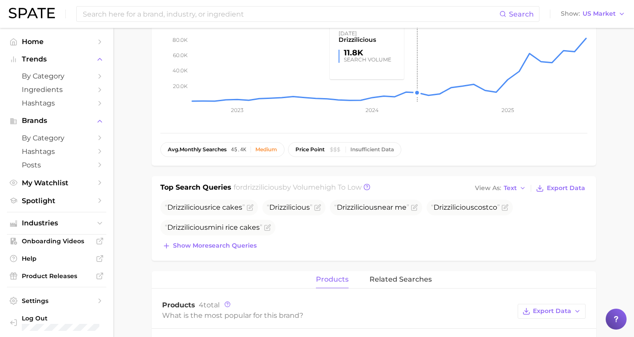
scroll to position [219, 0]
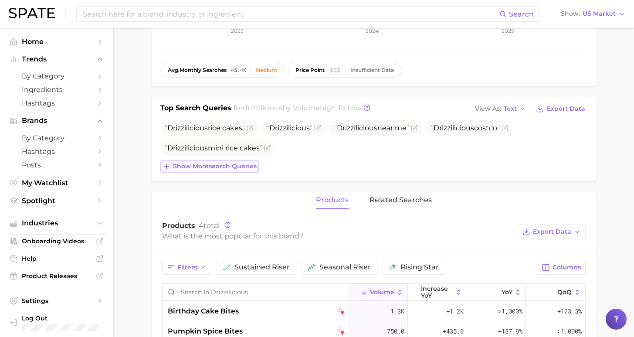
click at [248, 169] on span "Show more search queries" at bounding box center [215, 165] width 84 height 7
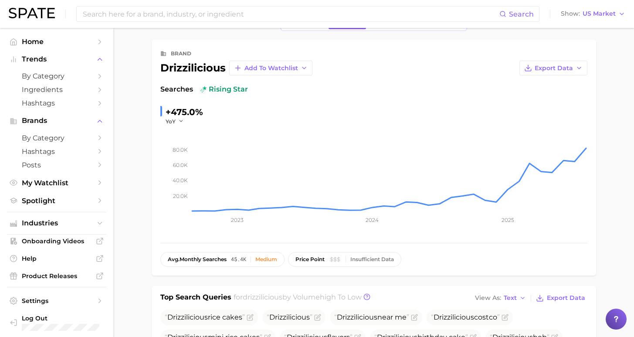
scroll to position [0, 0]
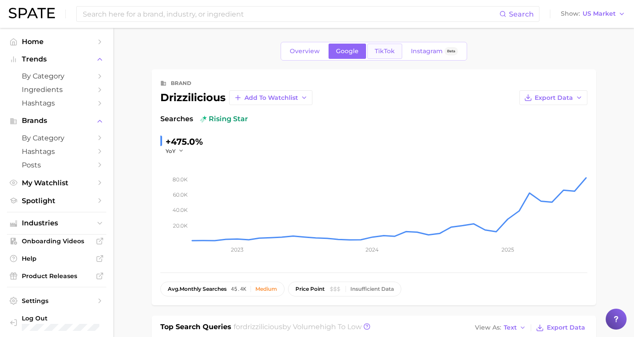
click at [393, 53] on link "TikTok" at bounding box center [384, 51] width 35 height 15
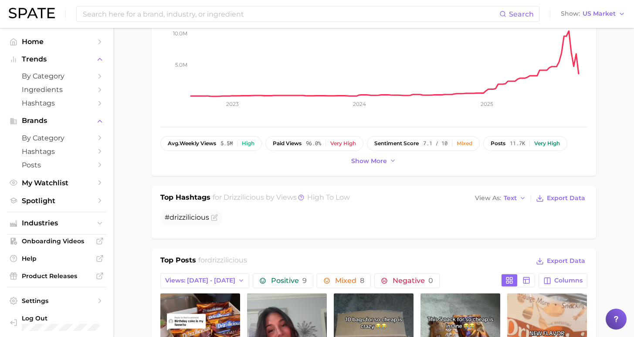
scroll to position [212, 0]
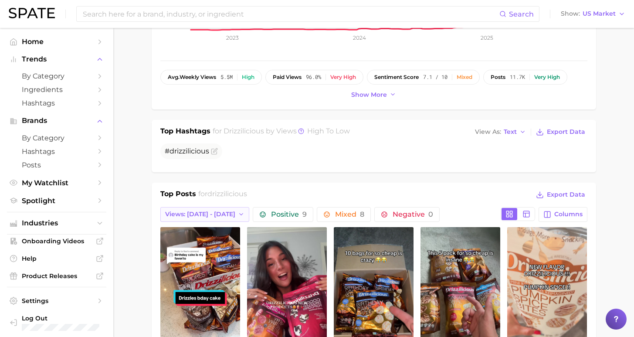
click at [228, 215] on button "Views: [DATE] - [DATE]" at bounding box center [204, 214] width 89 height 15
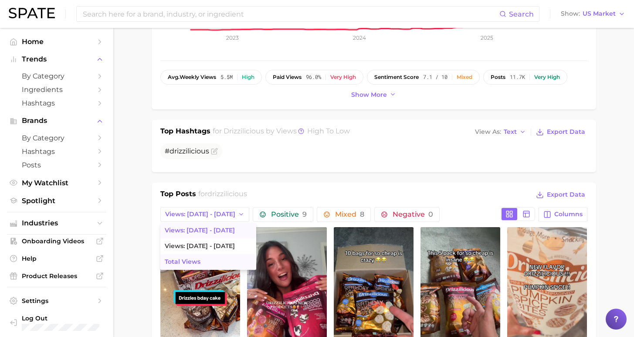
click at [219, 258] on button "Total Views" at bounding box center [208, 262] width 96 height 16
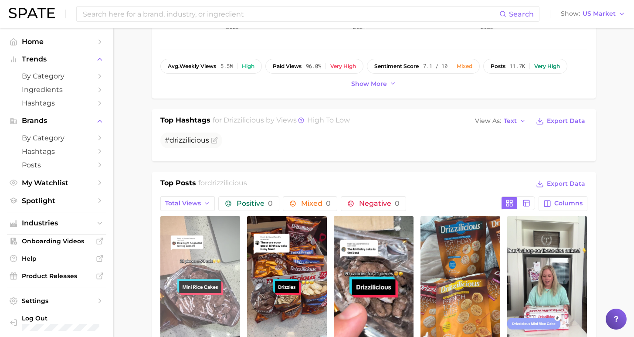
scroll to position [280, 0]
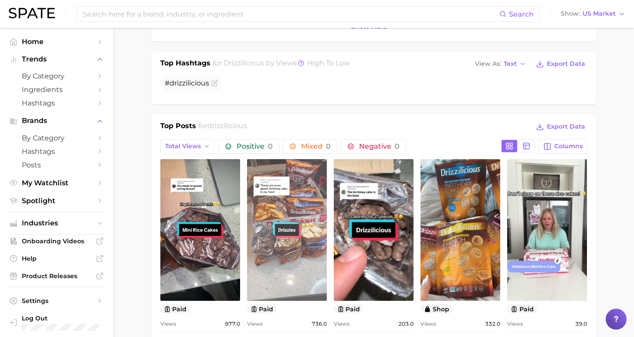
click at [285, 233] on link "view post on TikTok" at bounding box center [287, 230] width 80 height 142
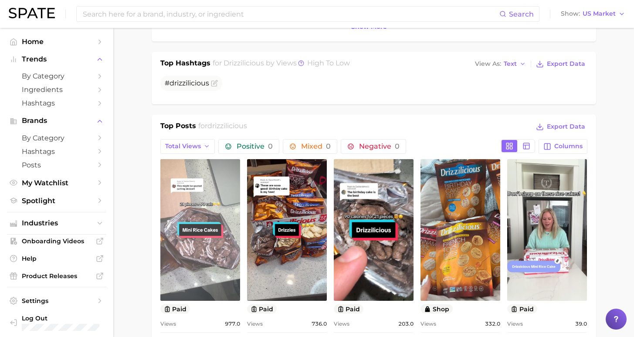
click at [202, 211] on link "view post on TikTok" at bounding box center [200, 230] width 80 height 142
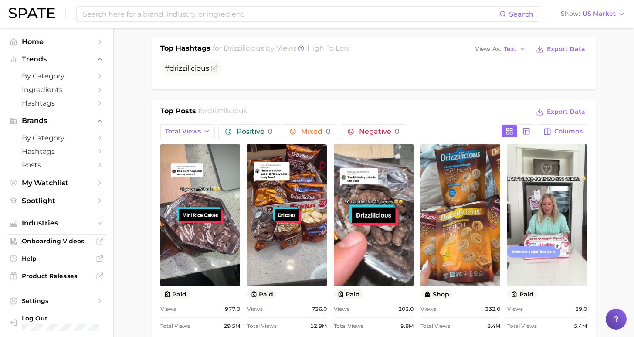
scroll to position [330, 0]
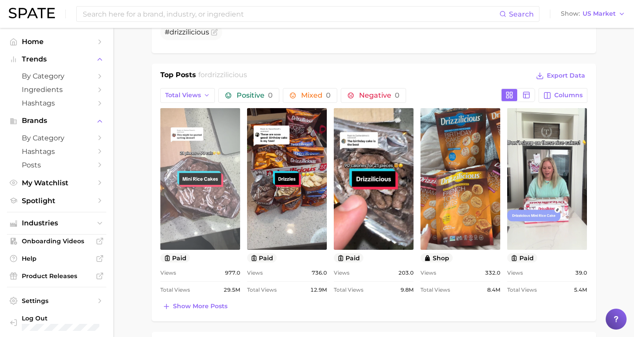
click at [201, 194] on link "view post on TikTok" at bounding box center [200, 179] width 80 height 142
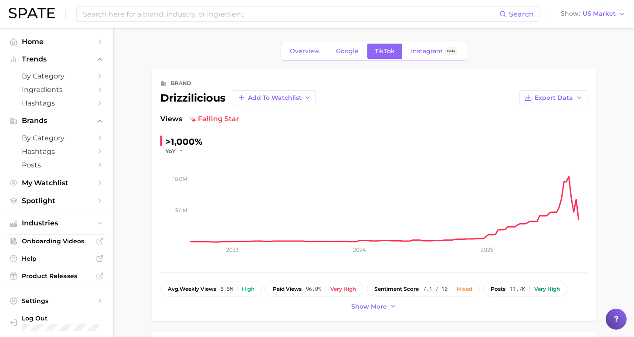
scroll to position [2, 0]
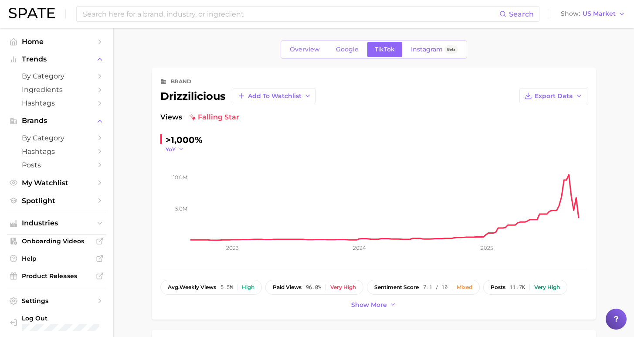
click at [174, 150] on span "YoY" at bounding box center [170, 148] width 10 height 7
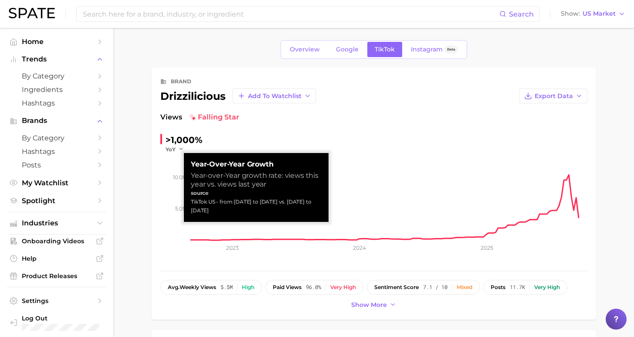
drag, startPoint x: 219, startPoint y: 199, endPoint x: 259, endPoint y: 210, distance: 41.3
click at [259, 210] on div "TikTok US - from Sep 22, 2024 to Sep 21, 2025 vs. Sep 24, 2023 to Sep 22, 2024" at bounding box center [256, 205] width 131 height 17
copy div "rom Sep 22, 2024 to Sep 21, 2025 vs. Sep 24, 2023 to Sep 22, 2024"
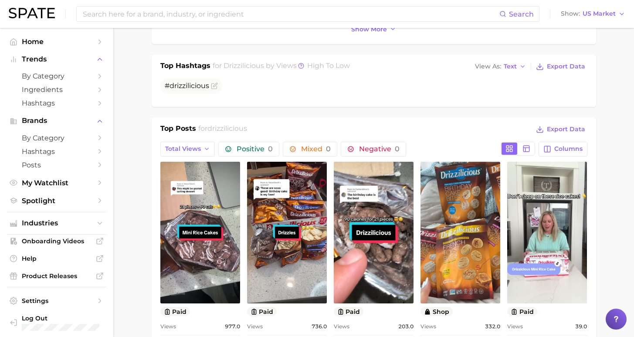
scroll to position [279, 0]
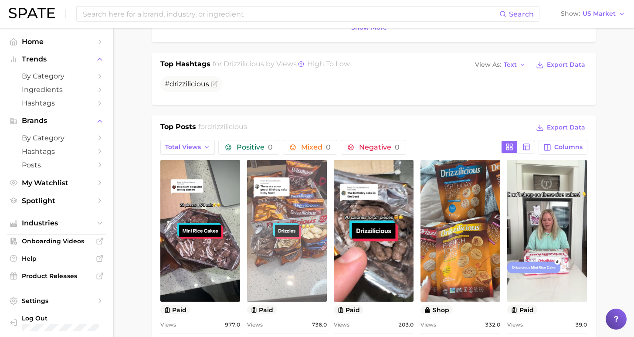
click at [270, 217] on link "view post on TikTok" at bounding box center [287, 231] width 80 height 142
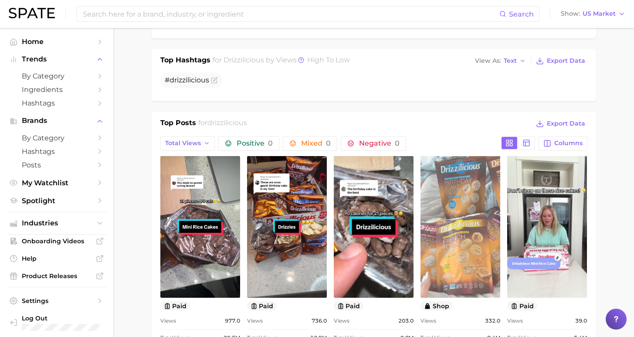
scroll to position [293, 0]
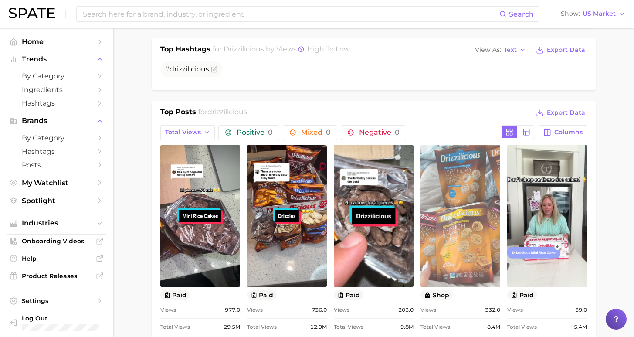
click at [462, 202] on link "view post on TikTok" at bounding box center [460, 216] width 80 height 142
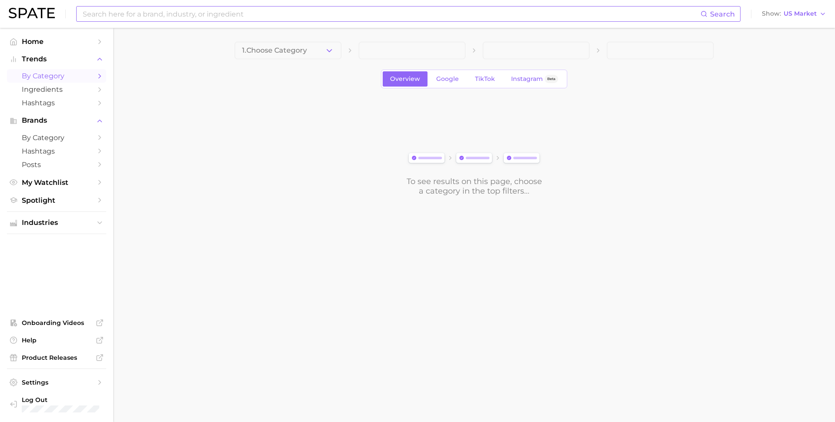
click at [173, 18] on input at bounding box center [391, 14] width 619 height 15
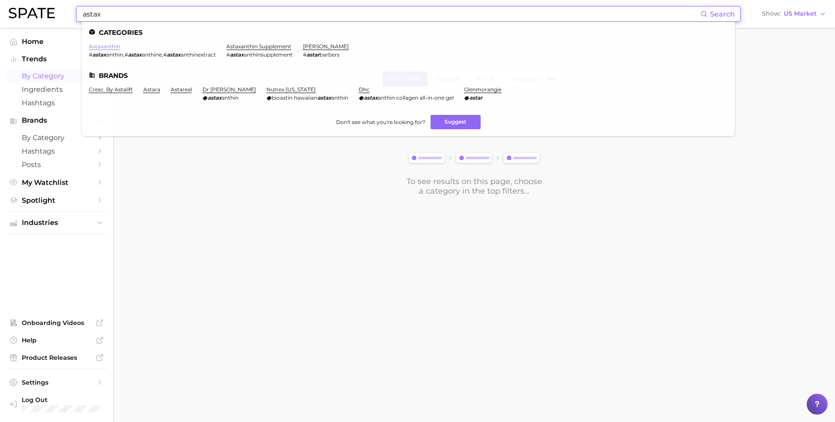
type input "astax"
click at [110, 44] on link "astaxanthin" at bounding box center [104, 46] width 31 height 7
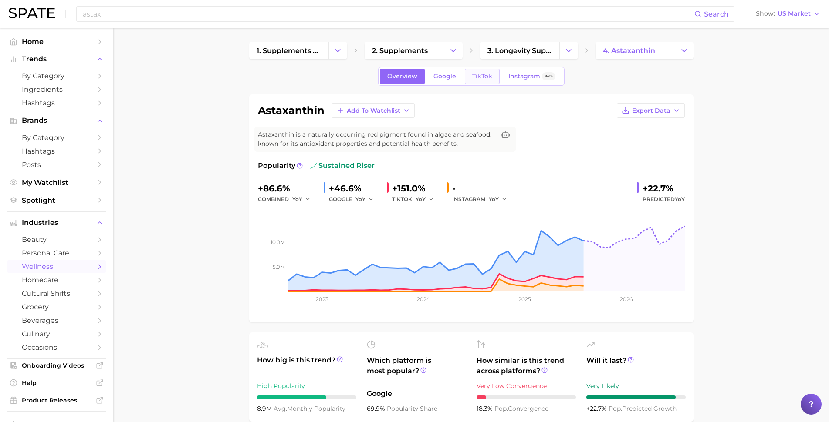
click at [478, 75] on span "TikTok" at bounding box center [482, 76] width 20 height 7
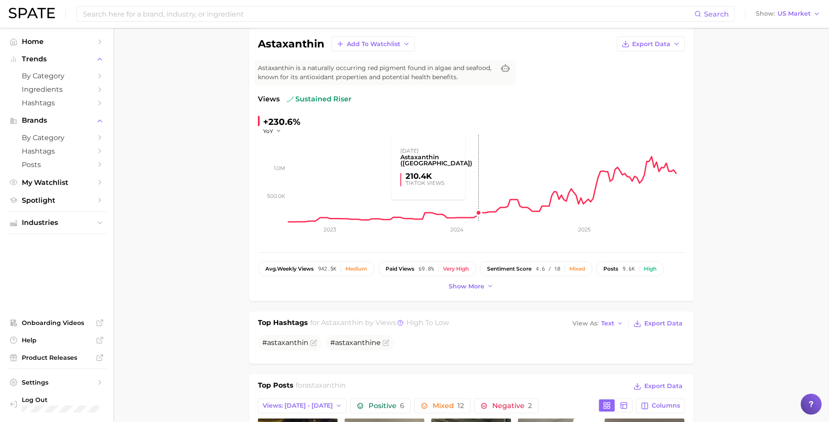
scroll to position [239, 0]
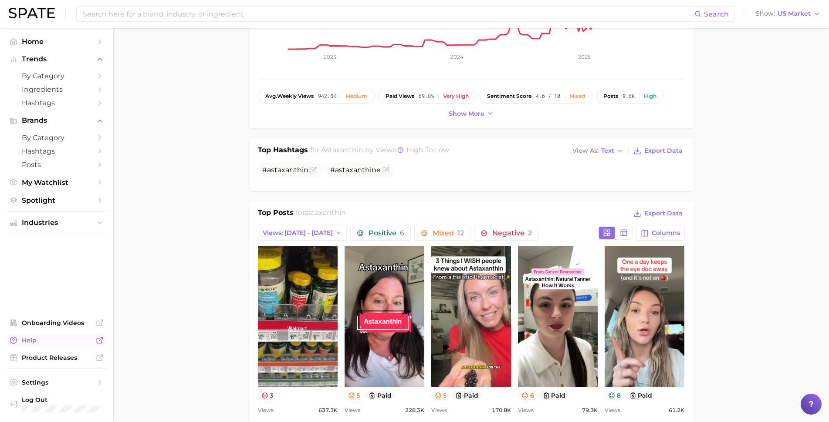
click at [60, 342] on span "Help" at bounding box center [57, 341] width 70 height 8
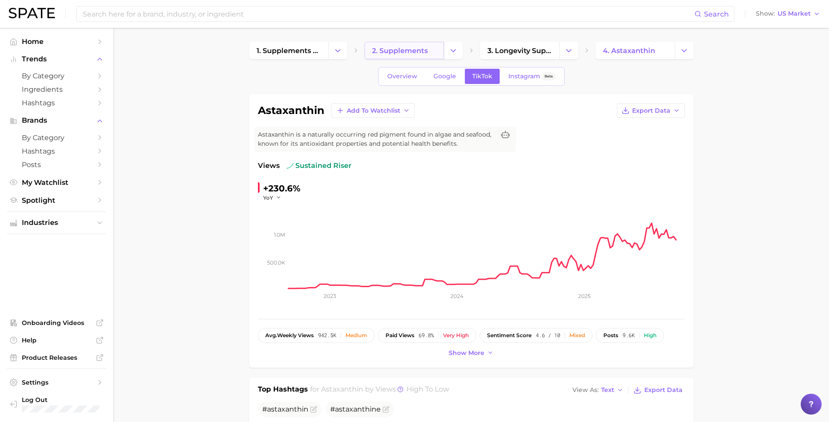
click at [380, 51] on span "2. supplements" at bounding box center [400, 51] width 56 height 8
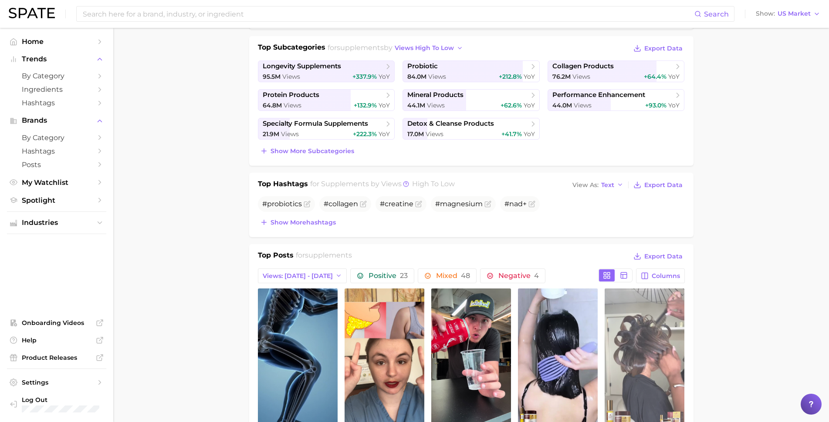
scroll to position [223, 0]
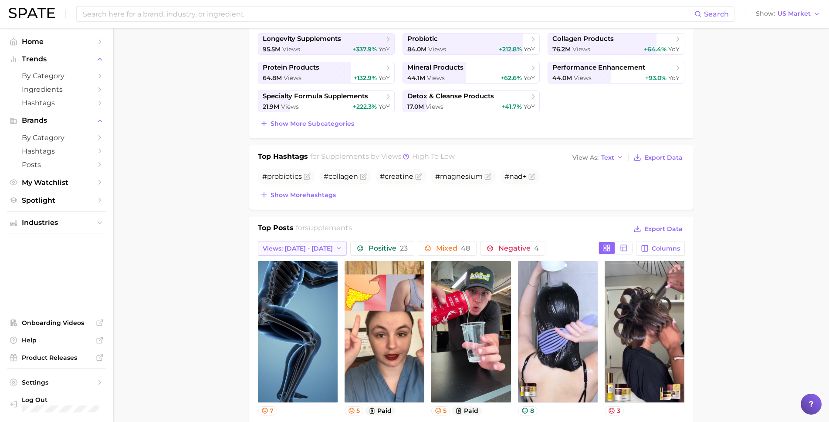
click at [307, 247] on span "Views: [DATE] - [DATE]" at bounding box center [298, 248] width 70 height 7
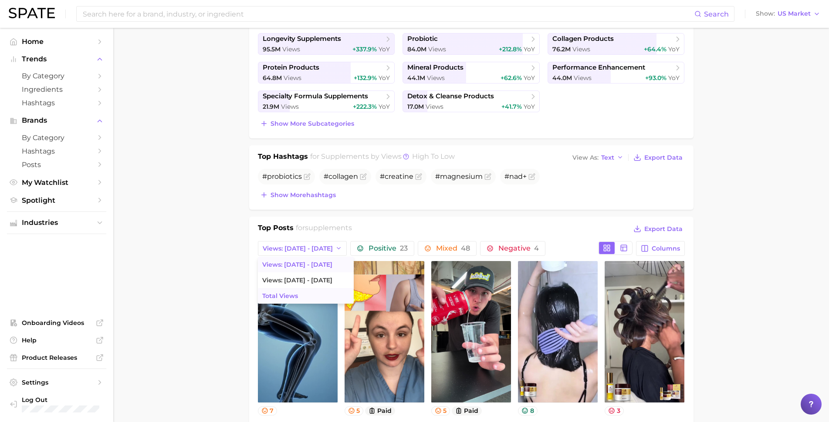
click at [310, 295] on button "Total Views" at bounding box center [306, 296] width 96 height 16
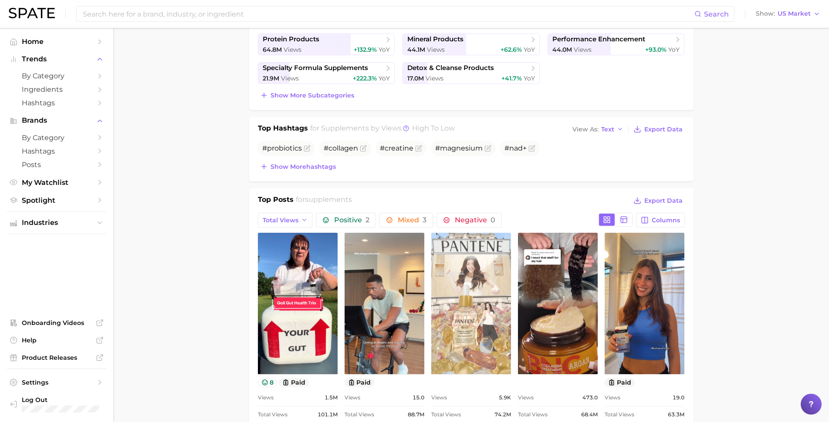
scroll to position [0, 0]
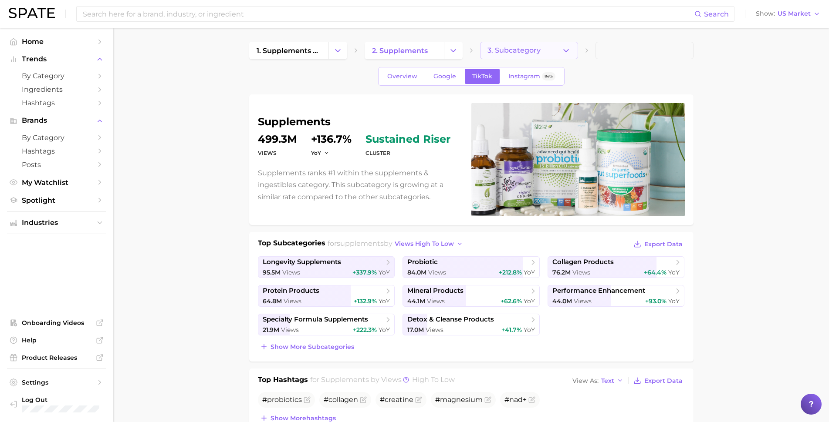
click at [544, 50] on button "3. Subcategory" at bounding box center [529, 50] width 98 height 17
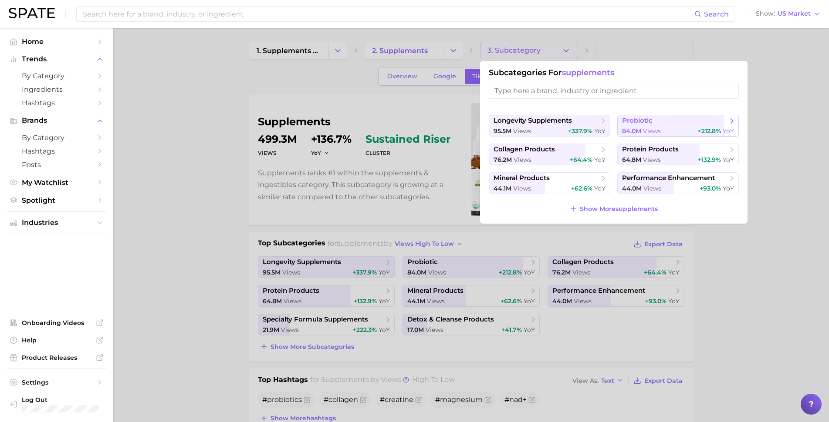
click at [670, 124] on button "probiotic 84.0m views +212.8% YoY" at bounding box center [677, 126] width 121 height 22
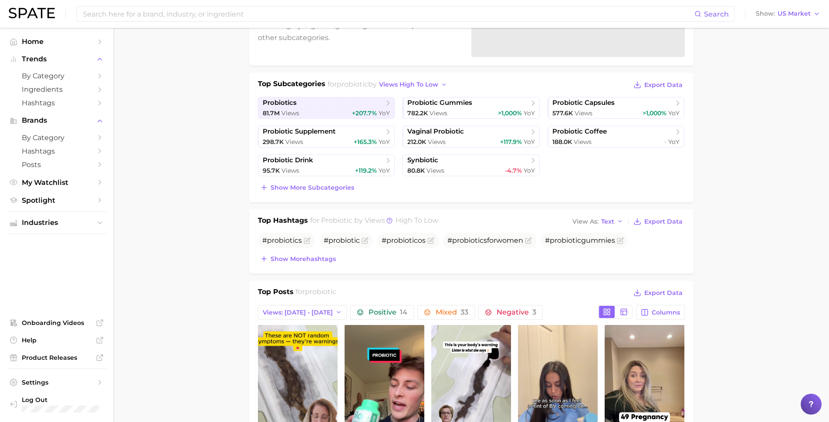
scroll to position [244, 0]
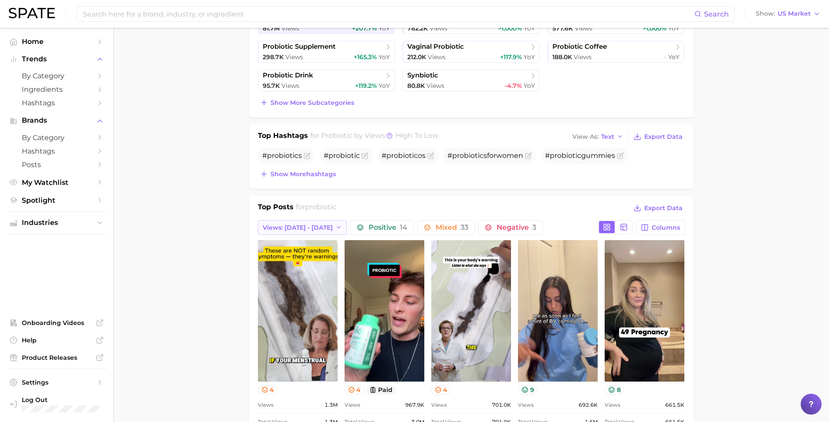
click at [335, 229] on icon "button" at bounding box center [338, 227] width 7 height 7
click at [315, 273] on button "Total Views" at bounding box center [306, 275] width 96 height 16
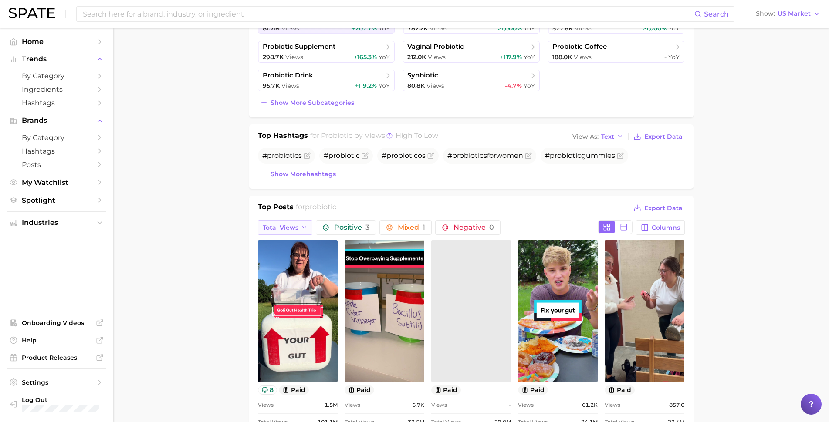
scroll to position [0, 0]
click at [305, 229] on button "Total Views" at bounding box center [285, 227] width 55 height 15
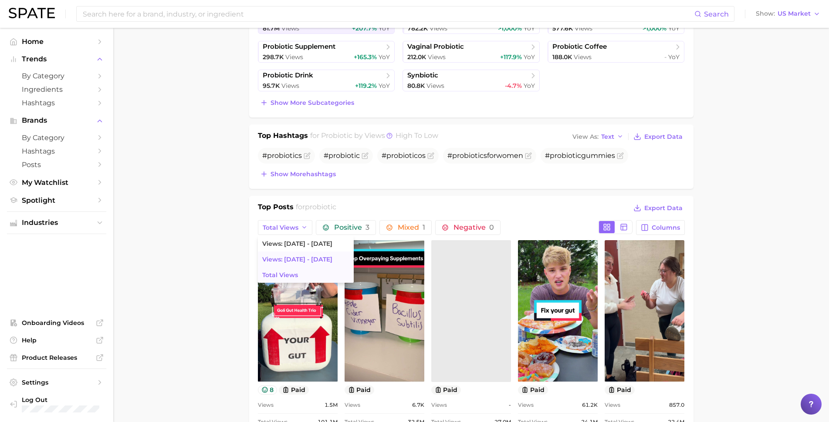
click at [313, 261] on button "Views: [DATE] - [DATE]" at bounding box center [306, 260] width 96 height 16
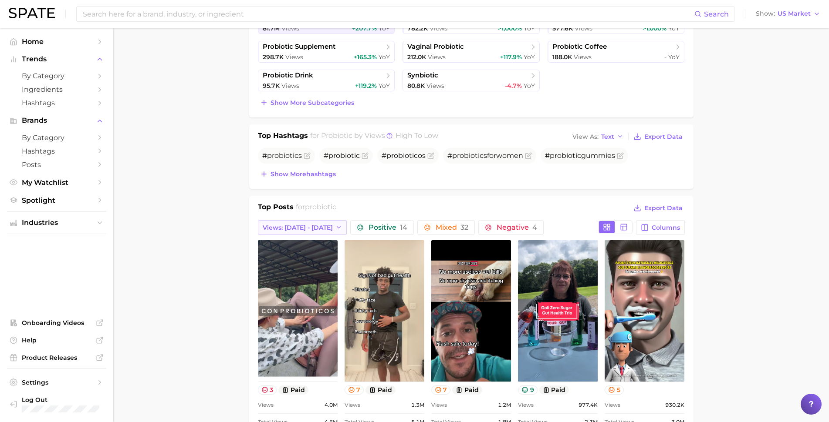
click at [297, 232] on button "Views: [DATE] - [DATE]" at bounding box center [302, 227] width 89 height 15
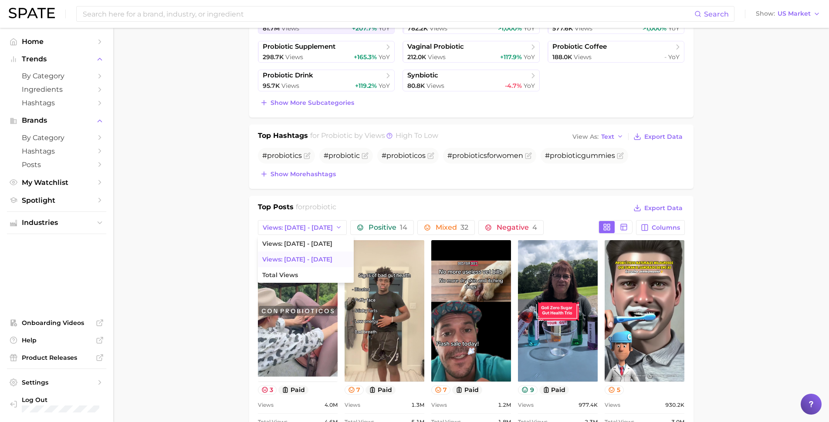
click at [304, 237] on button "Views: [DATE] - [DATE]" at bounding box center [306, 244] width 96 height 16
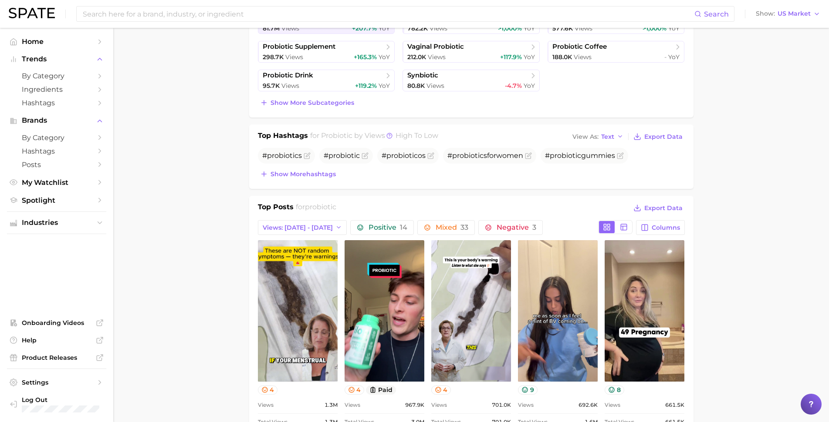
click at [192, 254] on main "1. supplements & ingestibles 2. supplements 3. probiotic 4. Subcategory Overvie…" at bounding box center [470, 420] width 715 height 1272
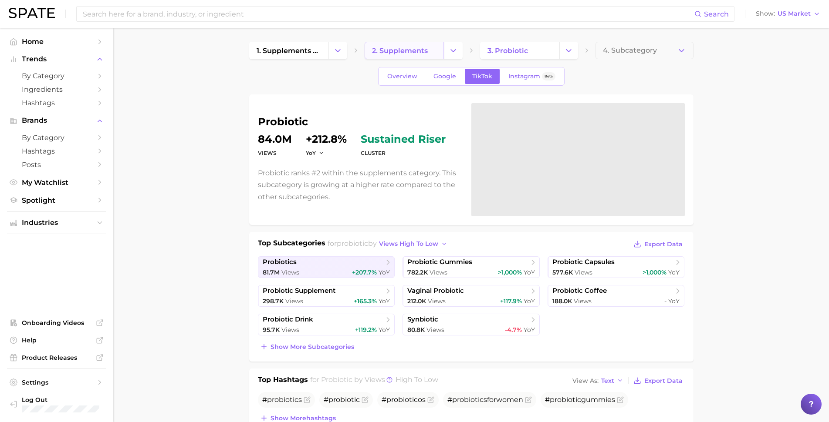
click at [401, 53] on span "2. supplements" at bounding box center [400, 51] width 56 height 8
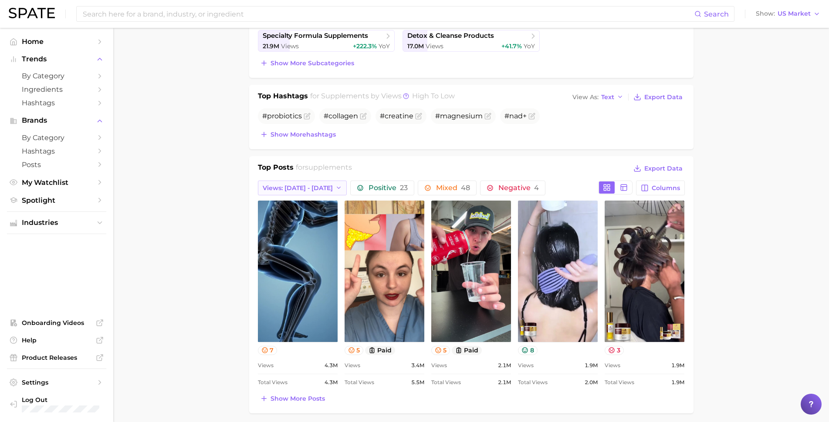
click at [291, 188] on span "Views: [DATE] - [DATE]" at bounding box center [298, 188] width 70 height 7
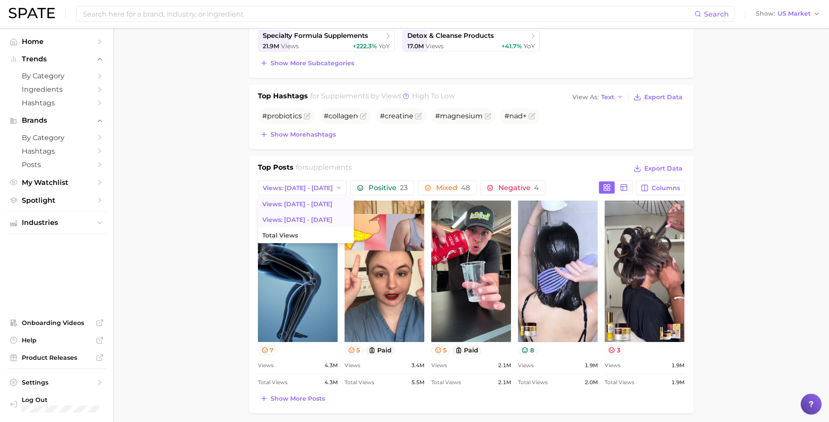
click at [288, 220] on span "Views: [DATE] - [DATE]" at bounding box center [297, 219] width 70 height 7
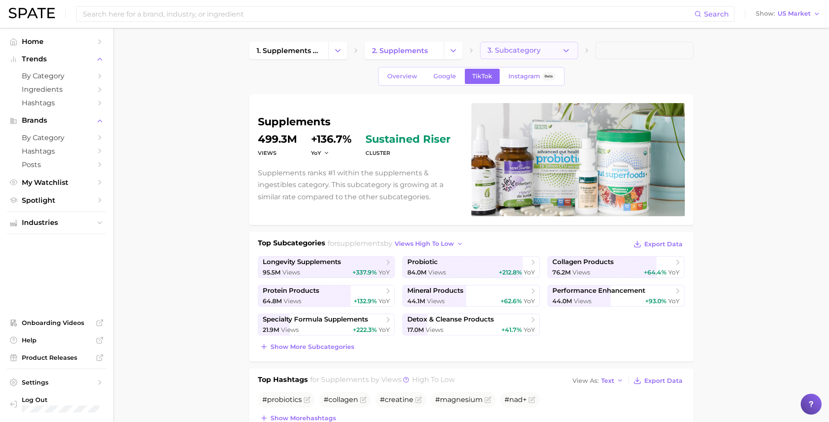
click at [501, 52] on span "3. Subcategory" at bounding box center [513, 51] width 53 height 8
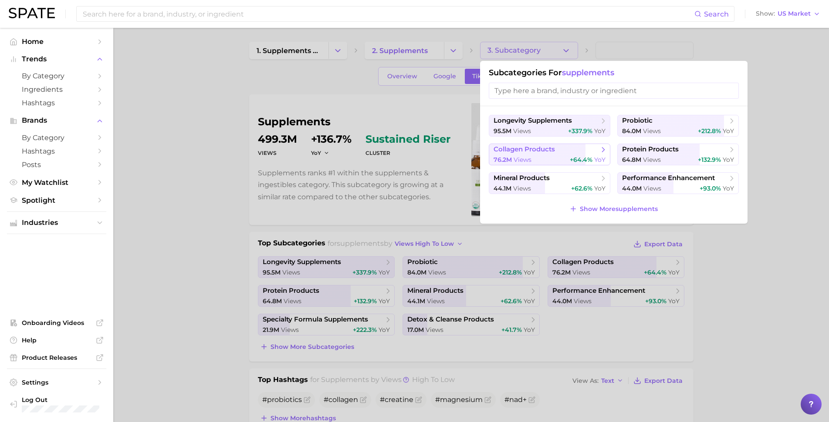
click at [599, 152] on icon at bounding box center [603, 149] width 9 height 9
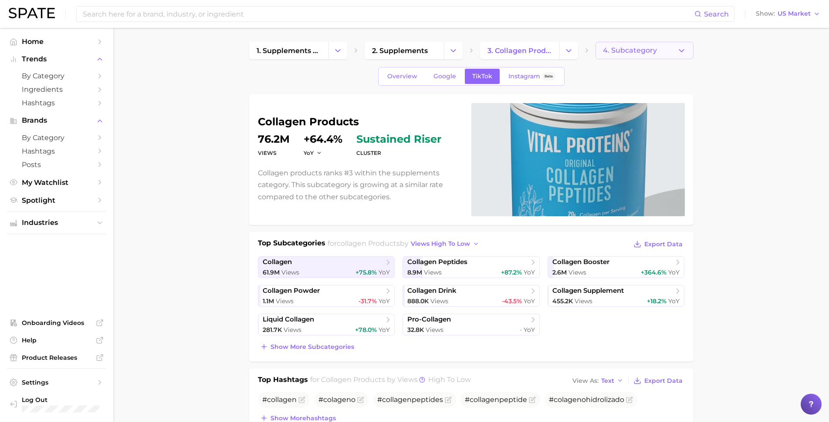
click at [626, 55] on button "4. Subcategory" at bounding box center [644, 50] width 98 height 17
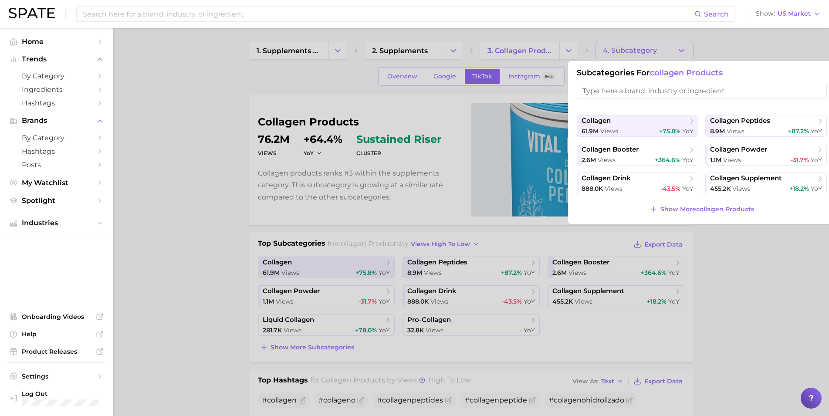
click at [259, 246] on div at bounding box center [414, 208] width 829 height 416
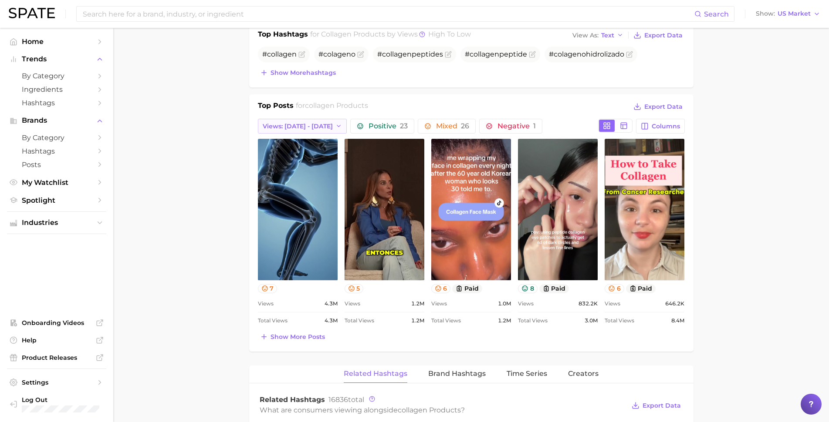
click at [300, 124] on span "Views: [DATE] - [DATE]" at bounding box center [298, 126] width 70 height 7
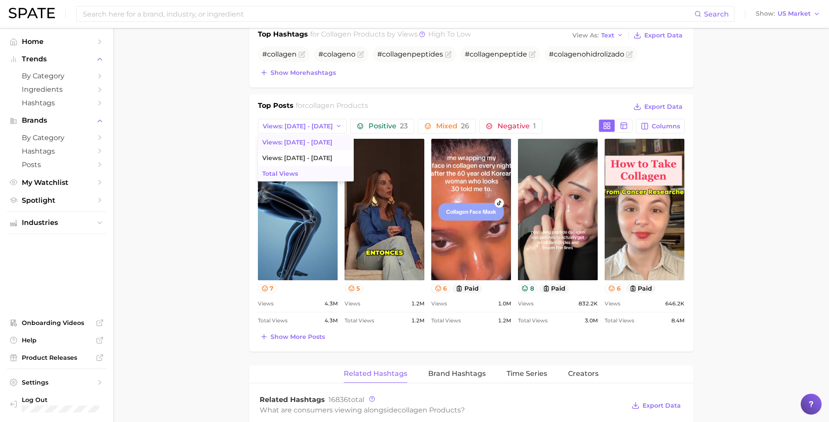
click at [304, 175] on button "Total Views" at bounding box center [306, 174] width 96 height 16
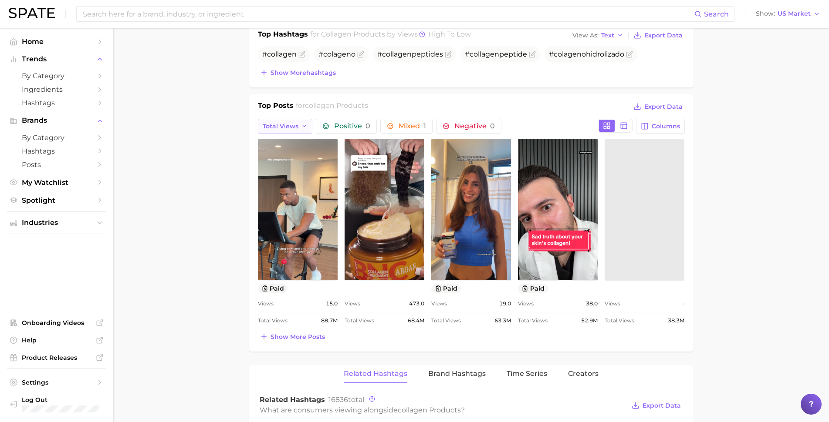
drag, startPoint x: 303, startPoint y: 125, endPoint x: 304, endPoint y: 131, distance: 5.3
click at [303, 125] on polyline "button" at bounding box center [303, 126] width 3 height 2
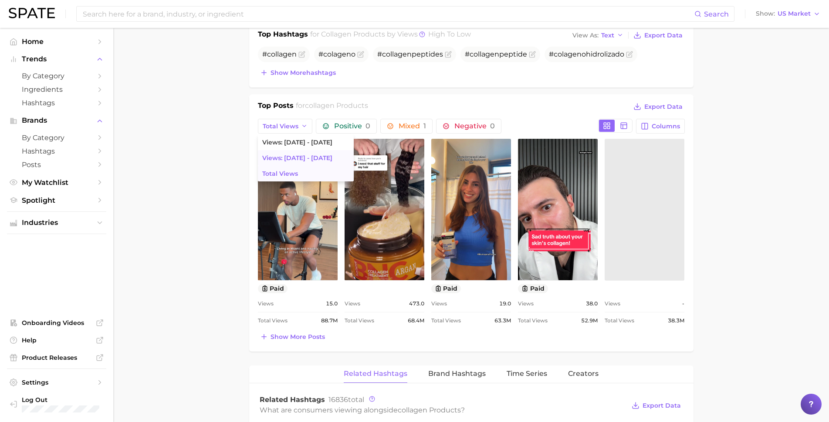
click at [306, 156] on span "Views: [DATE] - [DATE]" at bounding box center [297, 158] width 70 height 7
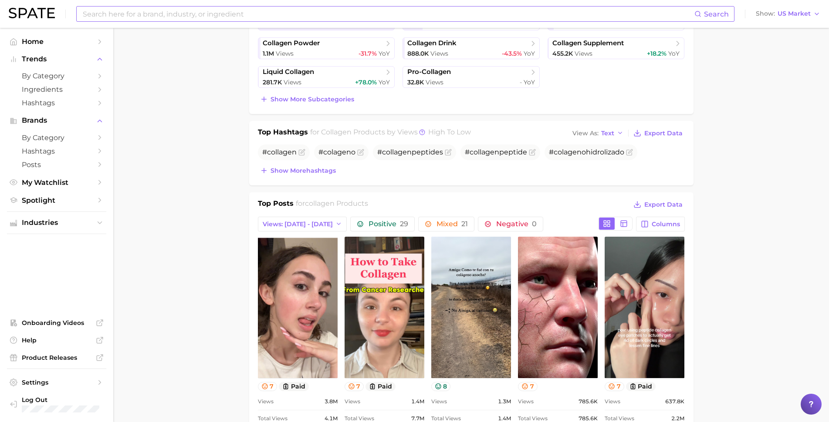
click at [213, 13] on input at bounding box center [388, 14] width 612 height 15
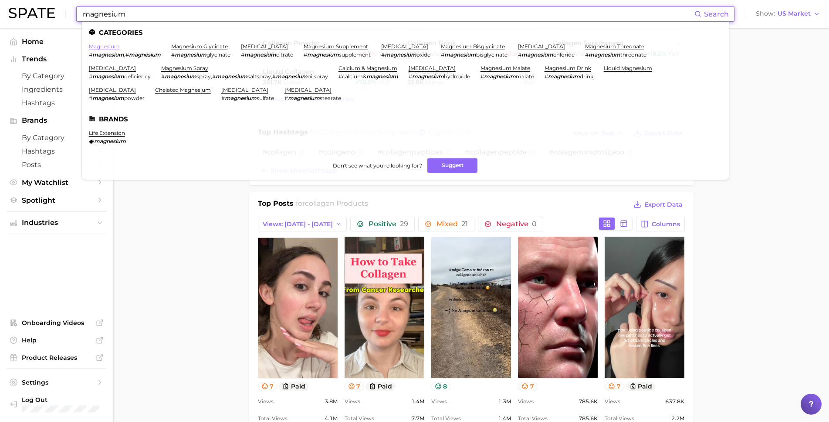
type input "magnesium"
click at [110, 47] on link "magnesium" at bounding box center [104, 46] width 31 height 7
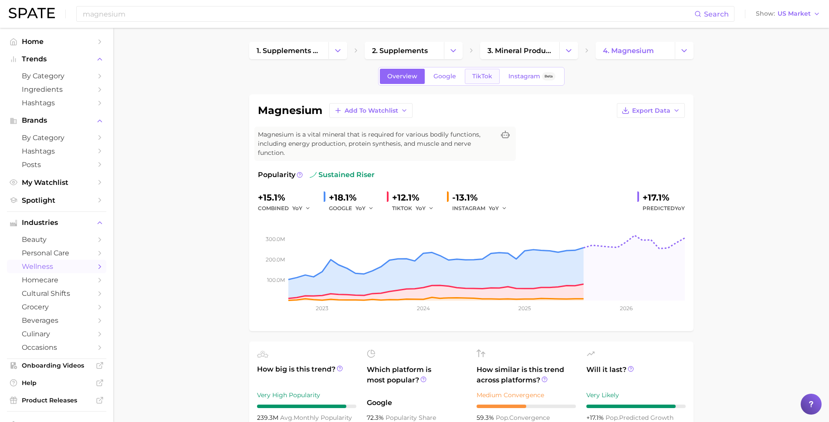
click at [491, 76] on link "TikTok" at bounding box center [482, 76] width 35 height 15
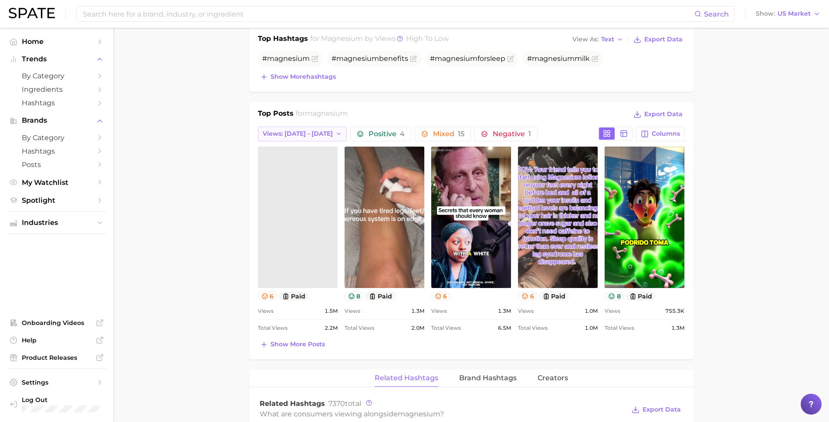
click at [308, 130] on span "Views: [DATE] - [DATE]" at bounding box center [298, 133] width 70 height 7
click at [301, 158] on button "Views: [DATE] - [DATE]" at bounding box center [306, 166] width 96 height 16
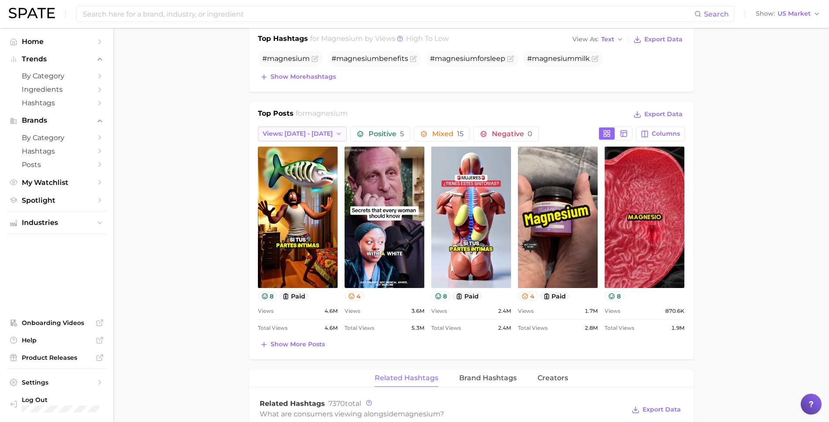
click at [308, 130] on span "Views: [DATE] - [DATE]" at bounding box center [298, 133] width 70 height 7
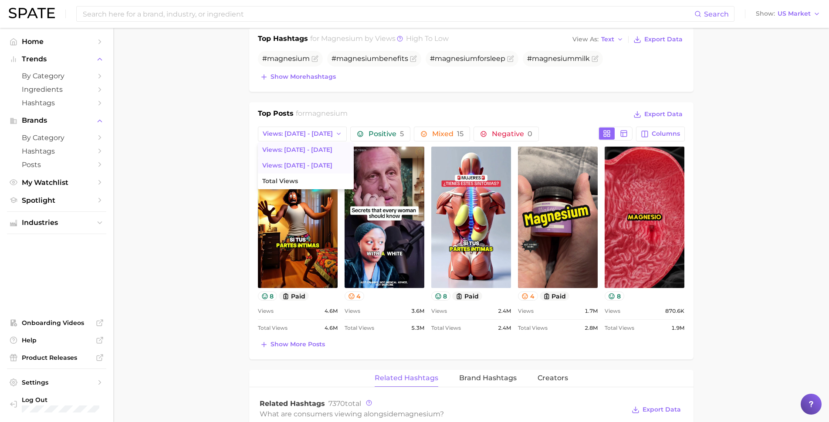
click at [309, 147] on button "Views: [DATE] - [DATE]" at bounding box center [306, 150] width 96 height 16
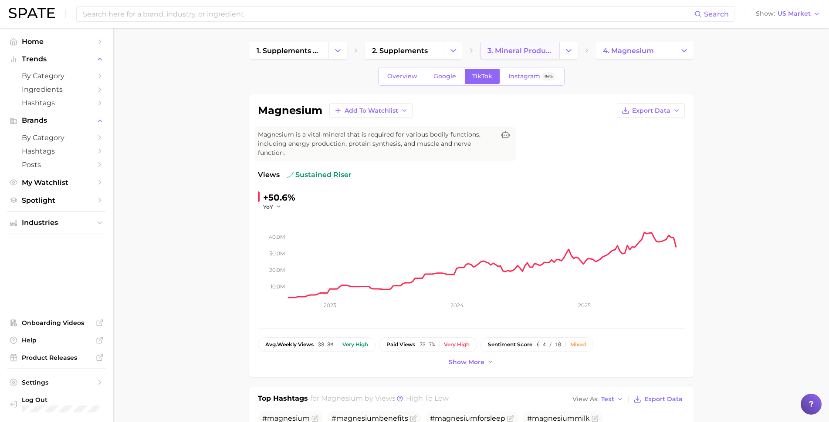
click at [538, 52] on span "3. mineral products" at bounding box center [519, 51] width 64 height 8
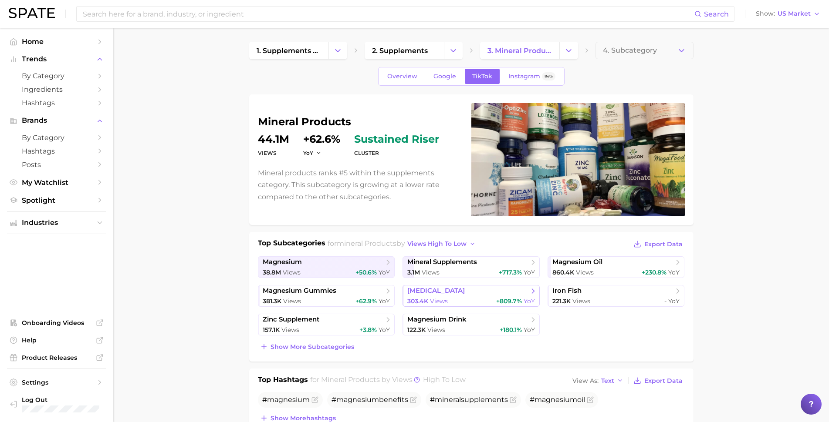
click at [481, 292] on span "[MEDICAL_DATA]" at bounding box center [467, 291] width 121 height 9
